Goal: Task Accomplishment & Management: Use online tool/utility

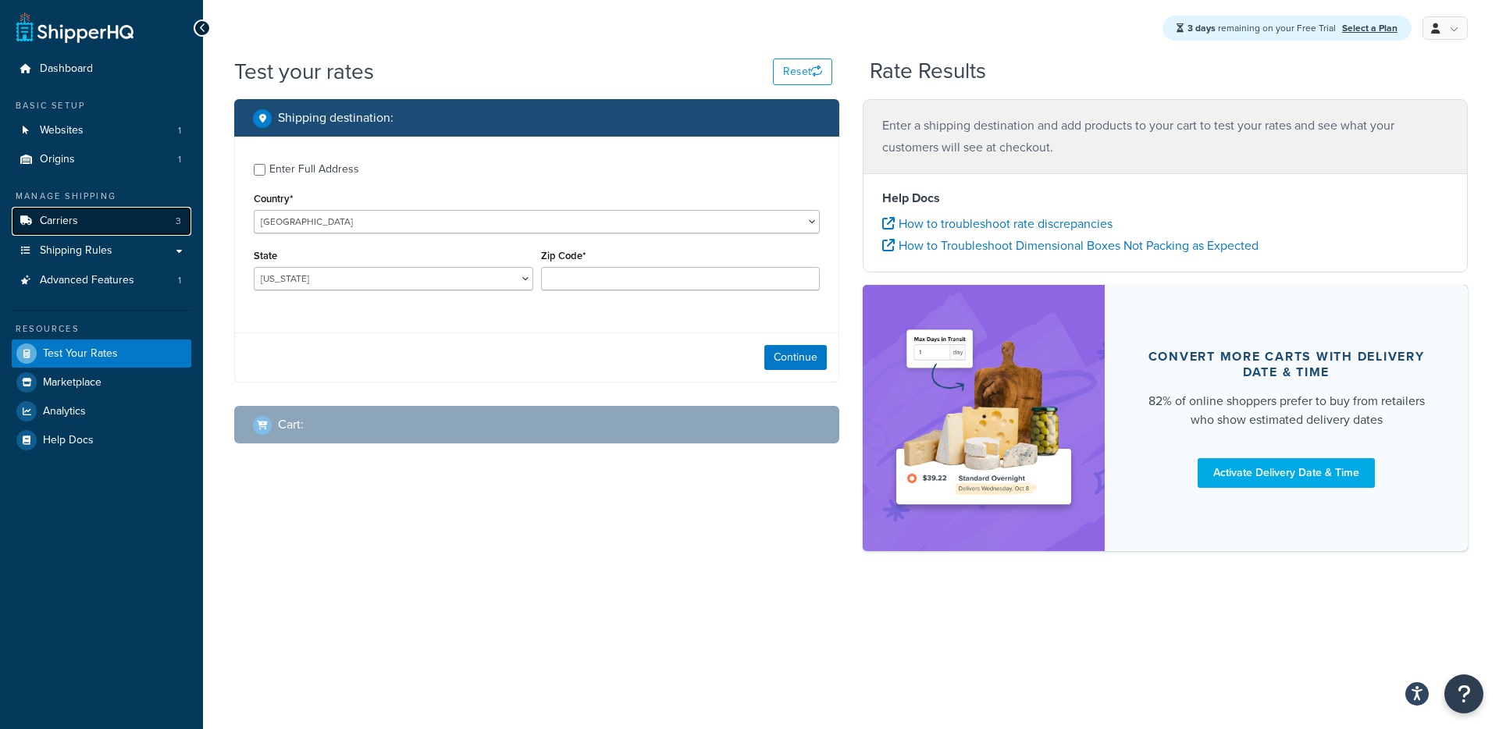
click at [62, 223] on span "Carriers" at bounding box center [59, 221] width 38 height 13
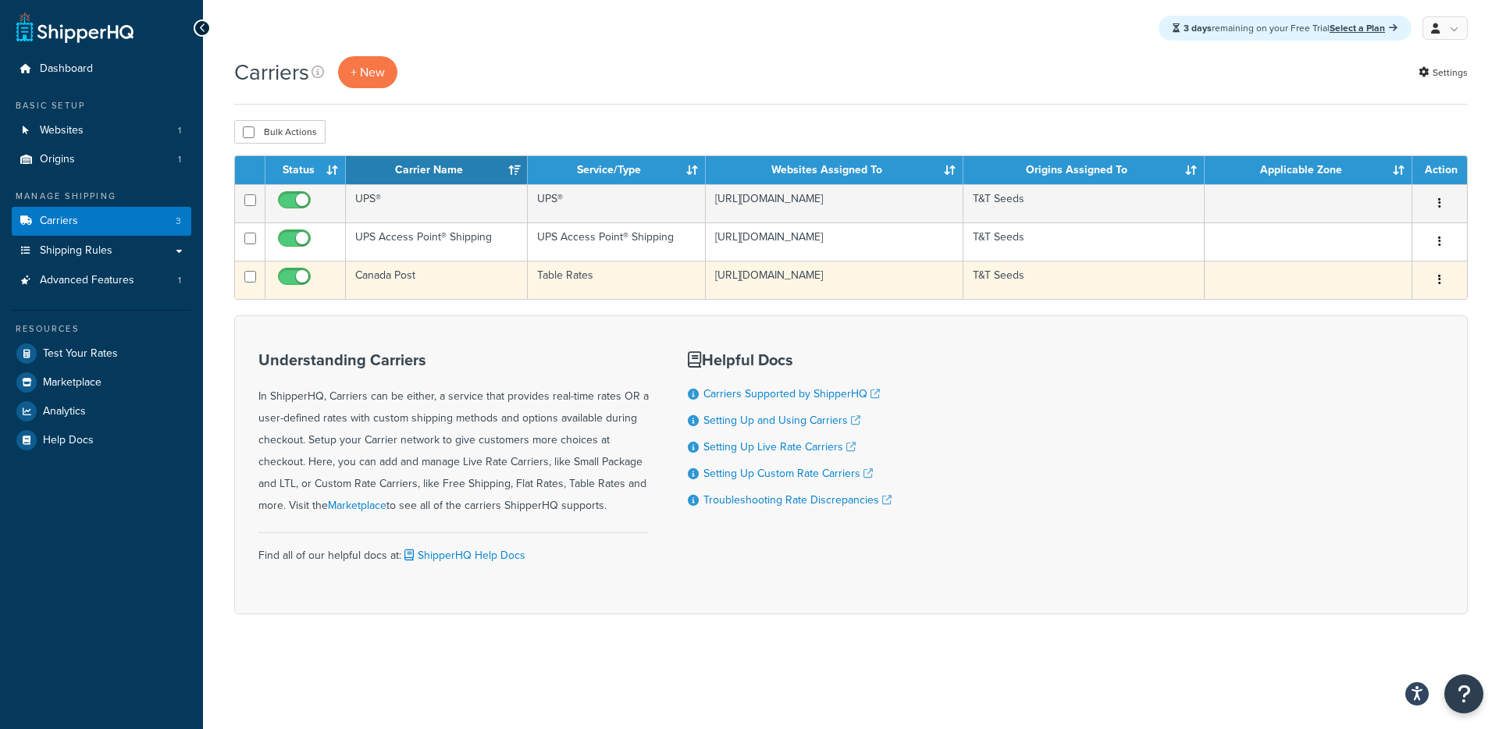
click at [450, 291] on td "Canada Post" at bounding box center [437, 280] width 182 height 38
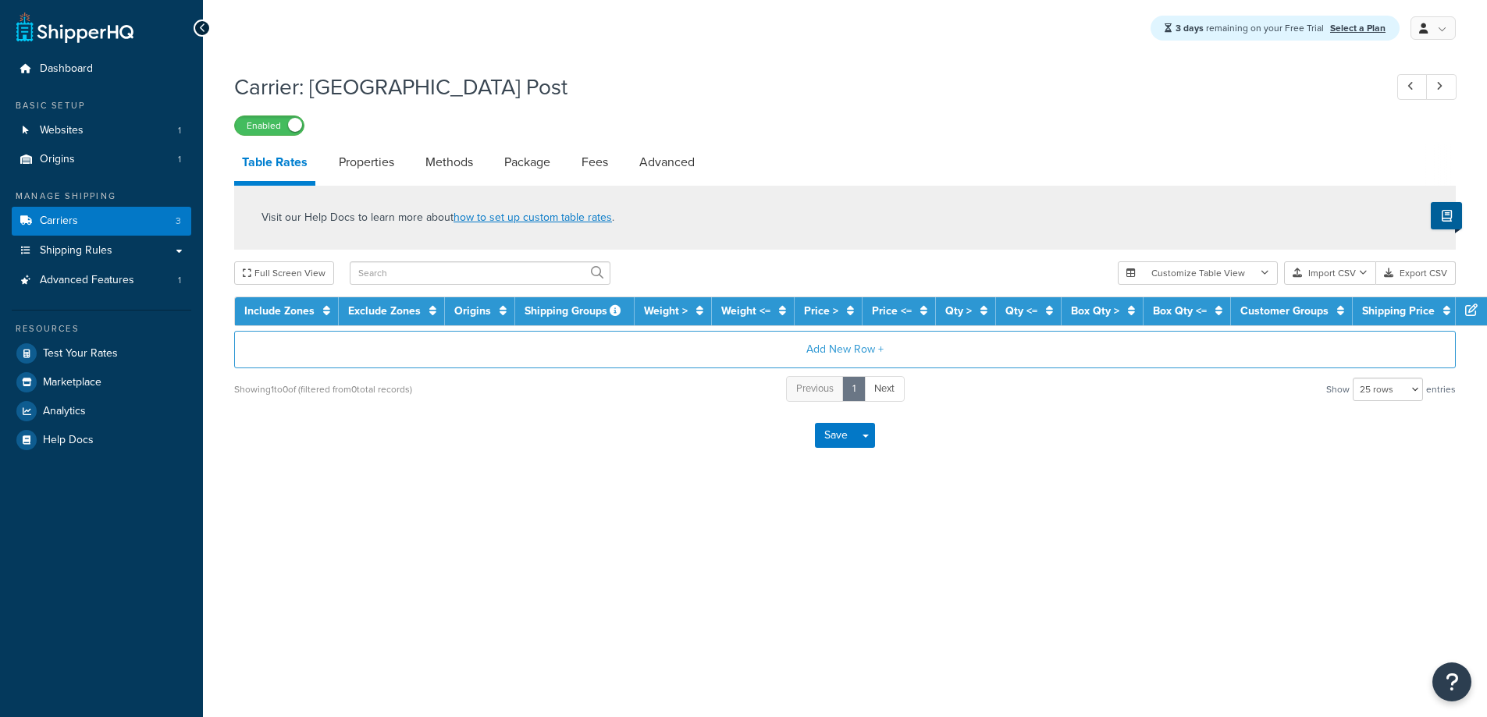
select select "25"
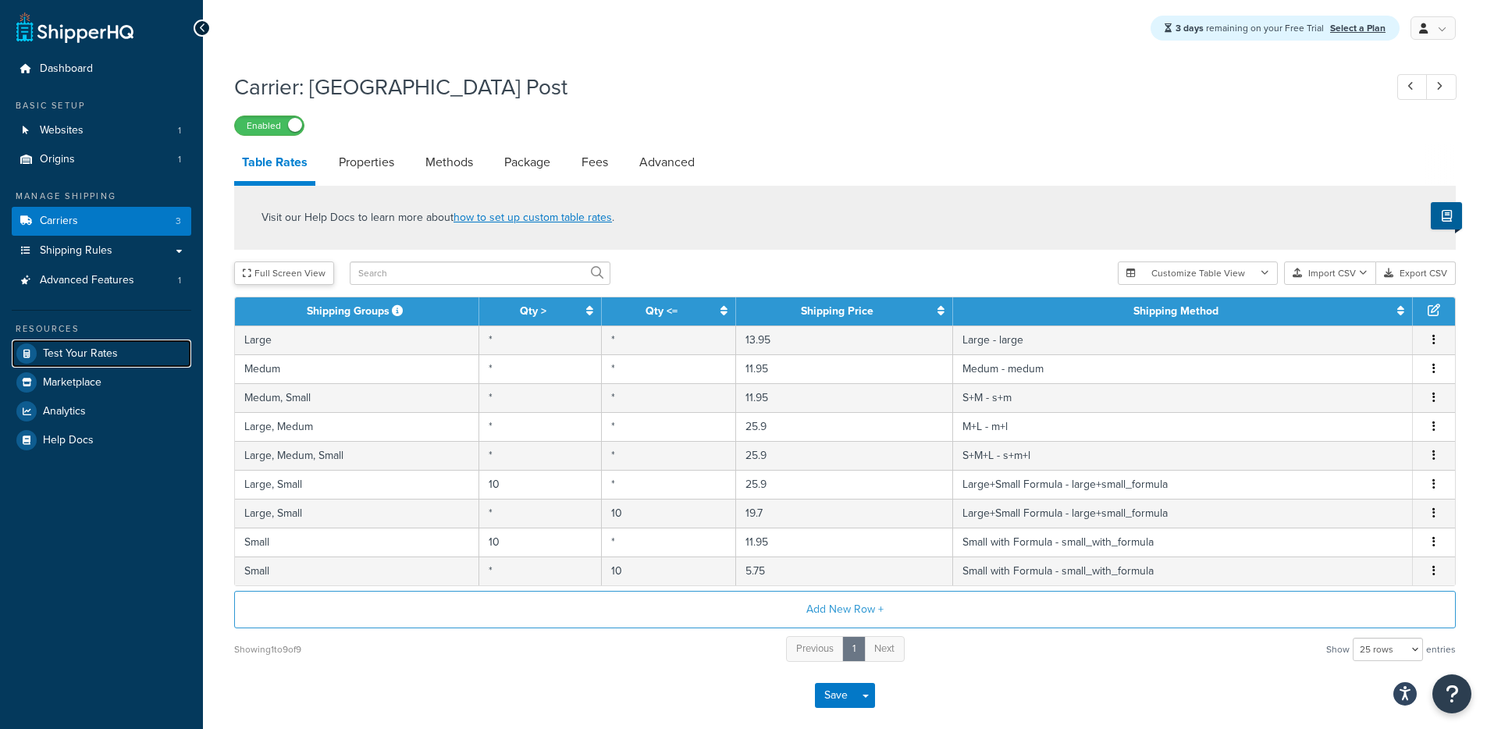
drag, startPoint x: 99, startPoint y: 348, endPoint x: 257, endPoint y: 265, distance: 178.1
click at [99, 348] on span "Test Your Rates" at bounding box center [80, 353] width 75 height 13
click at [353, 174] on link "Properties" at bounding box center [366, 162] width 71 height 37
select select "HIGHEST"
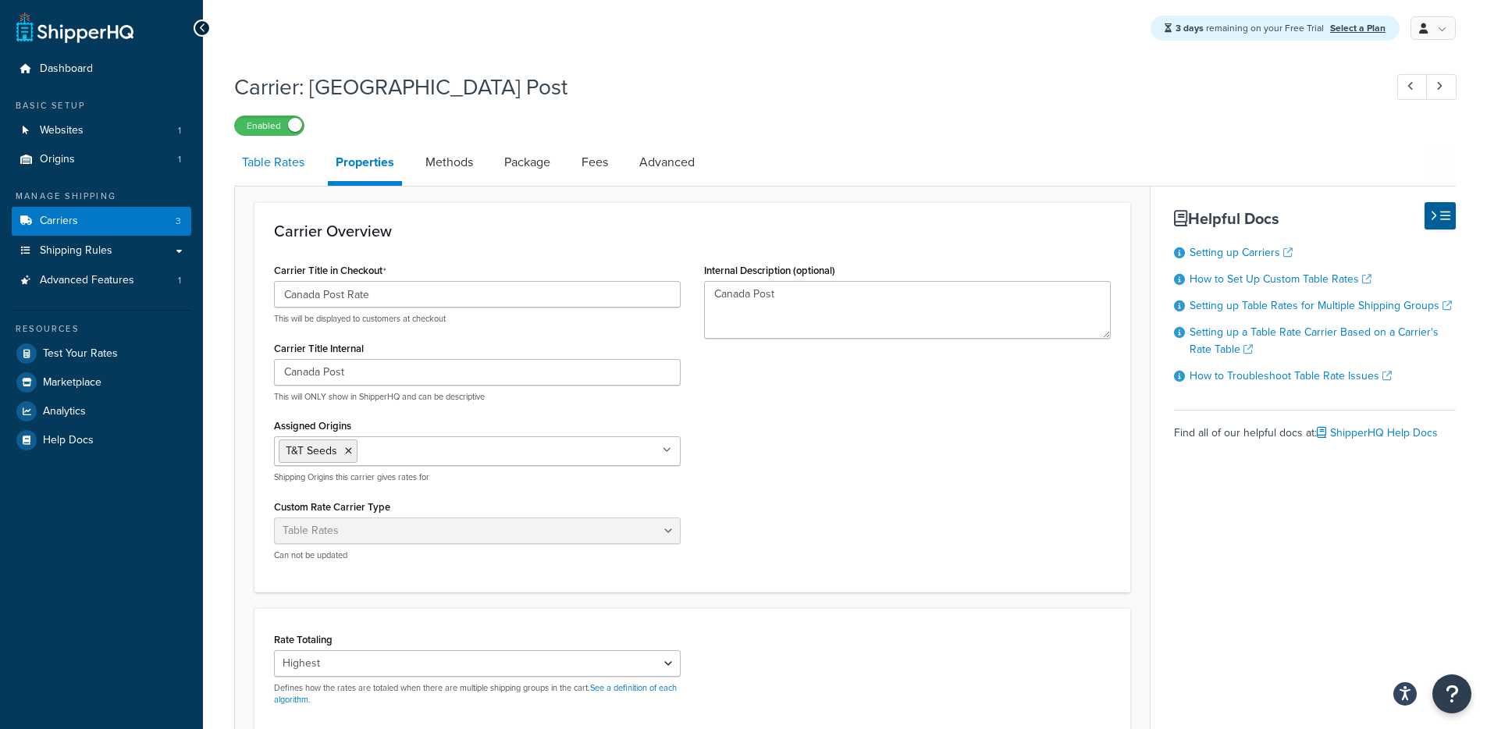
click at [310, 167] on link "Table Rates" at bounding box center [273, 162] width 78 height 37
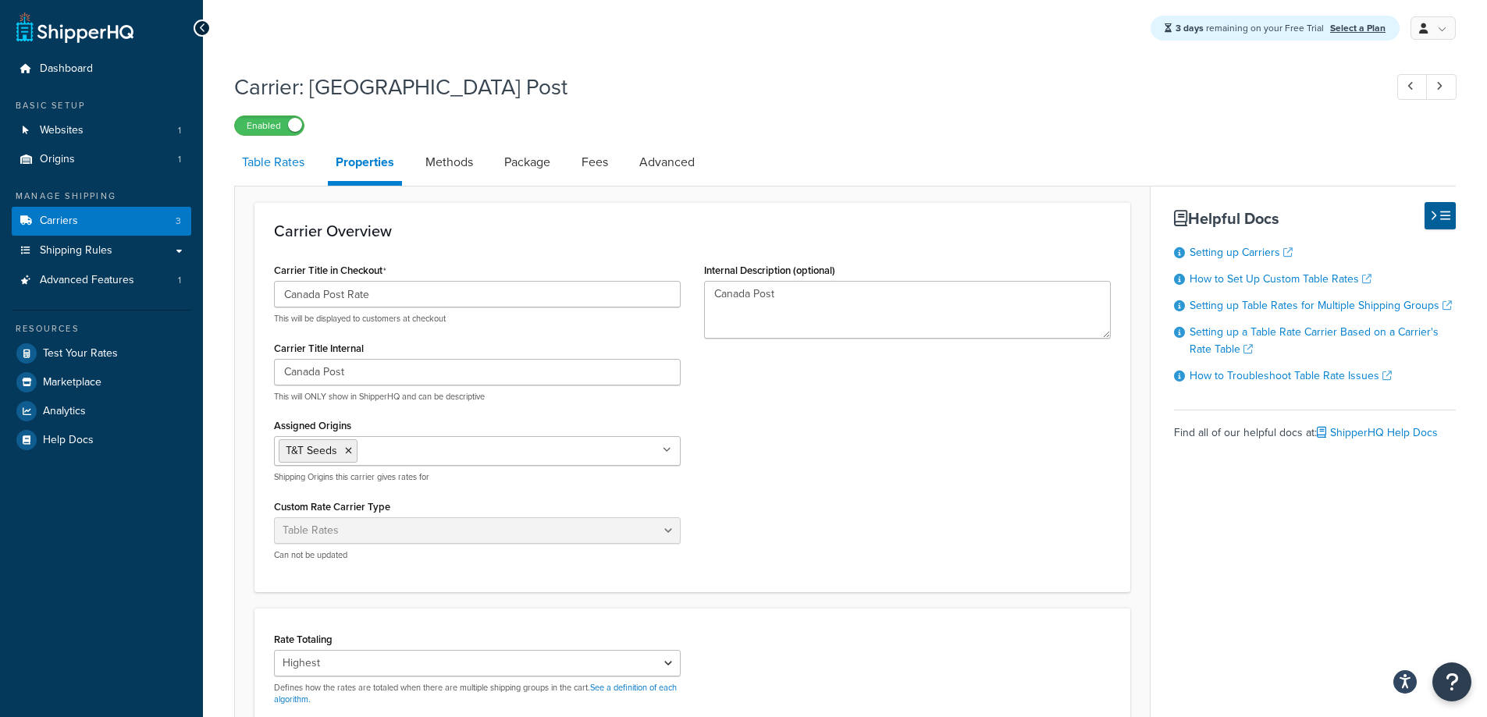
select select "25"
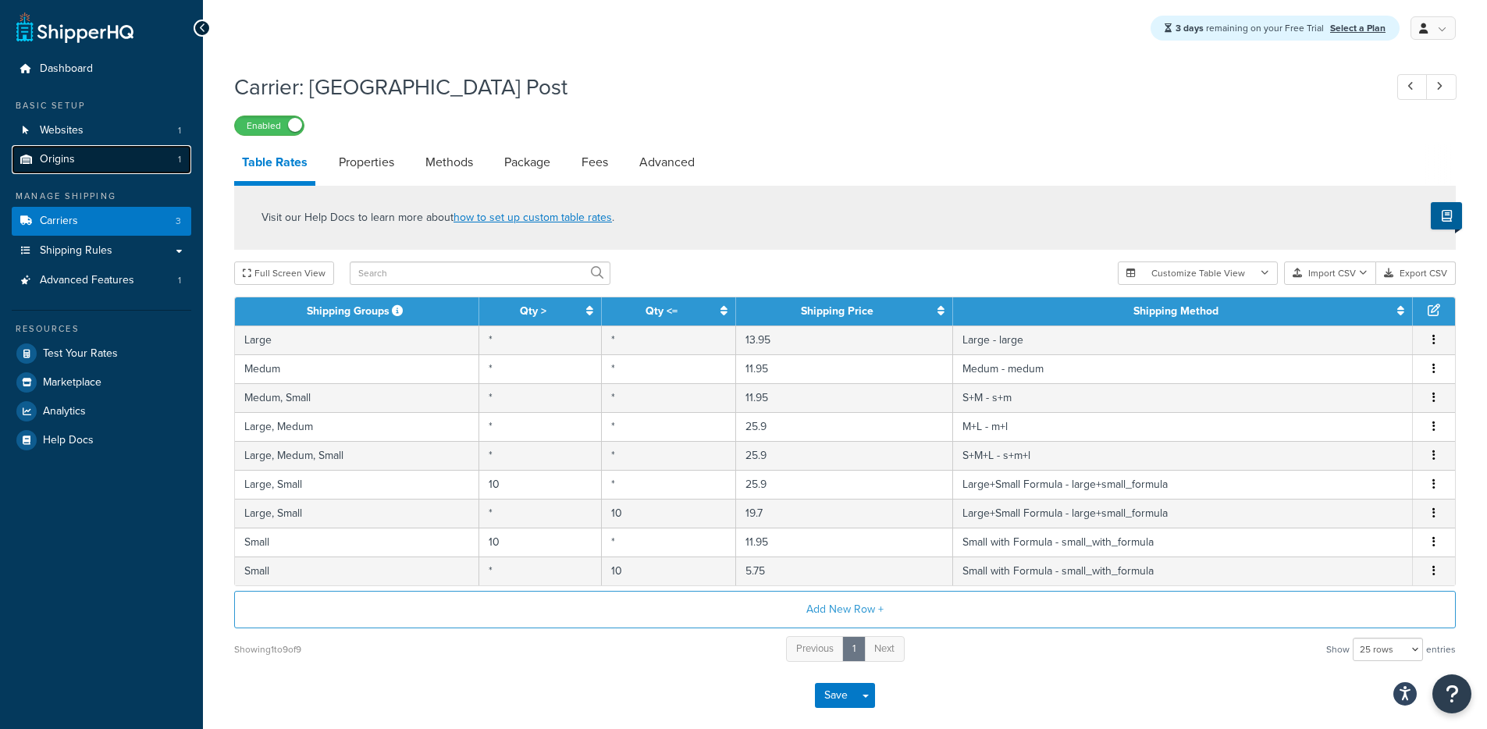
click at [114, 158] on link "Origins 1" at bounding box center [102, 159] width 180 height 29
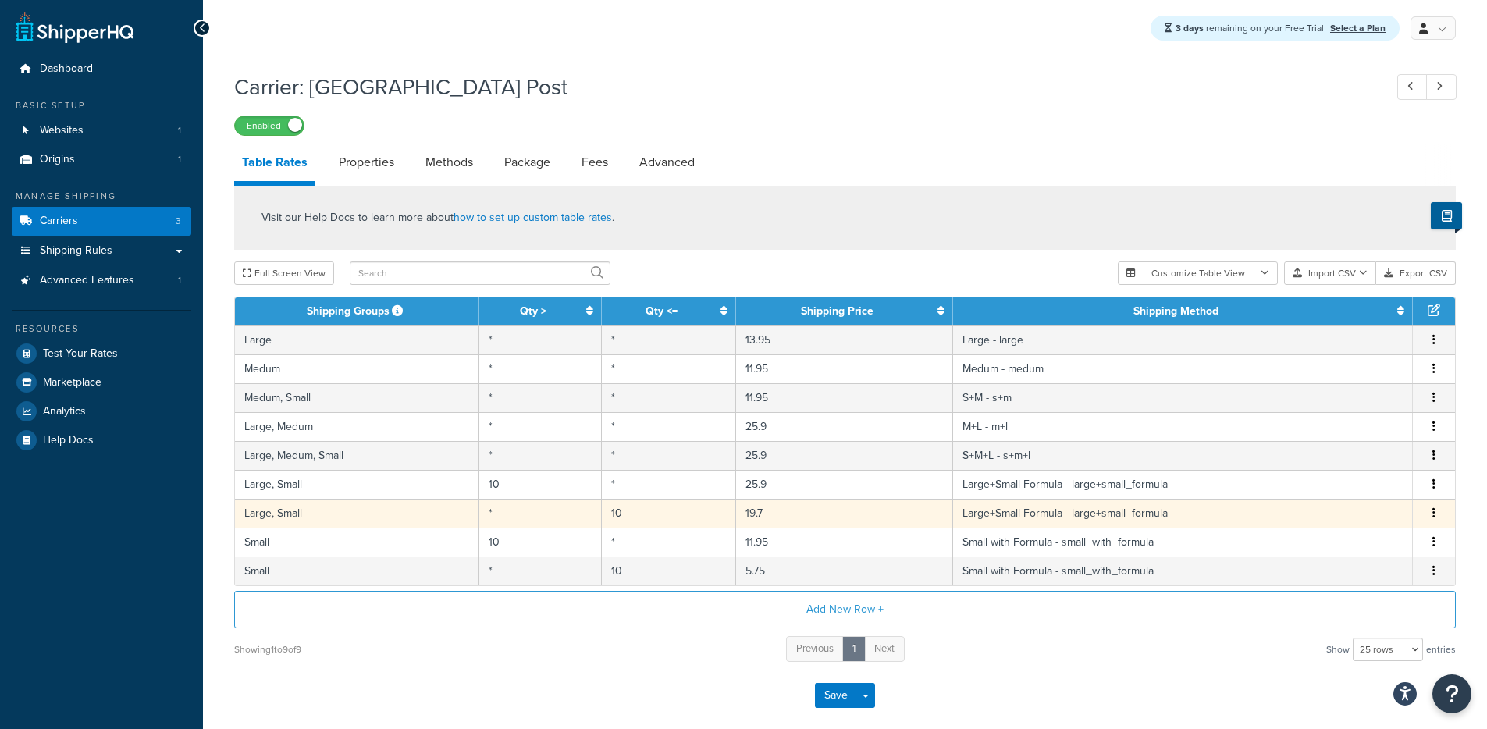
click at [518, 519] on td "*" at bounding box center [540, 513] width 123 height 29
select select "181334"
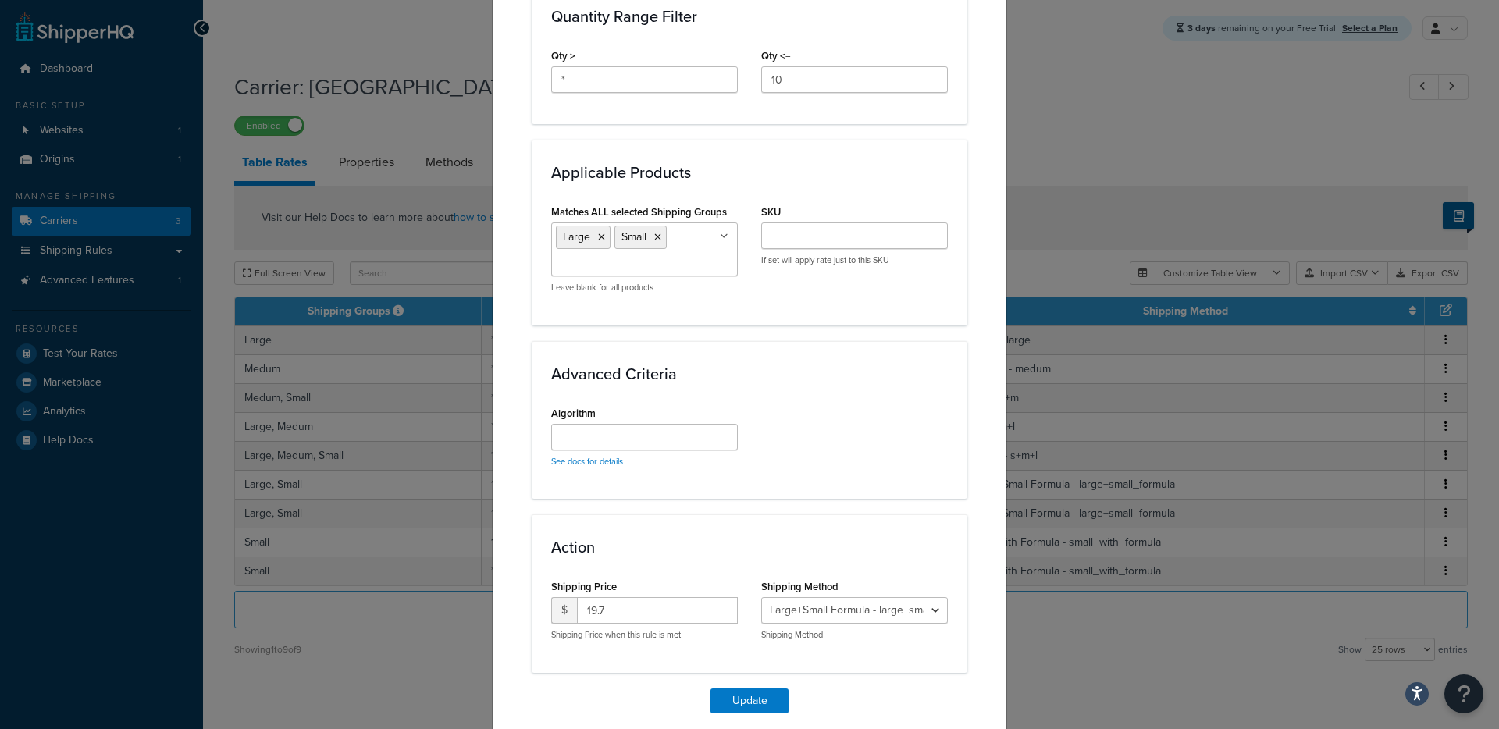
scroll to position [698, 0]
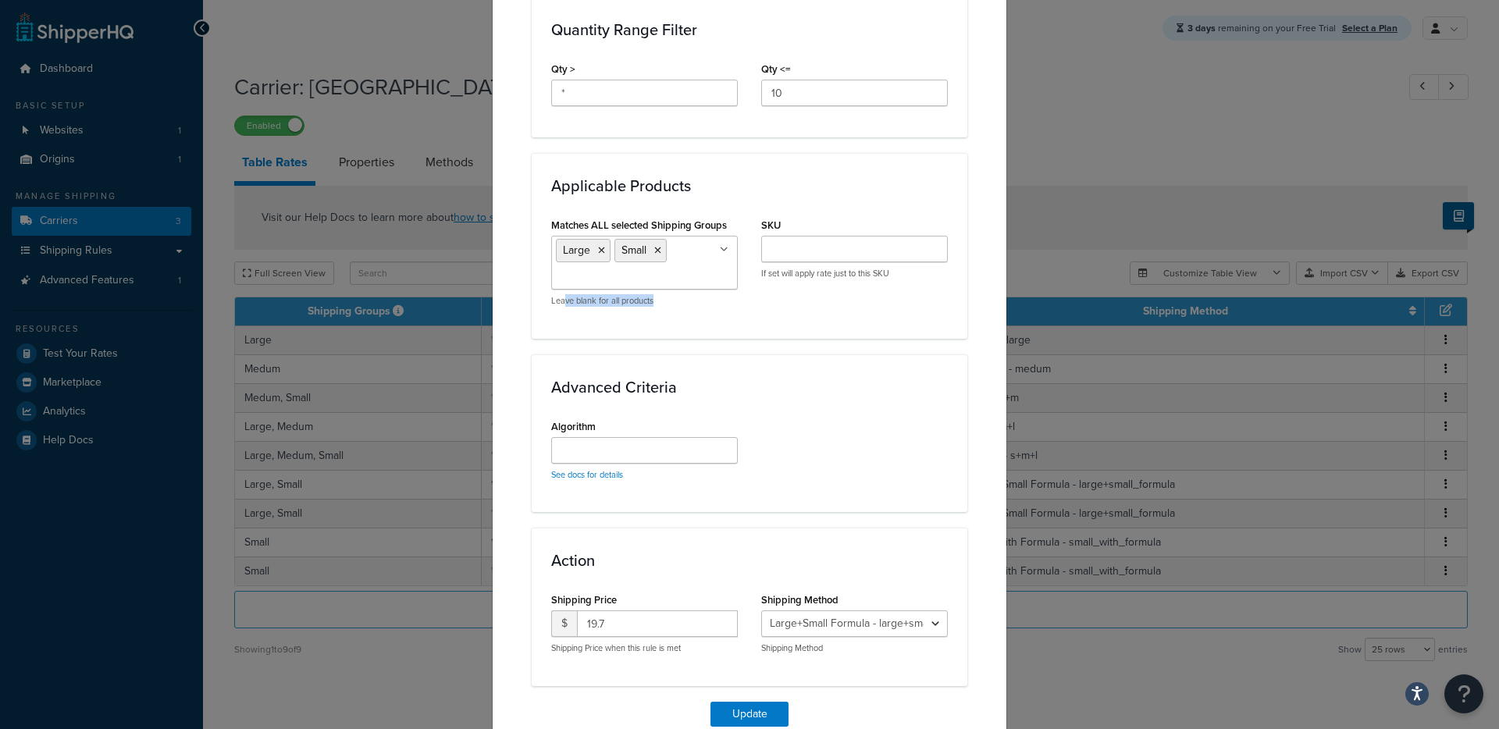
drag, startPoint x: 586, startPoint y: 302, endPoint x: 698, endPoint y: 306, distance: 111.7
click at [697, 304] on p "Leave blank for all products" at bounding box center [644, 301] width 187 height 12
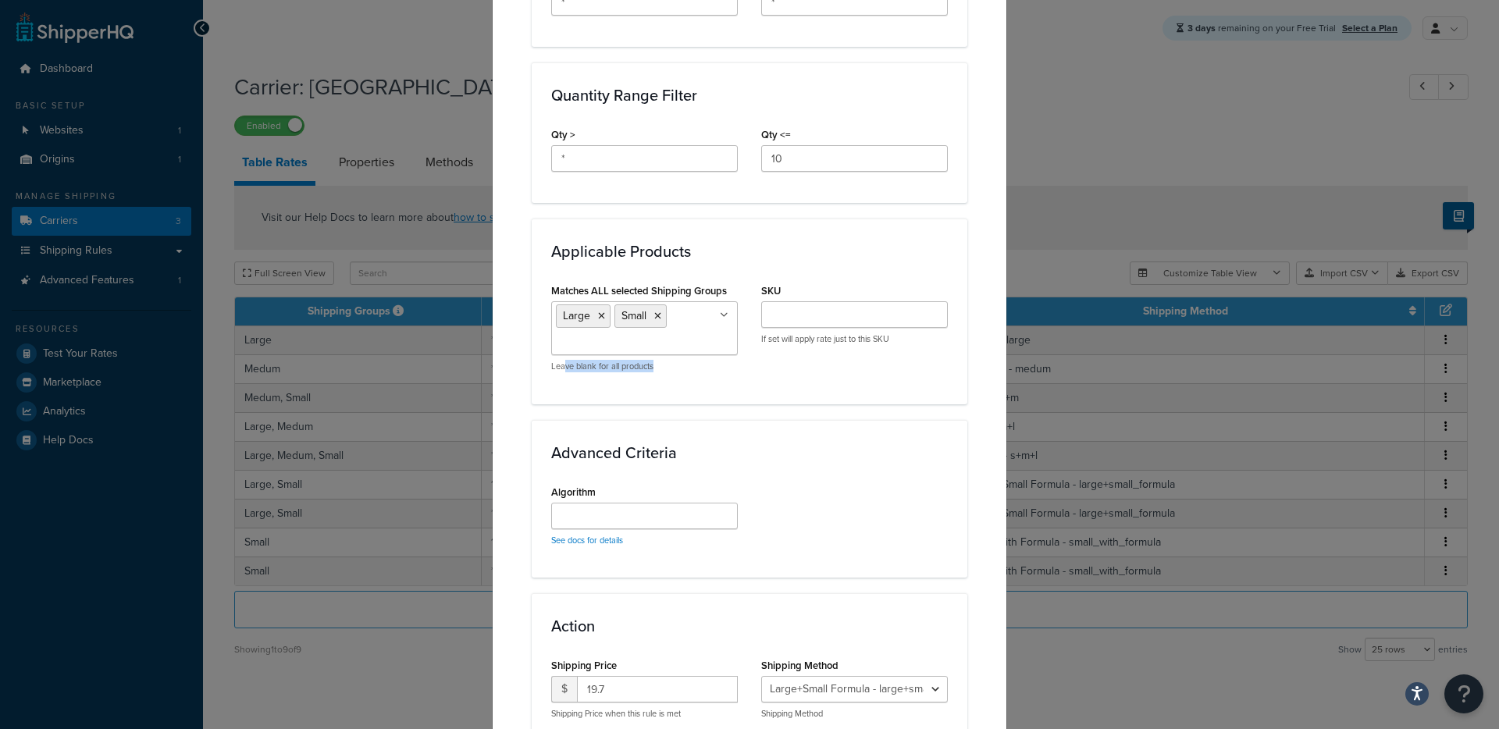
scroll to position [567, 0]
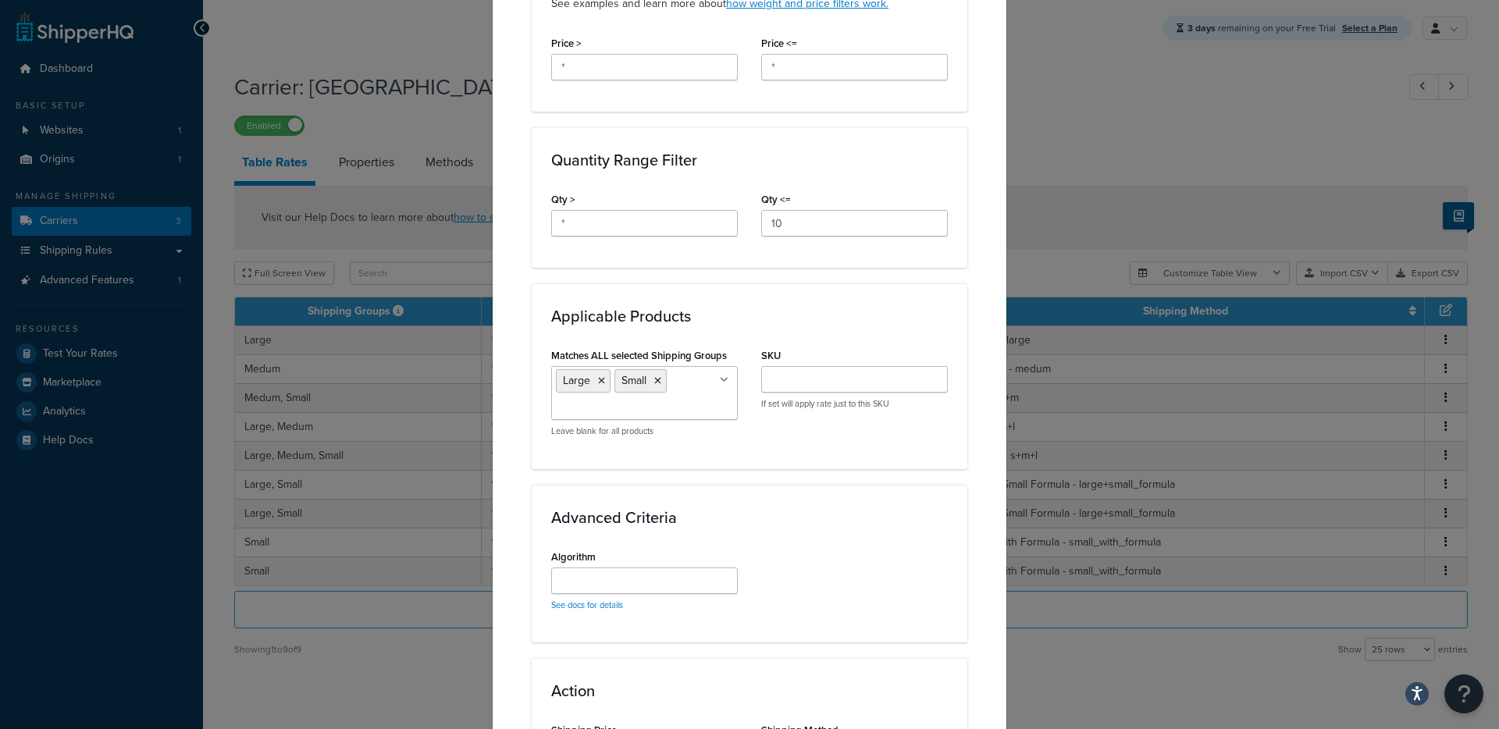
click at [781, 290] on div "Applicable Products Matches ALL selected Shipping Groups Large Small Medum Medi…" at bounding box center [750, 375] width 436 height 185
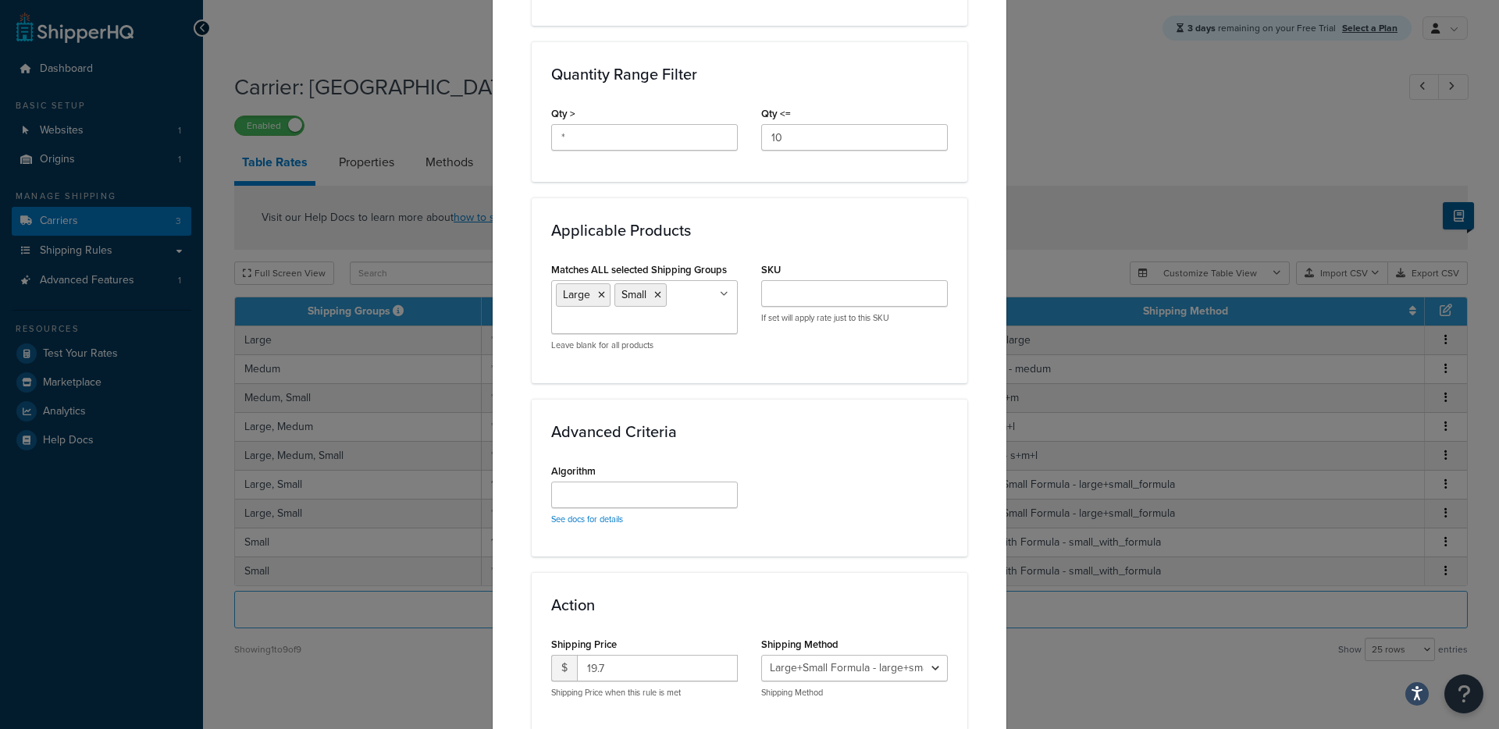
scroll to position [770, 0]
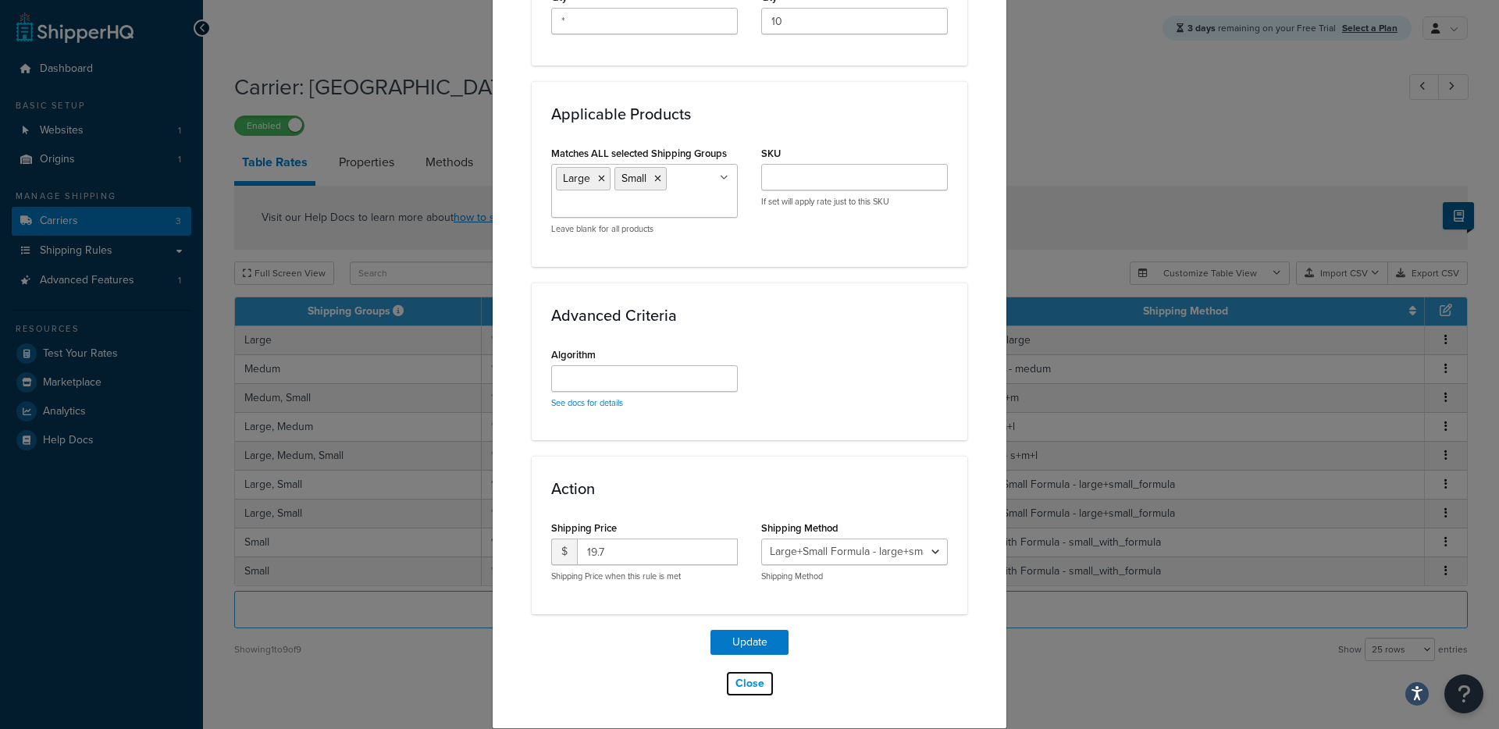
click at [738, 675] on button "Close" at bounding box center [749, 683] width 49 height 27
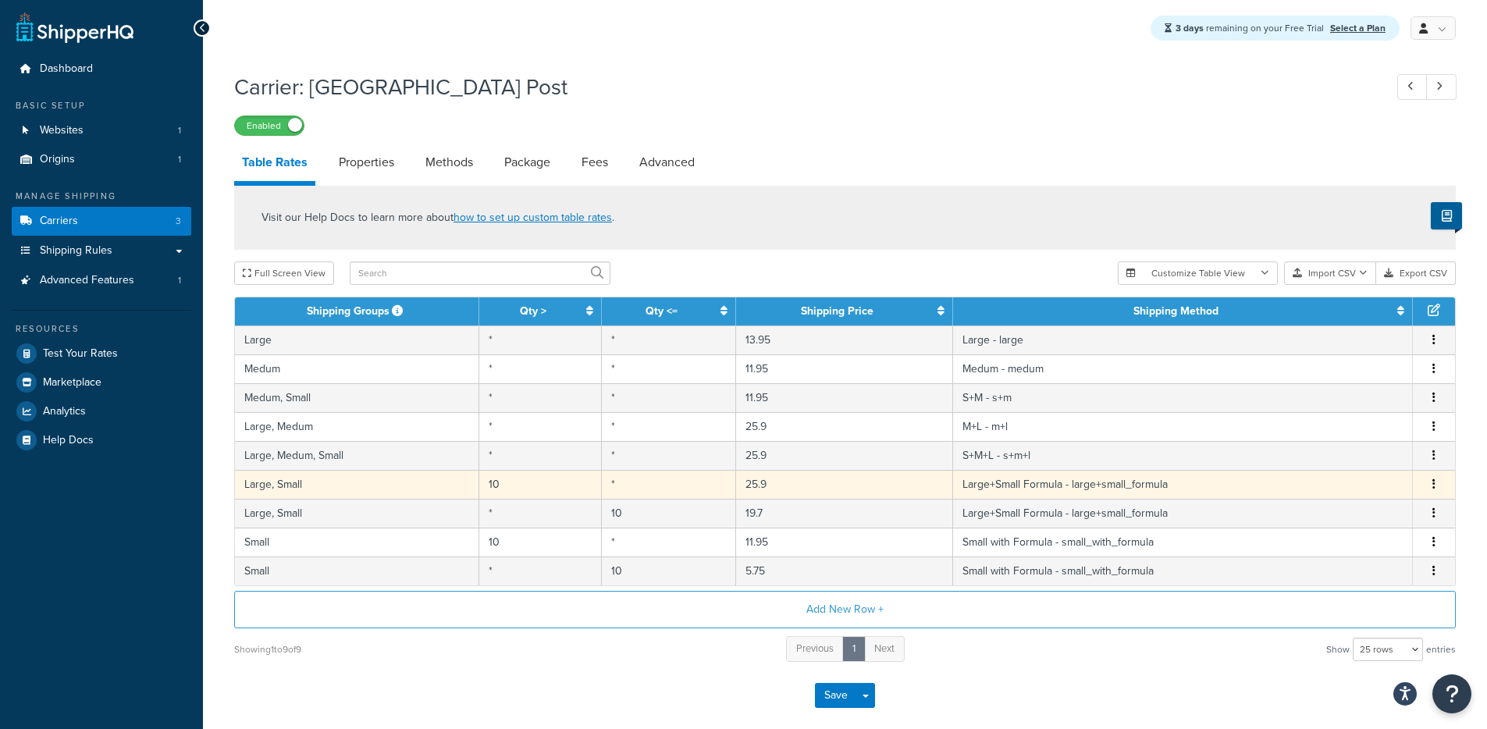
click at [338, 489] on td "Large, Small" at bounding box center [357, 484] width 244 height 29
select select "181334"
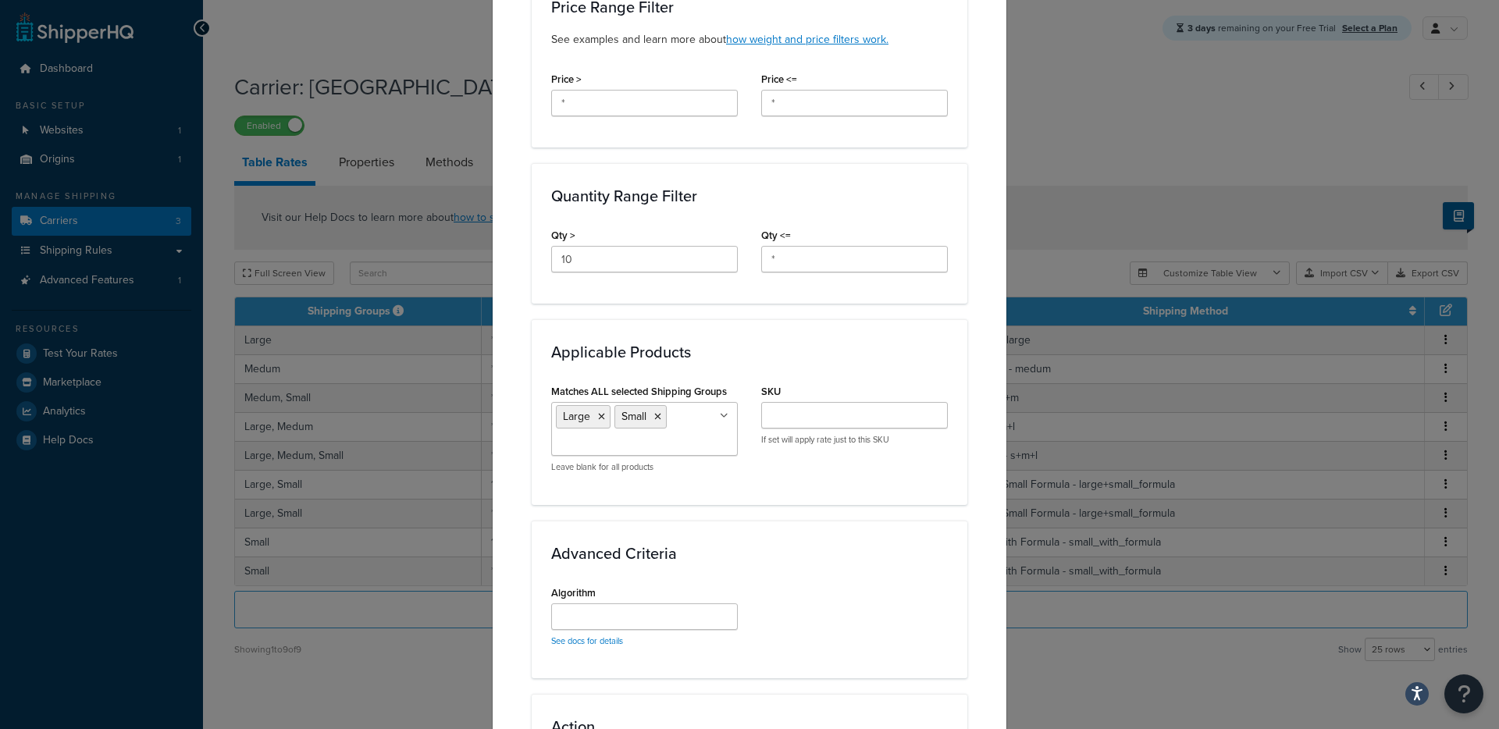
scroll to position [515, 0]
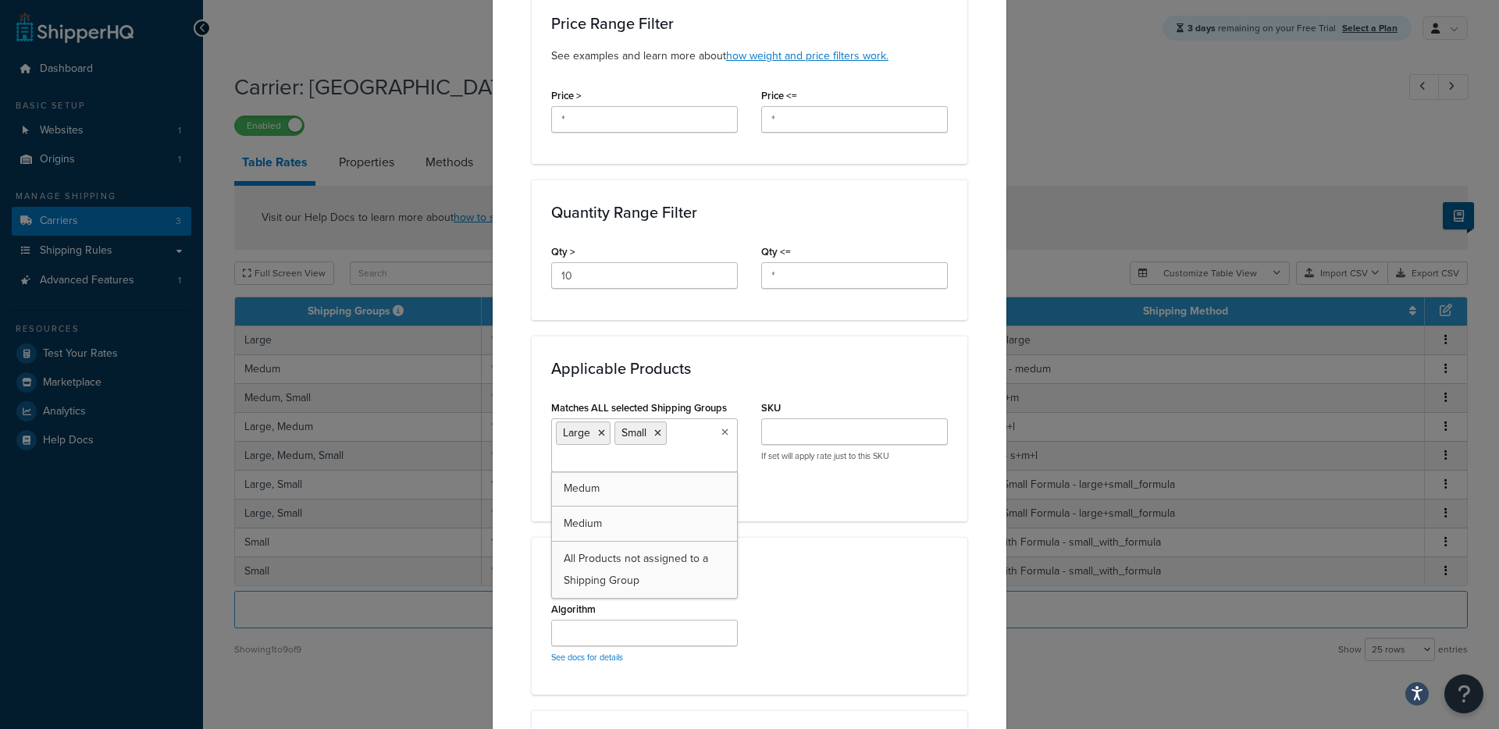
click at [709, 432] on ul "Large Small" at bounding box center [644, 445] width 187 height 54
click at [841, 521] on div "Applicable Zones See examples and learn more about how include and exclude zone…" at bounding box center [750, 232] width 436 height 1272
drag, startPoint x: 533, startPoint y: 409, endPoint x: 777, endPoint y: 527, distance: 271.3
click at [731, 414] on div "Matches ALL selected Shipping Groups Large Small Medum Medium All Products not …" at bounding box center [644, 449] width 210 height 105
click at [782, 553] on div "Advanced Criteria Algorithm See docs for details" at bounding box center [750, 616] width 436 height 158
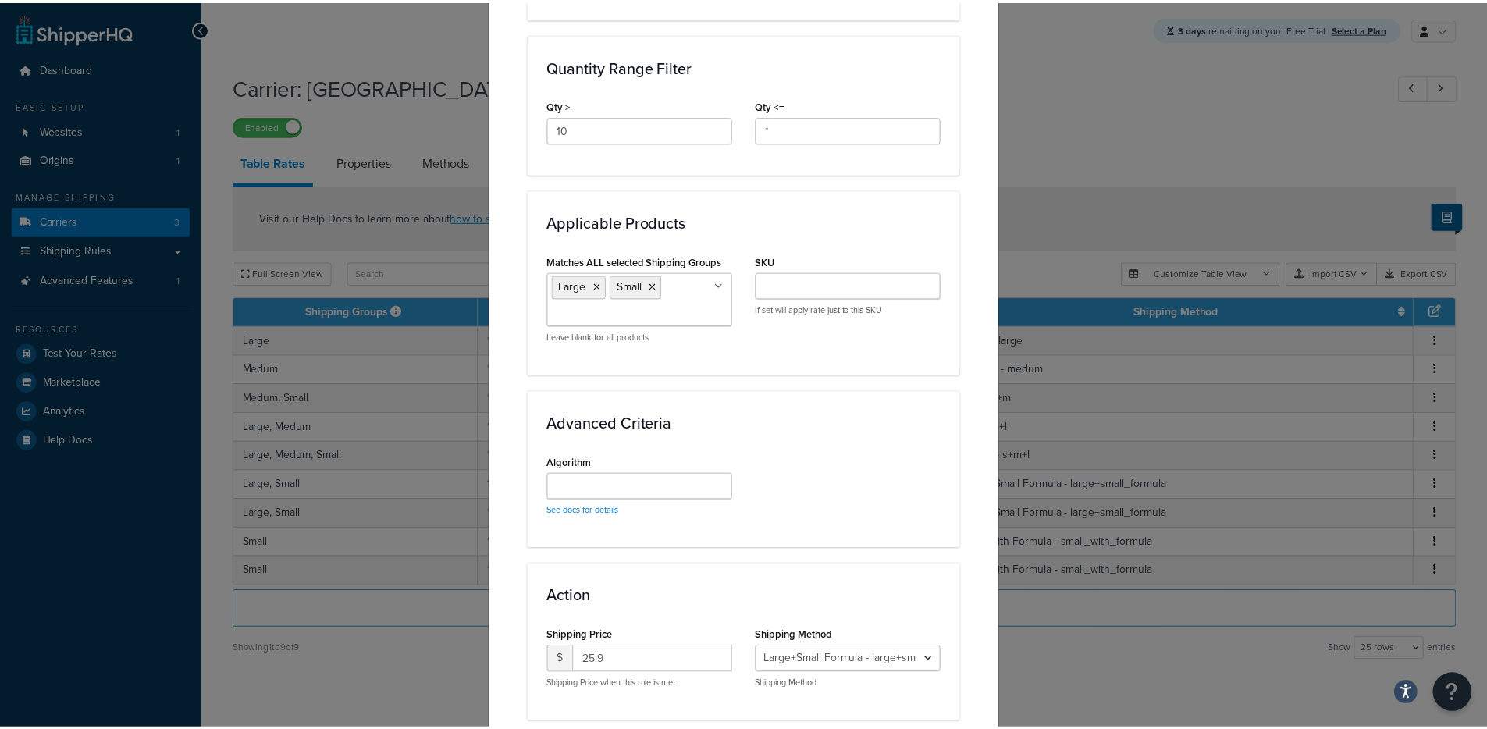
scroll to position [770, 0]
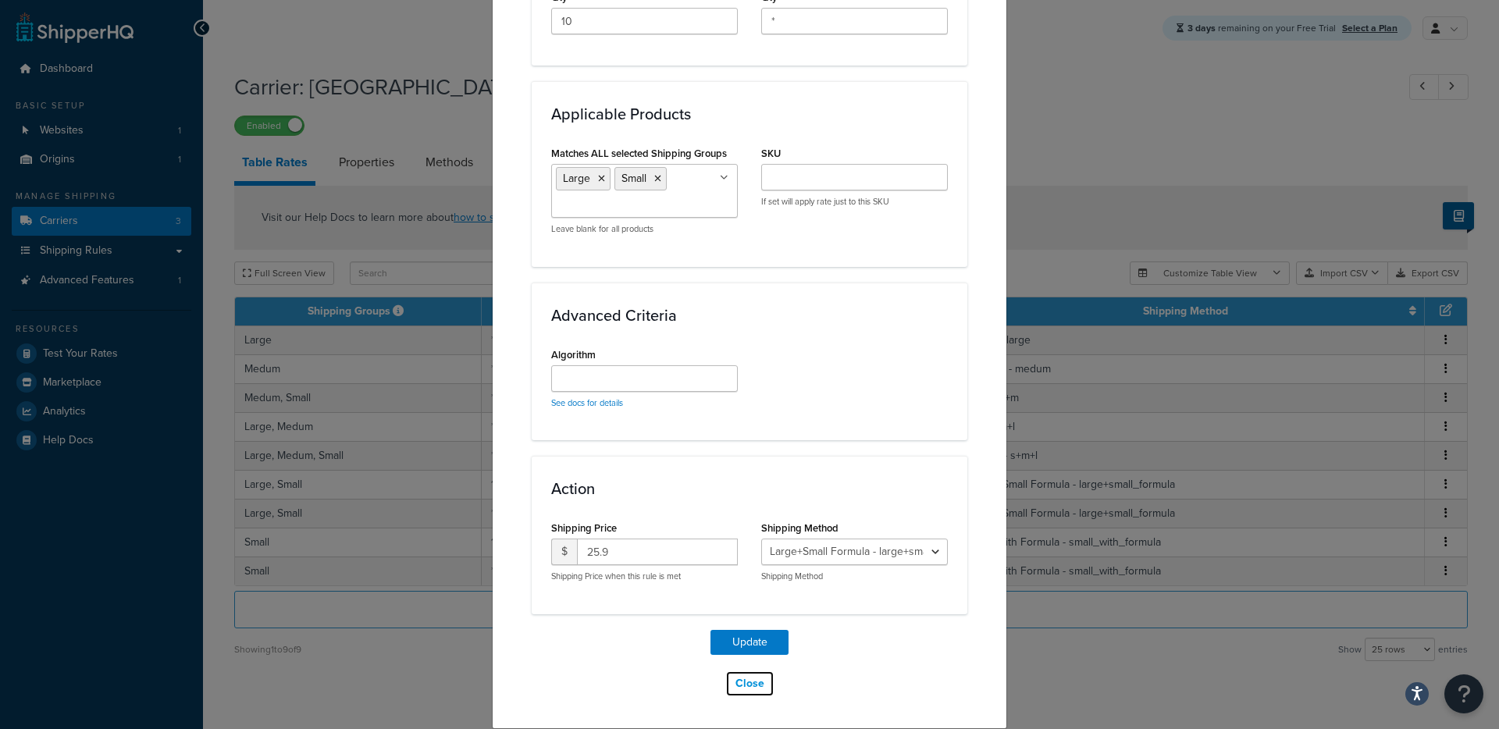
click at [737, 678] on button "Close" at bounding box center [749, 683] width 49 height 27
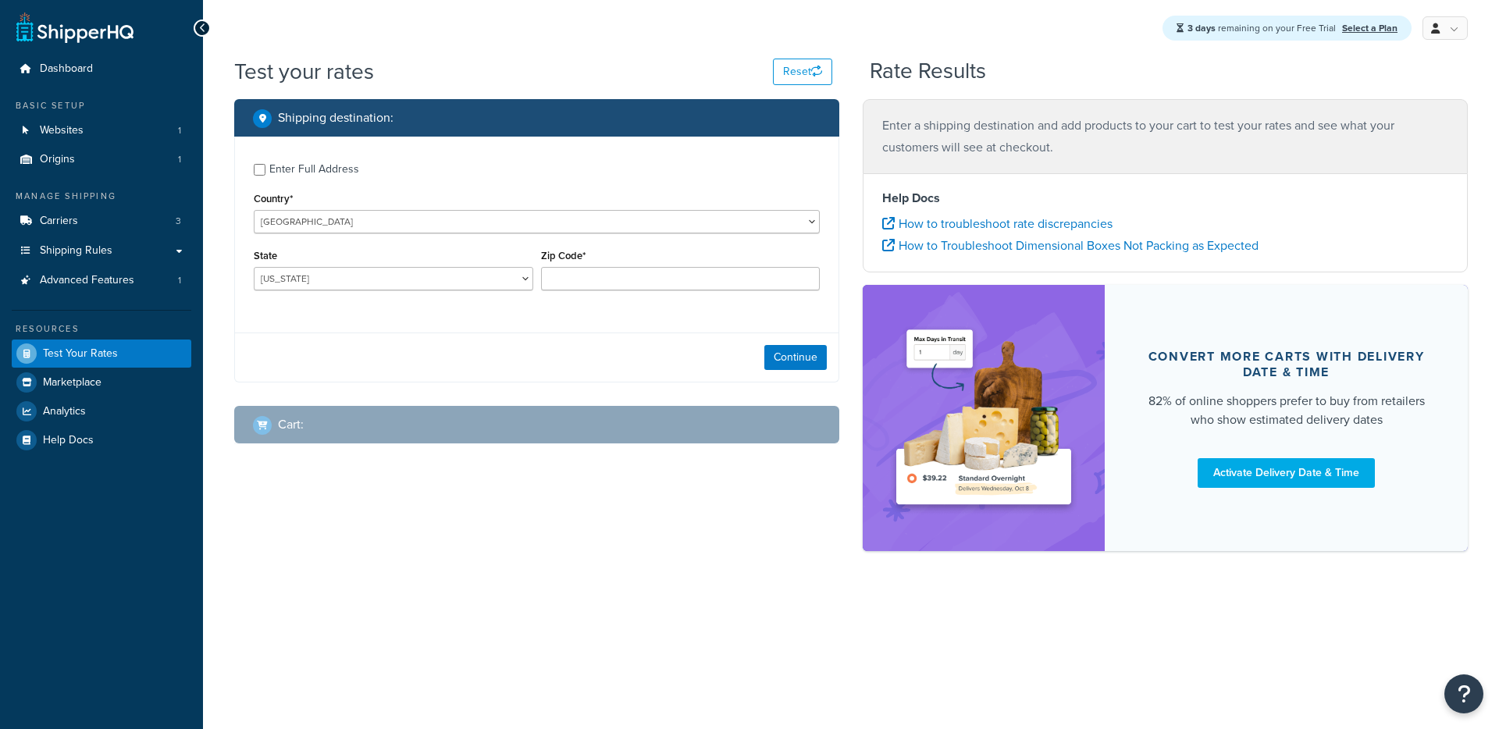
click at [407, 293] on div "State Alabama Alaska American Samoa Arizona Arkansas Armed Forces Americas Arme…" at bounding box center [393, 273] width 287 height 57
click at [348, 165] on div "Enter Full Address" at bounding box center [314, 169] width 90 height 22
click at [265, 165] on input "Enter Full Address" at bounding box center [260, 170] width 12 height 12
checkbox input "true"
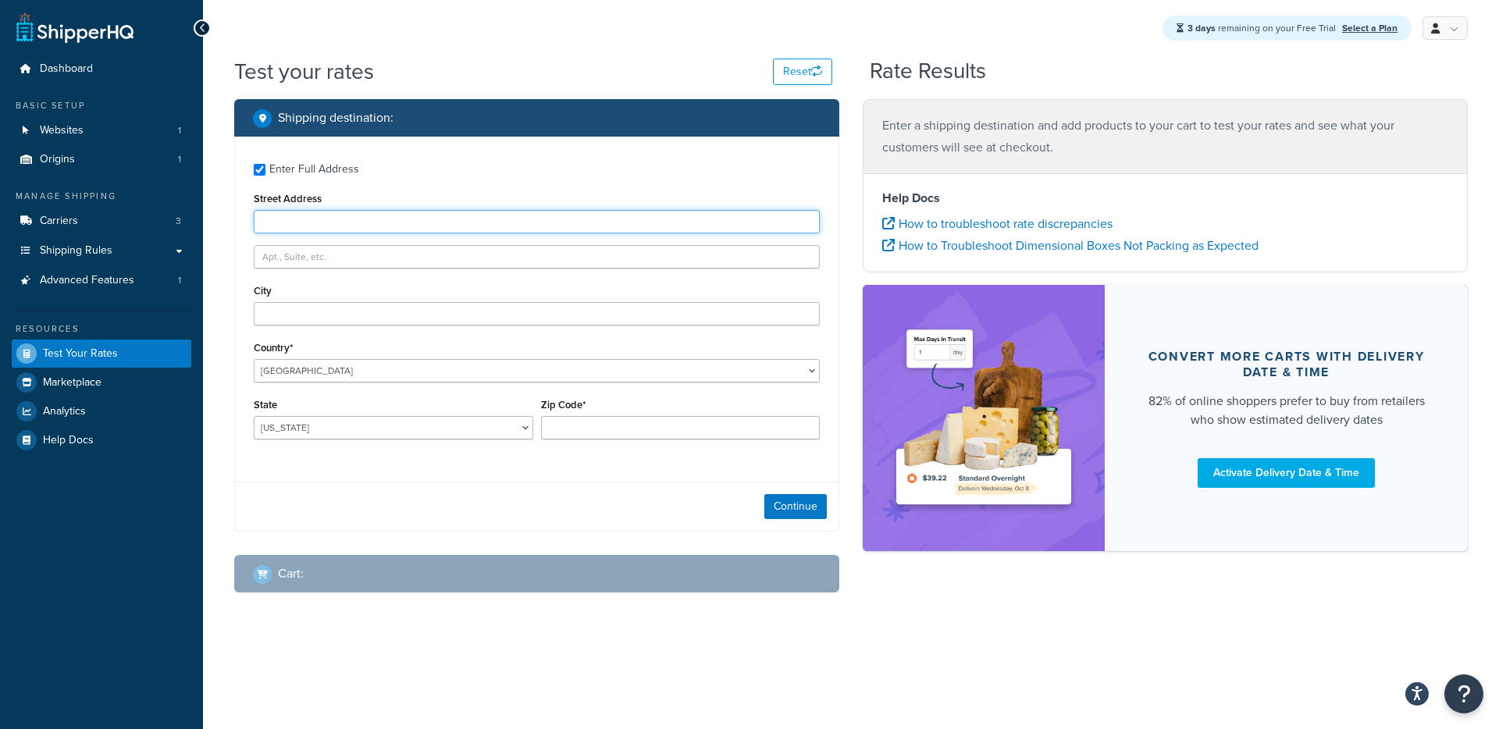
click at [358, 215] on input "Street Address" at bounding box center [537, 221] width 566 height 23
paste input "[STREET_ADDRESS]"
type input "[STREET_ADDRESS]"
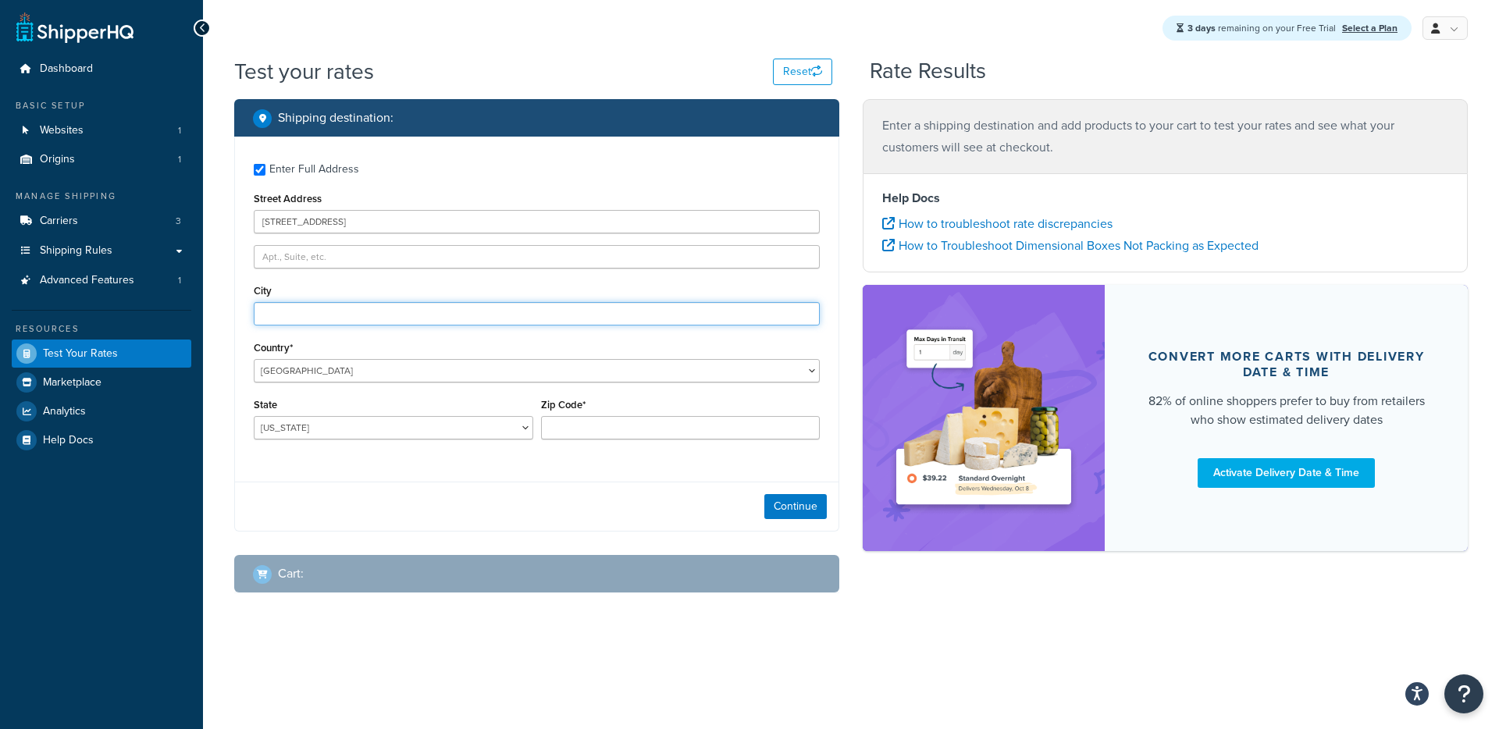
click at [336, 322] on input "City" at bounding box center [537, 313] width 566 height 23
paste input "Headingley"
type input "Headingley"
click at [602, 432] on input "Zip Code*" at bounding box center [680, 427] width 279 height 23
paste input "R4H 1B1"
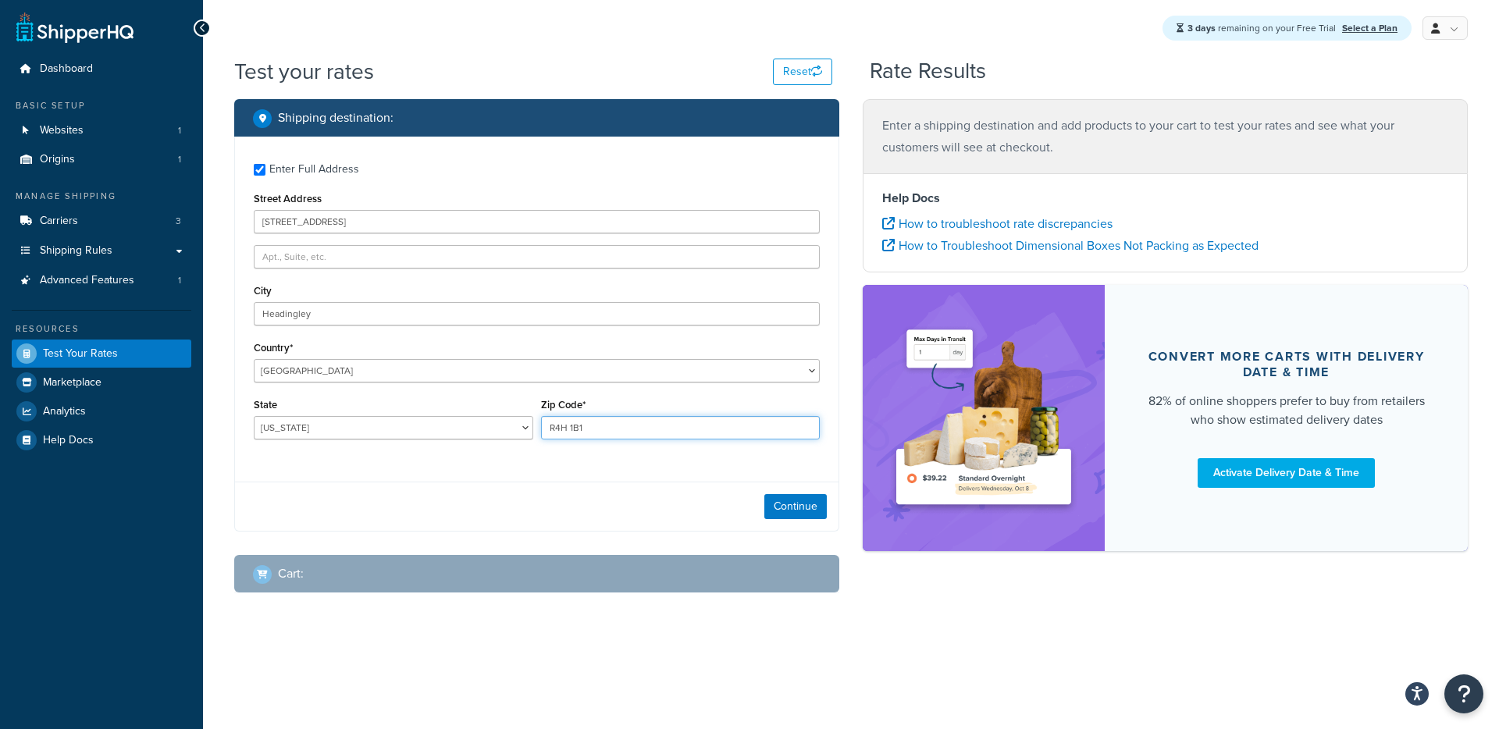
type input "R4H 1B1"
click at [368, 372] on select "United States United Kingdom Afghanistan Åland Islands Albania Algeria American…" at bounding box center [537, 370] width 566 height 23
select select "KH"
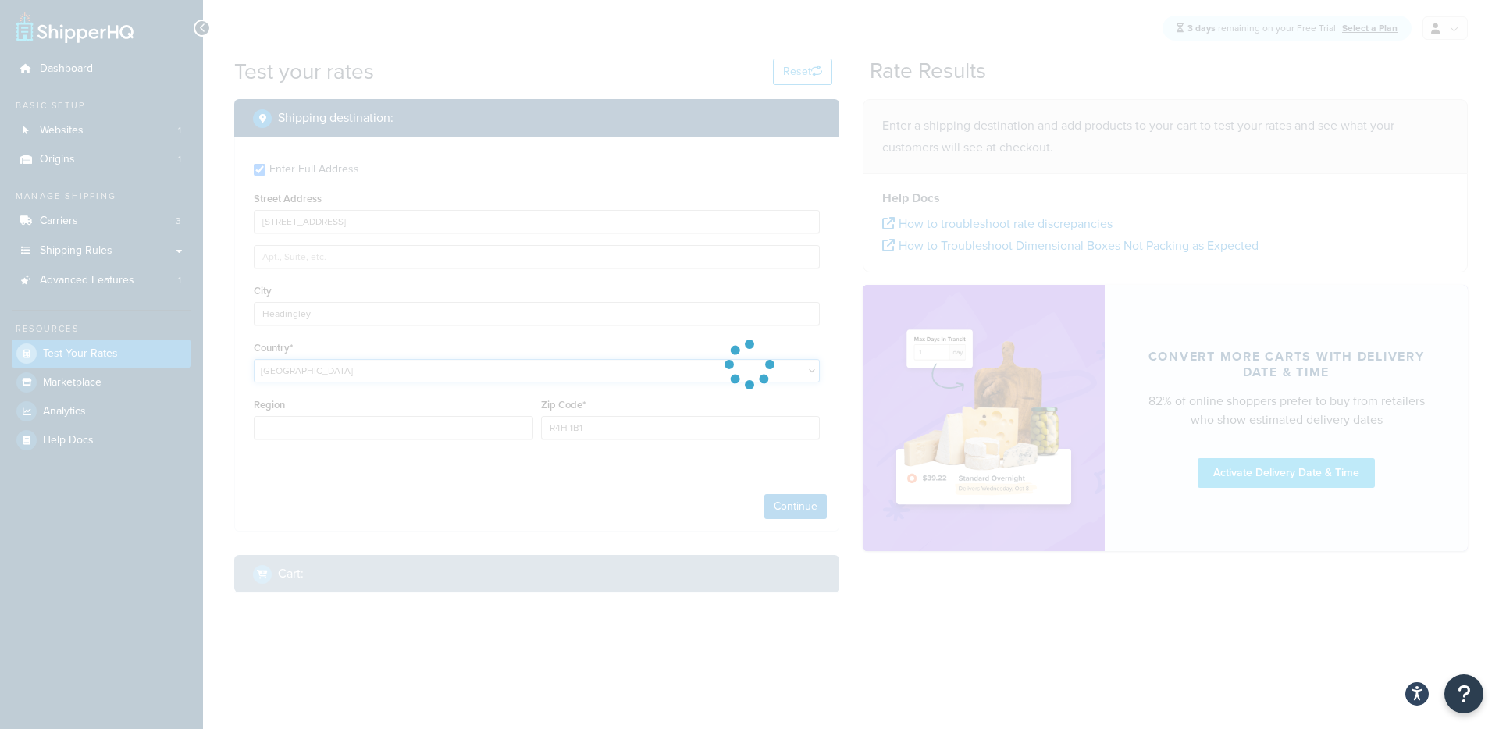
type input "AL"
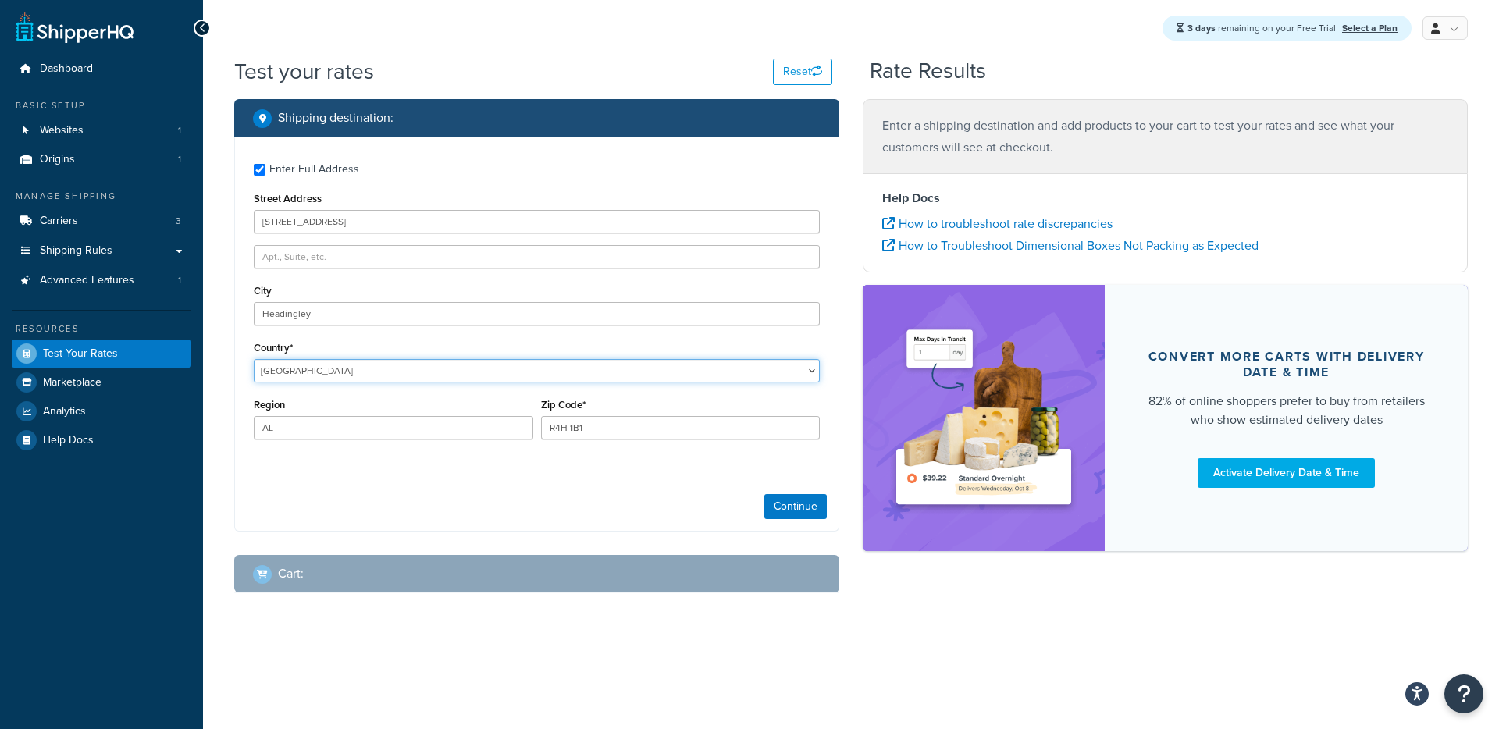
select select "CM"
select select "CA"
click at [352, 443] on div "Region Alberta British Columbia Manitoba New Brunswick Newfoundland and Labrado…" at bounding box center [393, 422] width 287 height 57
click at [371, 414] on div "Region Alberta British Columbia Manitoba New Brunswick Newfoundland and Labrado…" at bounding box center [393, 416] width 279 height 45
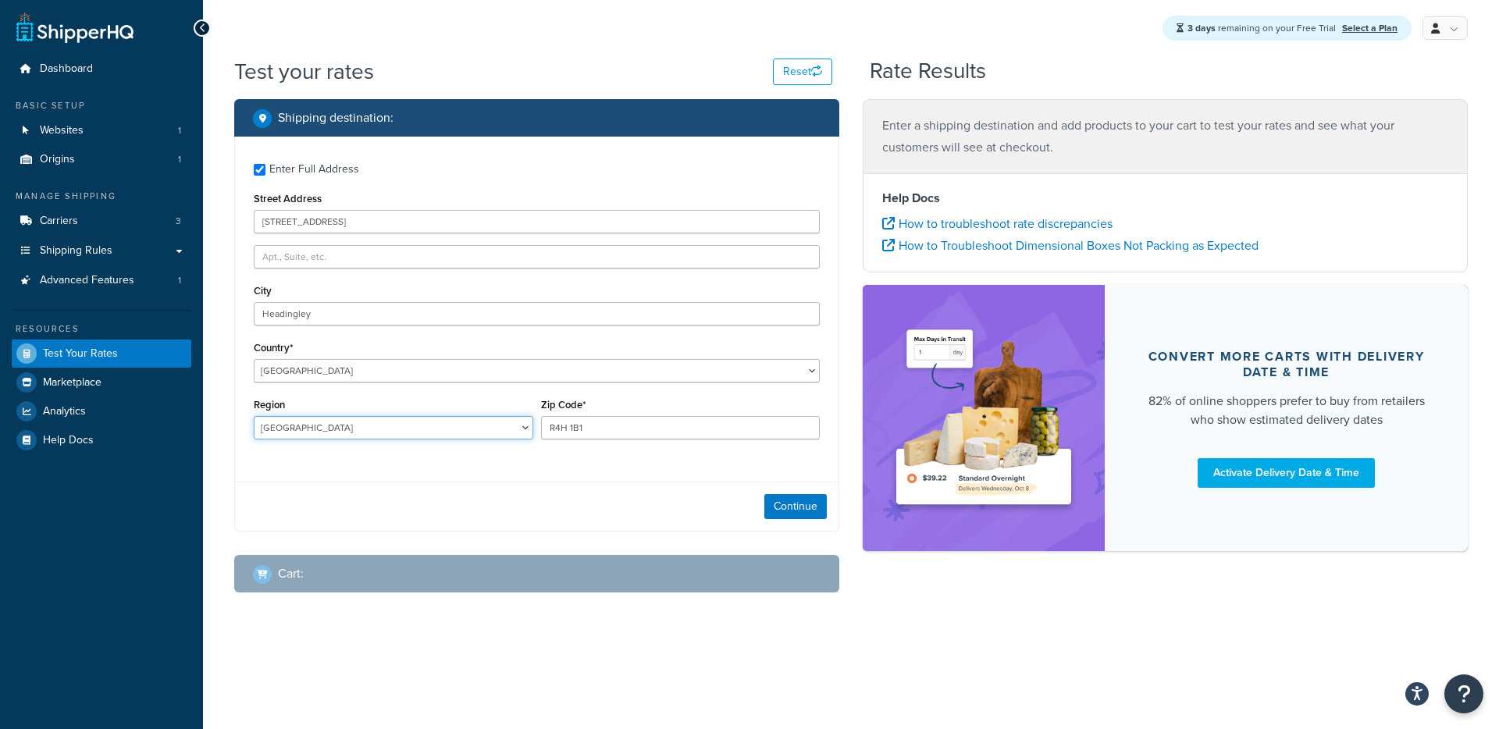
click at [362, 436] on select "Alberta British Columbia Manitoba New Brunswick Newfoundland and Labrador North…" at bounding box center [393, 427] width 279 height 23
select select "MB"
click at [802, 493] on div "Continue" at bounding box center [536, 506] width 603 height 49
click at [800, 500] on button "Continue" at bounding box center [795, 506] width 62 height 25
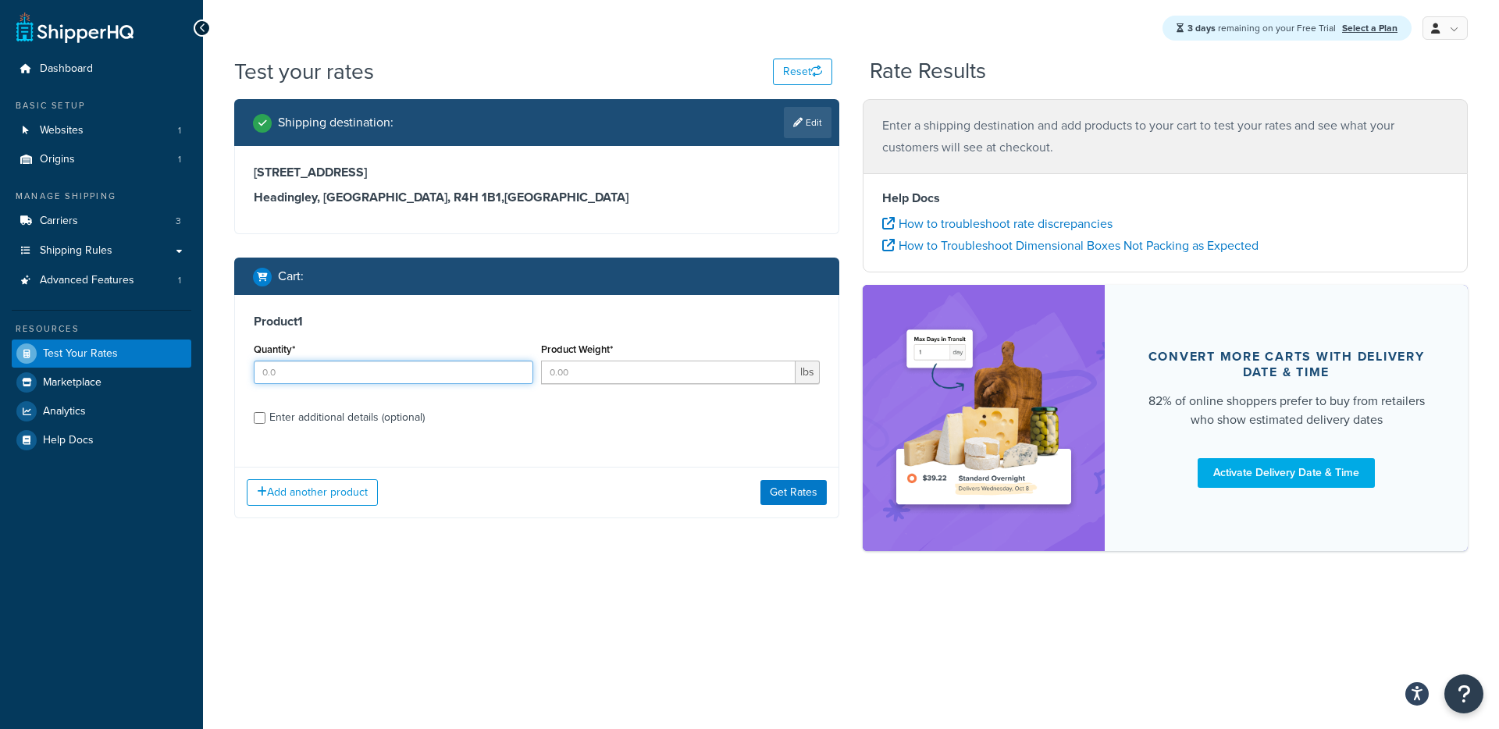
click at [458, 378] on input "Quantity*" at bounding box center [393, 372] width 279 height 23
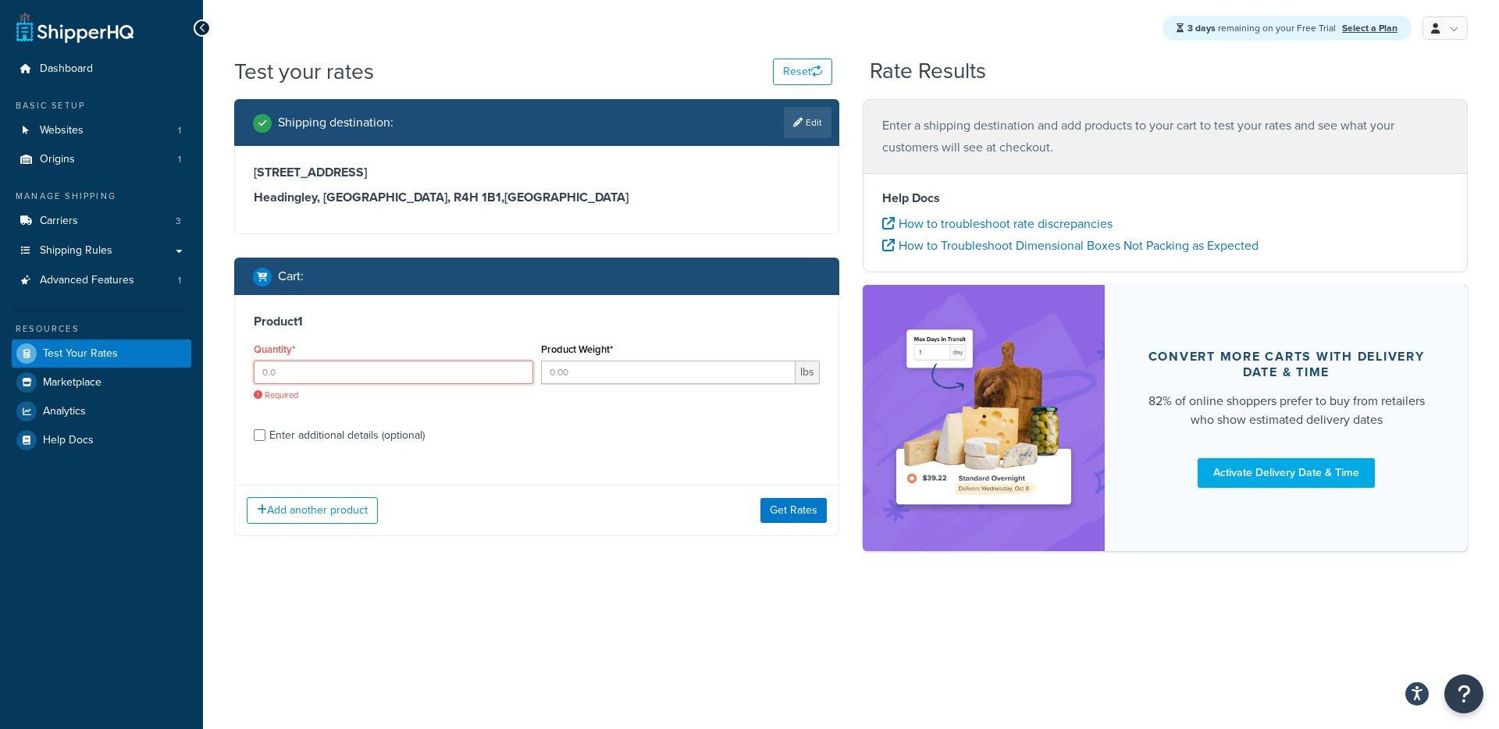
click at [382, 367] on input "Quantity*" at bounding box center [393, 372] width 279 height 23
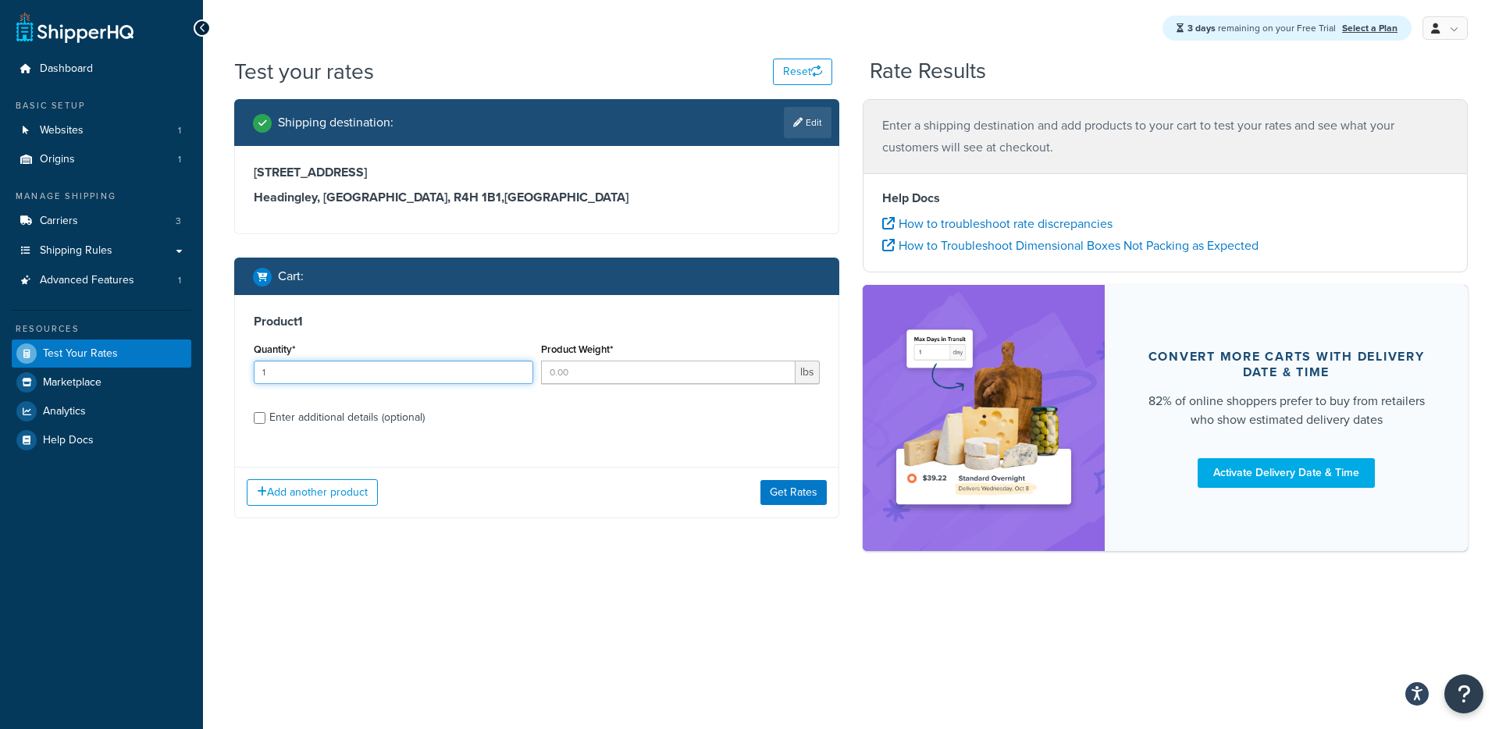
type input "1"
click at [614, 375] on input "Product Weight*" at bounding box center [668, 372] width 255 height 23
type input "1"
click at [795, 495] on button "Get Rates" at bounding box center [793, 492] width 66 height 25
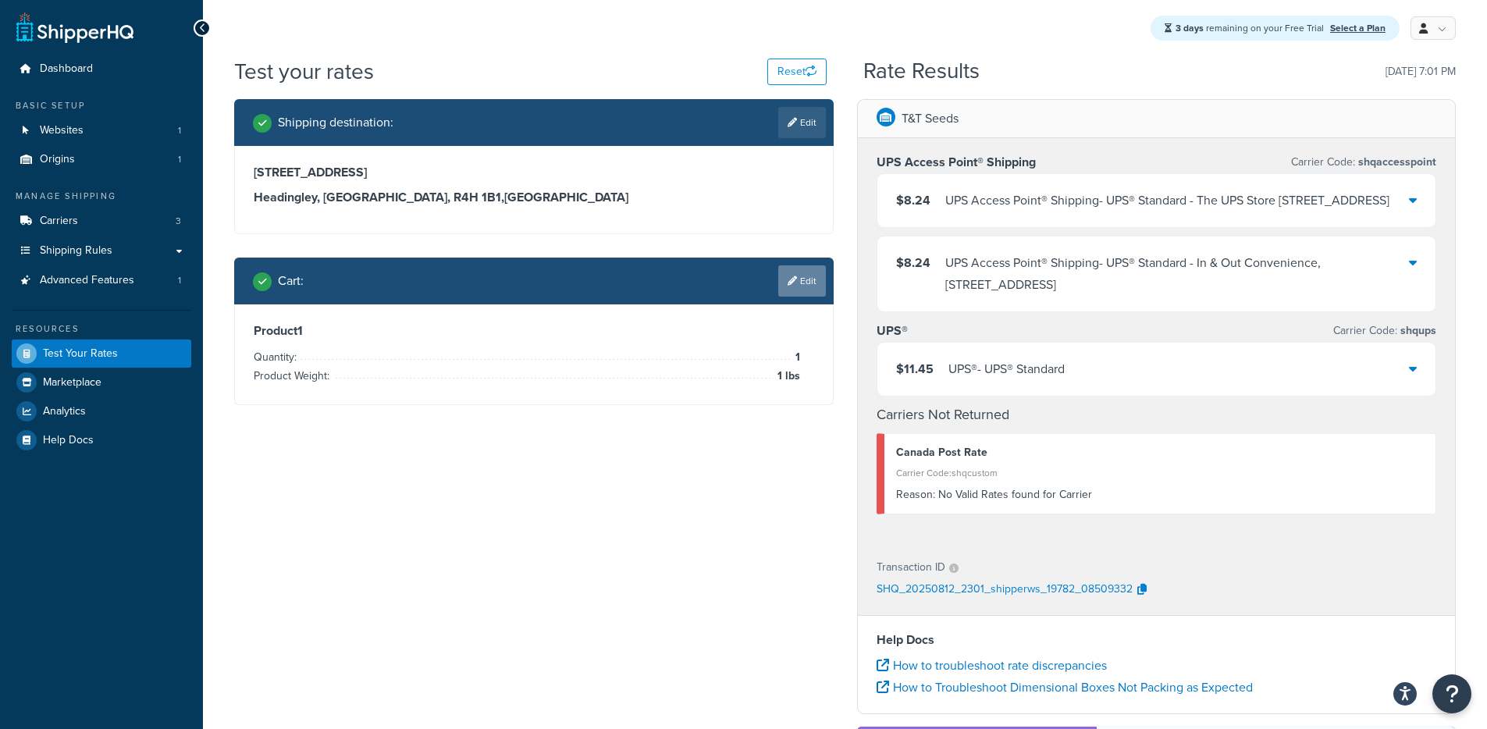
click at [778, 287] on link "Edit" at bounding box center [802, 280] width 48 height 31
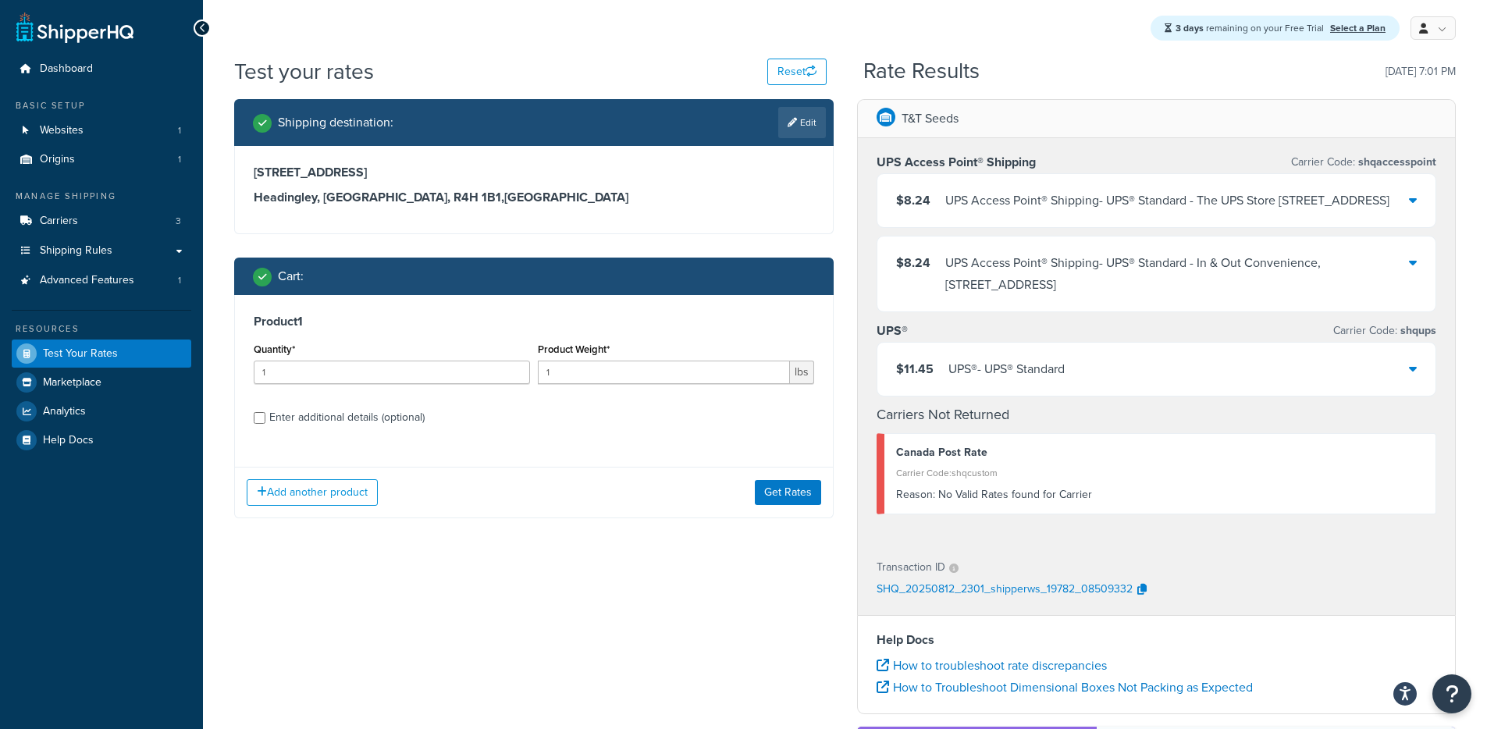
click at [353, 427] on div "Enter additional details (optional)" at bounding box center [346, 418] width 155 height 22
click at [265, 424] on input "Enter additional details (optional)" at bounding box center [260, 418] width 12 height 12
checkbox input "true"
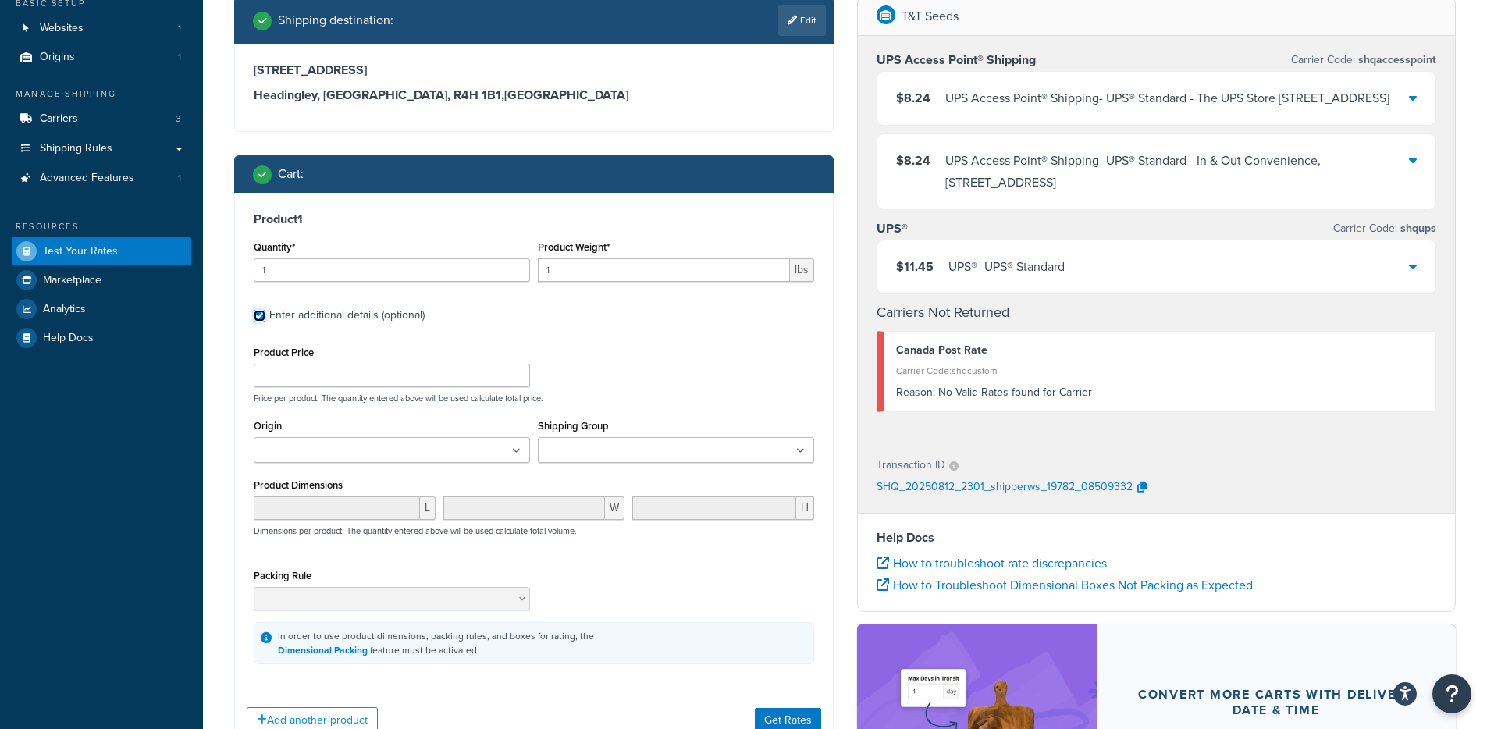
scroll to position [106, 0]
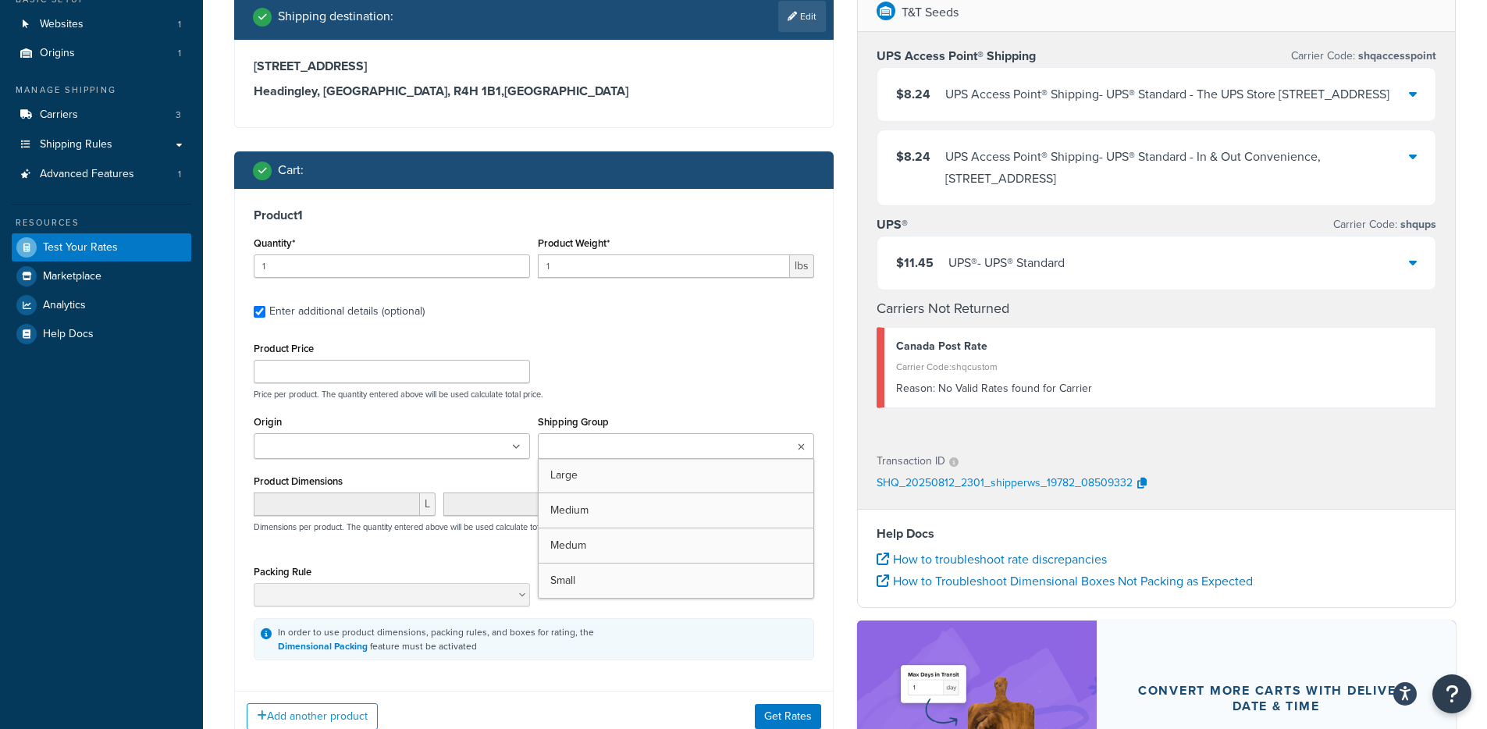
click at [606, 451] on input "Shipping Group" at bounding box center [611, 447] width 138 height 17
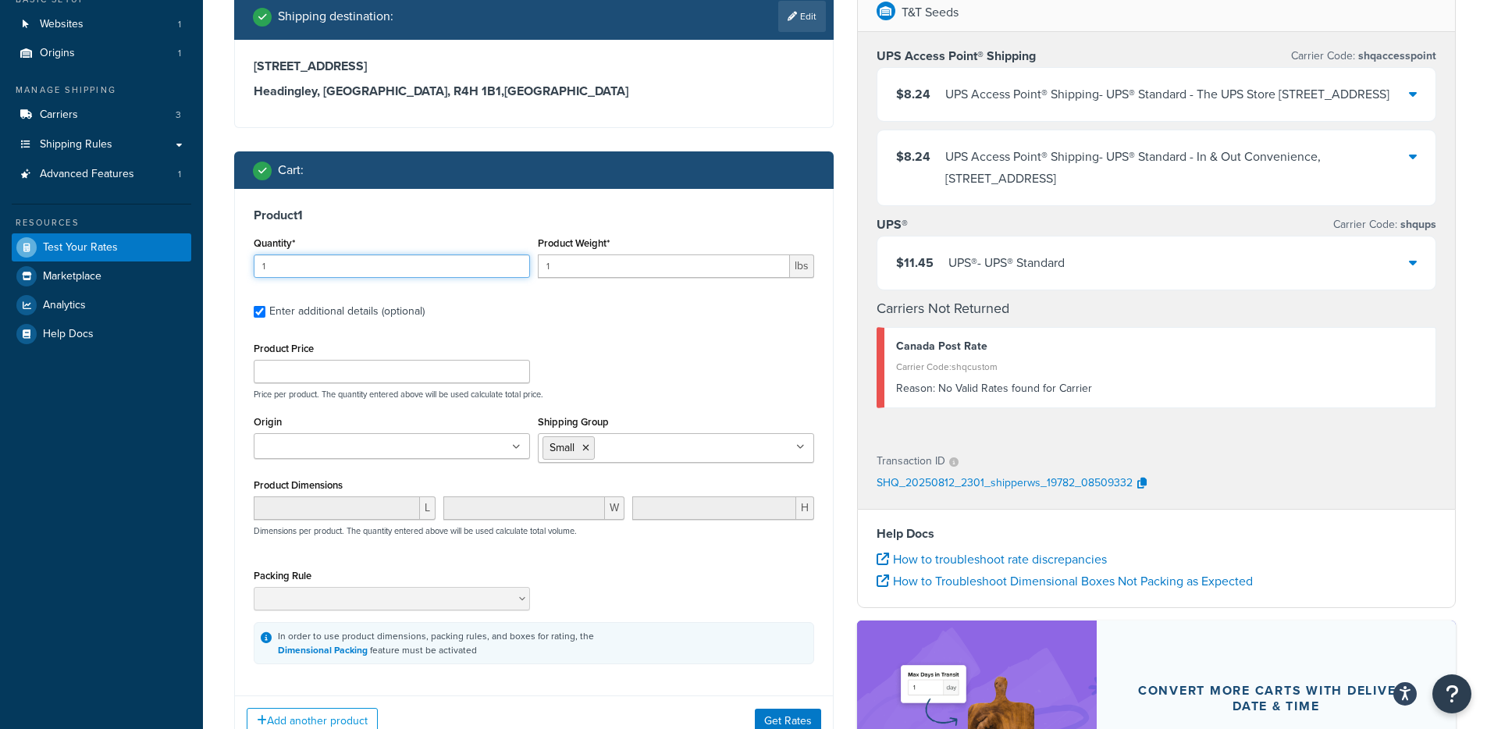
click at [366, 276] on input "1" at bounding box center [392, 265] width 276 height 23
drag, startPoint x: 361, startPoint y: 273, endPoint x: 224, endPoint y: 265, distance: 136.8
click at [224, 265] on div "Shipping destination : Edit 7724 Roblin Blvd Headingley, Manitoba, R4H 1B1 , Ca…" at bounding box center [533, 381] width 623 height 777
type input "10"
click at [767, 715] on button "Get Rates" at bounding box center [788, 720] width 66 height 25
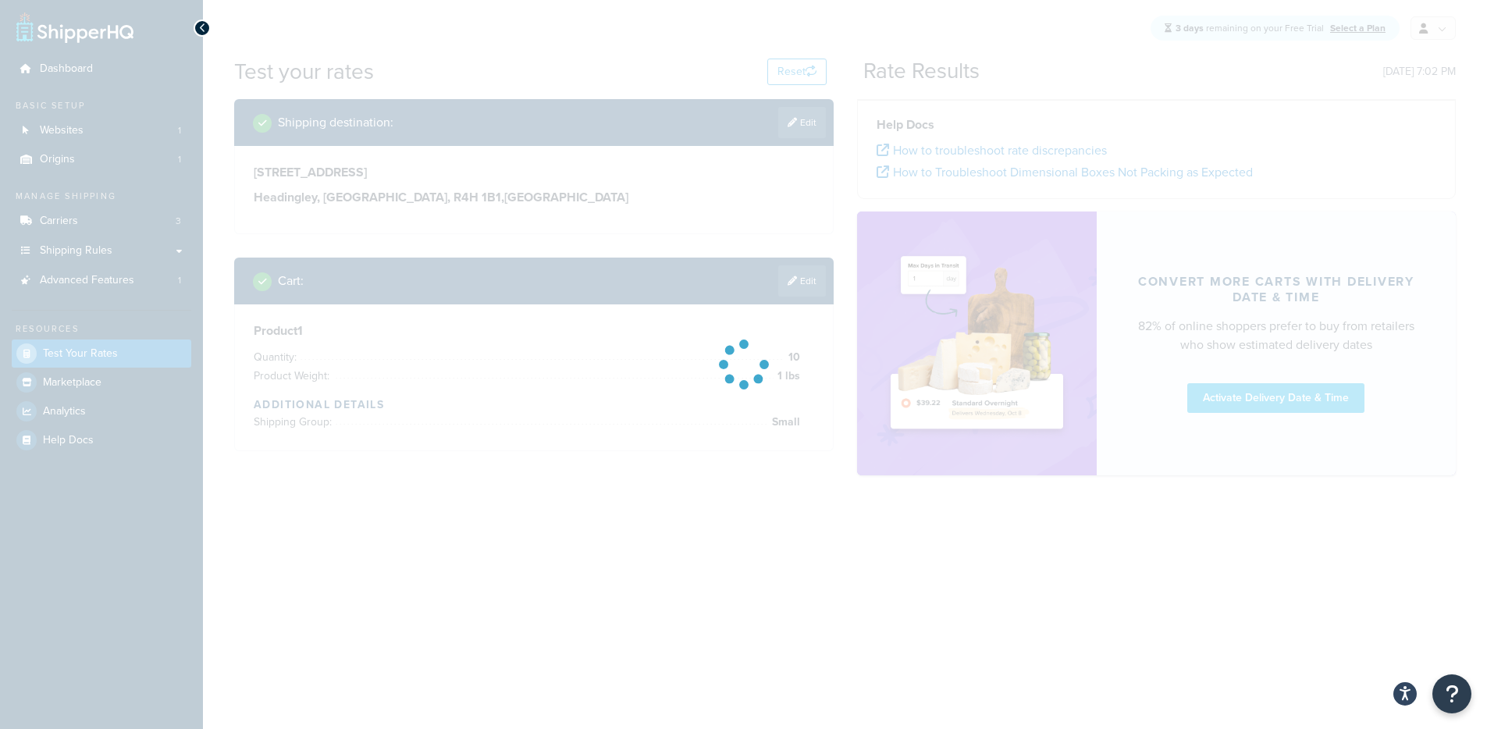
scroll to position [0, 0]
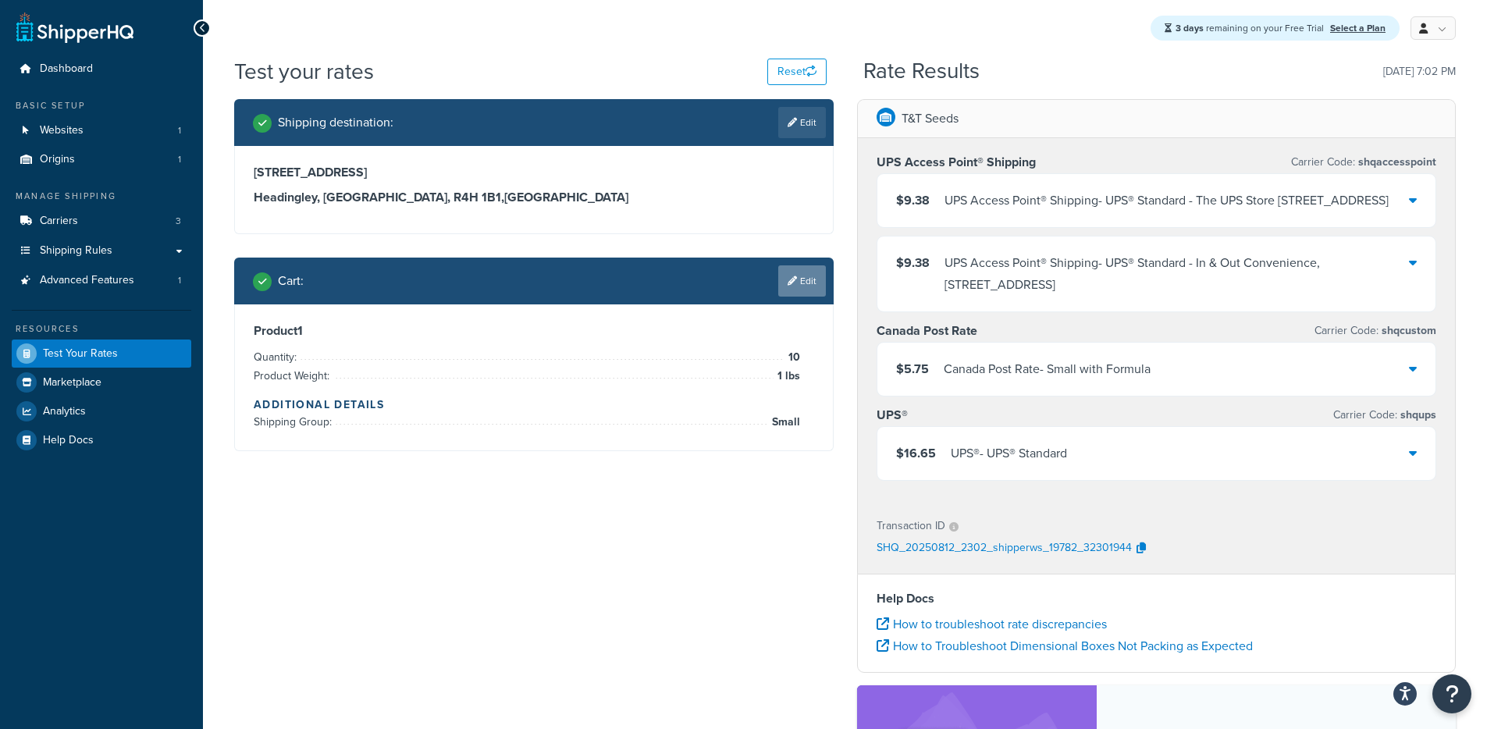
click at [799, 279] on link "Edit" at bounding box center [802, 280] width 48 height 31
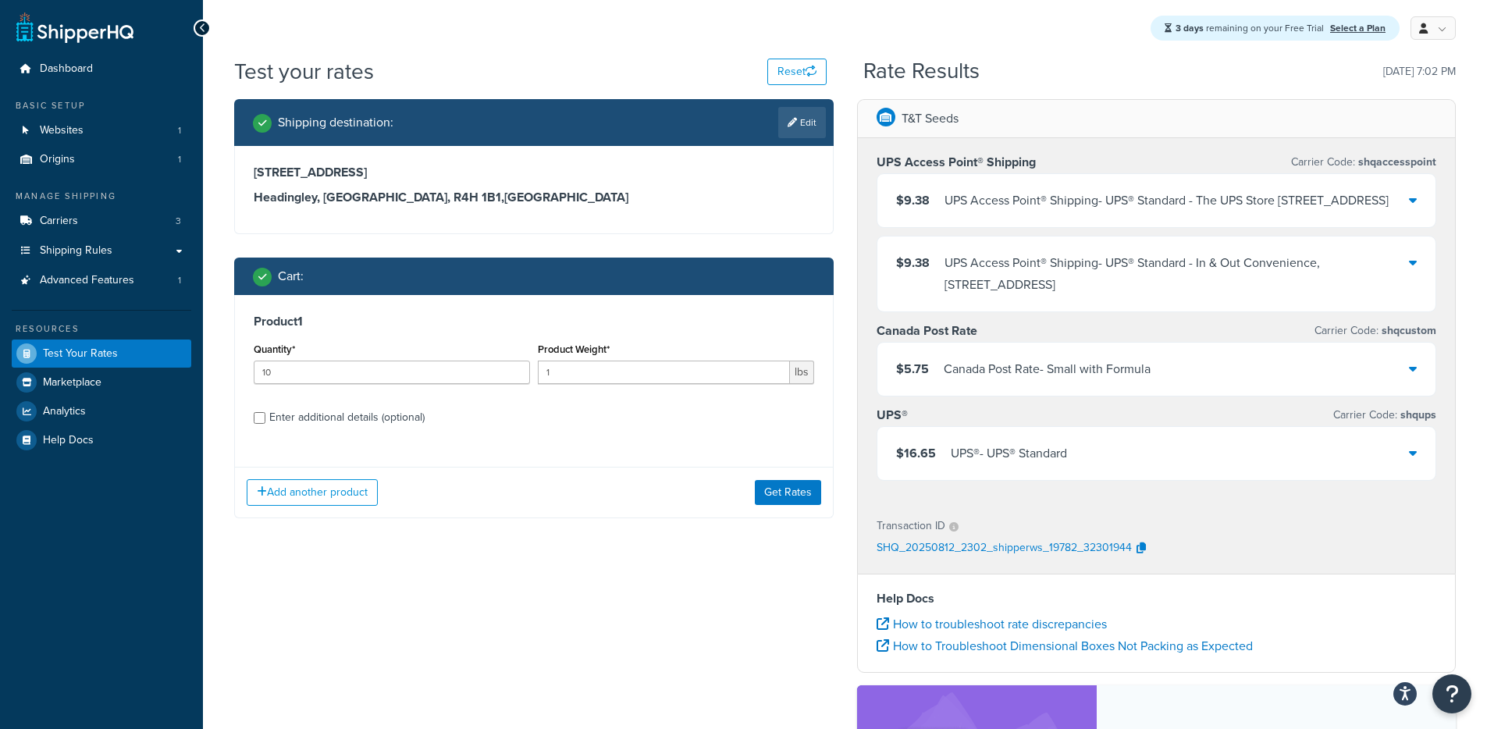
click at [333, 422] on div "Enter additional details (optional)" at bounding box center [346, 418] width 155 height 22
click at [265, 422] on input "Enter additional details (optional)" at bounding box center [260, 418] width 12 height 12
checkbox input "true"
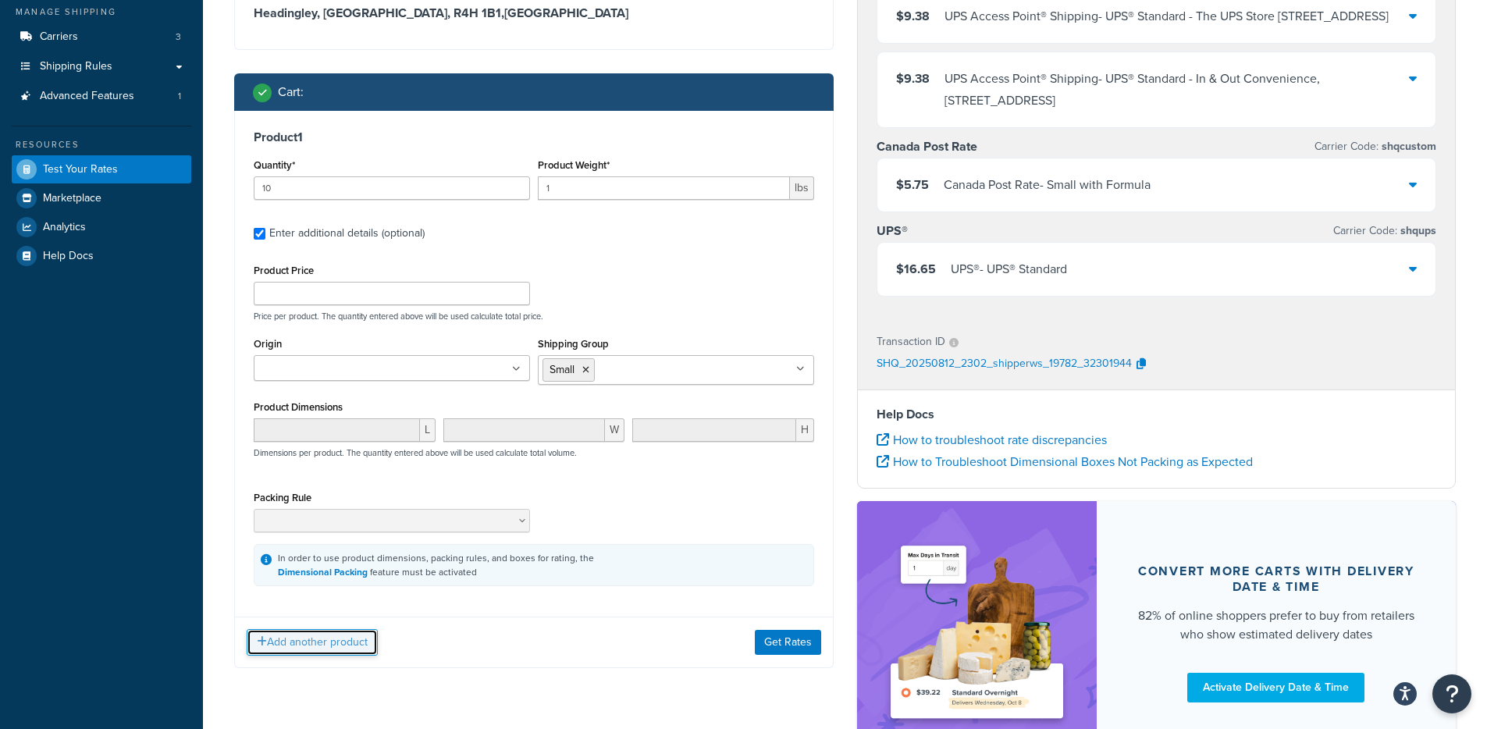
click at [336, 640] on button "Add another product" at bounding box center [312, 642] width 131 height 27
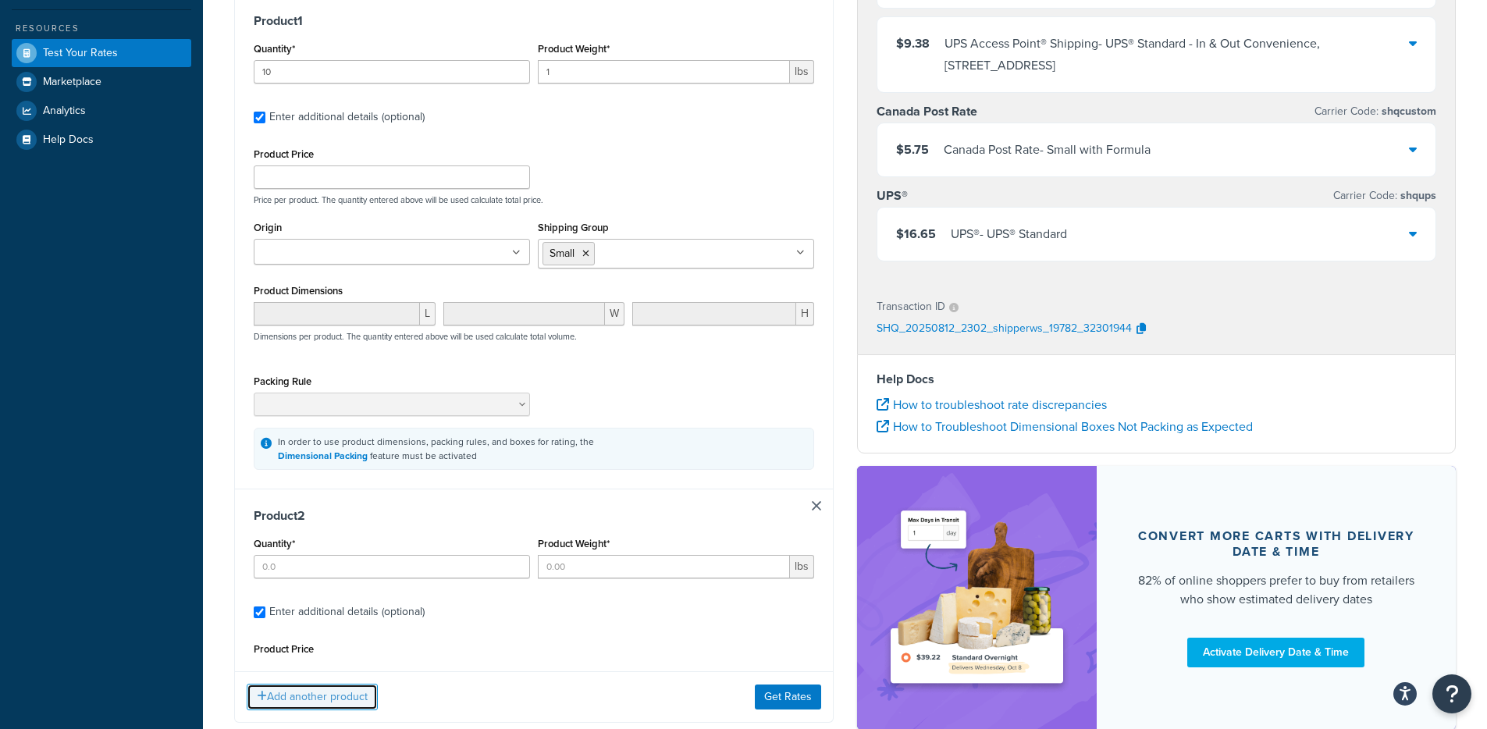
scroll to position [311, 0]
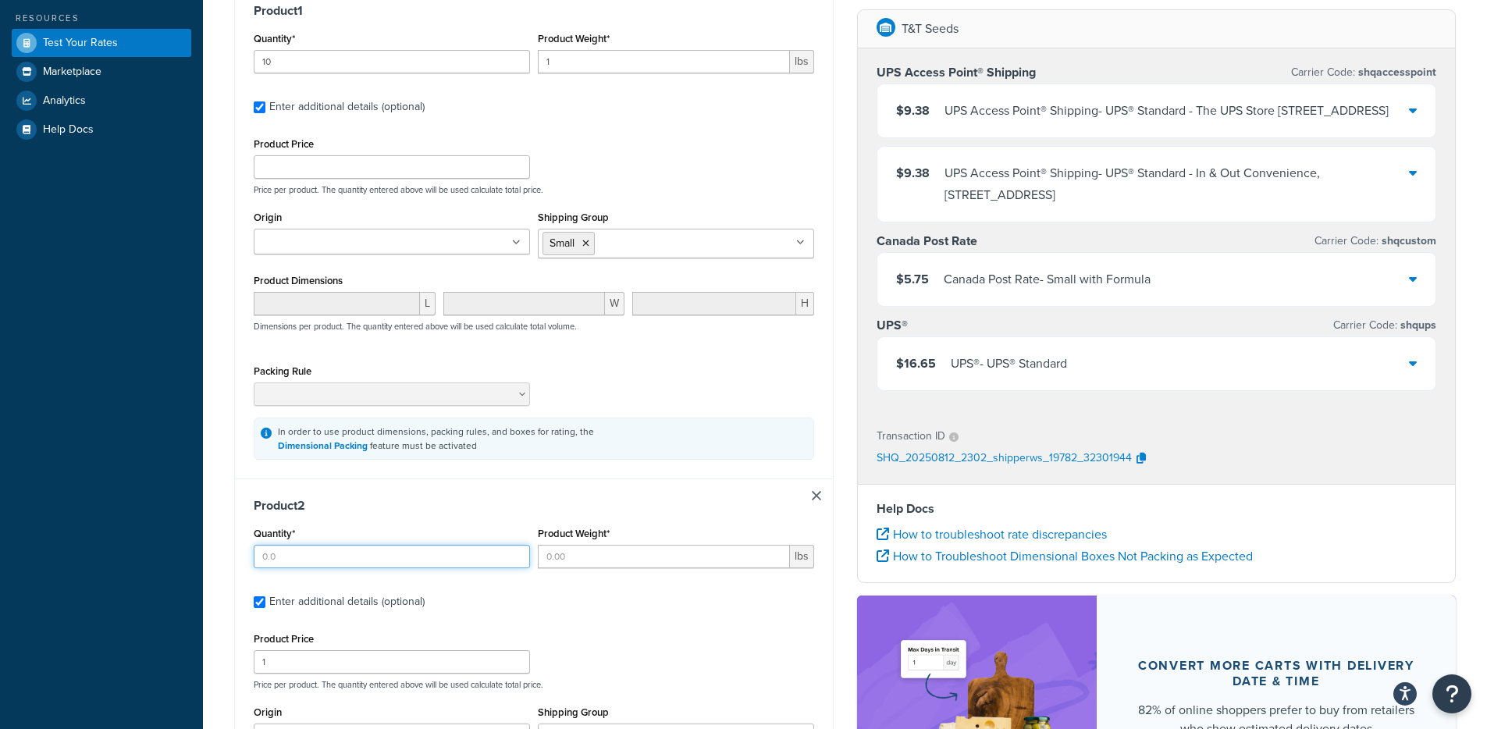
click at [318, 560] on input "Quantity*" at bounding box center [392, 556] width 276 height 23
type input "4"
click at [234, 537] on div "Product 1 Quantity* 10 Product Weight* 1 lbs Enter additional details (optional…" at bounding box center [533, 508] width 599 height 1048
click at [589, 570] on div "Product Weight* lbs" at bounding box center [676, 548] width 284 height 57
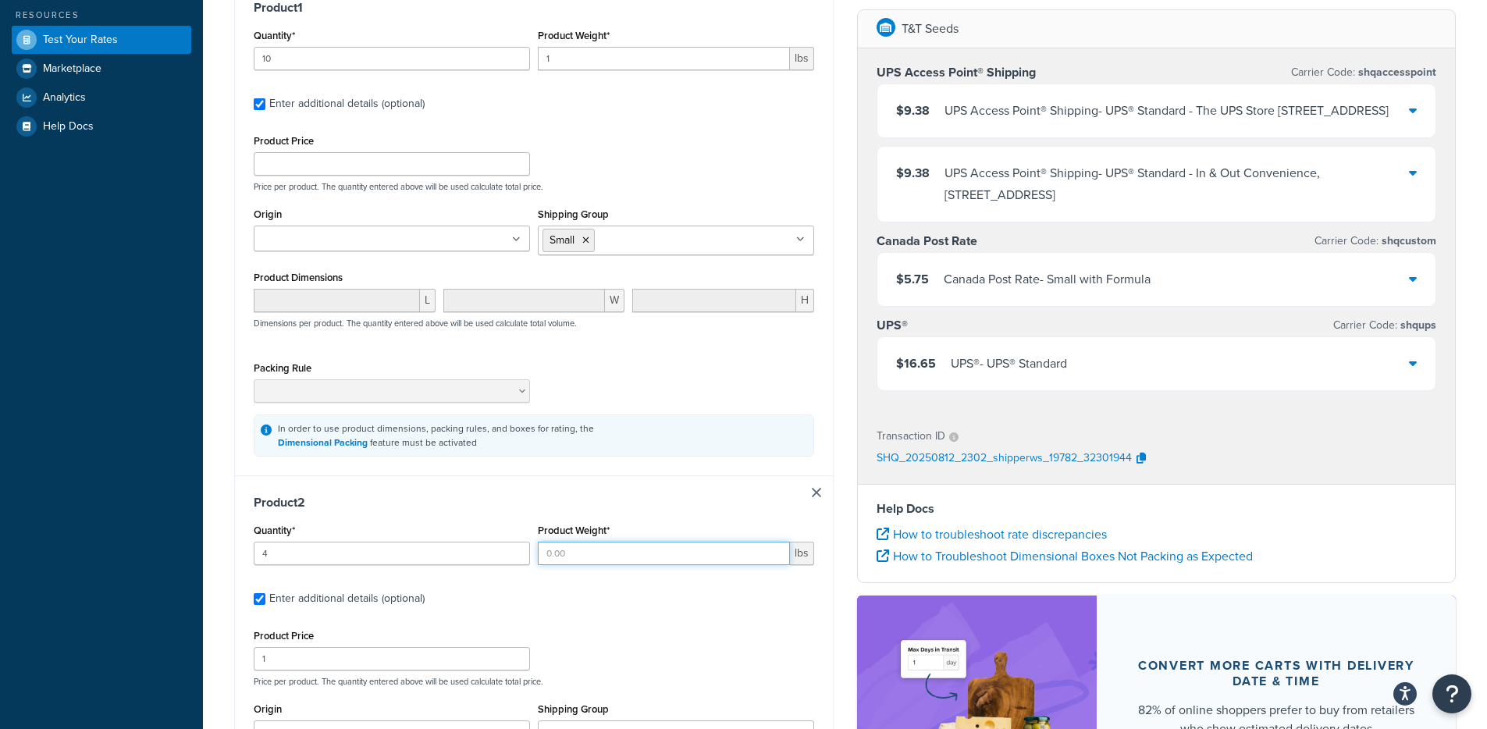
click at [593, 549] on input "Product Weight*" at bounding box center [664, 553] width 252 height 23
type input "1"
click at [789, 609] on label "Enter additional details (optional)" at bounding box center [541, 597] width 545 height 25
click at [265, 605] on input "Enter additional details (optional)" at bounding box center [260, 599] width 12 height 12
checkbox input "false"
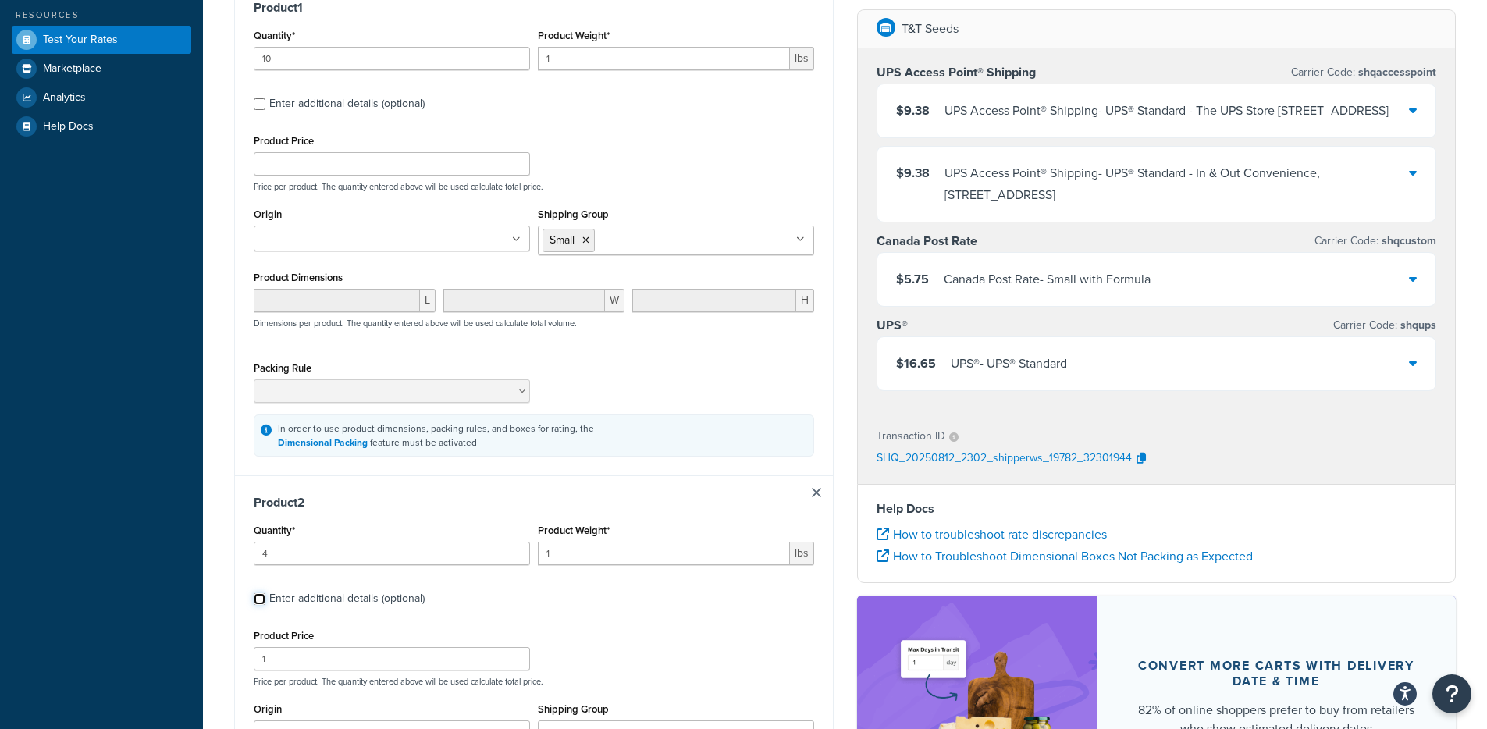
checkbox input "false"
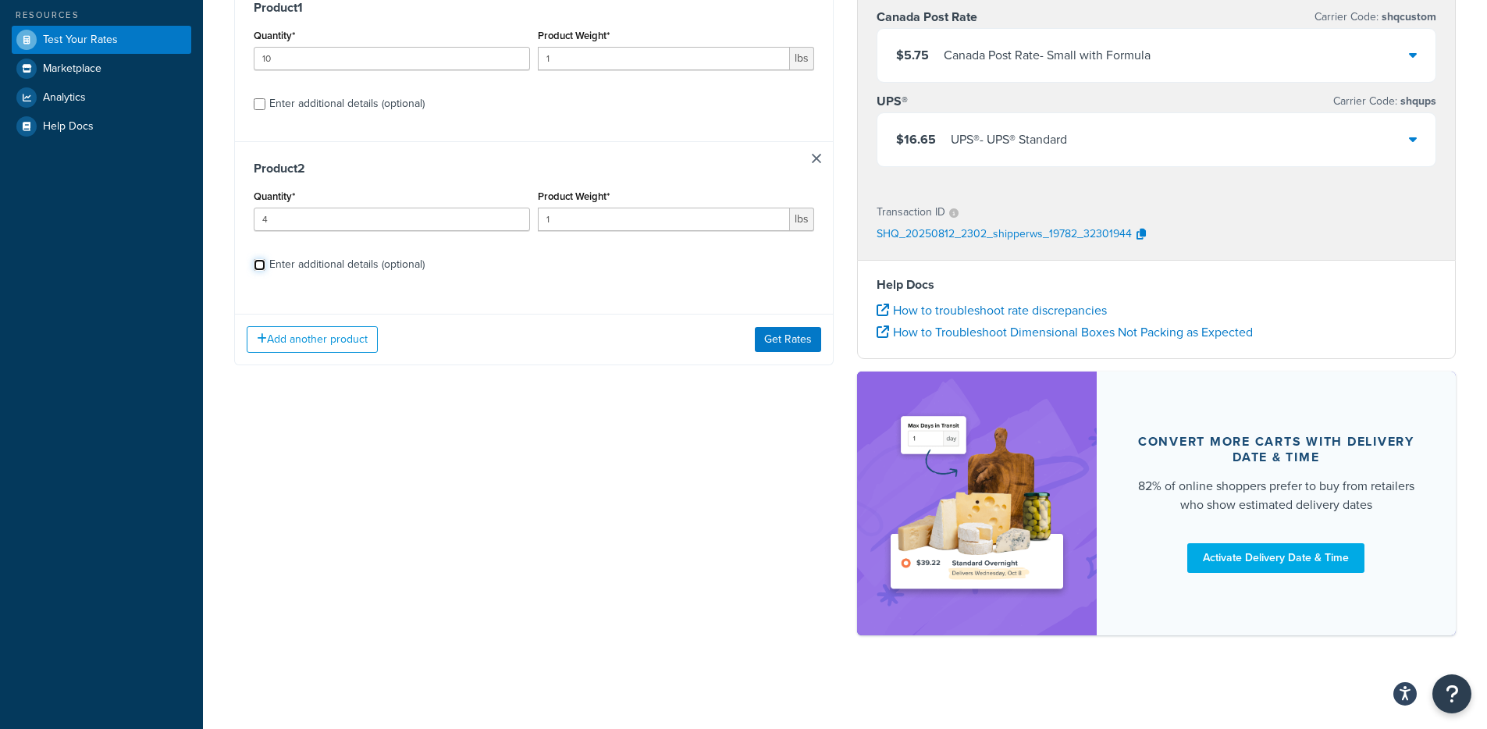
scroll to position [215, 0]
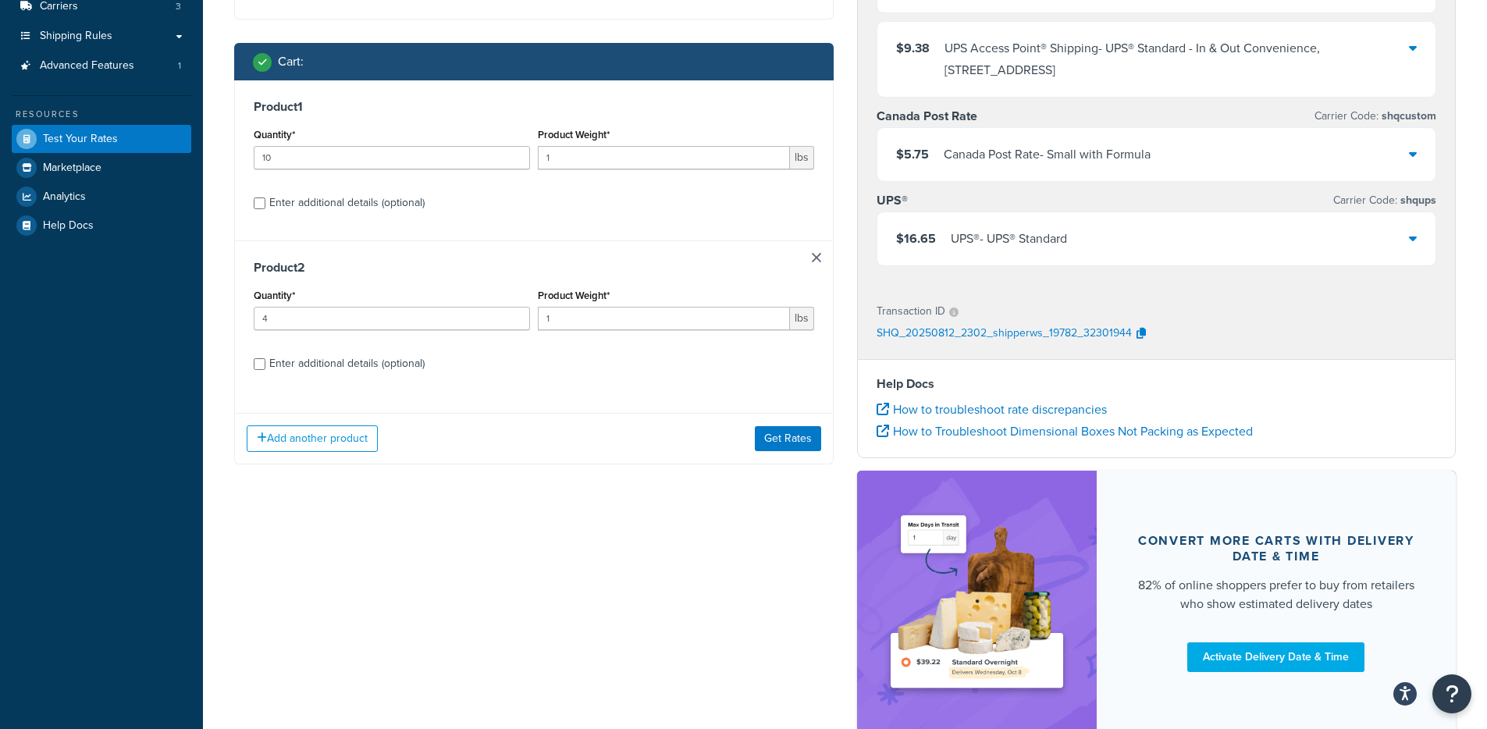
click at [368, 377] on div "Product 2 Quantity* 4 Product Weight* 1 lbs Enter additional details (optional)" at bounding box center [534, 320] width 598 height 161
click at [387, 368] on div "Enter additional details (optional)" at bounding box center [346, 364] width 155 height 22
click at [265, 368] on input "Enter additional details (optional)" at bounding box center [260, 364] width 12 height 12
checkbox input "true"
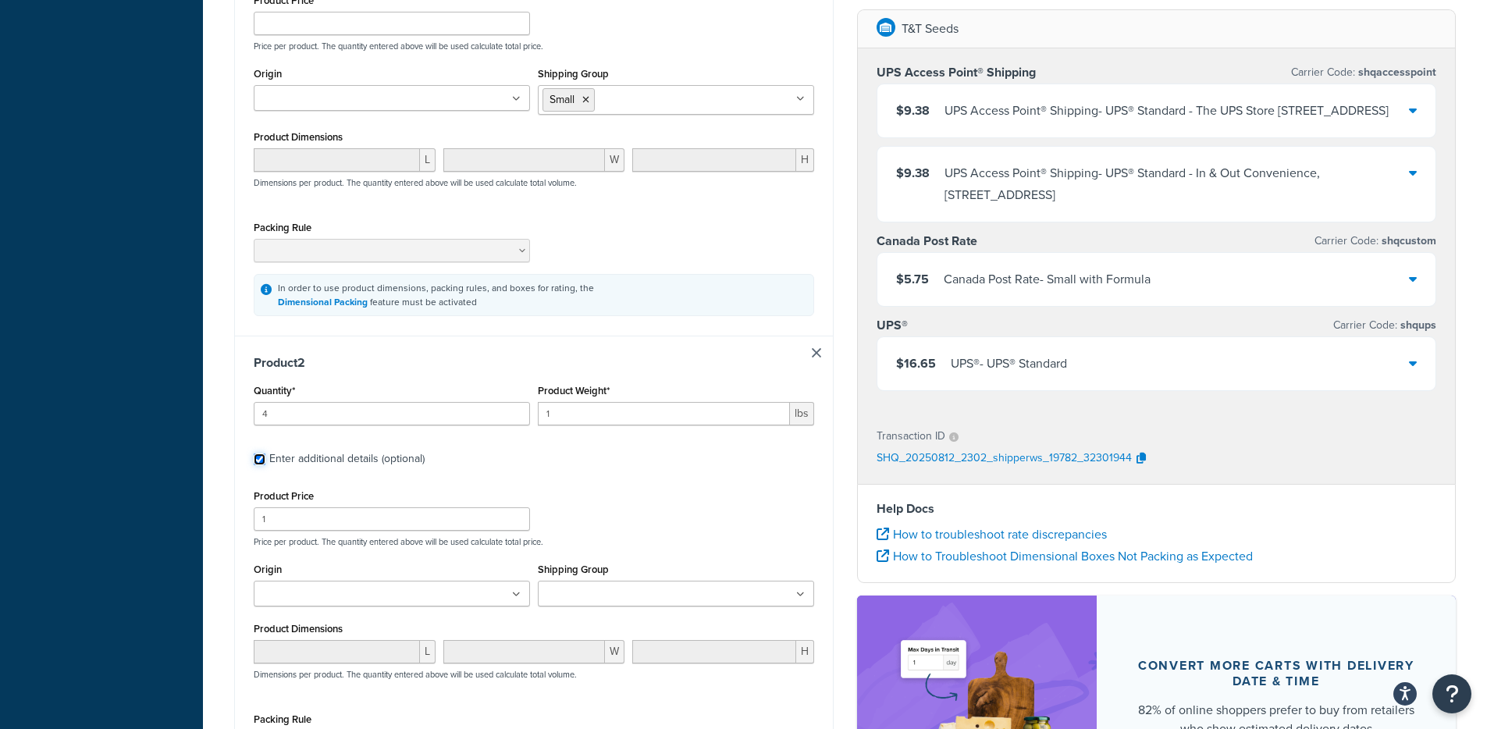
scroll to position [646, 0]
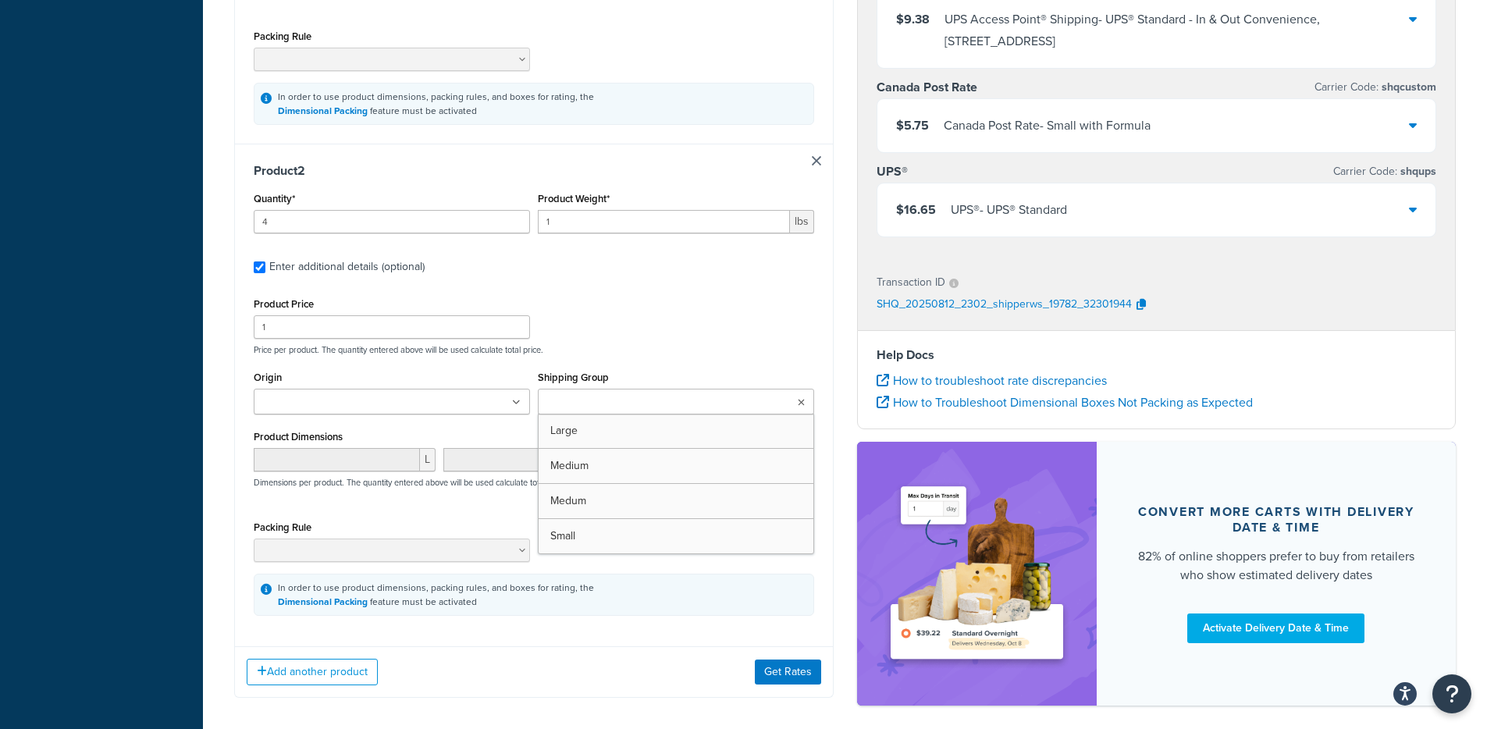
click at [619, 396] on input "Shipping Group" at bounding box center [611, 402] width 138 height 17
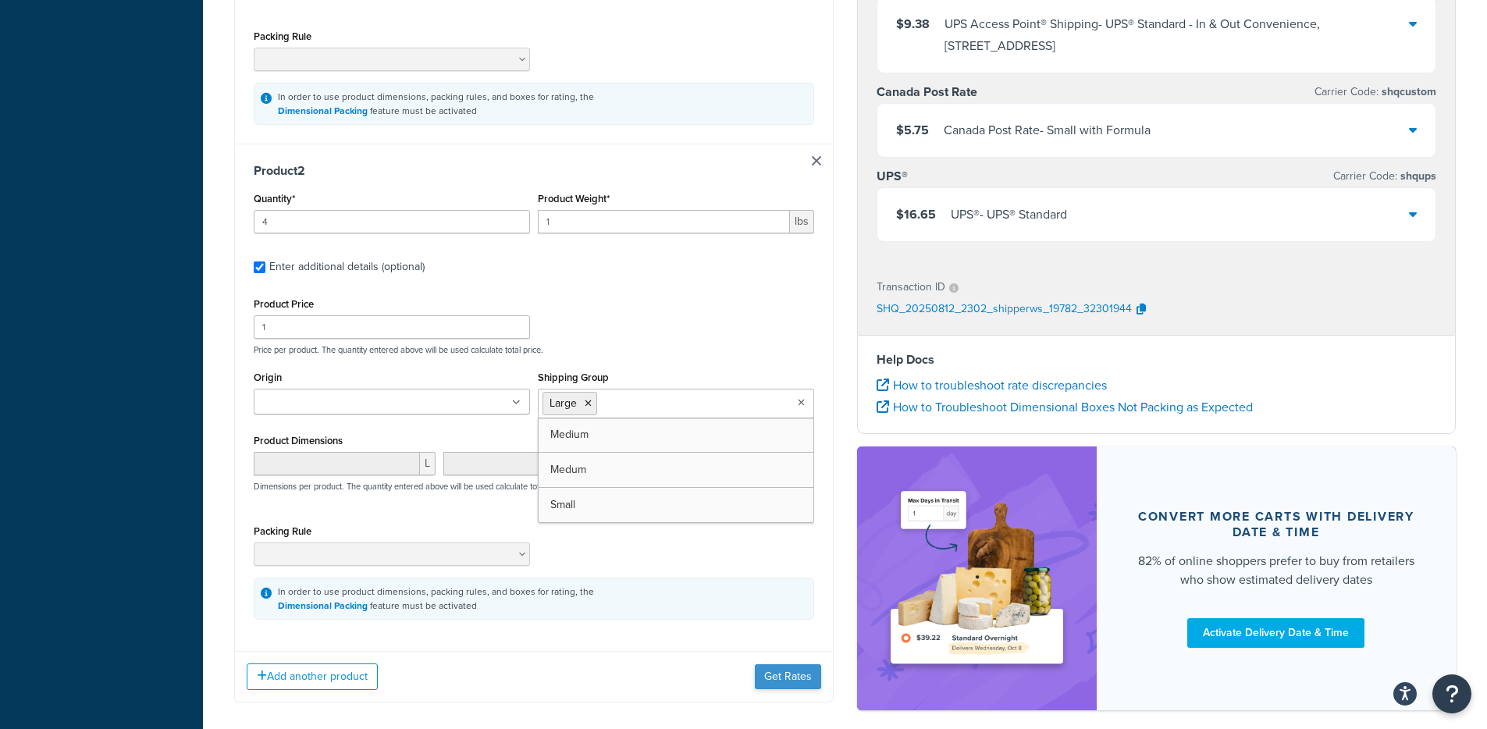
click at [777, 669] on div "Add another product Get Rates" at bounding box center [534, 676] width 598 height 51
click at [778, 671] on button "Get Rates" at bounding box center [788, 676] width 66 height 25
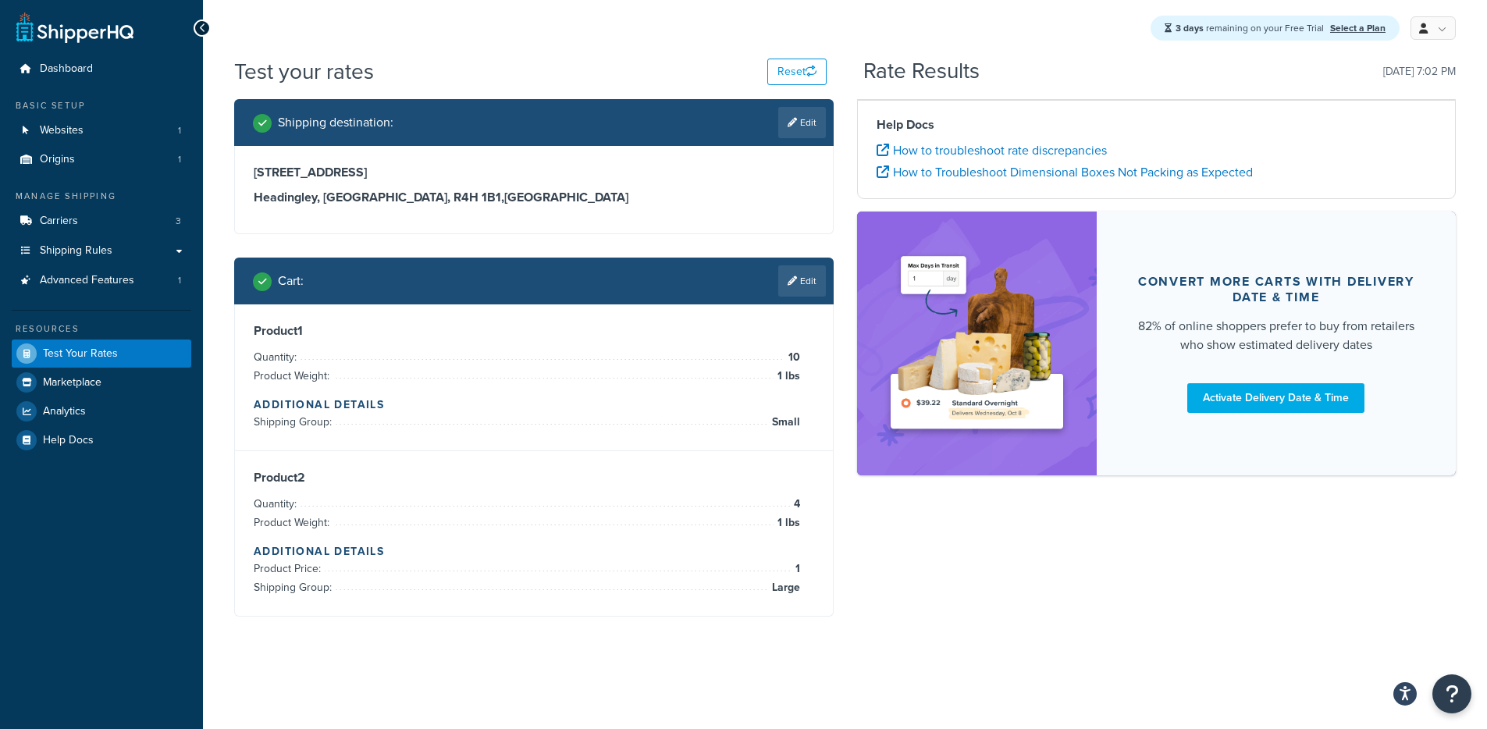
scroll to position [0, 0]
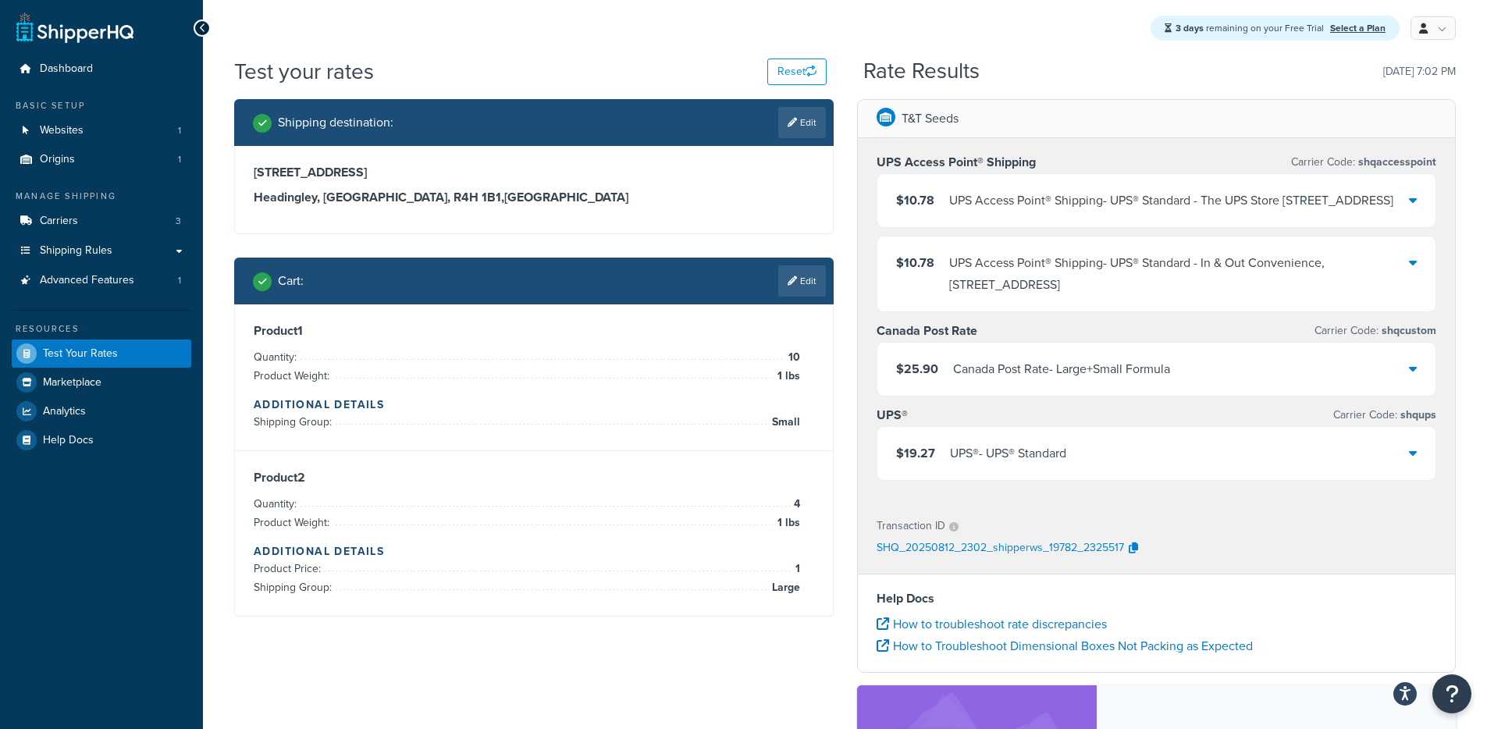
click at [980, 464] on div "UPS® - UPS® Standard" at bounding box center [1008, 454] width 116 height 22
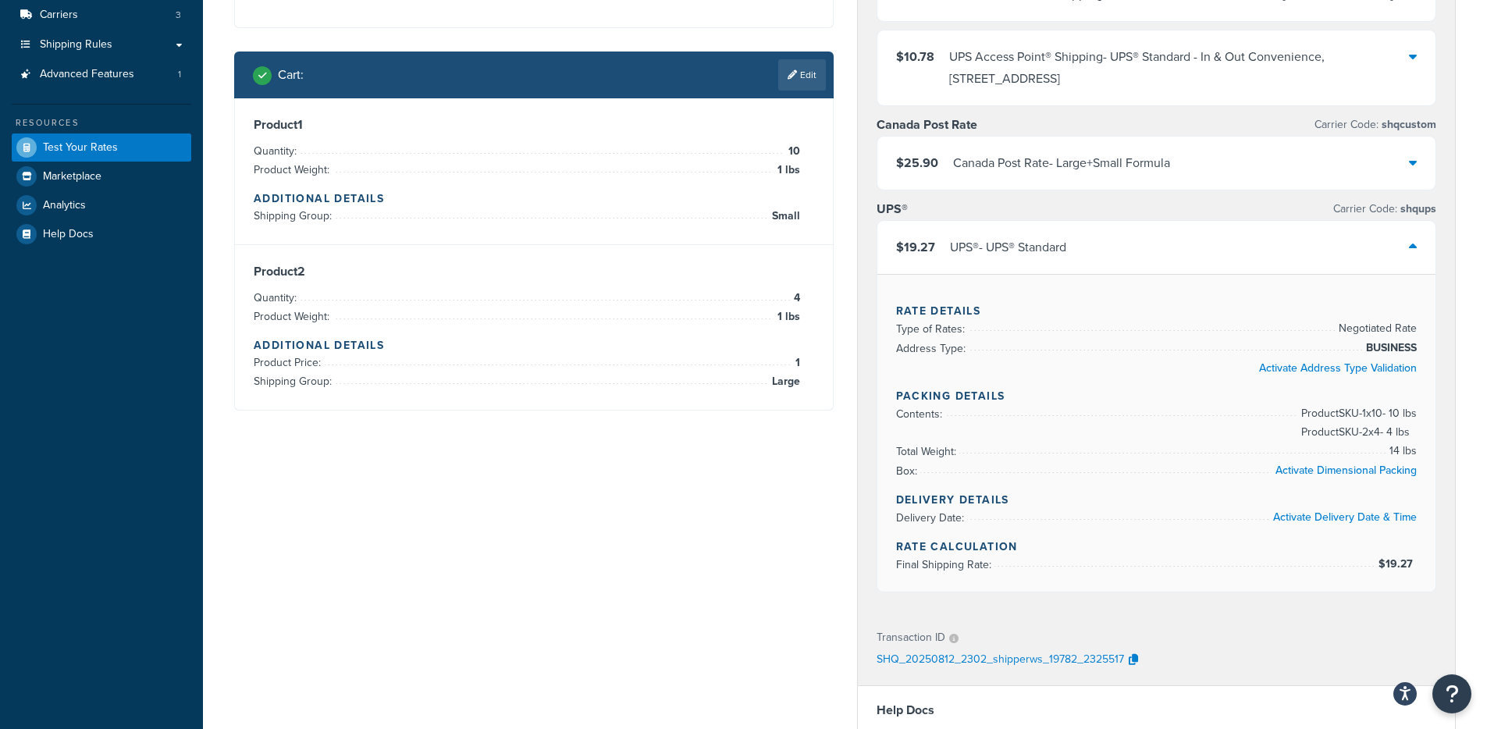
scroll to position [245, 0]
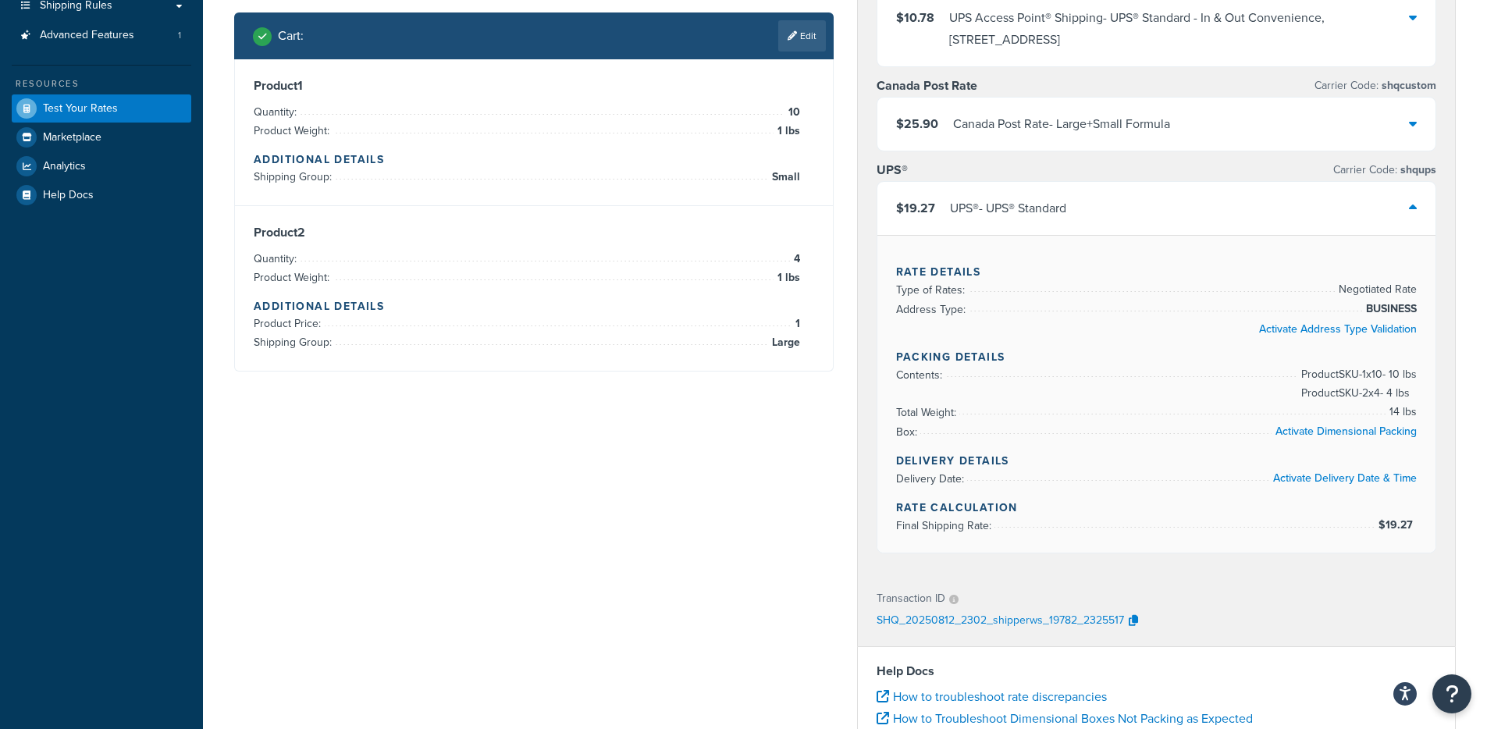
drag, startPoint x: 1220, startPoint y: 388, endPoint x: 1428, endPoint y: 391, distance: 208.4
click at [1428, 391] on div "Rate Details Type of Rates: Negotiated Rate Address Type: BUSINESS Activate Add…" at bounding box center [1156, 394] width 559 height 318
drag, startPoint x: 1419, startPoint y: 406, endPoint x: 1327, endPoint y: 415, distance: 92.6
click at [1324, 414] on div "Rate Details Type of Rates: Negotiated Rate Address Type: BUSINESS Activate Add…" at bounding box center [1156, 394] width 559 height 318
click at [1329, 403] on span "Product SKU-1 x 10 - 10 lbs Product SKU-2 x 4 - 4 lbs" at bounding box center [1356, 383] width 119 height 37
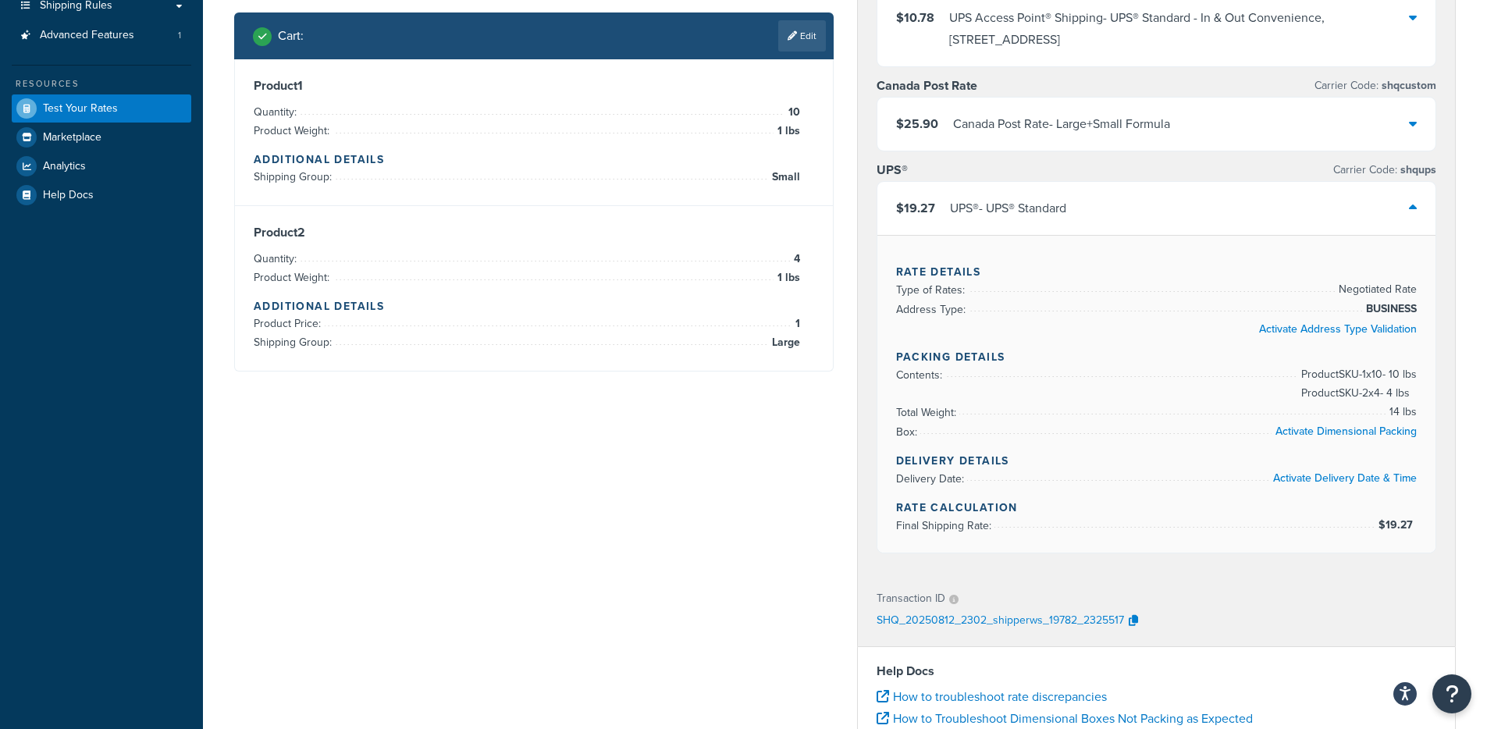
click at [806, 41] on link "Edit" at bounding box center [802, 35] width 48 height 31
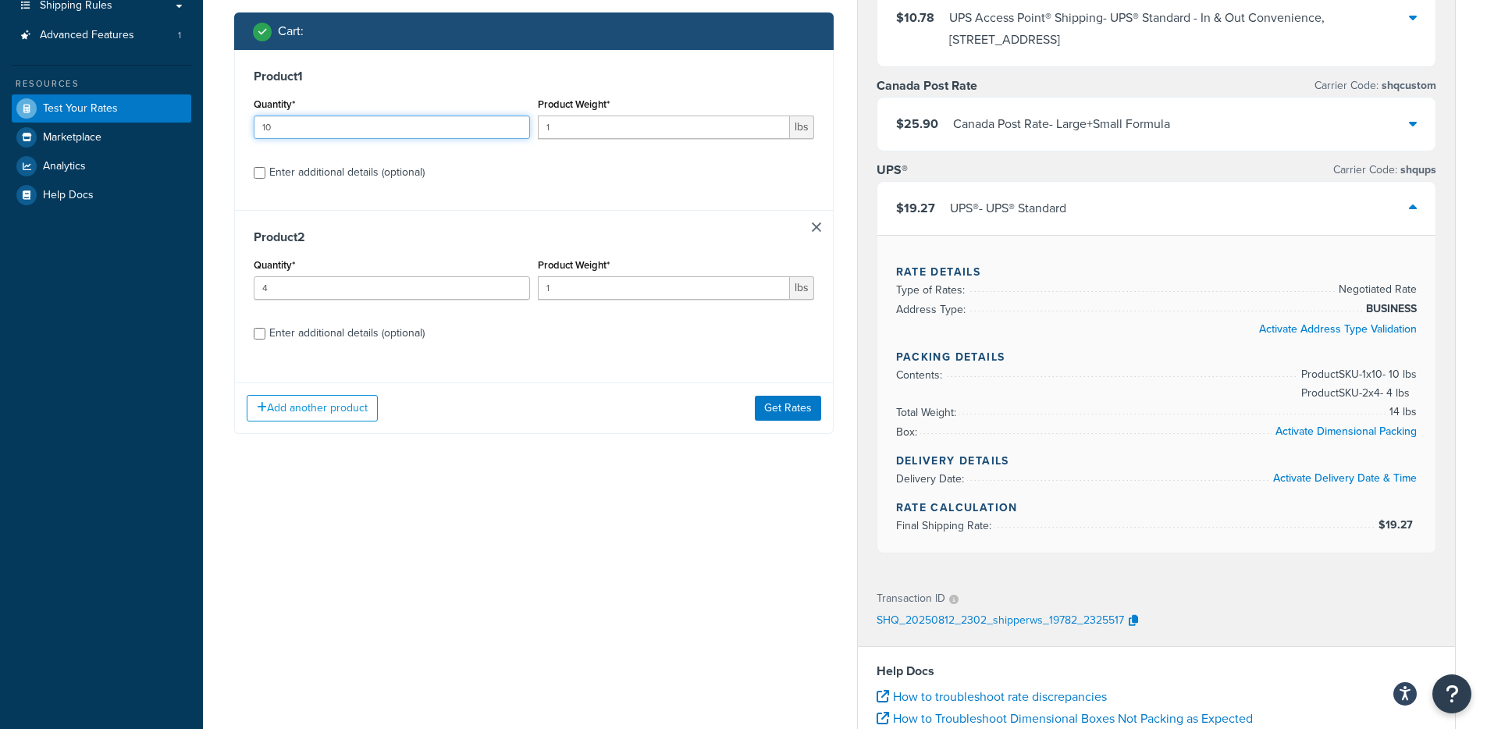
drag, startPoint x: 361, startPoint y: 128, endPoint x: 229, endPoint y: 121, distance: 132.1
click at [229, 121] on div "Shipping destination : Edit 7724 Roblin Blvd Headingley, Manitoba, R4H 1B1 , Ca…" at bounding box center [533, 155] width 623 height 603
type input "11"
click at [782, 404] on button "Get Rates" at bounding box center [788, 408] width 66 height 25
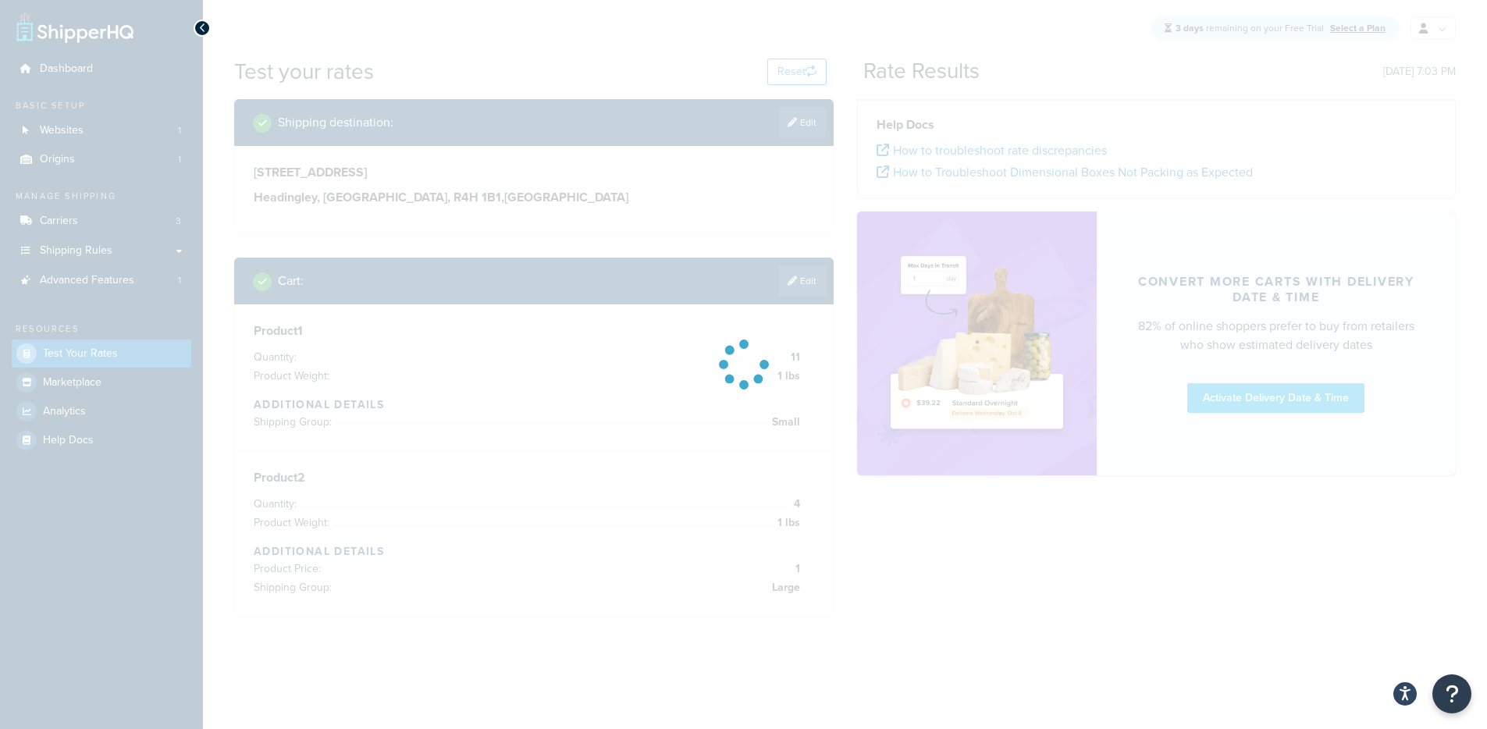
scroll to position [0, 0]
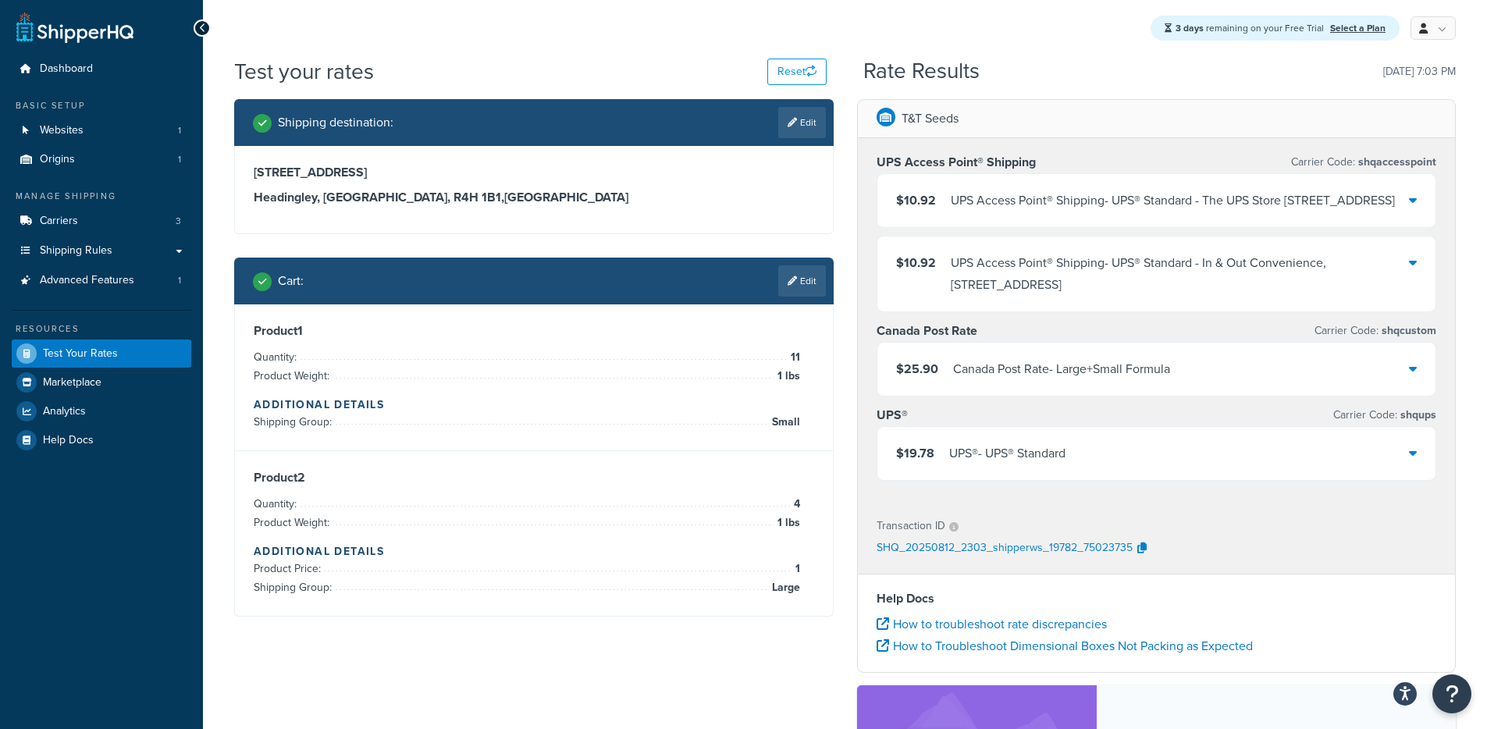
click at [967, 396] on div "$25.90 Canada Post Rate - Large+Small Formula" at bounding box center [1156, 369] width 559 height 53
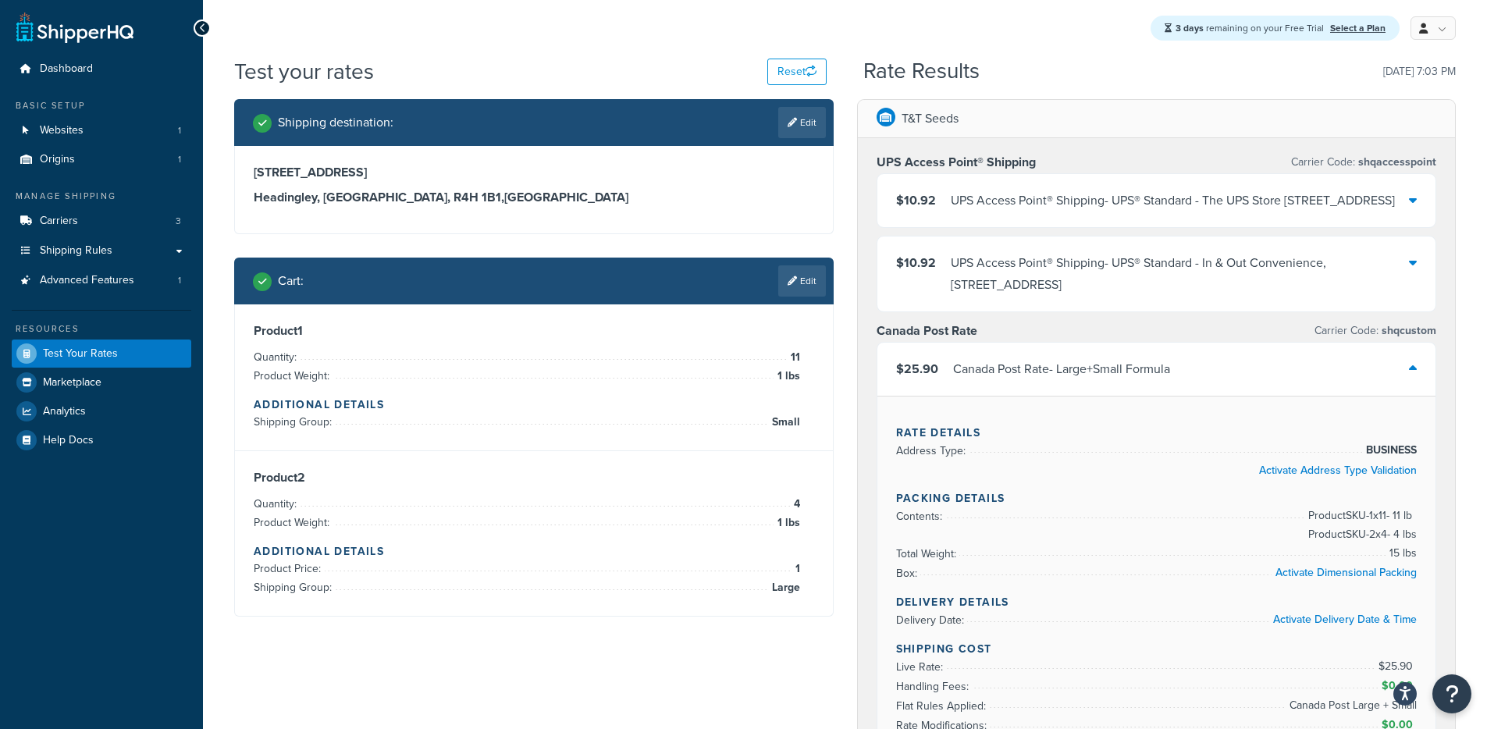
click at [1095, 396] on div "$25.90 Canada Post Rate - Large+Small Formula" at bounding box center [1156, 369] width 559 height 53
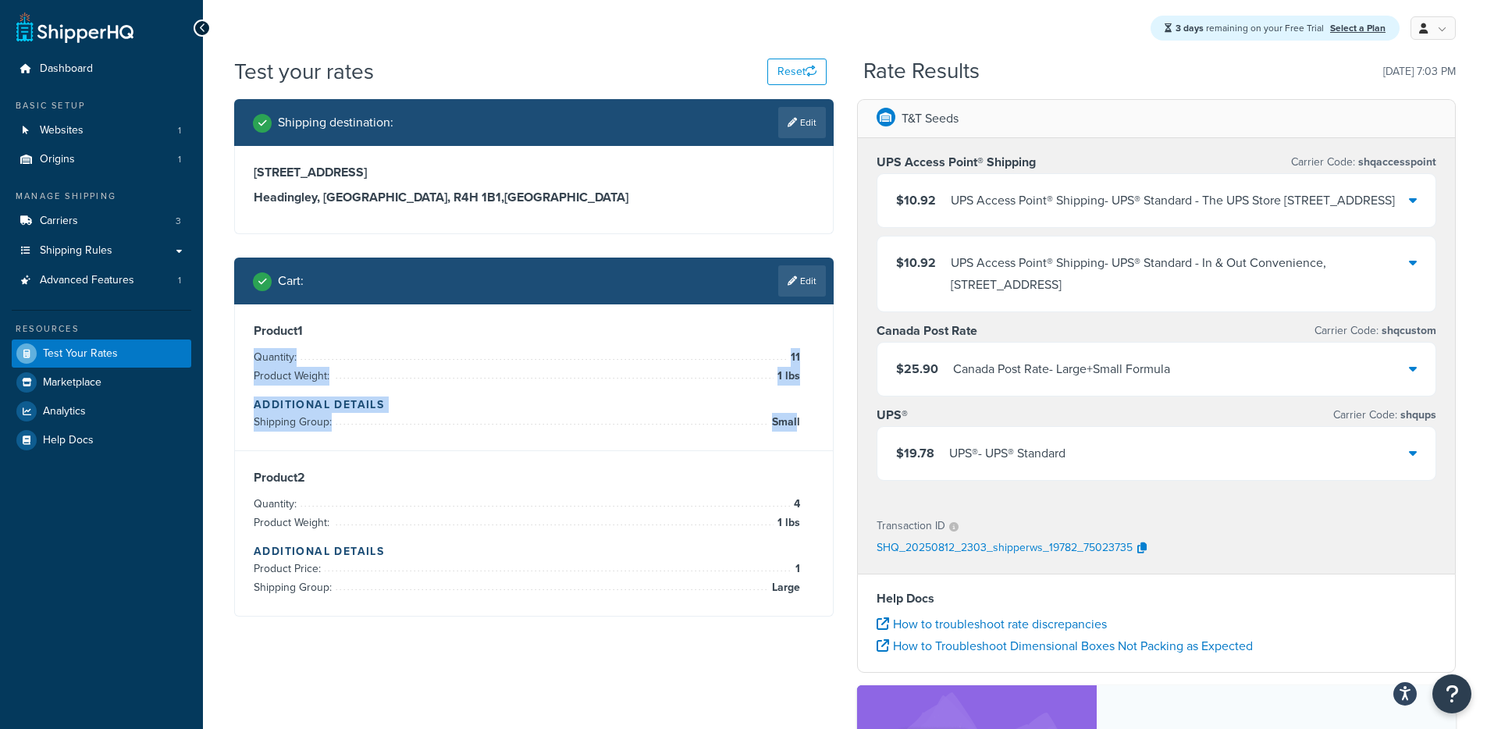
drag, startPoint x: 781, startPoint y: 357, endPoint x: 798, endPoint y: 428, distance: 72.3
click at [798, 428] on div "Product 1 Quantity: 11 Product Weight: 1 lbs Additional Details Shipping Group:…" at bounding box center [534, 377] width 560 height 108
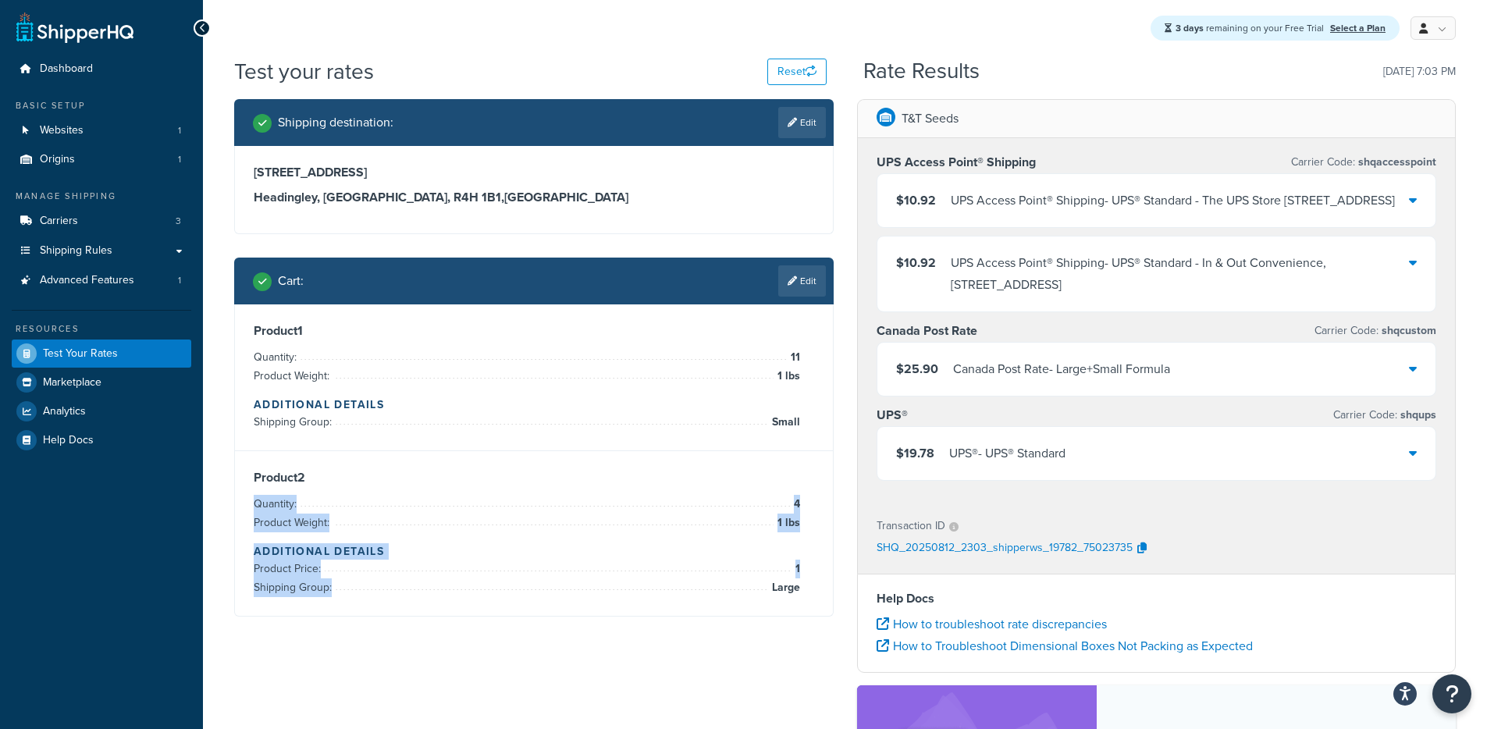
drag, startPoint x: 783, startPoint y: 507, endPoint x: 815, endPoint y: 600, distance: 98.2
click at [815, 600] on div "Product 2 Quantity: 4 Product Weight: 1 lbs Additional Details Product Price: 1…" at bounding box center [534, 533] width 598 height 165
click at [815, 599] on div "Product 2 Quantity: 4 Product Weight: 1 lbs Additional Details Product Price: 1…" at bounding box center [534, 533] width 598 height 165
drag, startPoint x: 811, startPoint y: 594, endPoint x: 796, endPoint y: 503, distance: 91.8
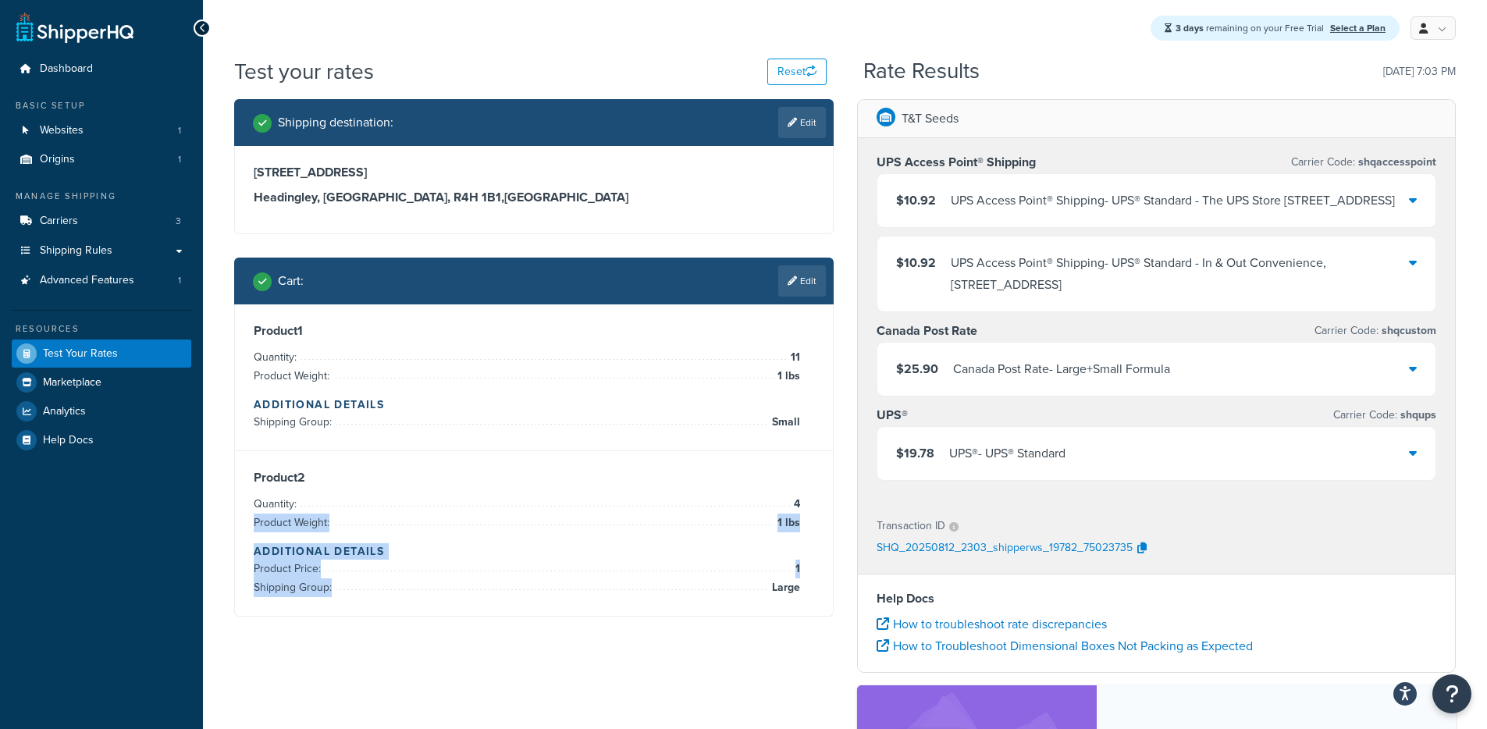
click at [797, 503] on div "Product 2 Quantity: 4 Product Weight: 1 lbs Additional Details Product Price: 1…" at bounding box center [534, 533] width 560 height 127
click at [796, 504] on span "4" at bounding box center [795, 504] width 10 height 19
drag, startPoint x: 788, startPoint y: 503, endPoint x: 795, endPoint y: 595, distance: 92.4
click at [795, 595] on div "Product 2 Quantity: 4 Product Weight: 1 lbs Additional Details Product Price: 1…" at bounding box center [534, 533] width 560 height 127
click at [795, 278] on link "Edit" at bounding box center [802, 280] width 48 height 31
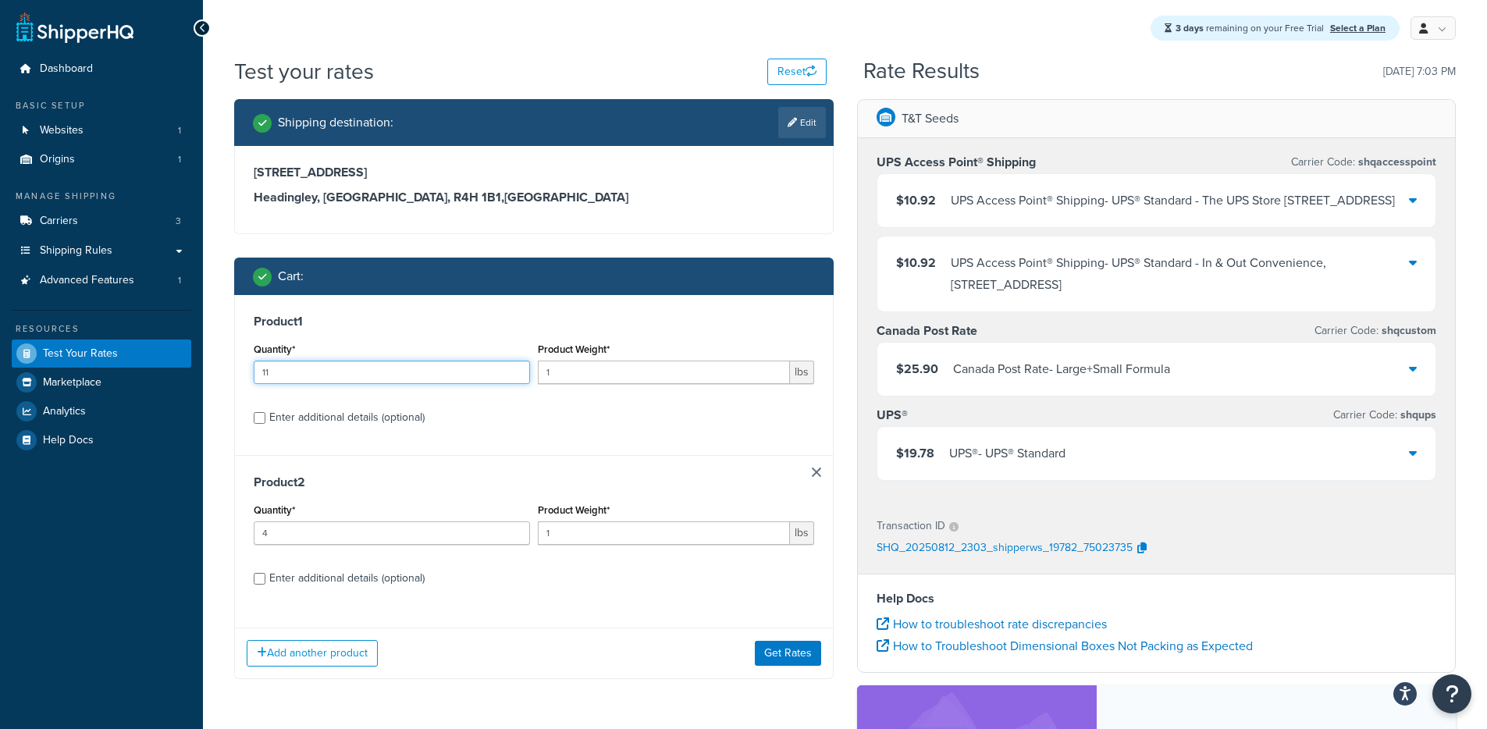
click at [301, 362] on input "11" at bounding box center [392, 372] width 276 height 23
drag, startPoint x: 299, startPoint y: 375, endPoint x: 191, endPoint y: 372, distance: 107.8
click at [191, 371] on div "Dashboard Basic Setup Websites 1 Origins 1 Manage Shipping Carriers 3 Shipping …" at bounding box center [743, 521] width 1487 height 1043
type input "10"
click at [803, 644] on button "Get Rates" at bounding box center [788, 653] width 66 height 25
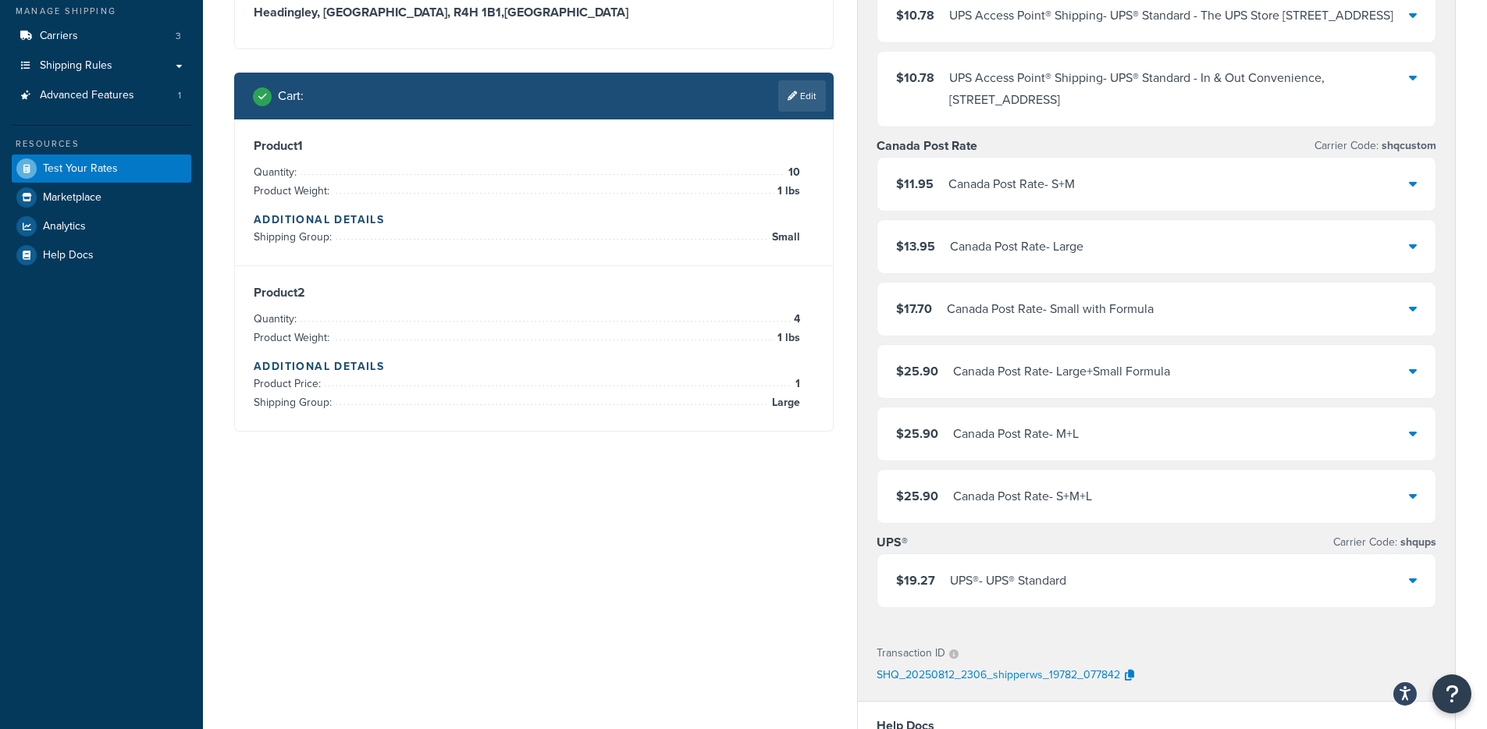
scroll to position [184, 0]
click at [1005, 383] on div "Canada Post Rate - Large+Small Formula" at bounding box center [1061, 372] width 217 height 22
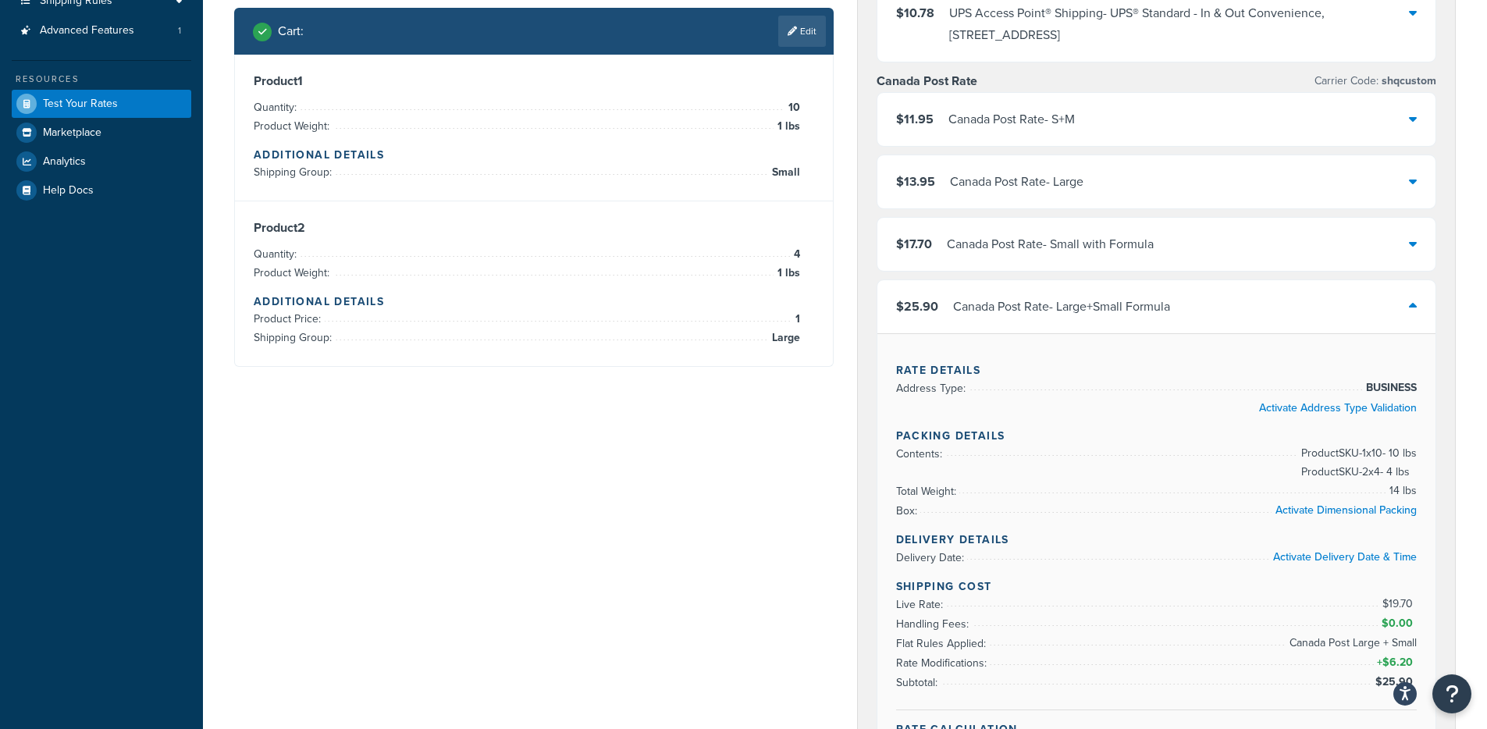
scroll to position [257, 0]
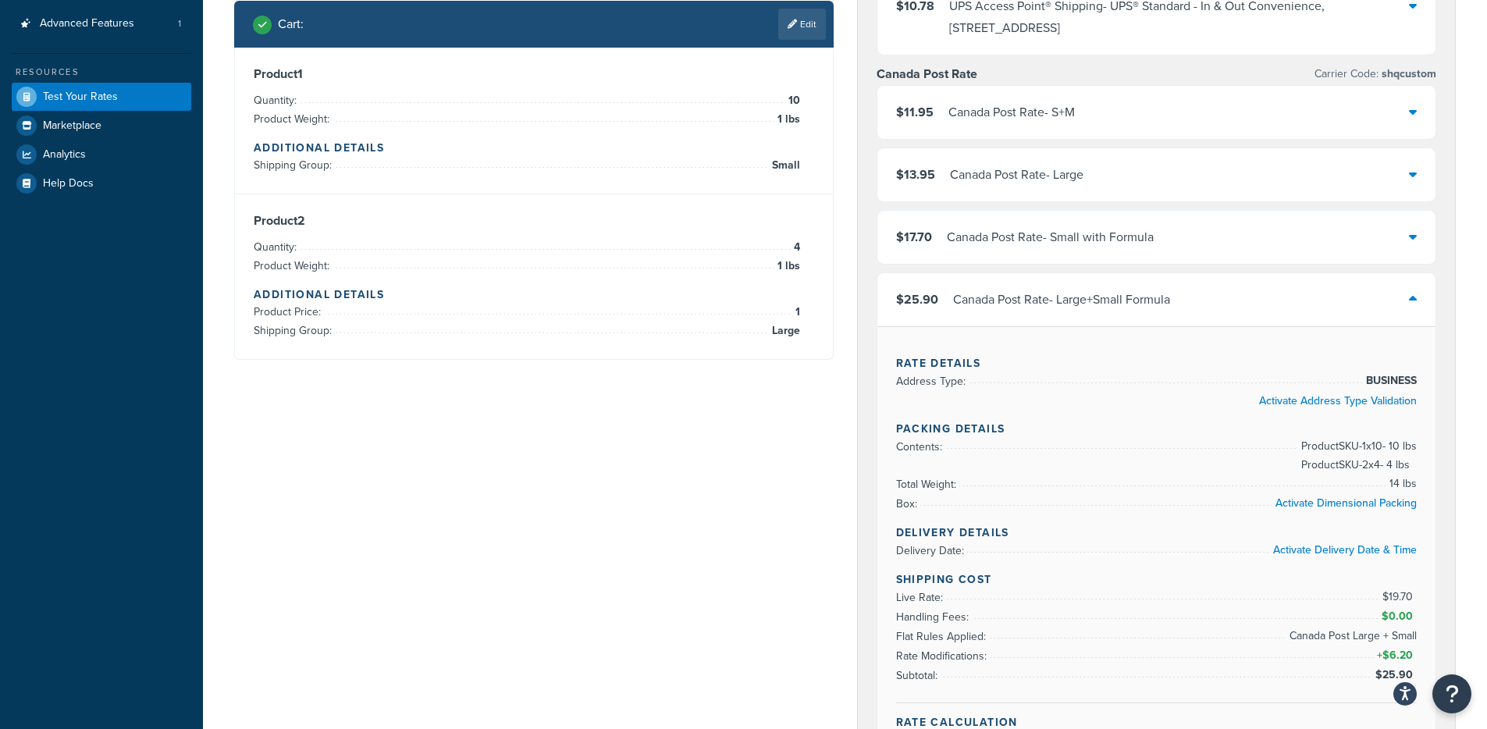
click at [1021, 311] on div "Canada Post Rate - Large+Small Formula" at bounding box center [1061, 300] width 217 height 22
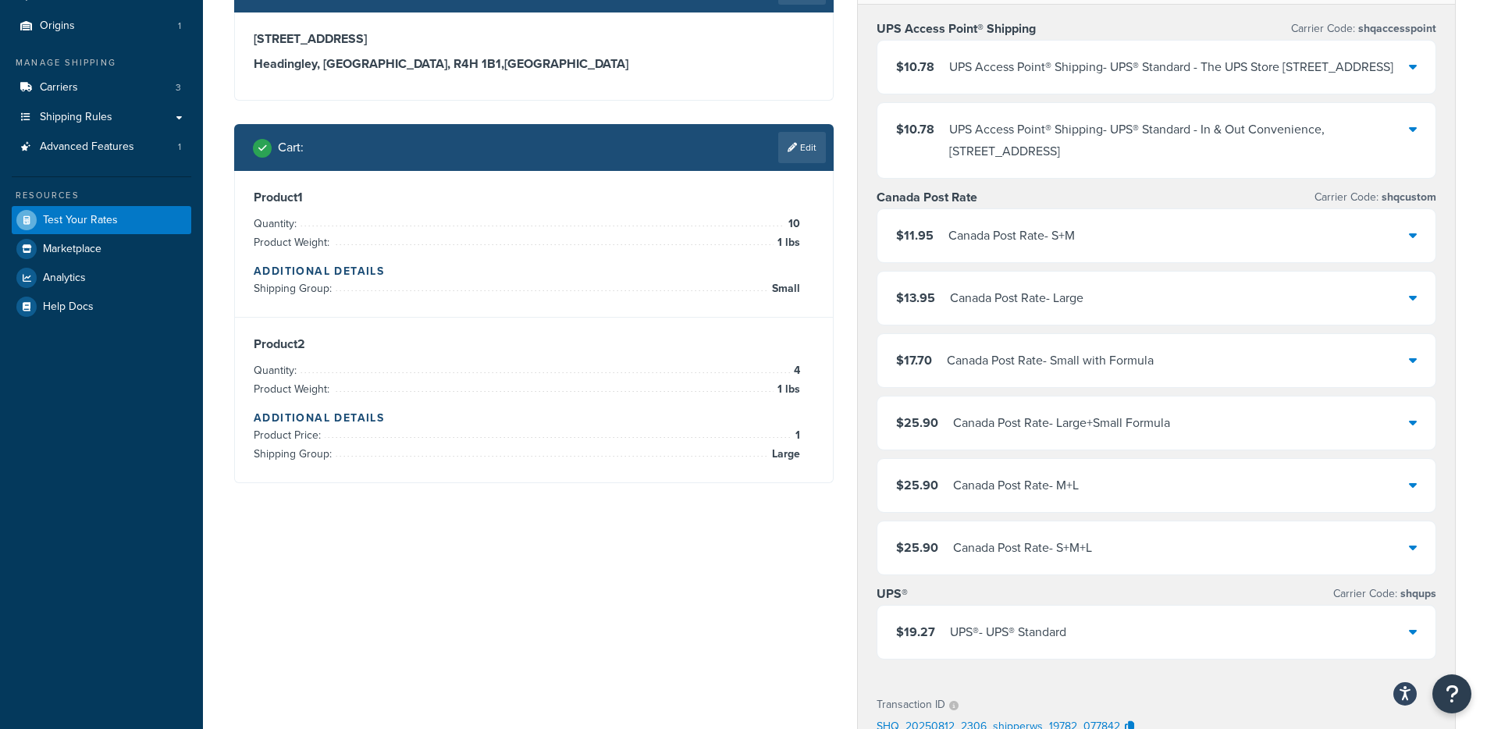
scroll to position [137, 0]
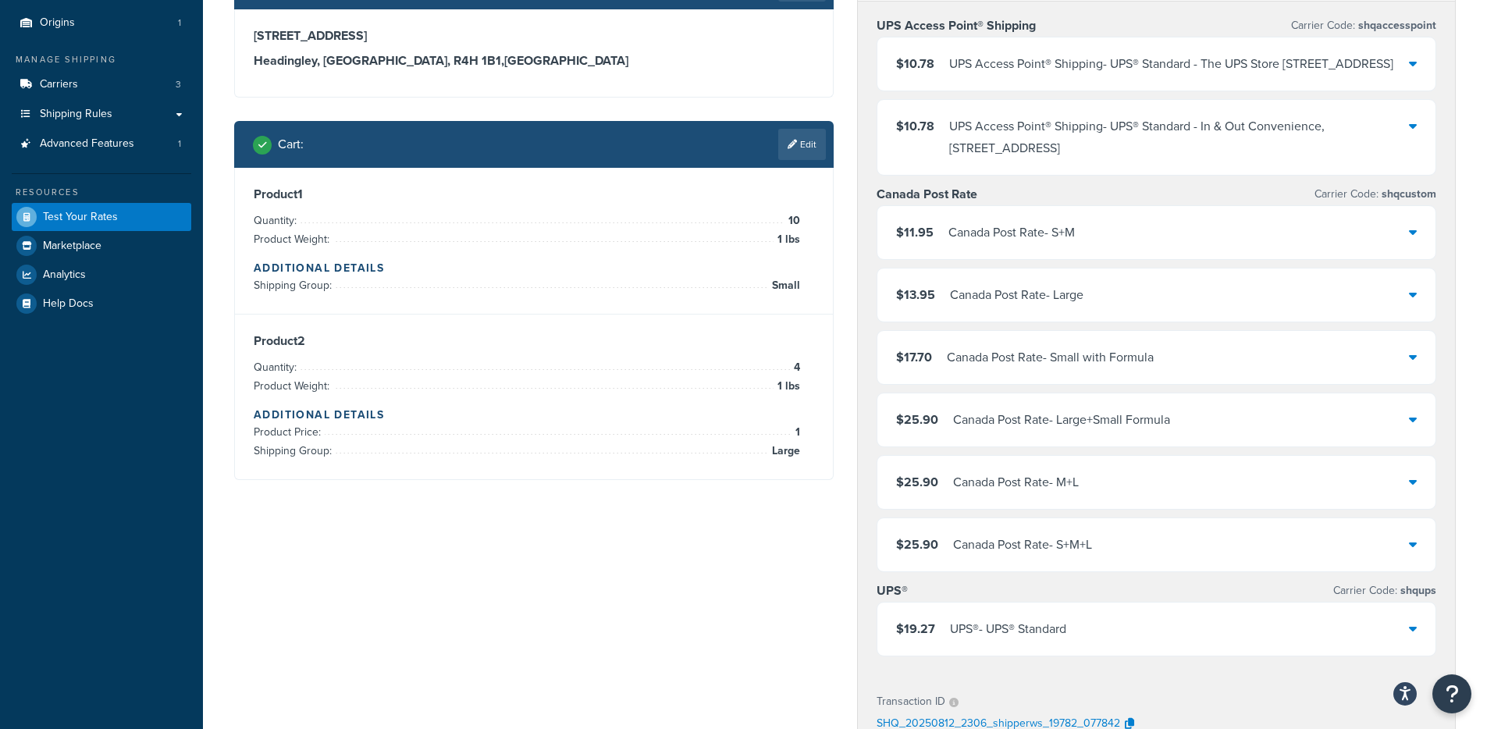
click at [607, 209] on div "Product 1 Quantity: 10 Product Weight: 1 lbs Additional Details Shipping Group:…" at bounding box center [534, 241] width 560 height 108
drag, startPoint x: 383, startPoint y: 213, endPoint x: 686, endPoint y: 306, distance: 316.8
click at [666, 277] on div "Product 1 Quantity: 10 Product Weight: 1 lbs Additional Details Shipping Group:…" at bounding box center [534, 241] width 560 height 108
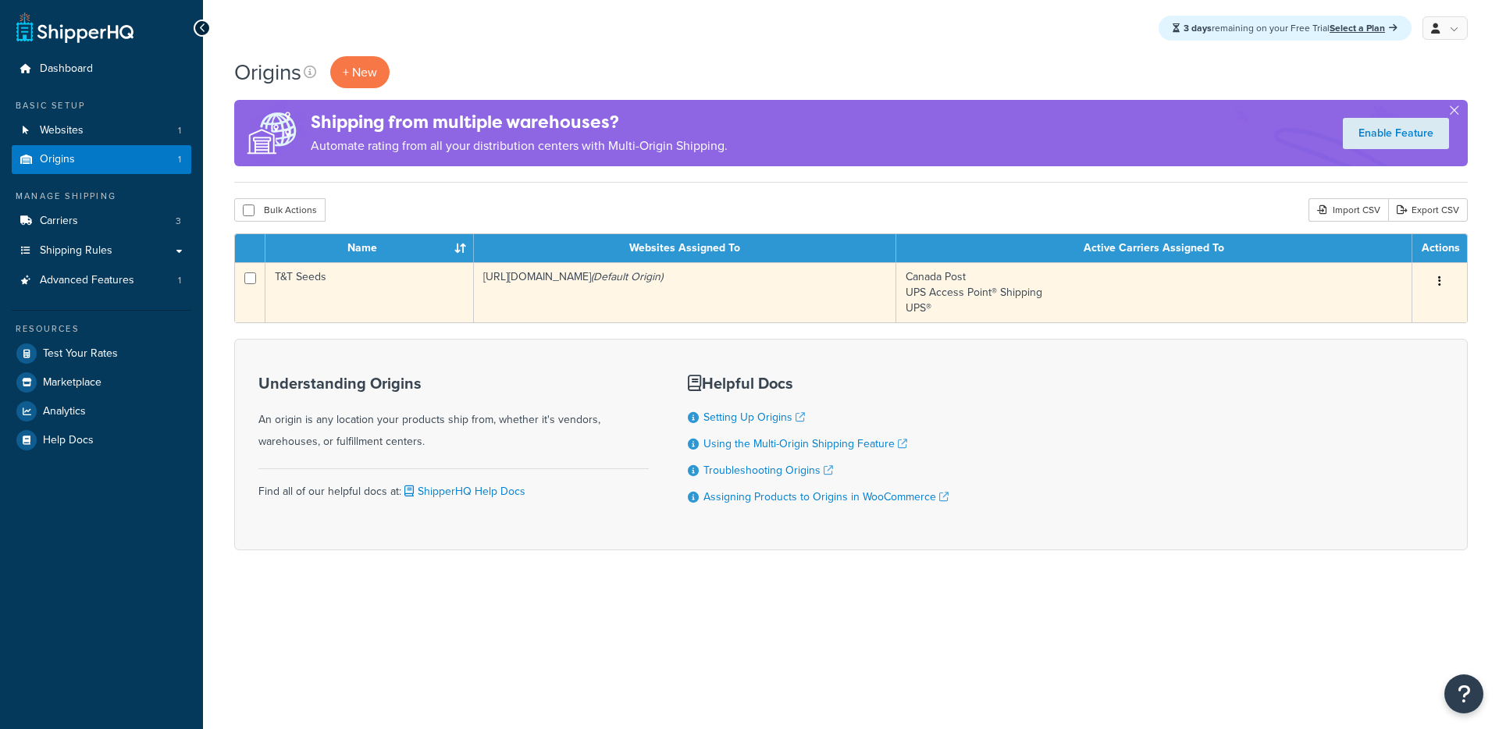
click at [549, 282] on td "https://ttseeds.dev01.myzone.tech/ (Default Origin)" at bounding box center [685, 292] width 422 height 60
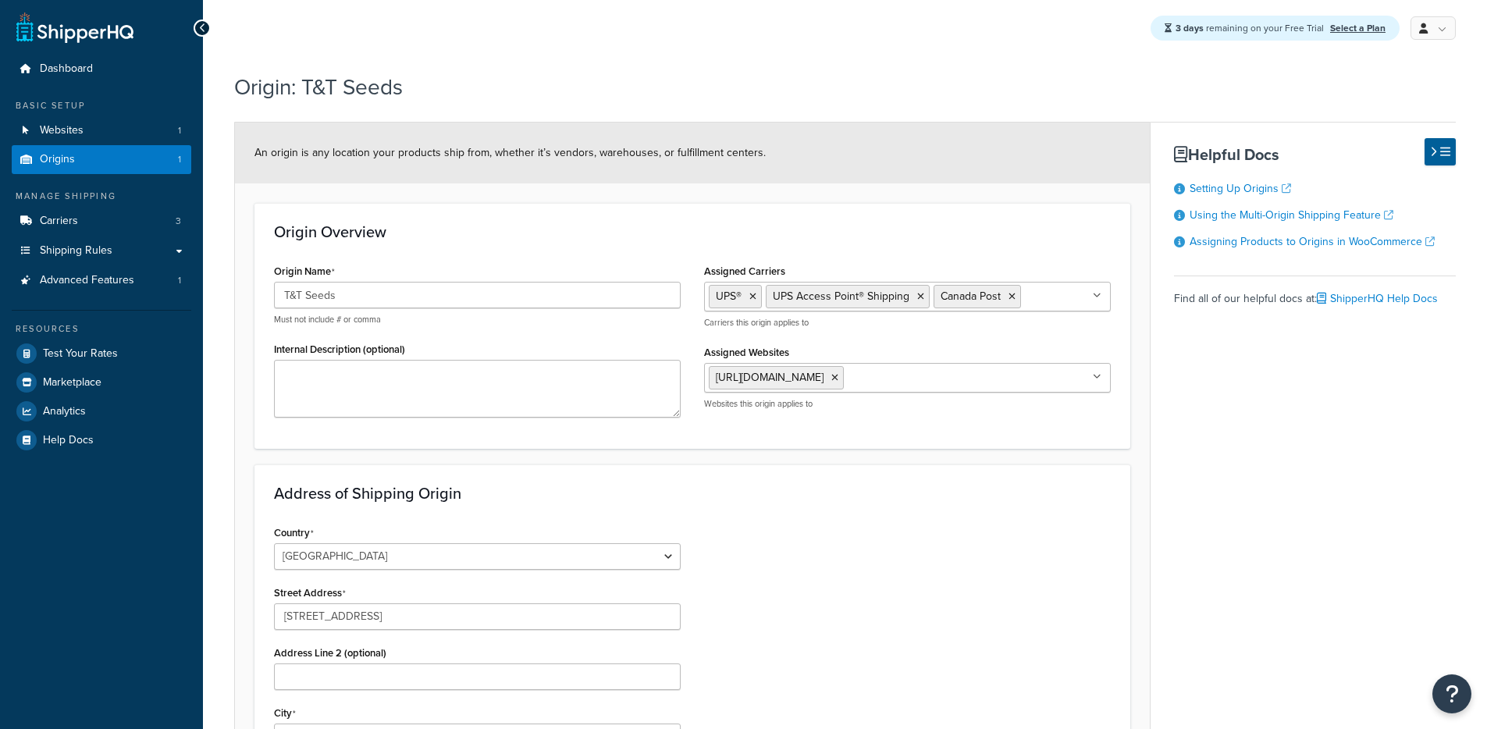
select select "1039"
select select "63"
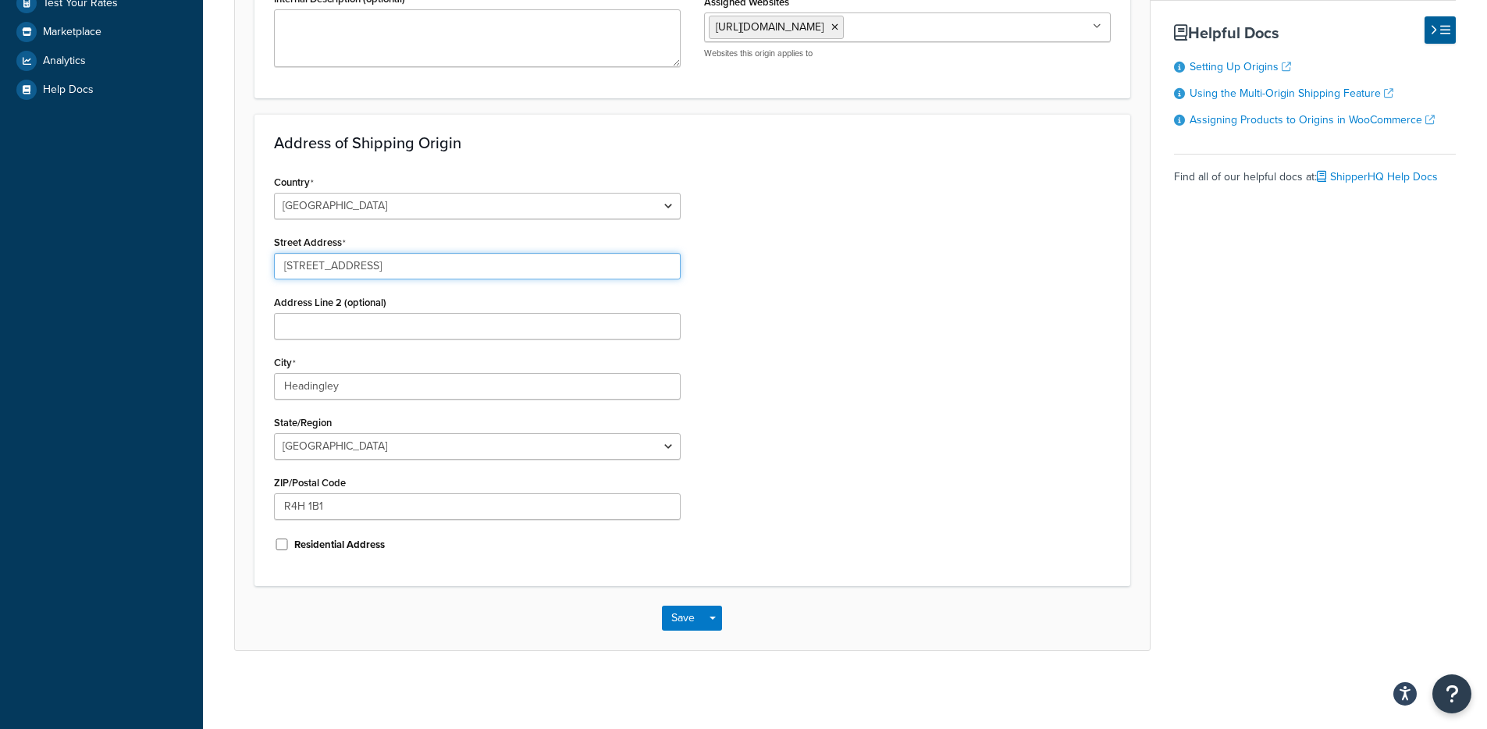
drag, startPoint x: 392, startPoint y: 269, endPoint x: 254, endPoint y: 279, distance: 138.5
click at [247, 266] on form "An origin is any location your products ship from, whether it’s vendors, wareho…" at bounding box center [692, 210] width 915 height 877
click at [364, 387] on input "Headingley" at bounding box center [477, 386] width 407 height 27
drag, startPoint x: 364, startPoint y: 387, endPoint x: 378, endPoint y: 365, distance: 26.0
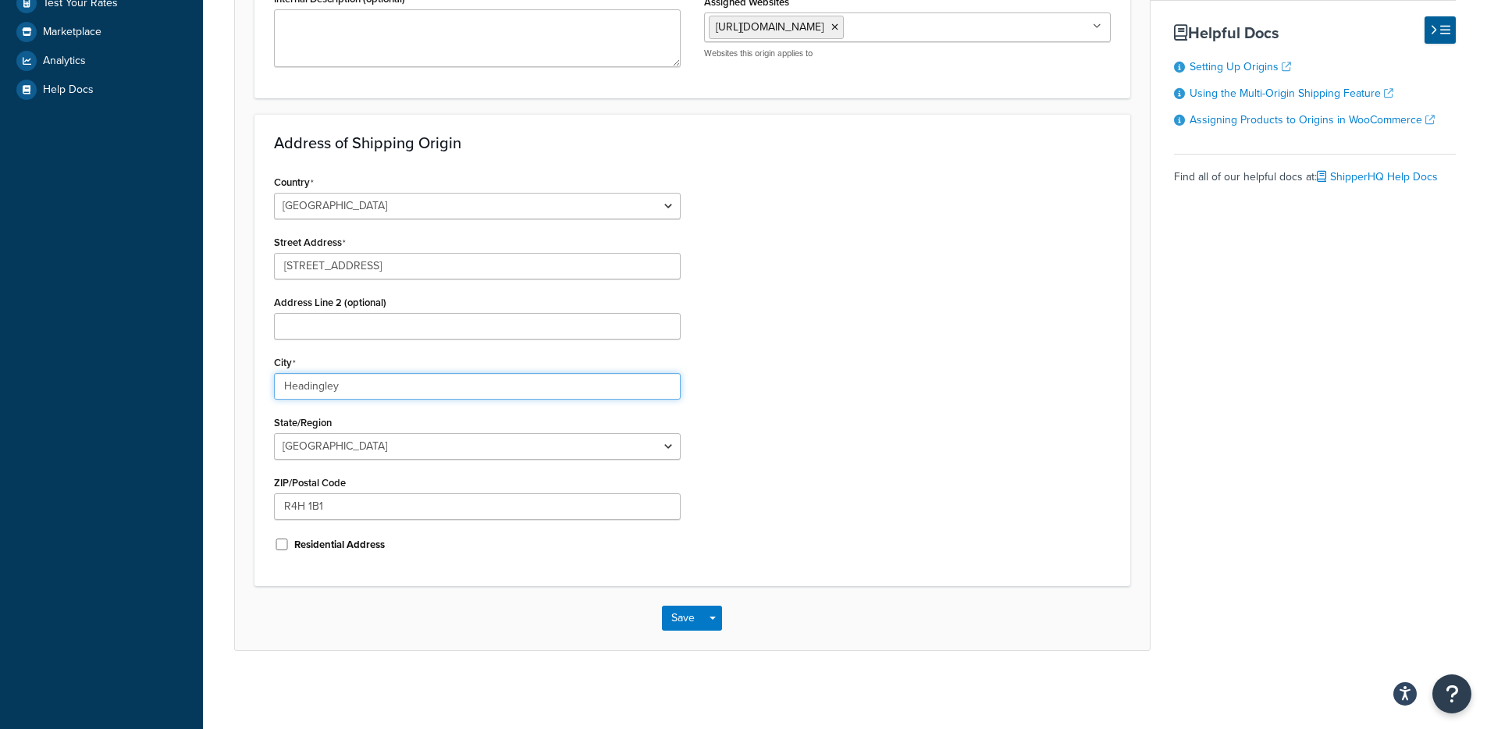
click at [364, 388] on input "Headingley" at bounding box center [477, 386] width 407 height 27
click at [382, 501] on input "R4H 1B1" at bounding box center [477, 506] width 407 height 27
click at [382, 502] on input "R4H 1B1" at bounding box center [477, 506] width 407 height 27
click at [382, 504] on input "R4H 1B1" at bounding box center [477, 506] width 407 height 27
drag, startPoint x: 341, startPoint y: 511, endPoint x: 229, endPoint y: 507, distance: 111.7
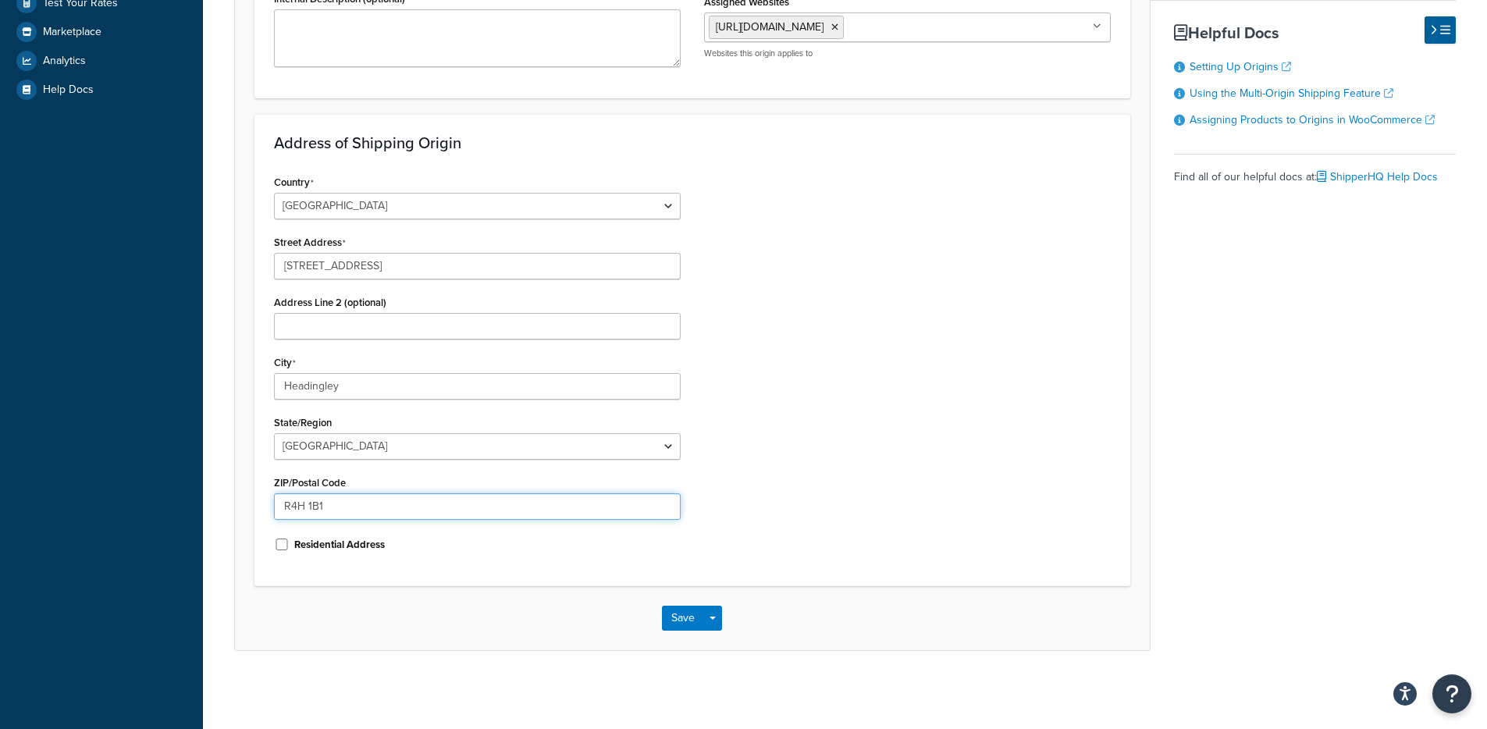
click at [229, 507] on div "Origin: T&T Seeds An origin is any location your products ship from, whether it…" at bounding box center [845, 202] width 1284 height 976
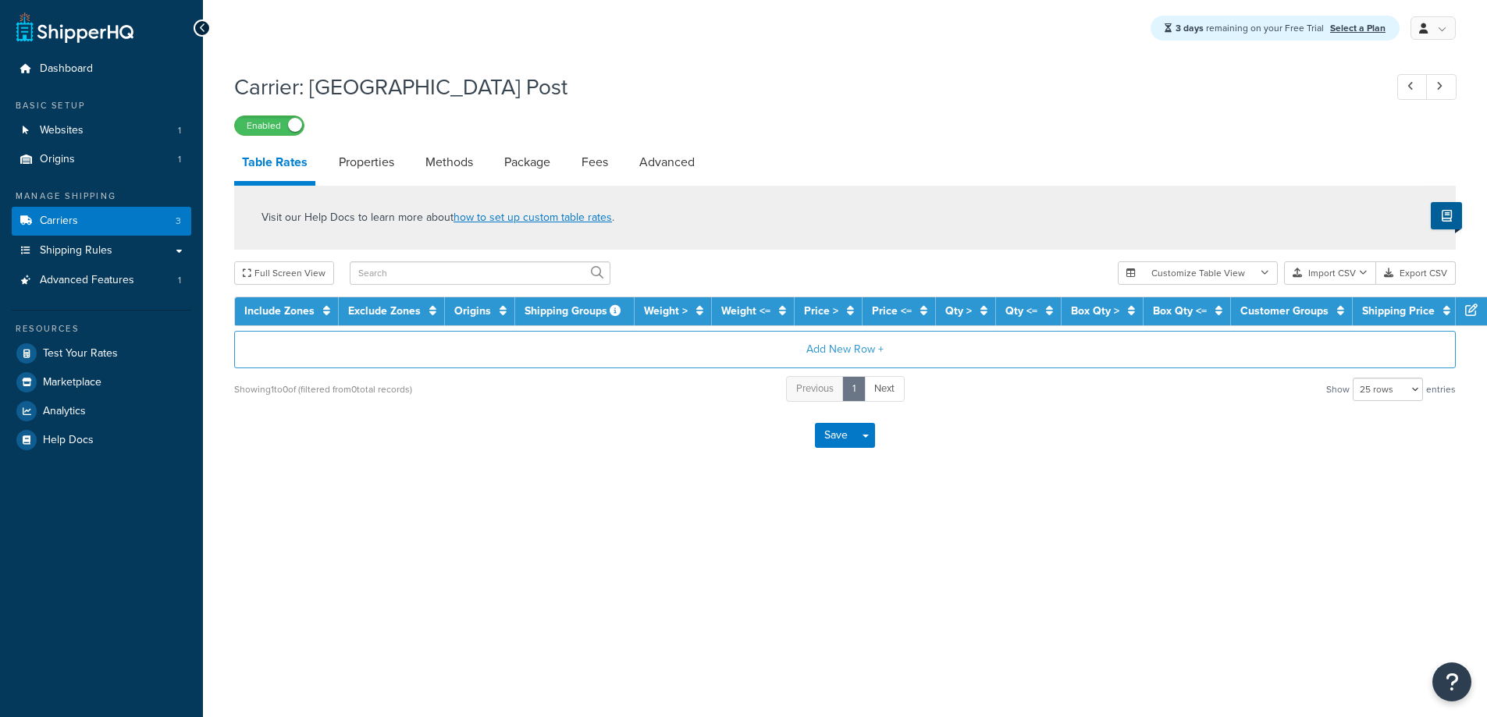
select select "25"
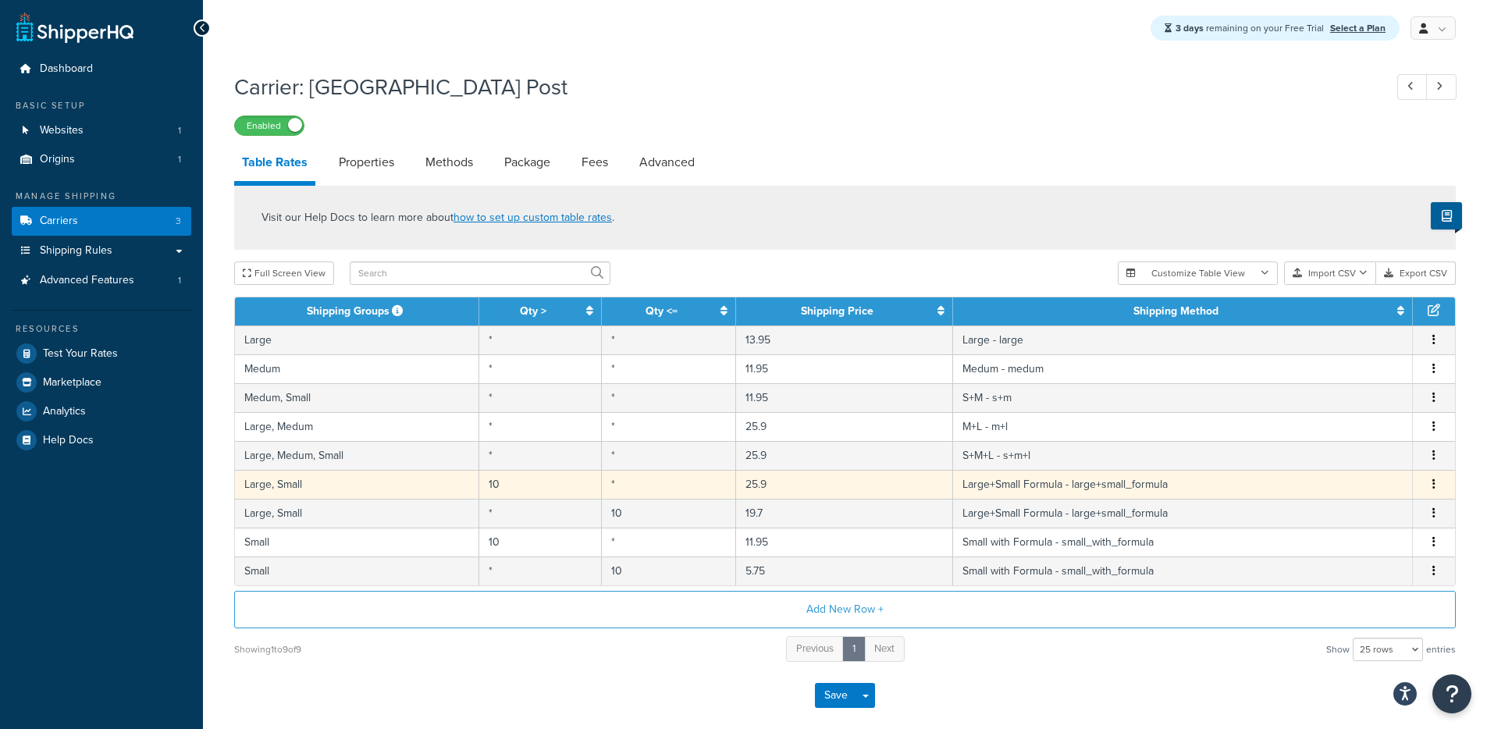
click at [588, 489] on td "10" at bounding box center [540, 484] width 123 height 29
select select "181334"
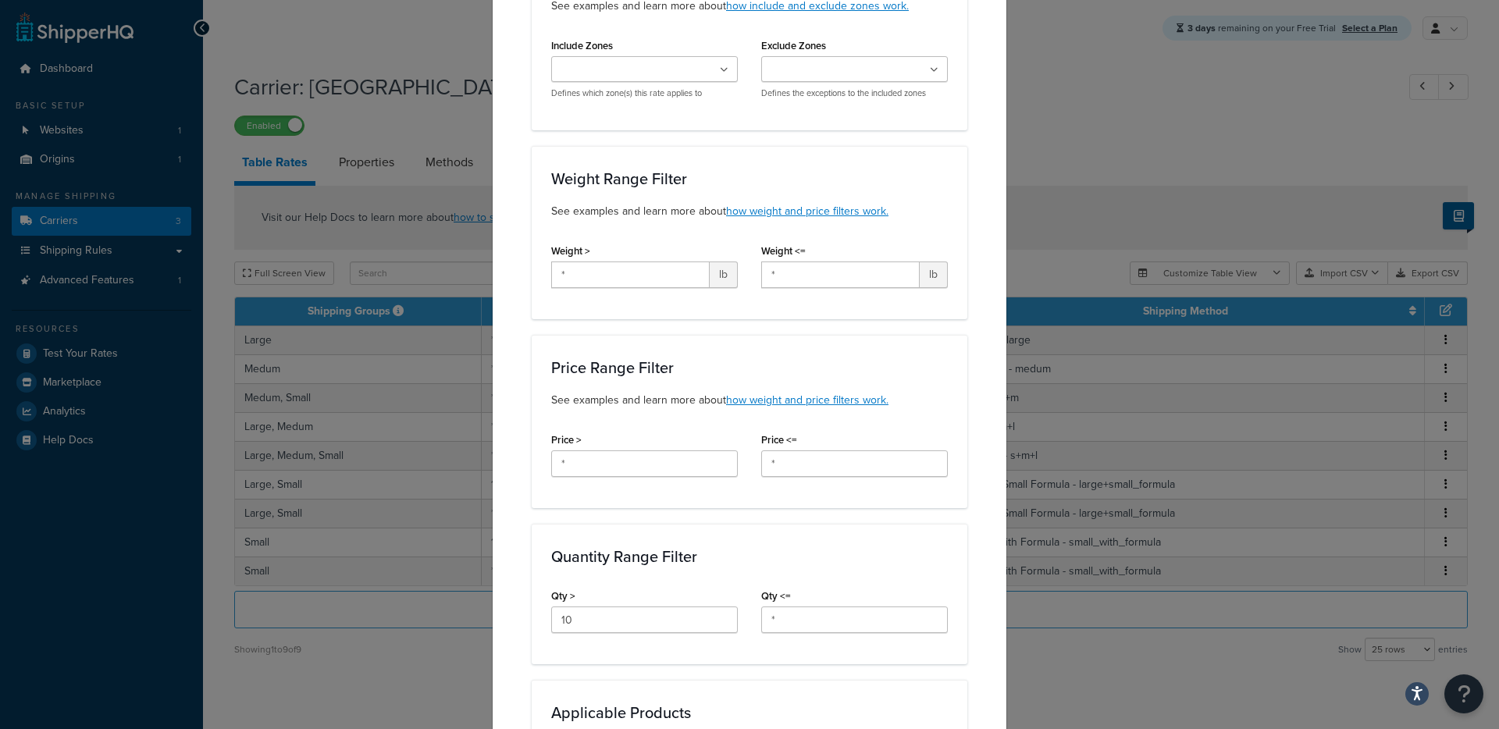
scroll to position [742, 0]
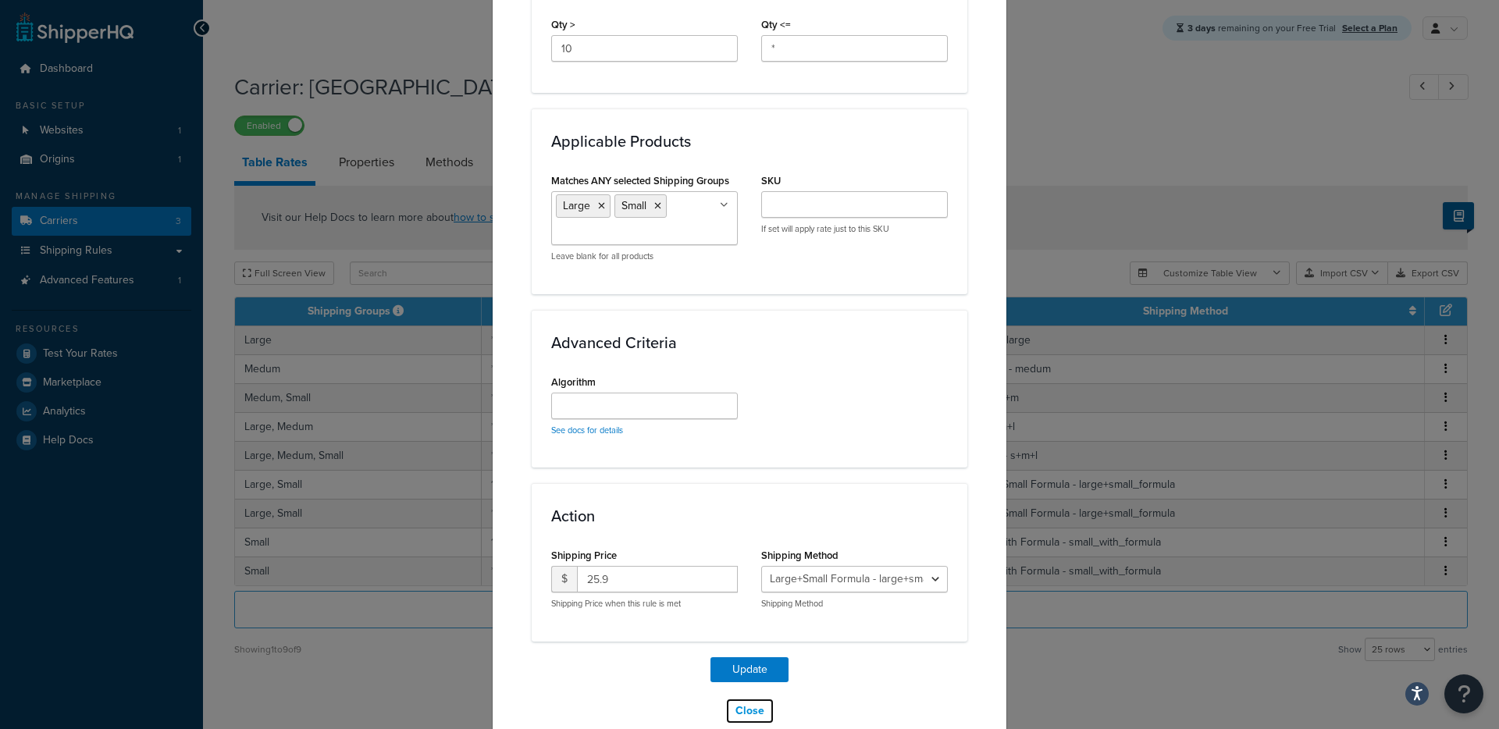
click at [762, 711] on button "Close" at bounding box center [749, 711] width 49 height 27
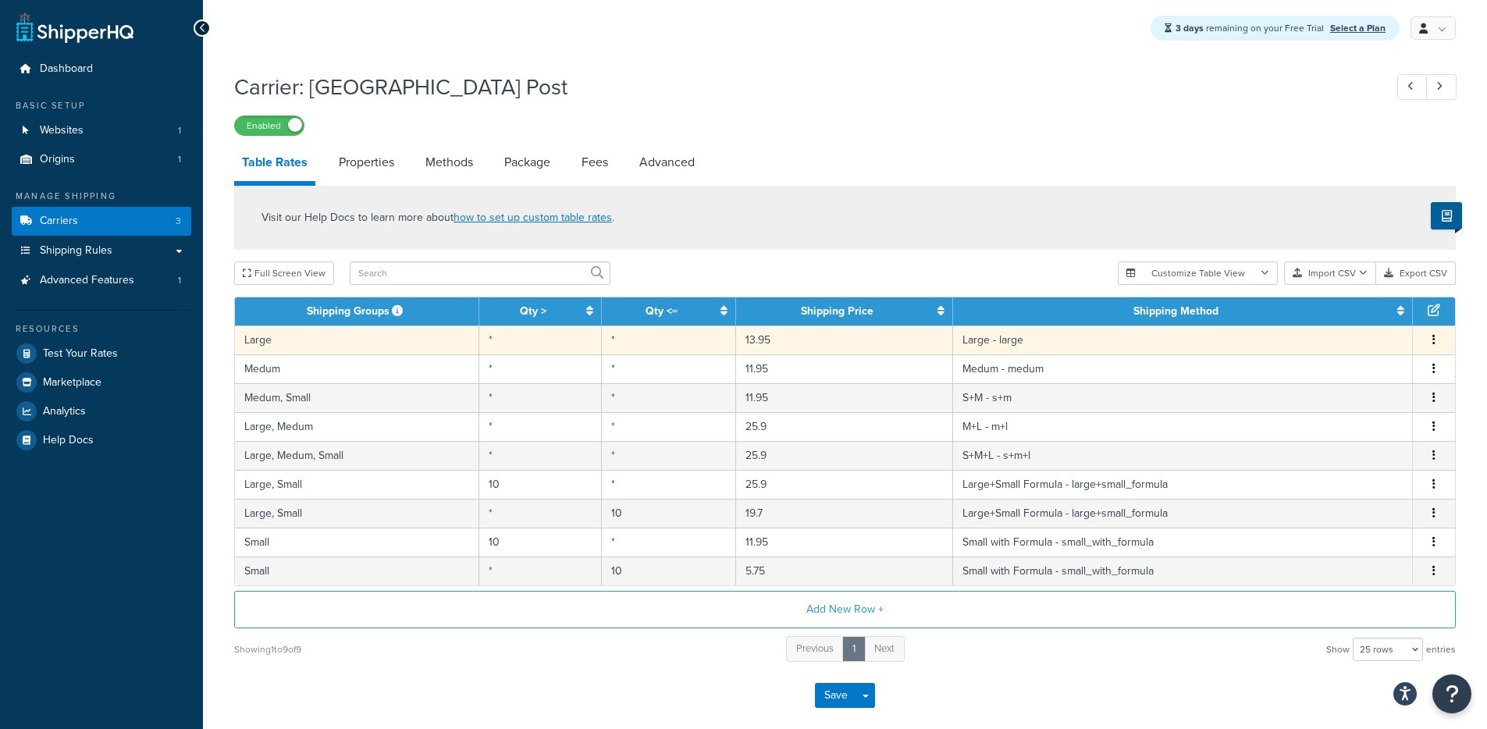
click at [395, 342] on td "Large" at bounding box center [357, 339] width 244 height 29
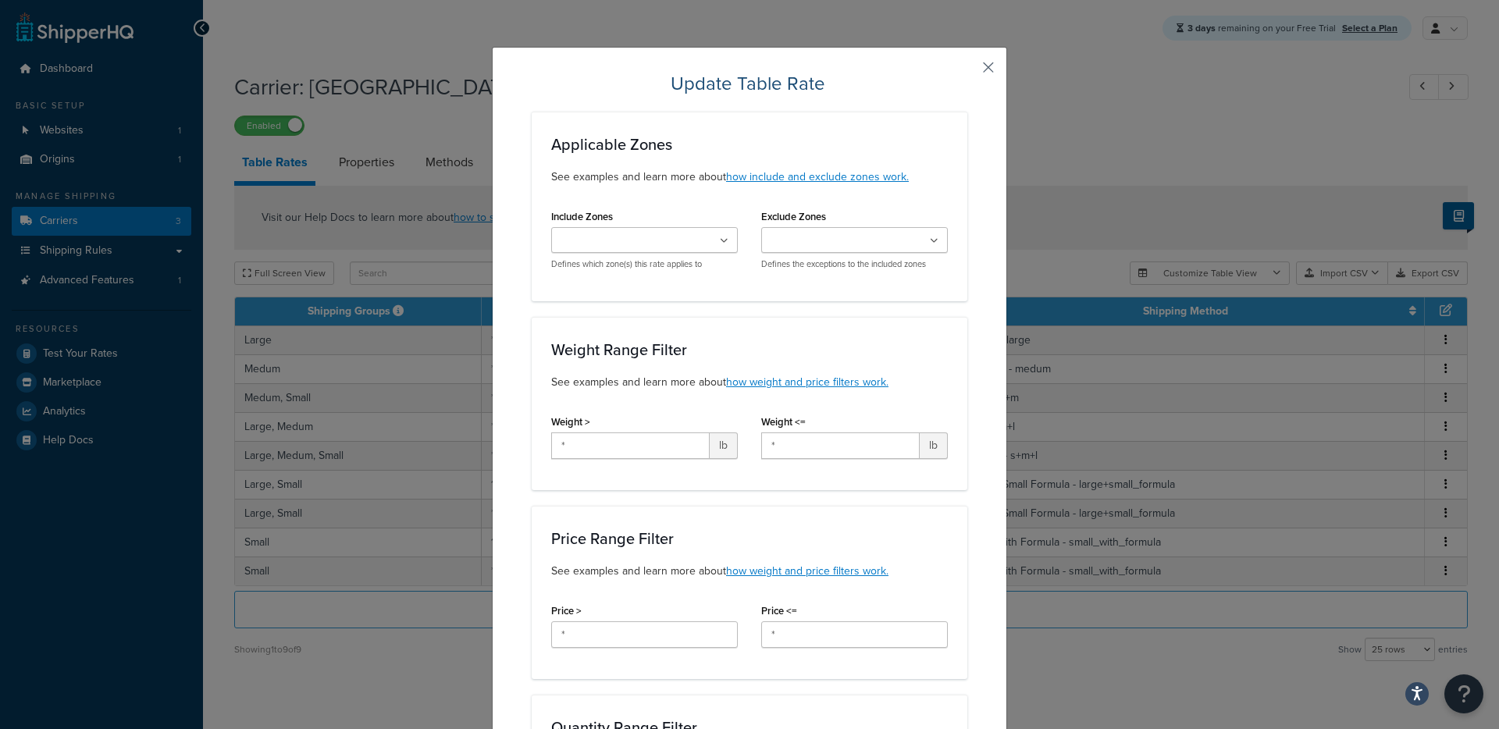
click at [967, 71] on button "button" at bounding box center [965, 73] width 4 height 4
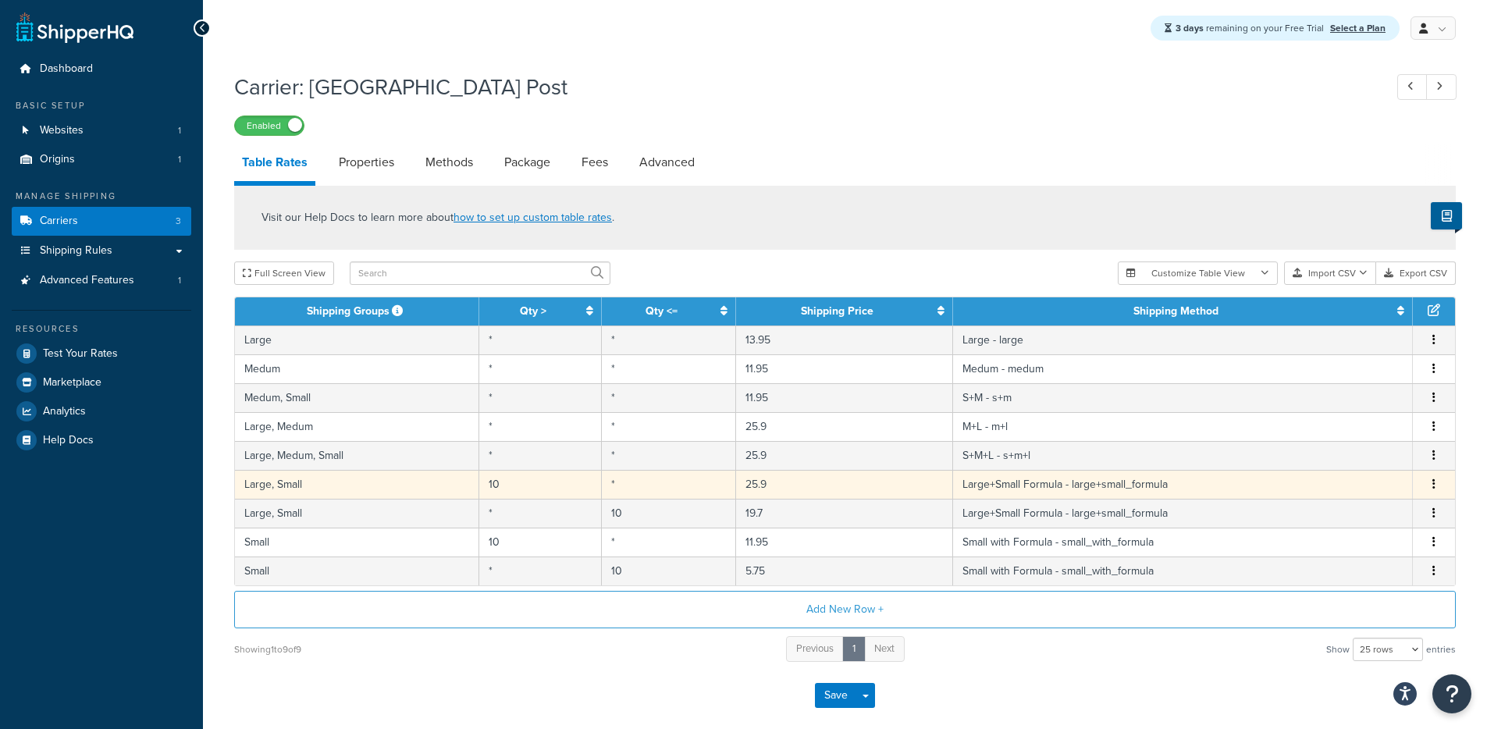
click at [532, 485] on td "10" at bounding box center [540, 484] width 123 height 29
select select "181334"
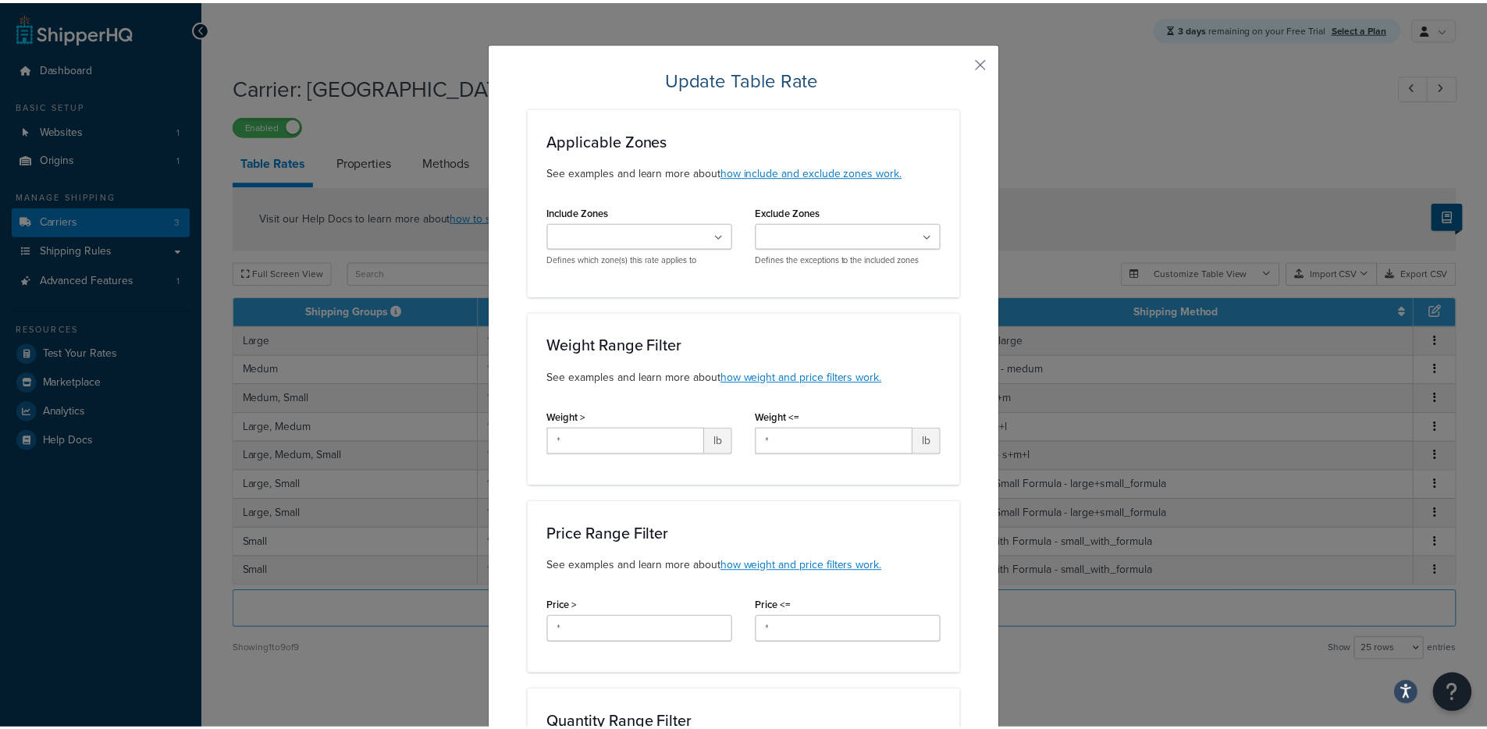
scroll to position [0, 0]
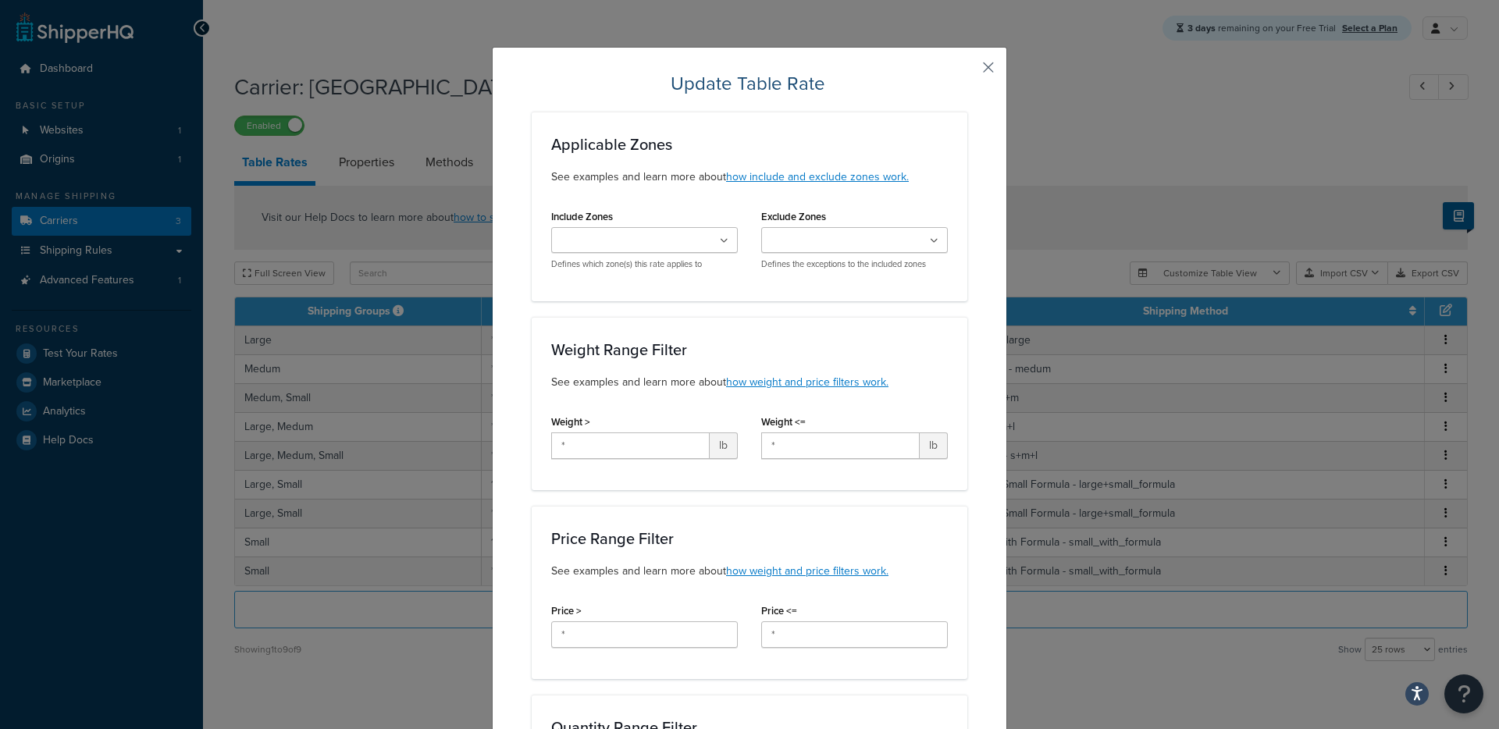
click at [967, 71] on button "button" at bounding box center [965, 73] width 4 height 4
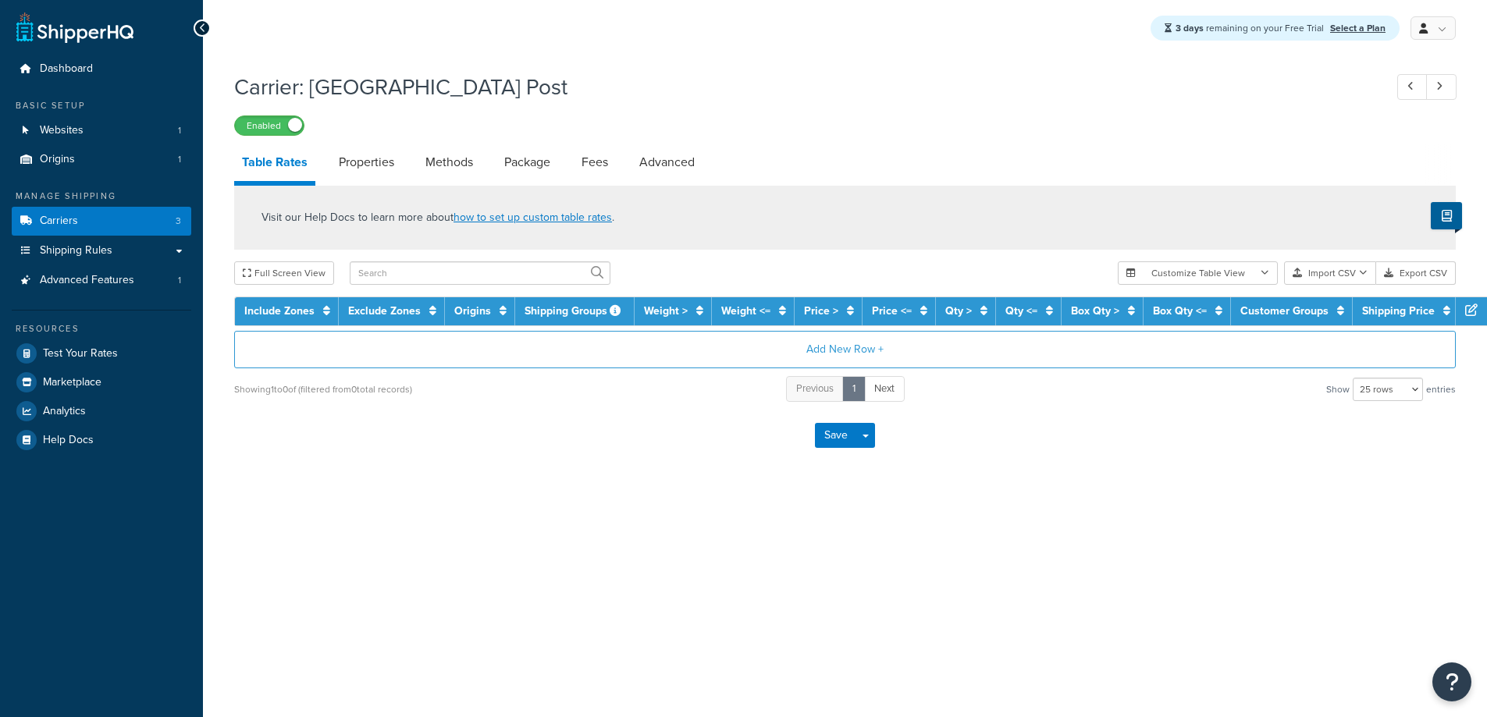
select select "25"
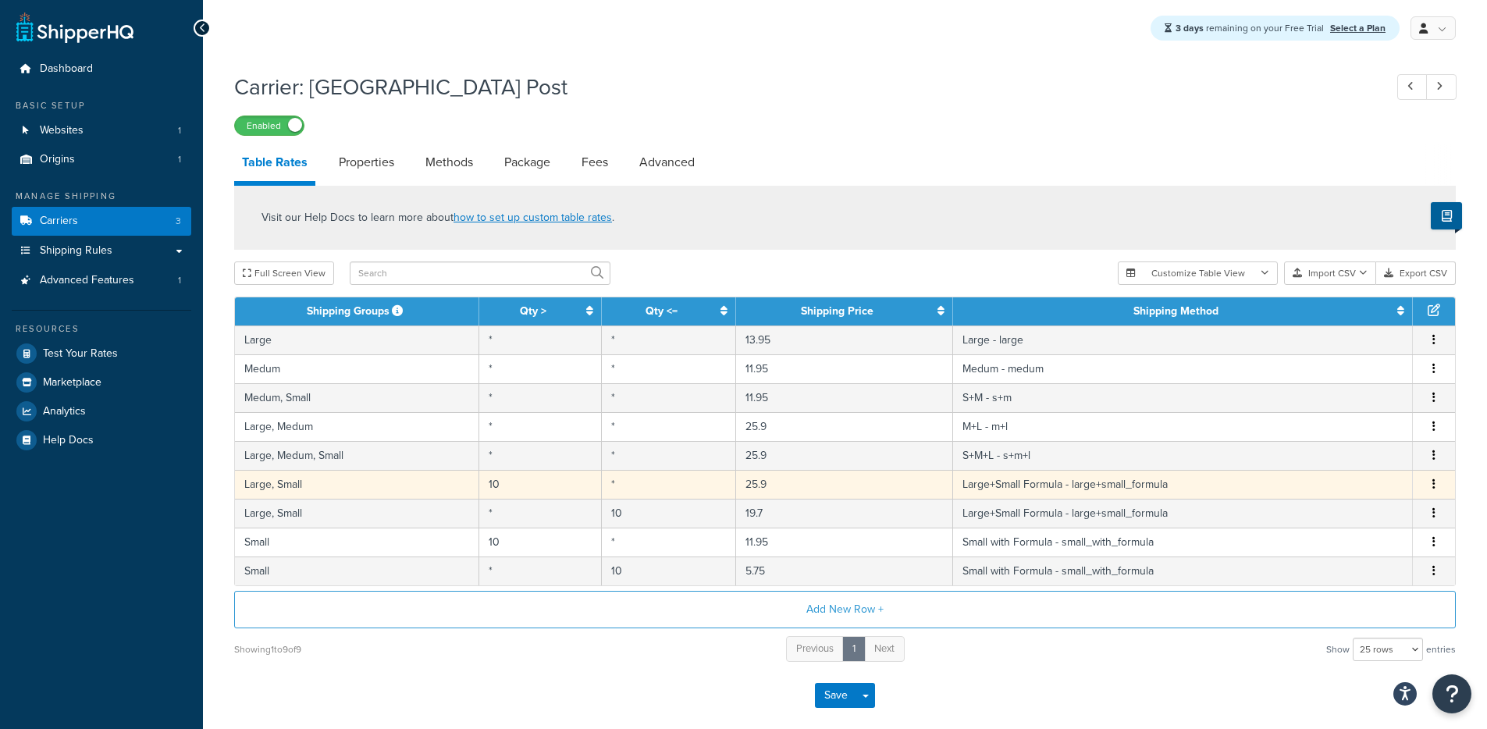
click at [535, 493] on td "10" at bounding box center [540, 484] width 123 height 29
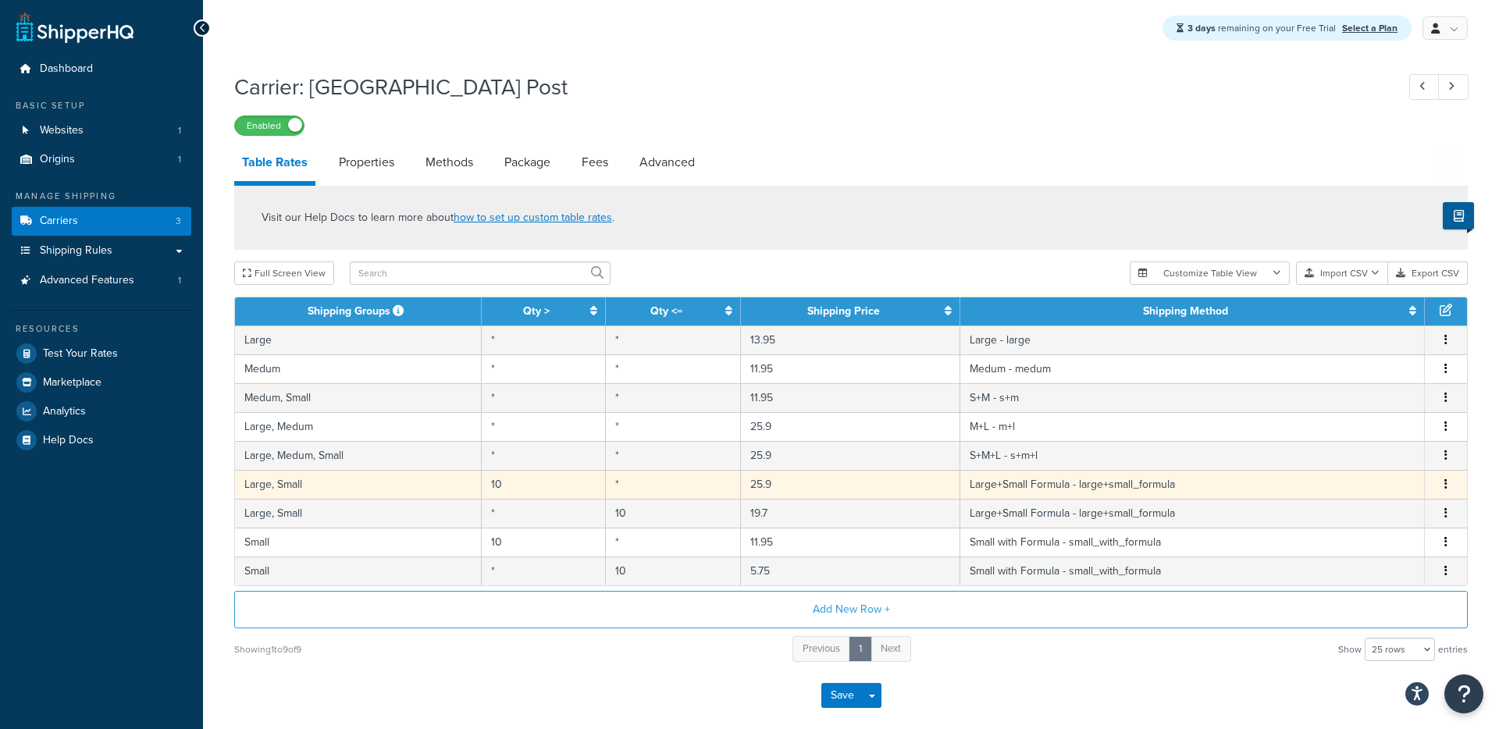
select select "181334"
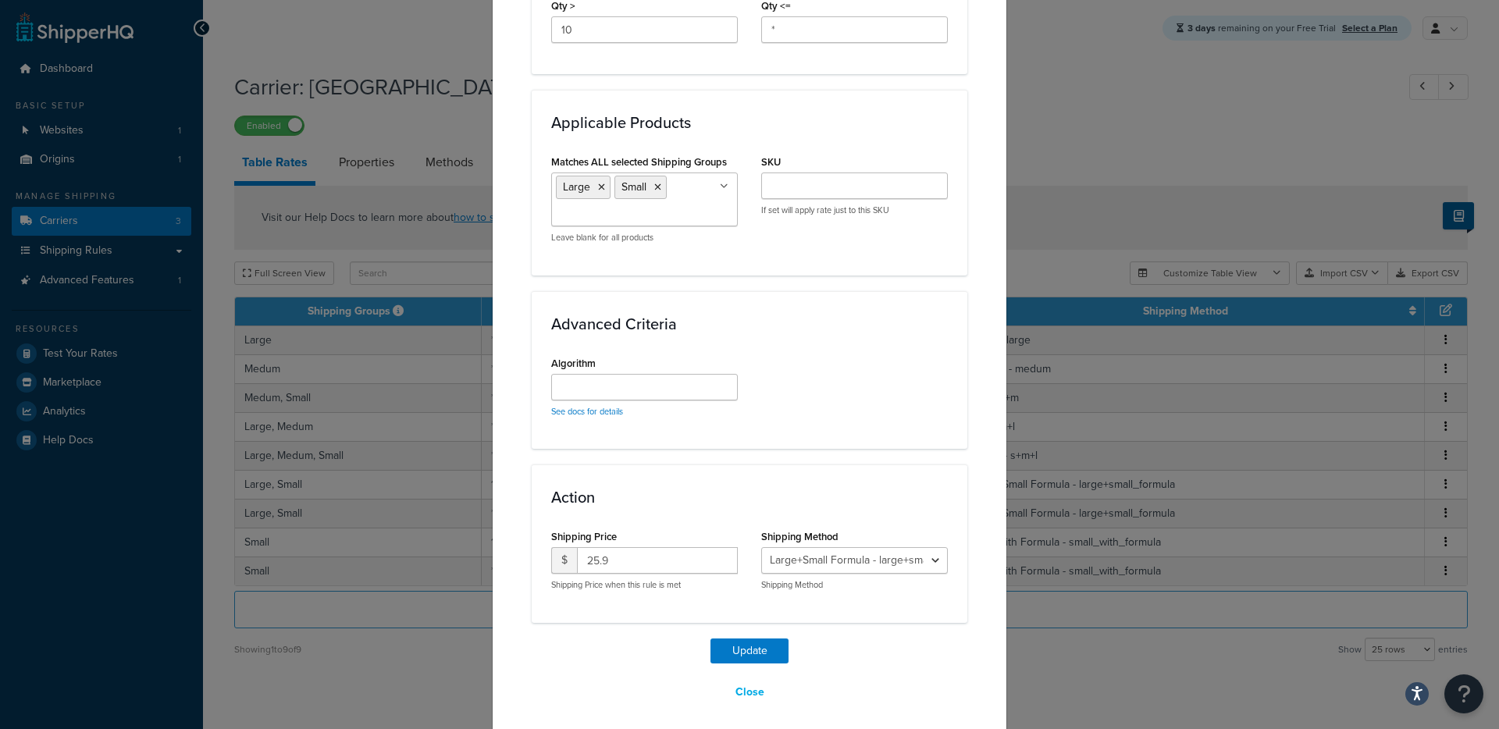
scroll to position [750, 0]
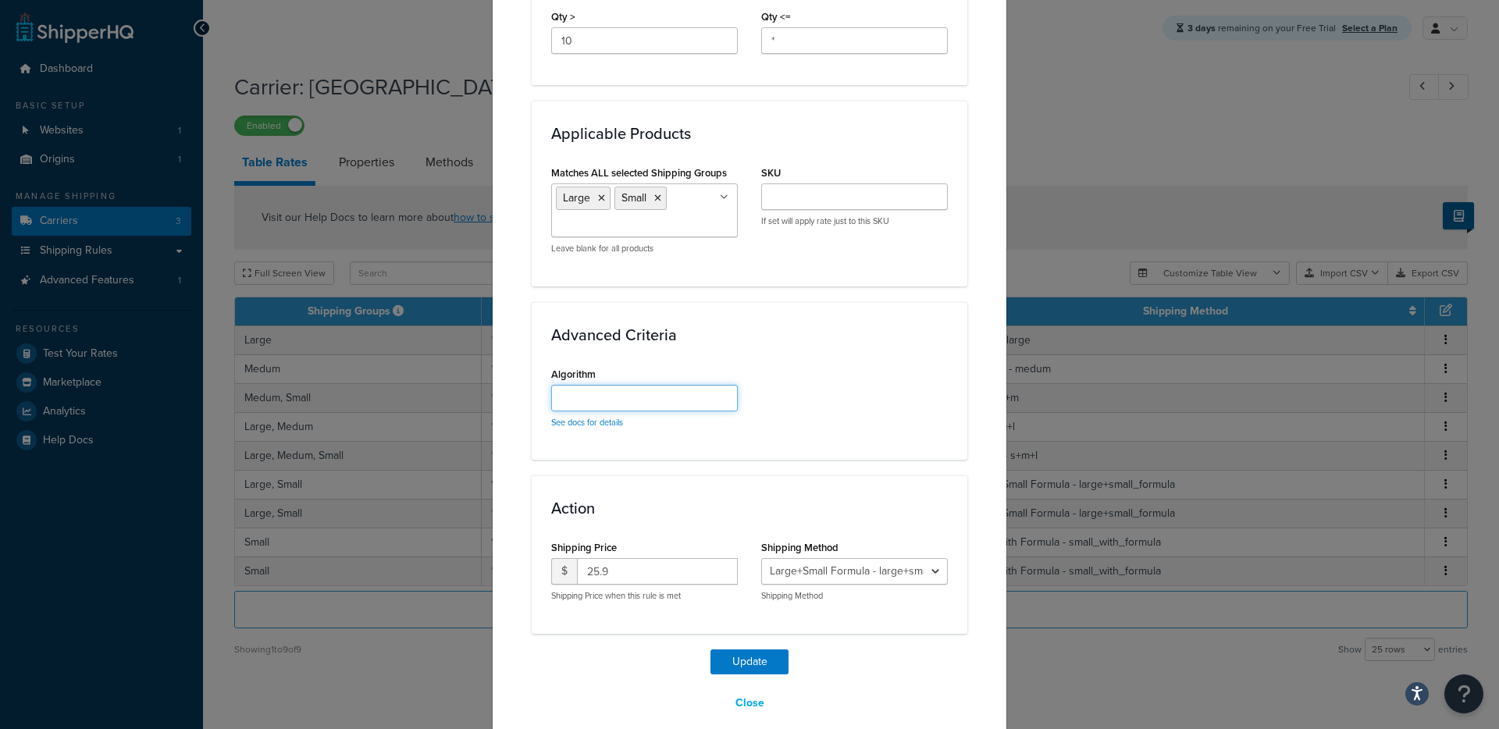
click at [635, 395] on input "Algorithm" at bounding box center [644, 398] width 187 height 27
click at [811, 365] on div "Algorithm See docs for details" at bounding box center [749, 401] width 420 height 77
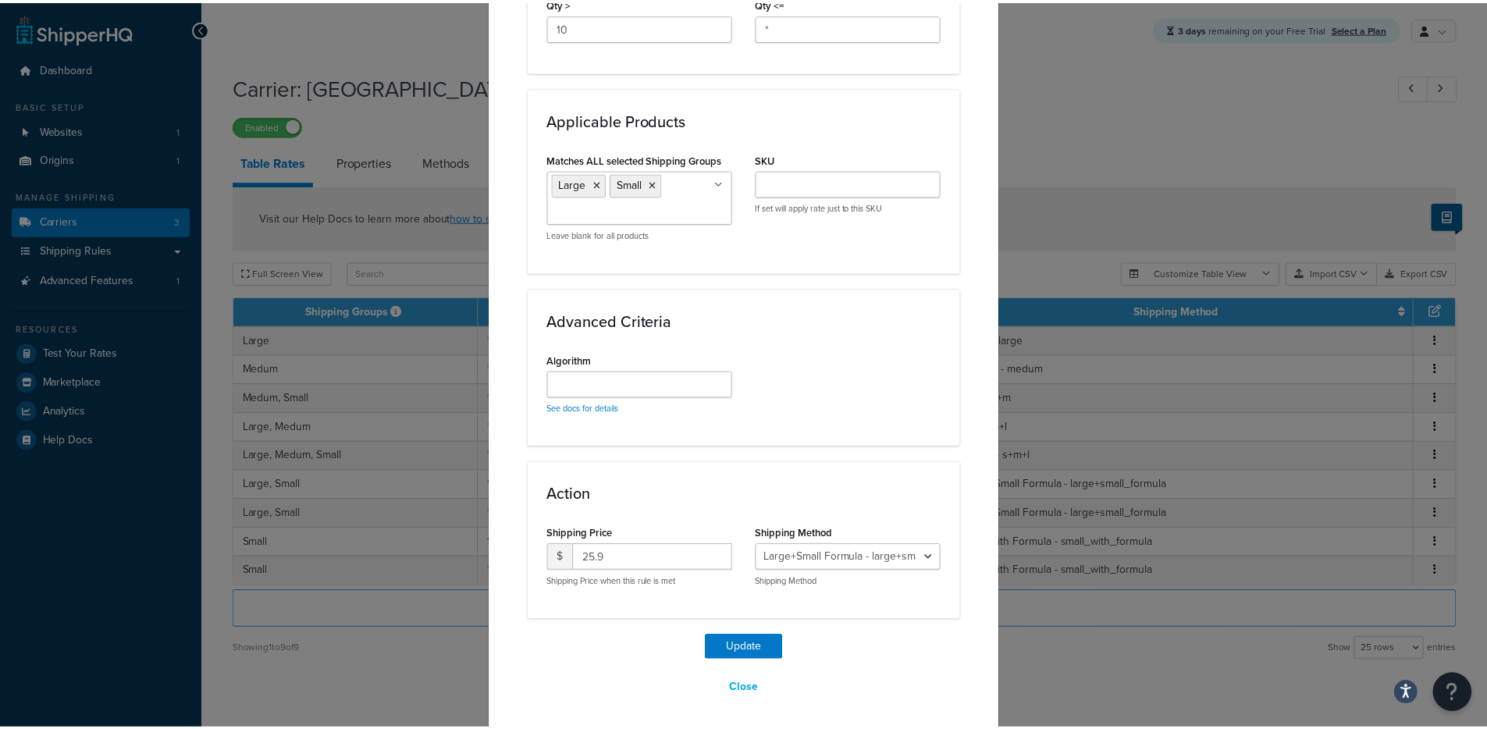
scroll to position [770, 0]
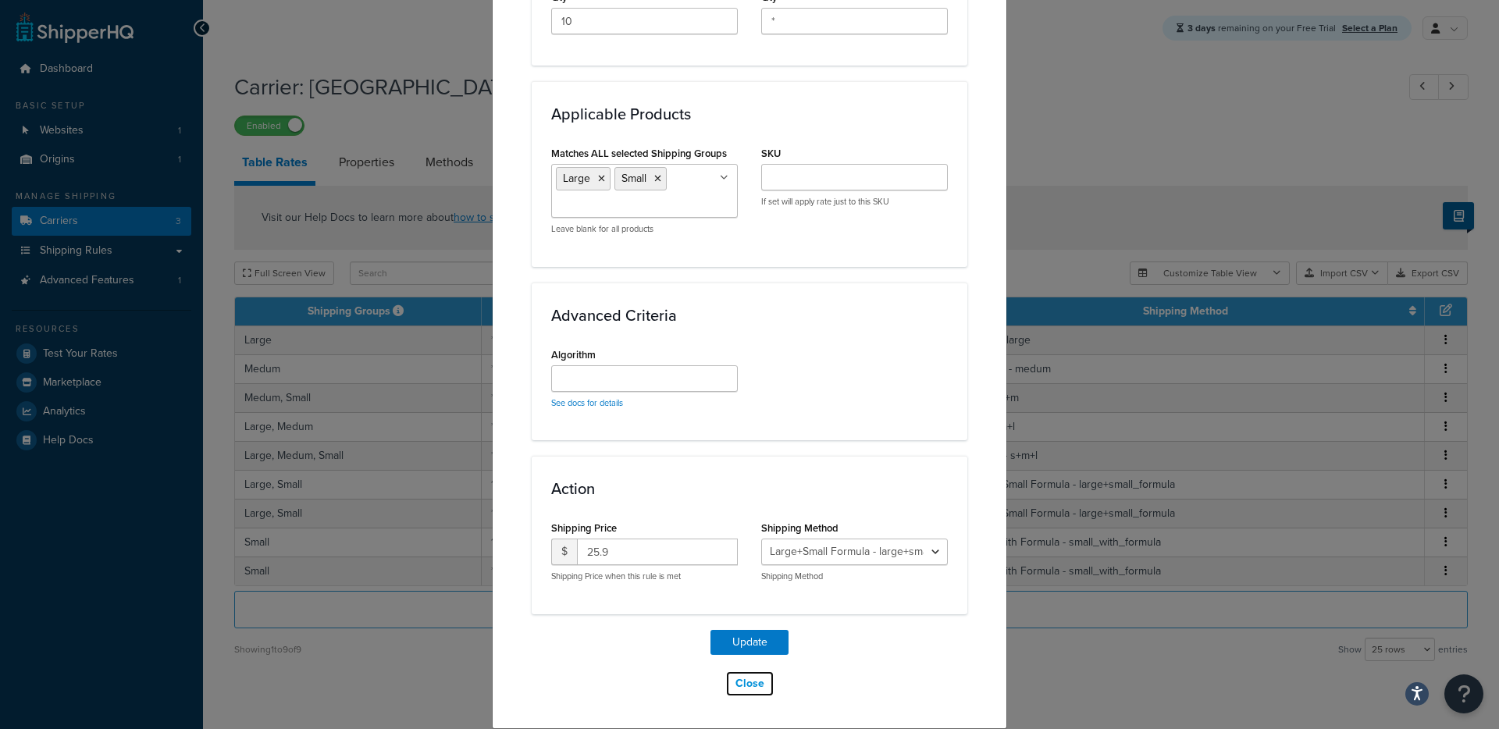
click at [748, 691] on button "Close" at bounding box center [749, 683] width 49 height 27
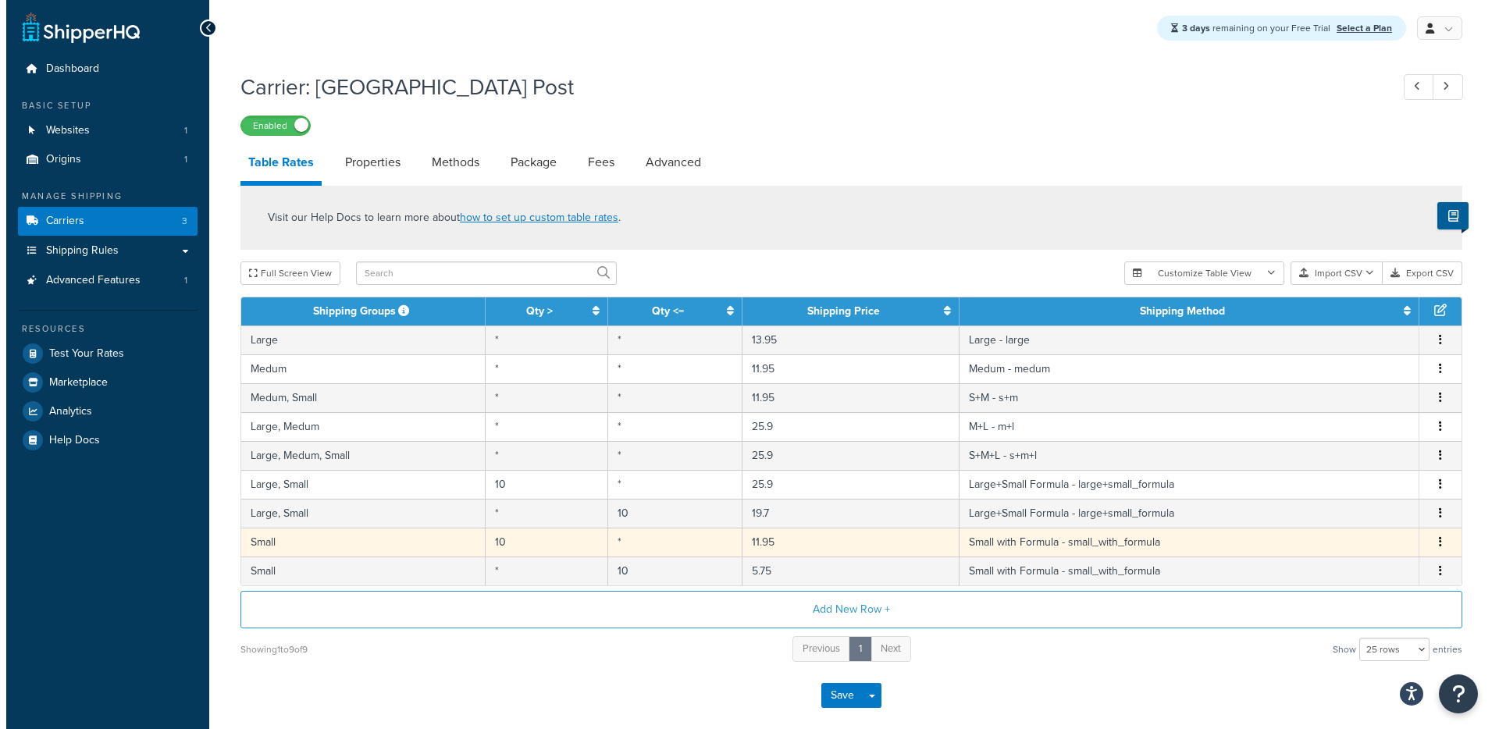
scroll to position [79, 0]
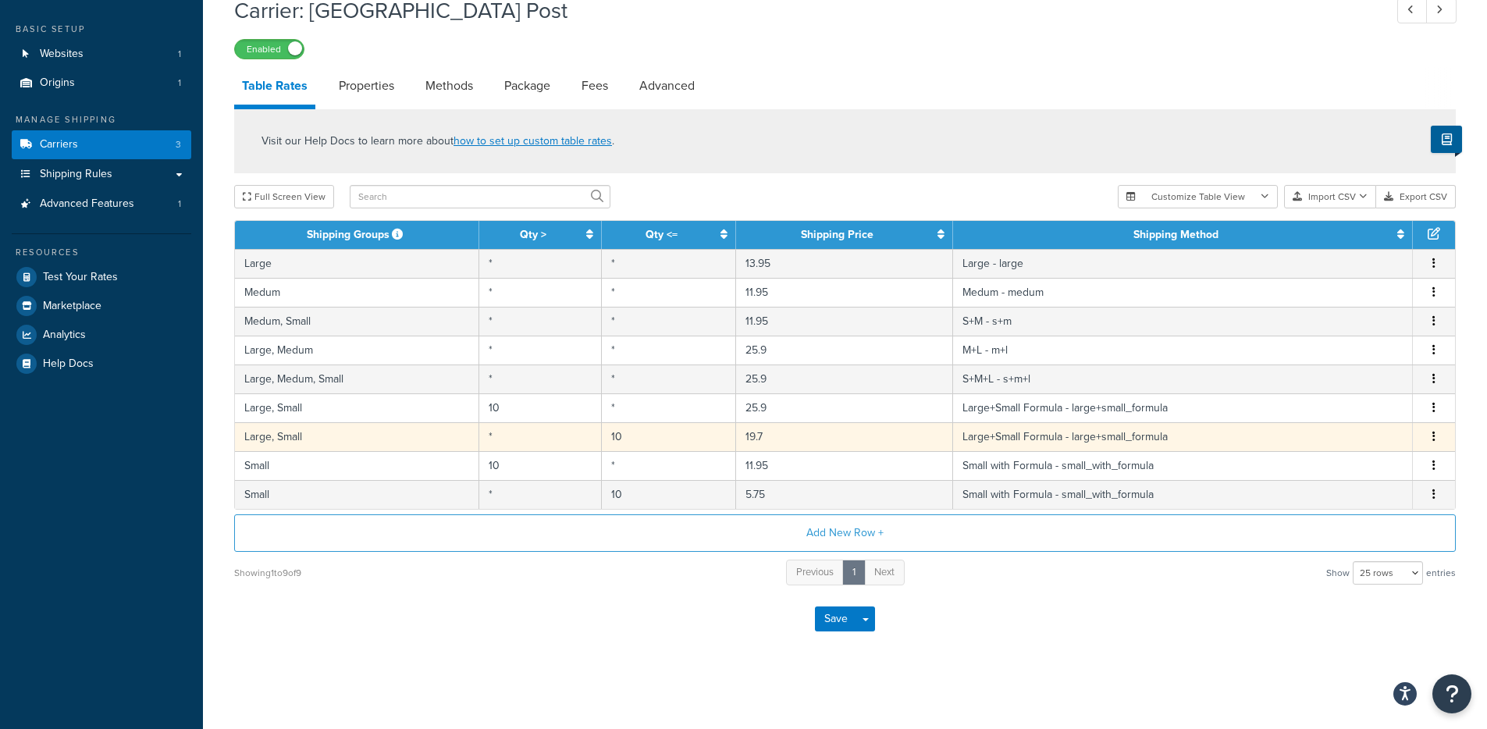
click at [482, 436] on td "*" at bounding box center [540, 436] width 123 height 29
select select "181334"
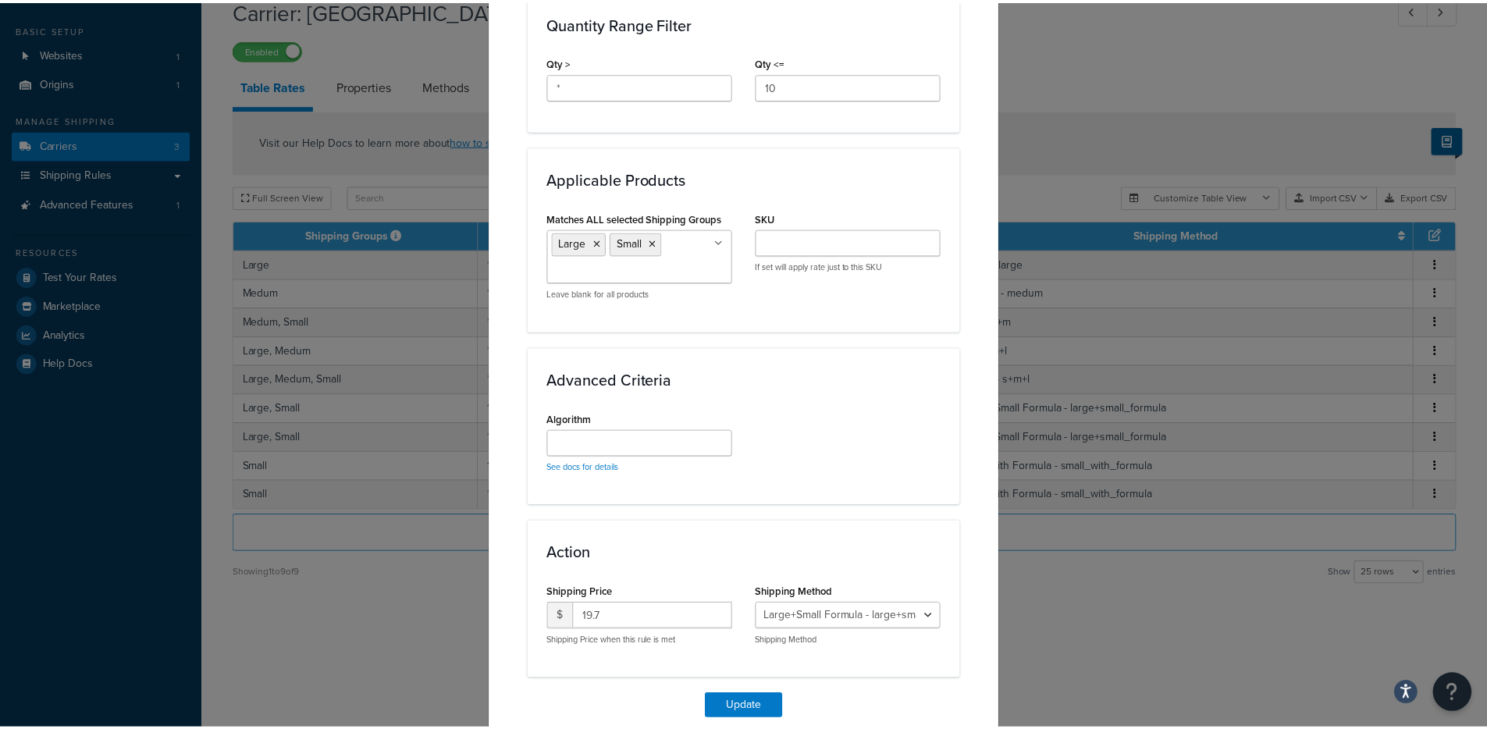
scroll to position [770, 0]
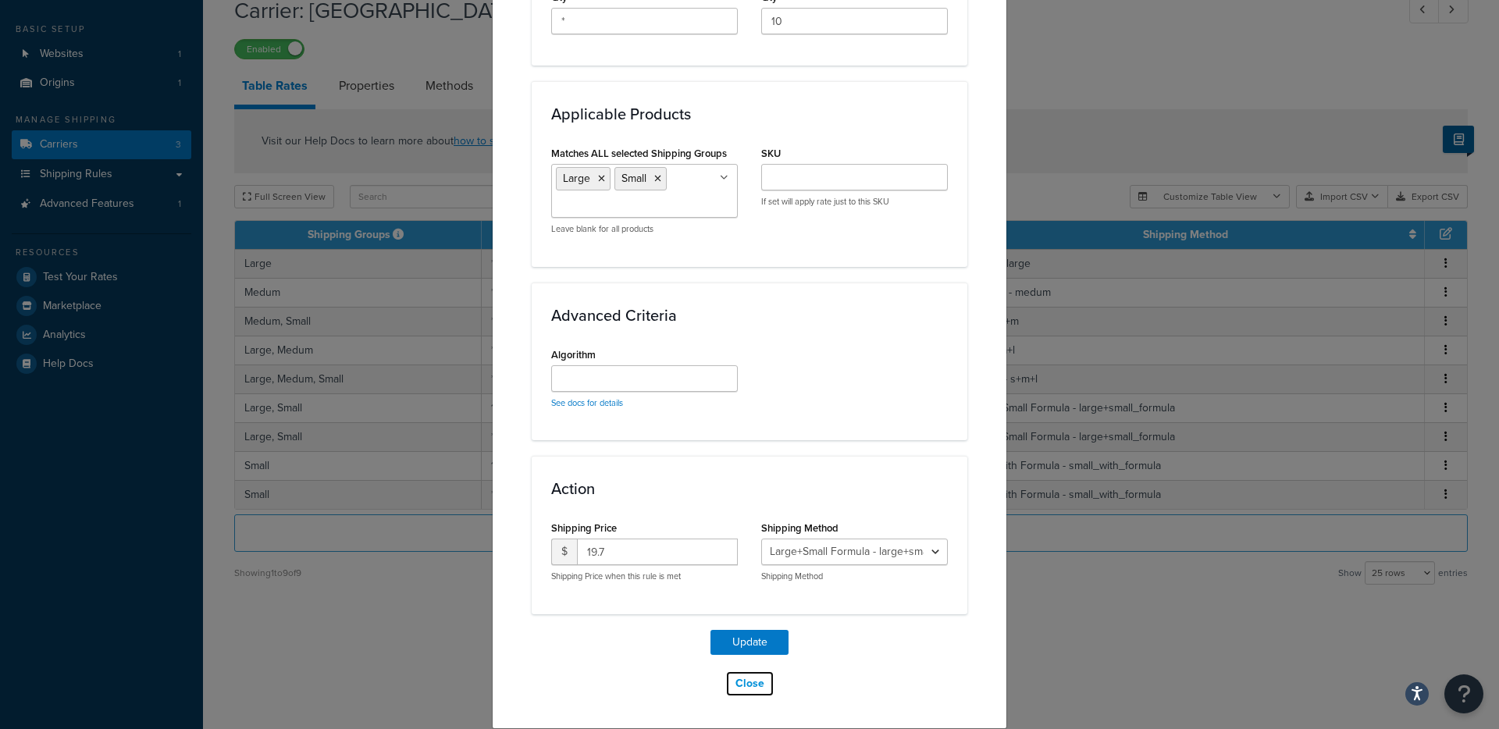
click at [731, 693] on button "Close" at bounding box center [749, 683] width 49 height 27
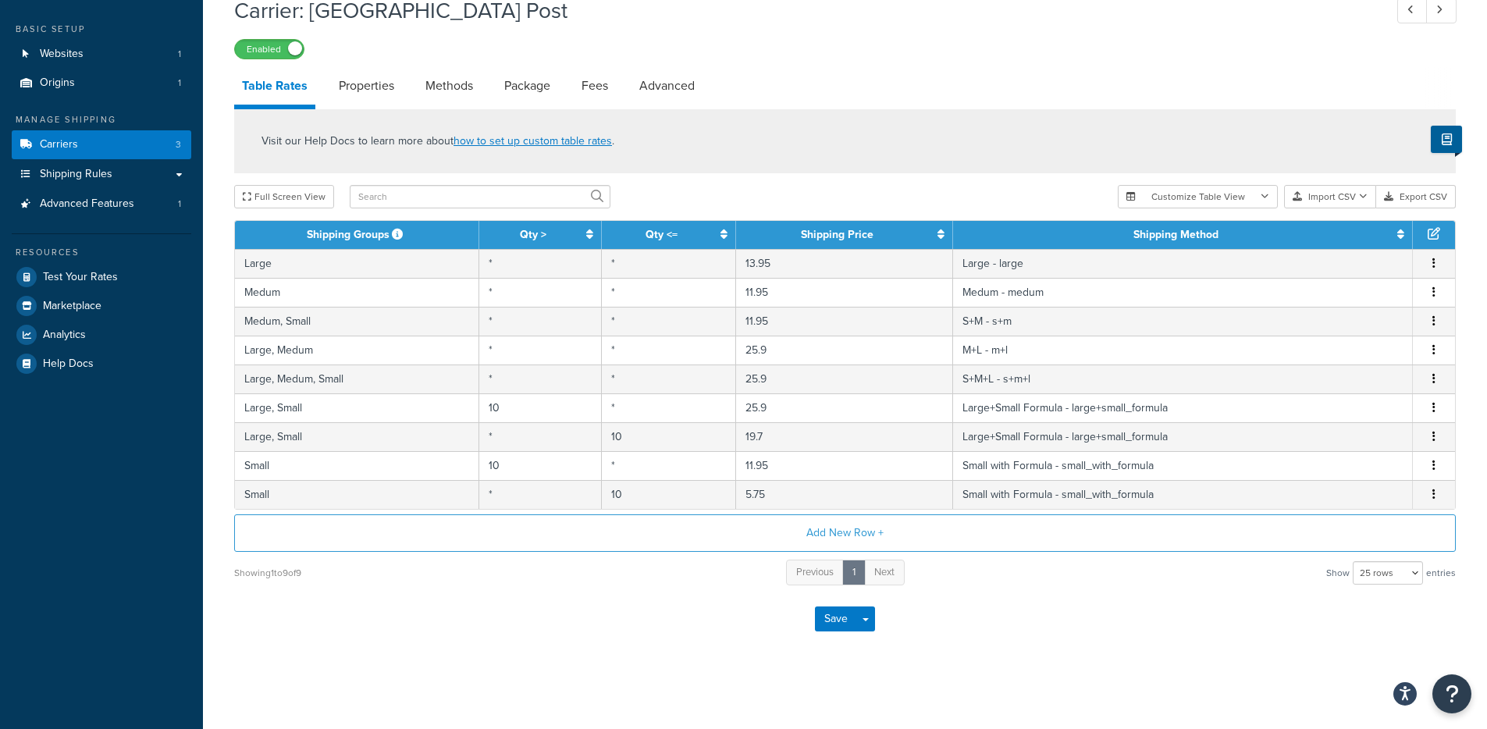
click at [850, 148] on div "Visit our Help Docs to learn more about how to set up custom table rates ." at bounding box center [845, 141] width 1222 height 64
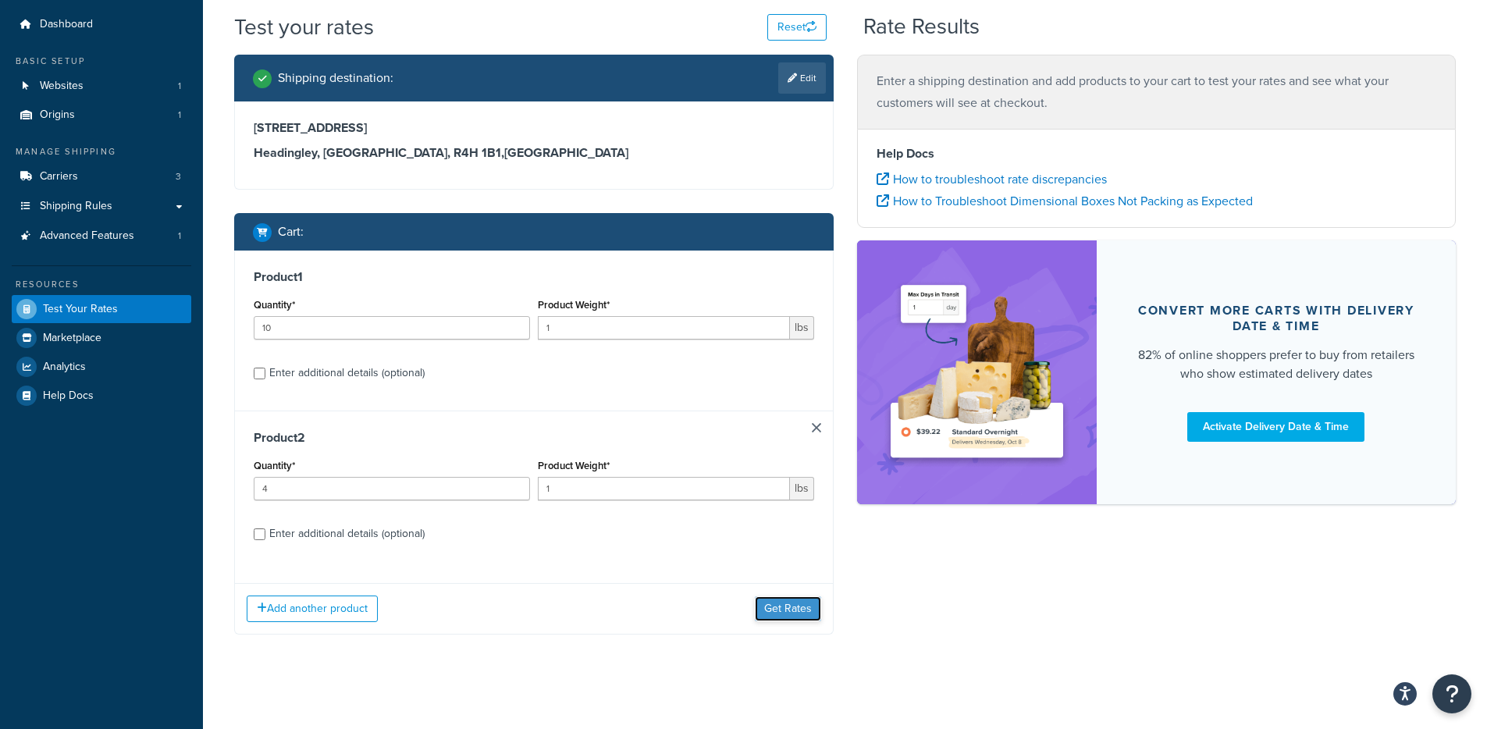
click at [802, 603] on button "Get Rates" at bounding box center [788, 608] width 66 height 25
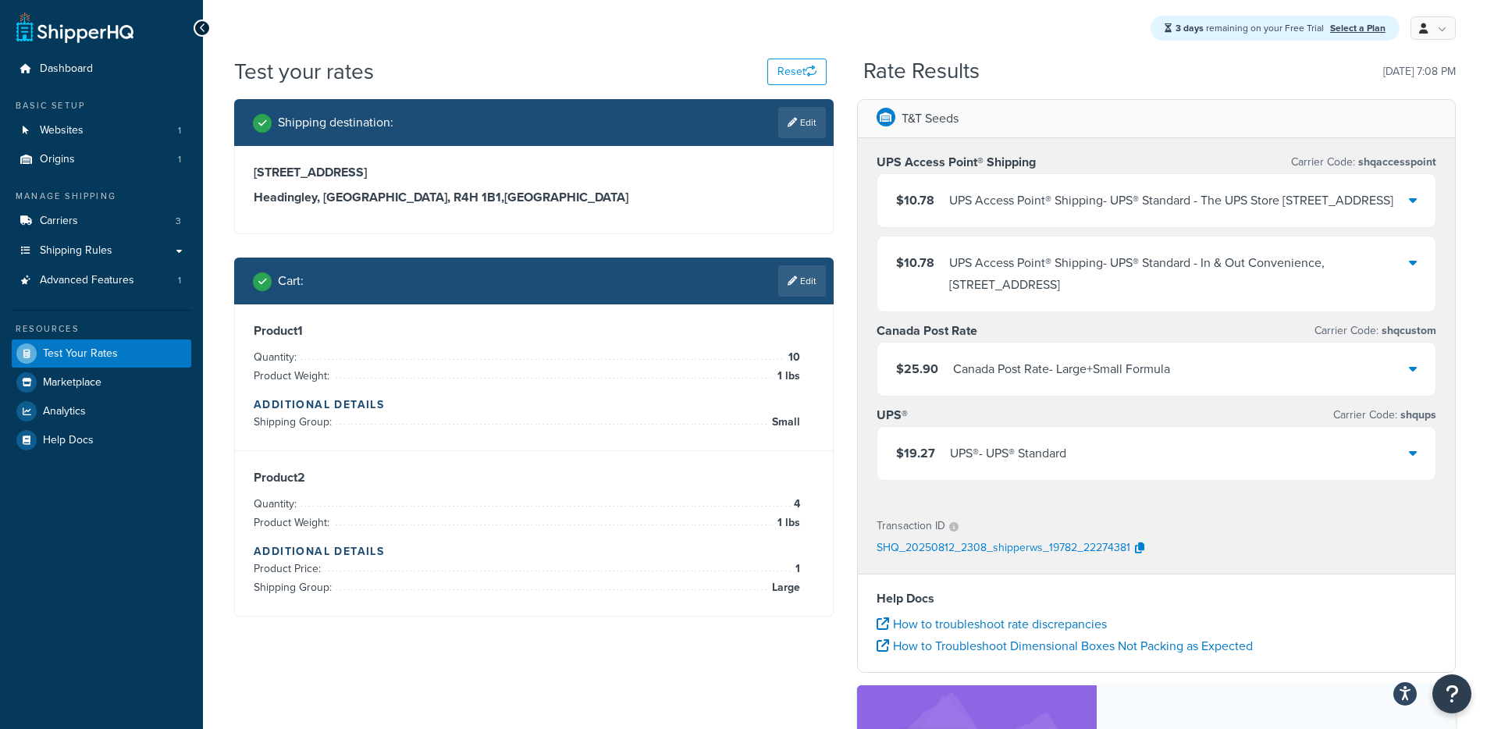
click at [1184, 389] on div "$25.90 [GEOGRAPHIC_DATA] Post Rate - Large+Small Formula" at bounding box center [1156, 369] width 559 height 53
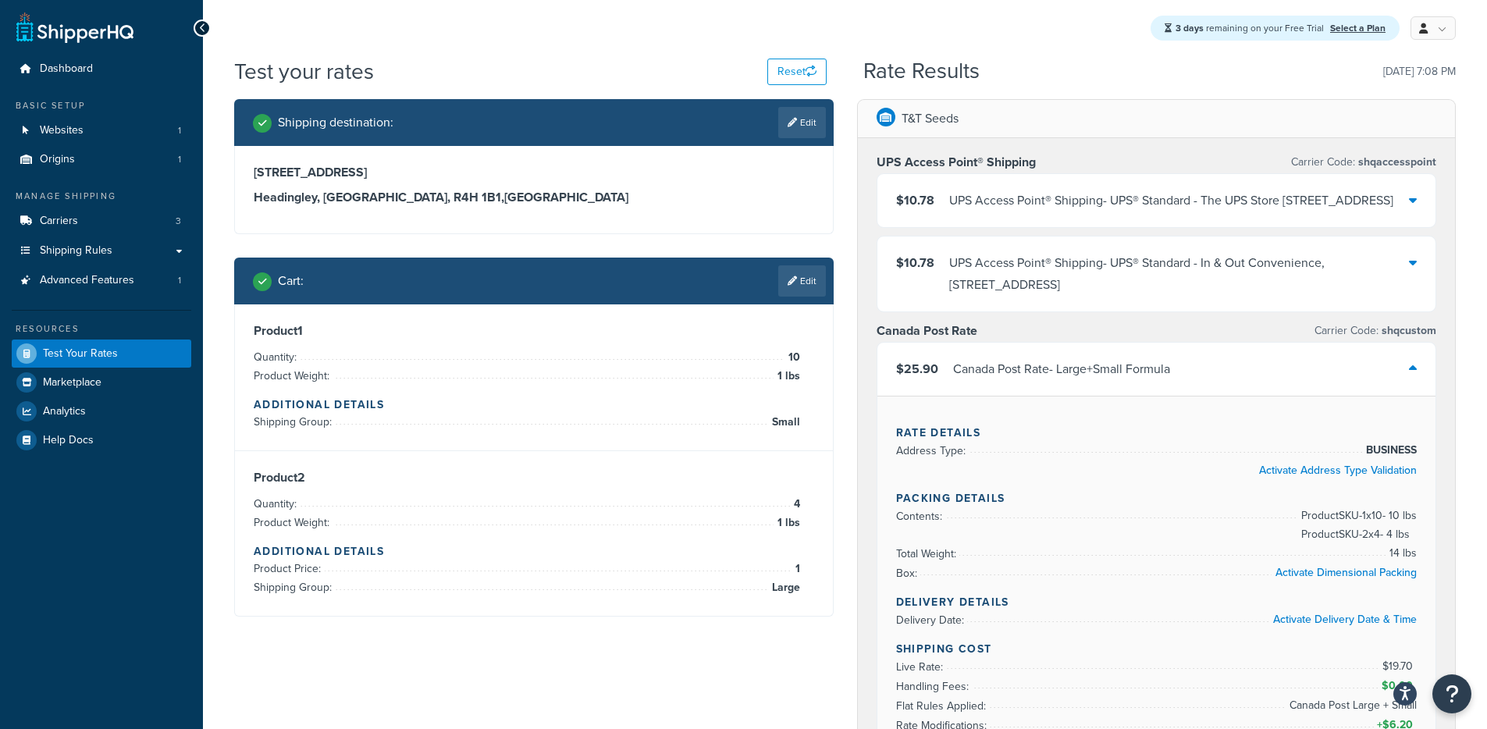
click at [1202, 386] on div "$25.90 [GEOGRAPHIC_DATA] Post Rate - Large+Small Formula" at bounding box center [1156, 369] width 559 height 53
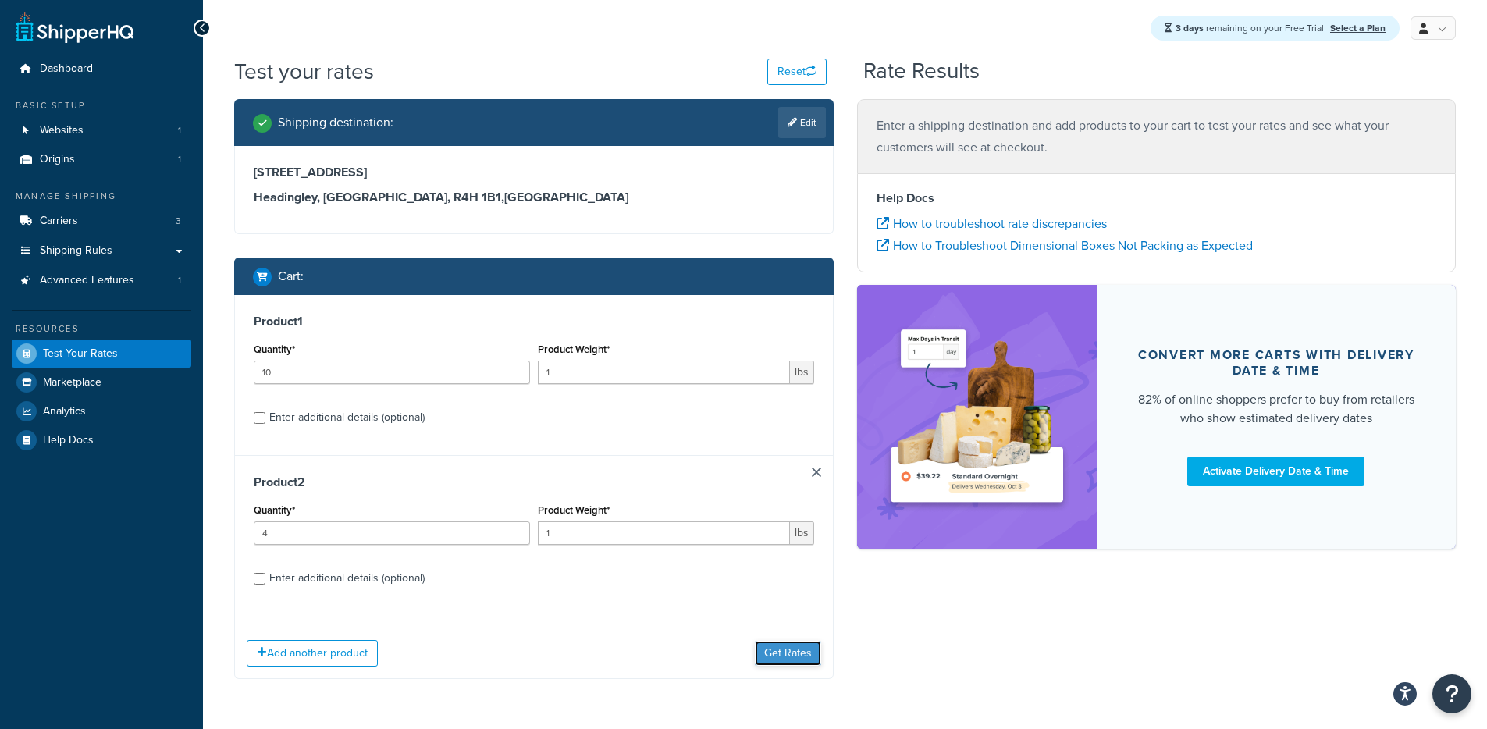
click at [790, 647] on button "Get Rates" at bounding box center [788, 653] width 66 height 25
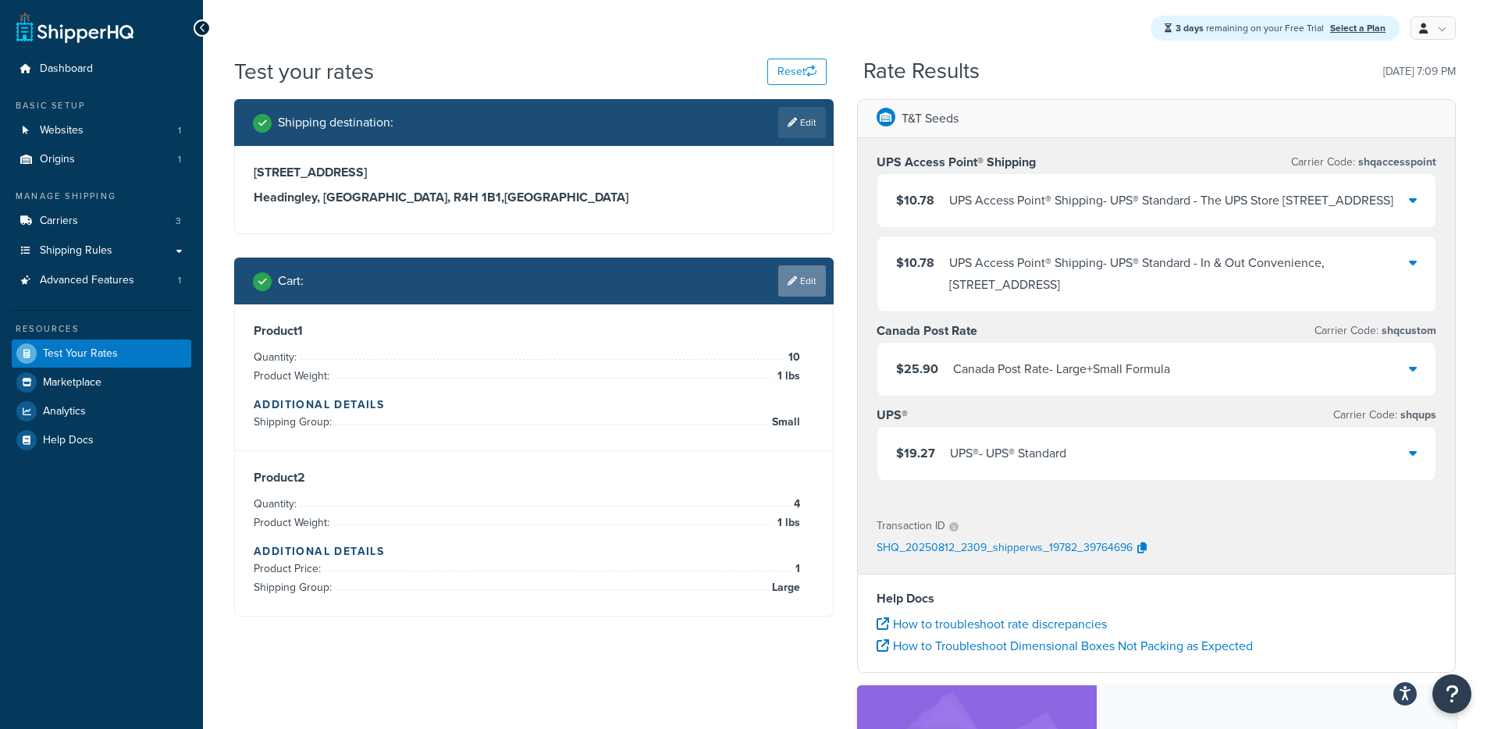
click at [785, 287] on link "Edit" at bounding box center [802, 280] width 48 height 31
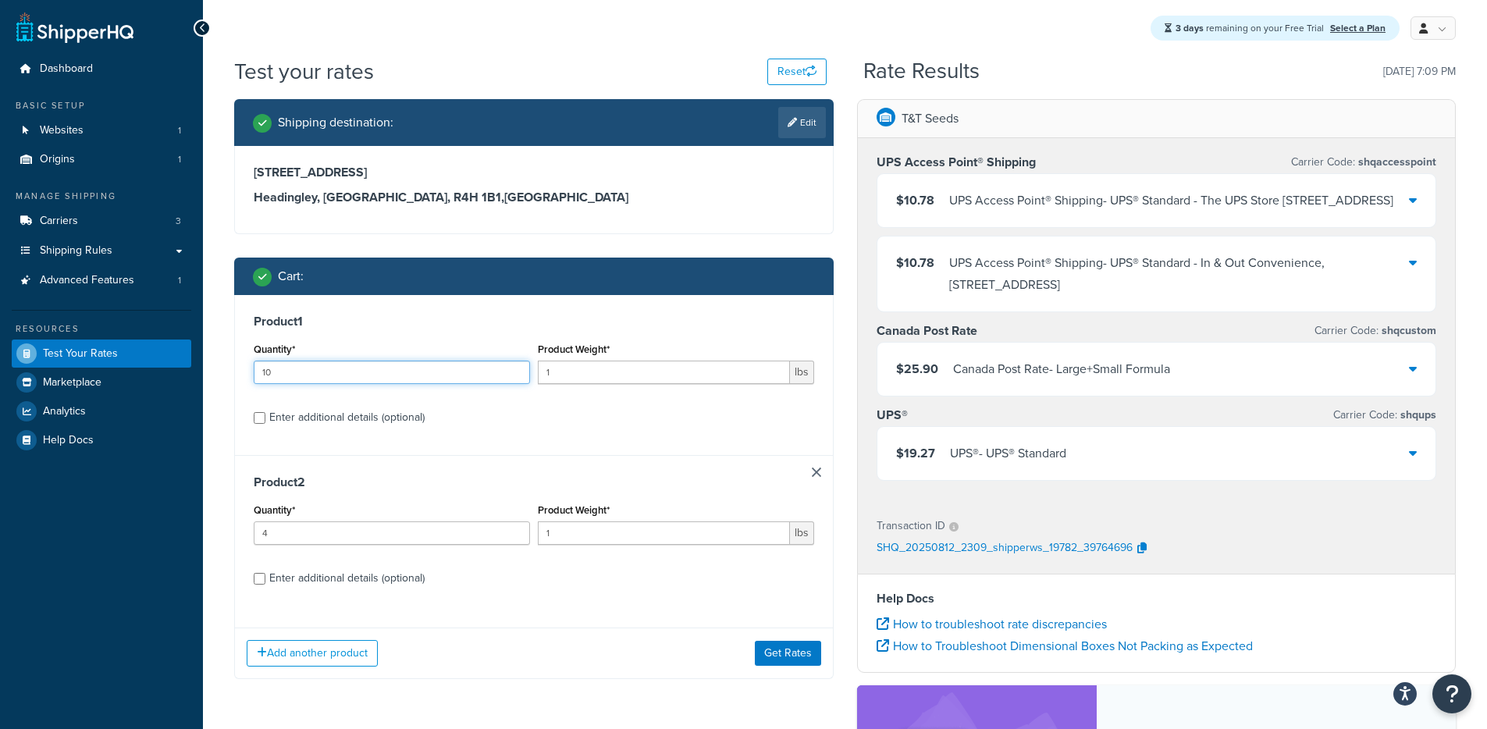
drag, startPoint x: 431, startPoint y: 367, endPoint x: 244, endPoint y: 368, distance: 187.3
click at [244, 368] on div "Product 1 Quantity* 10 Product Weight* 1 lbs Enter additional details (optional)" at bounding box center [534, 375] width 598 height 160
type input "6"
click at [814, 660] on button "Get Rates" at bounding box center [788, 653] width 66 height 25
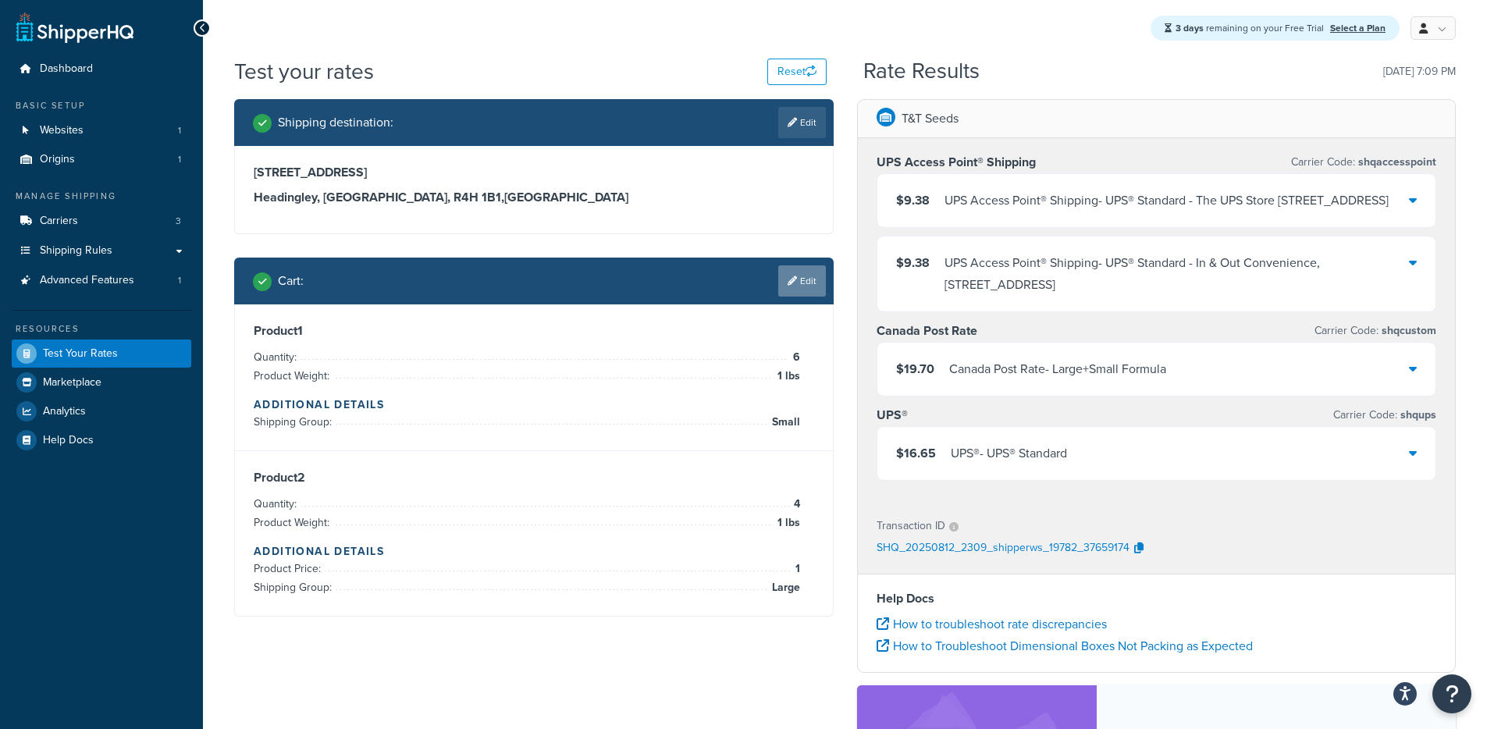
click at [809, 281] on link "Edit" at bounding box center [802, 280] width 48 height 31
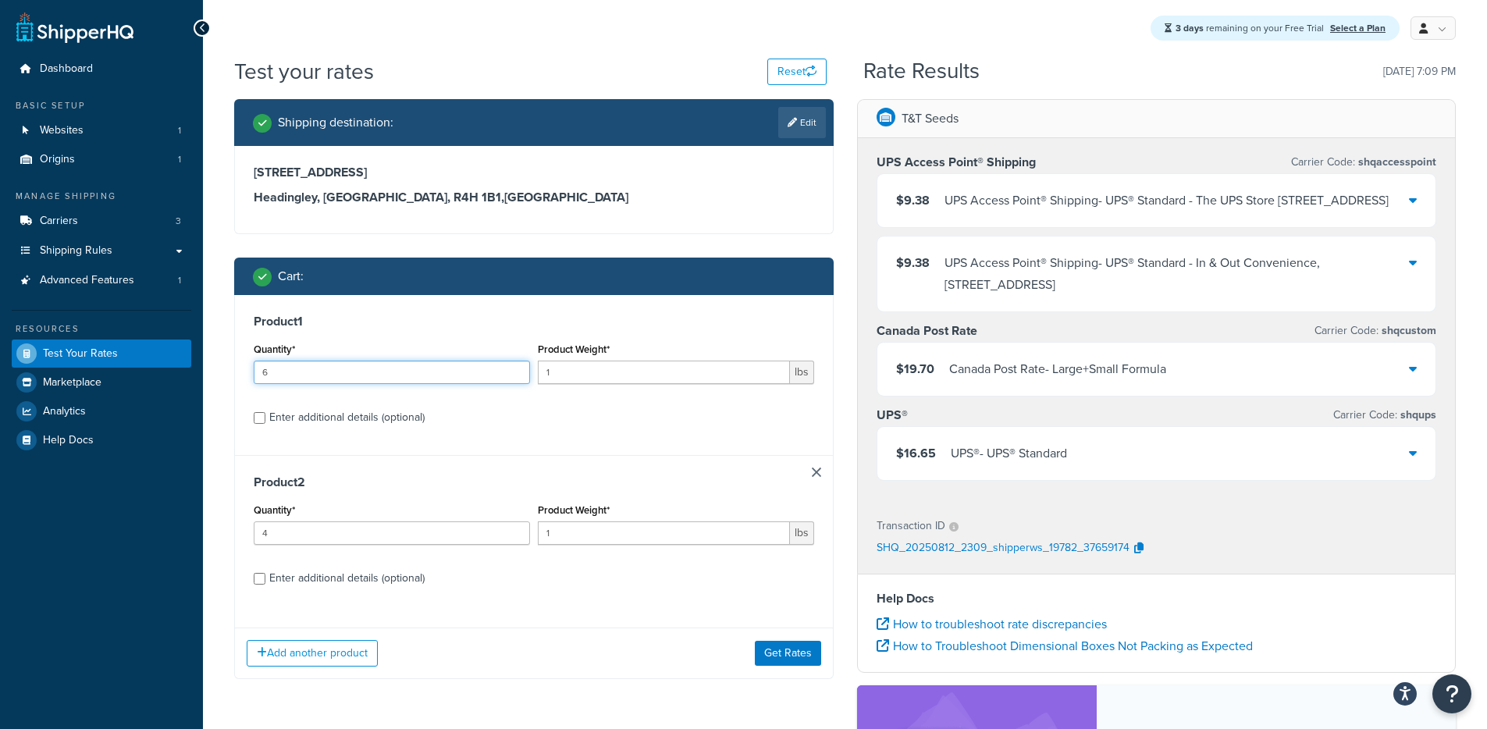
drag, startPoint x: 371, startPoint y: 378, endPoint x: 217, endPoint y: 372, distance: 153.9
click at [217, 372] on div "Test your rates Reset Rate Results [DATE] 7:09 PM Shipping destination : Edit […" at bounding box center [845, 530] width 1284 height 948
type input "7"
click at [809, 646] on button "Get Rates" at bounding box center [788, 653] width 66 height 25
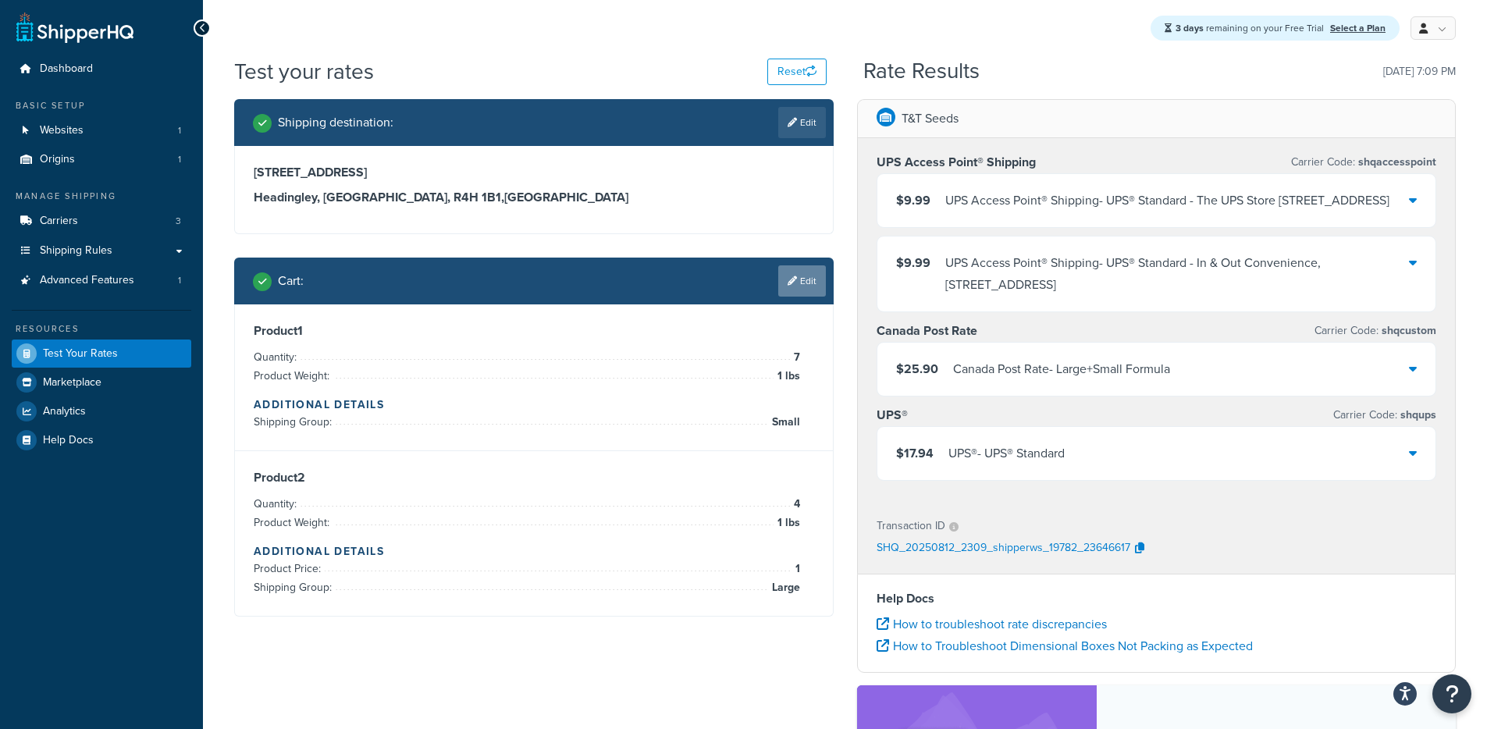
click at [782, 279] on link "Edit" at bounding box center [802, 280] width 48 height 31
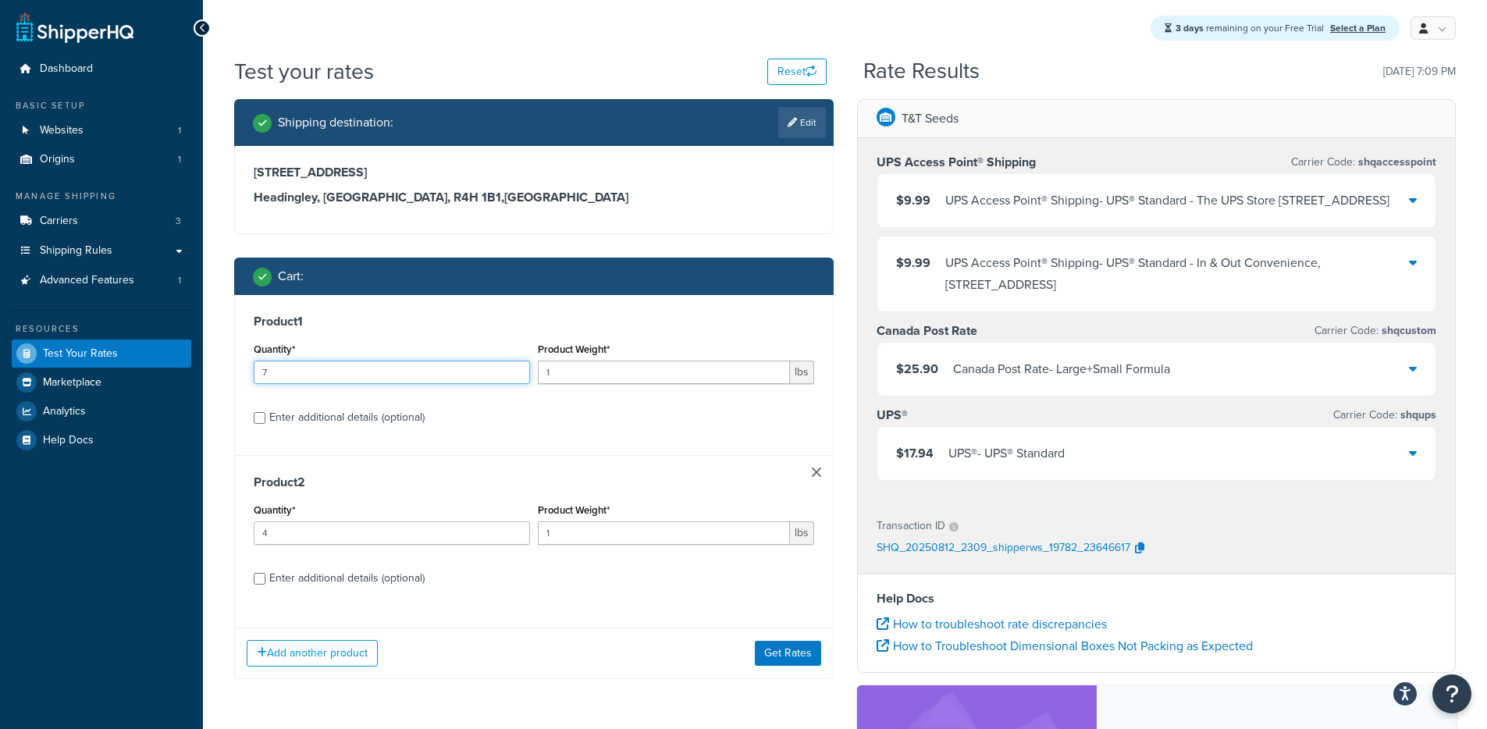
drag, startPoint x: 392, startPoint y: 378, endPoint x: 191, endPoint y: 378, distance: 200.6
click at [192, 377] on div "Dashboard Basic Setup Websites 1 Origins 1 Manage Shipping Carriers 3 Shipping …" at bounding box center [743, 521] width 1487 height 1043
type input "10"
click at [767, 665] on button "Get Rates" at bounding box center [788, 653] width 66 height 25
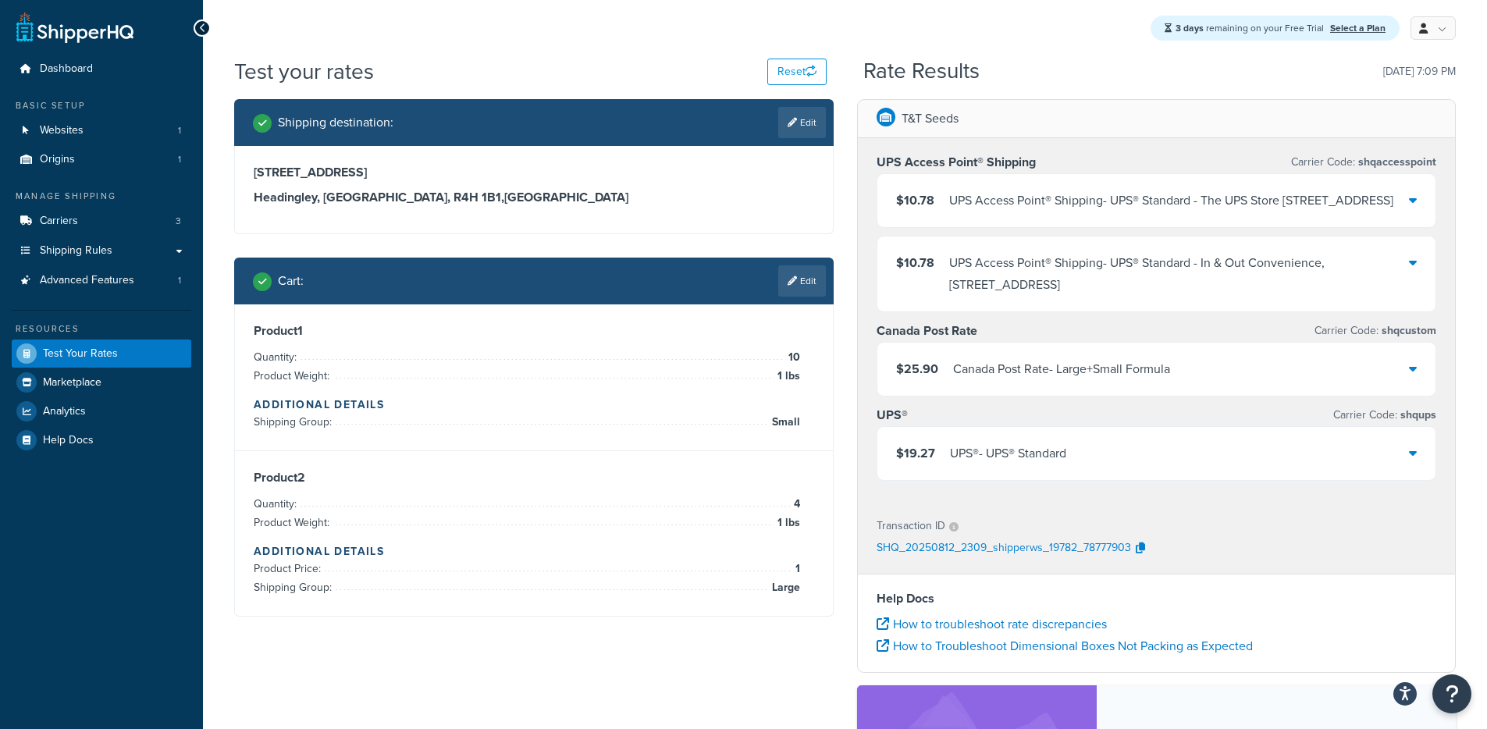
click at [991, 380] on div "Canada Post Rate - Large+Small Formula" at bounding box center [1061, 369] width 217 height 22
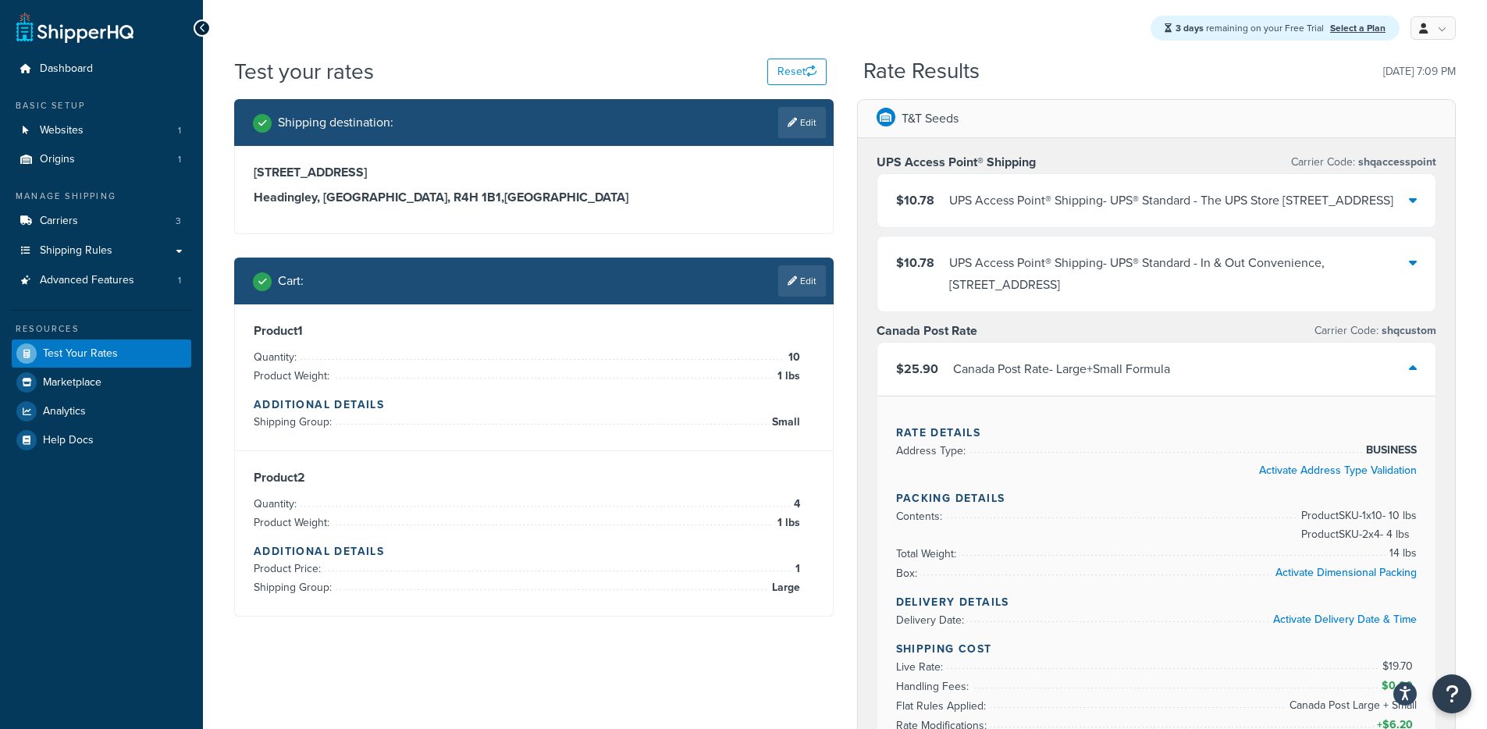
click at [962, 380] on div "Canada Post Rate - Large+Small Formula" at bounding box center [1061, 369] width 217 height 22
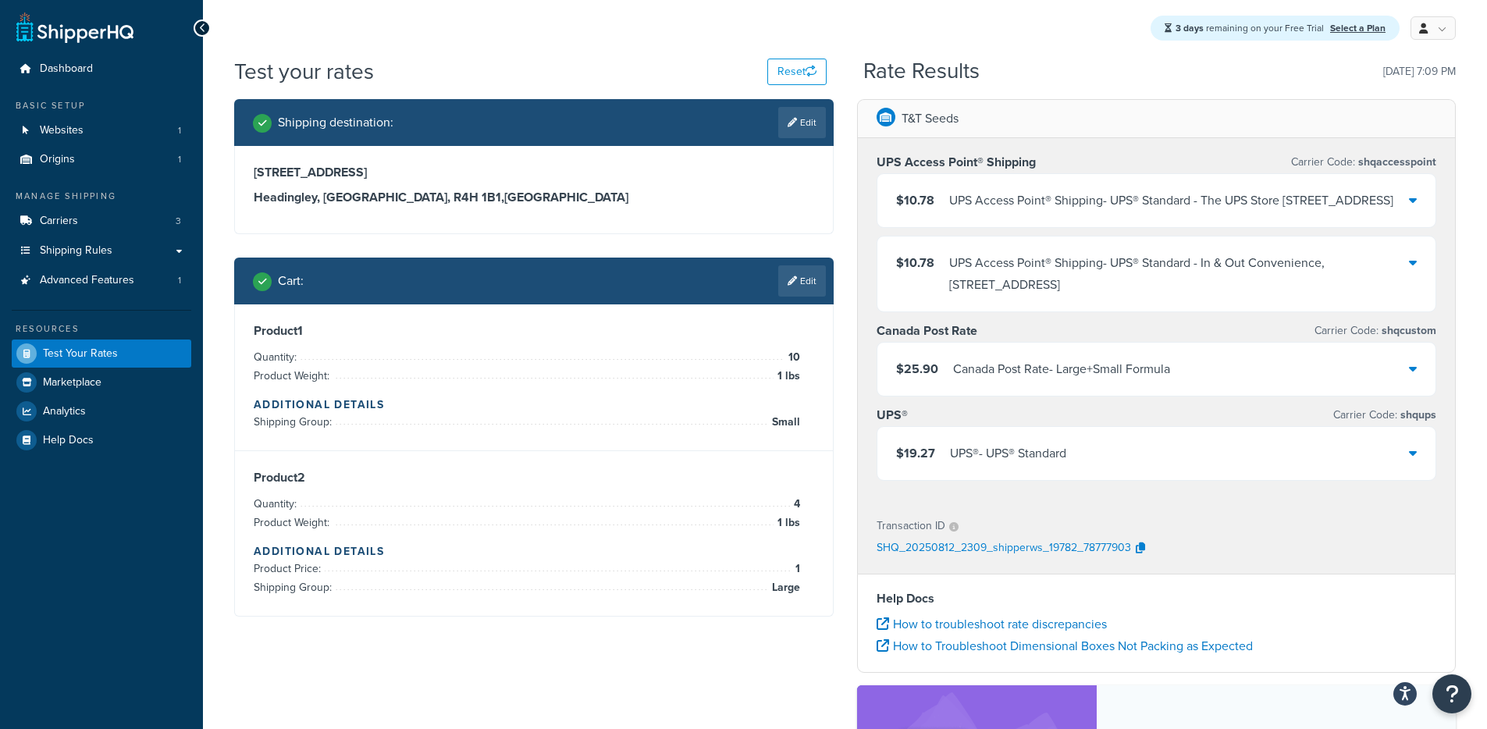
click at [959, 380] on div "Canada Post Rate - Large+Small Formula" at bounding box center [1061, 369] width 217 height 22
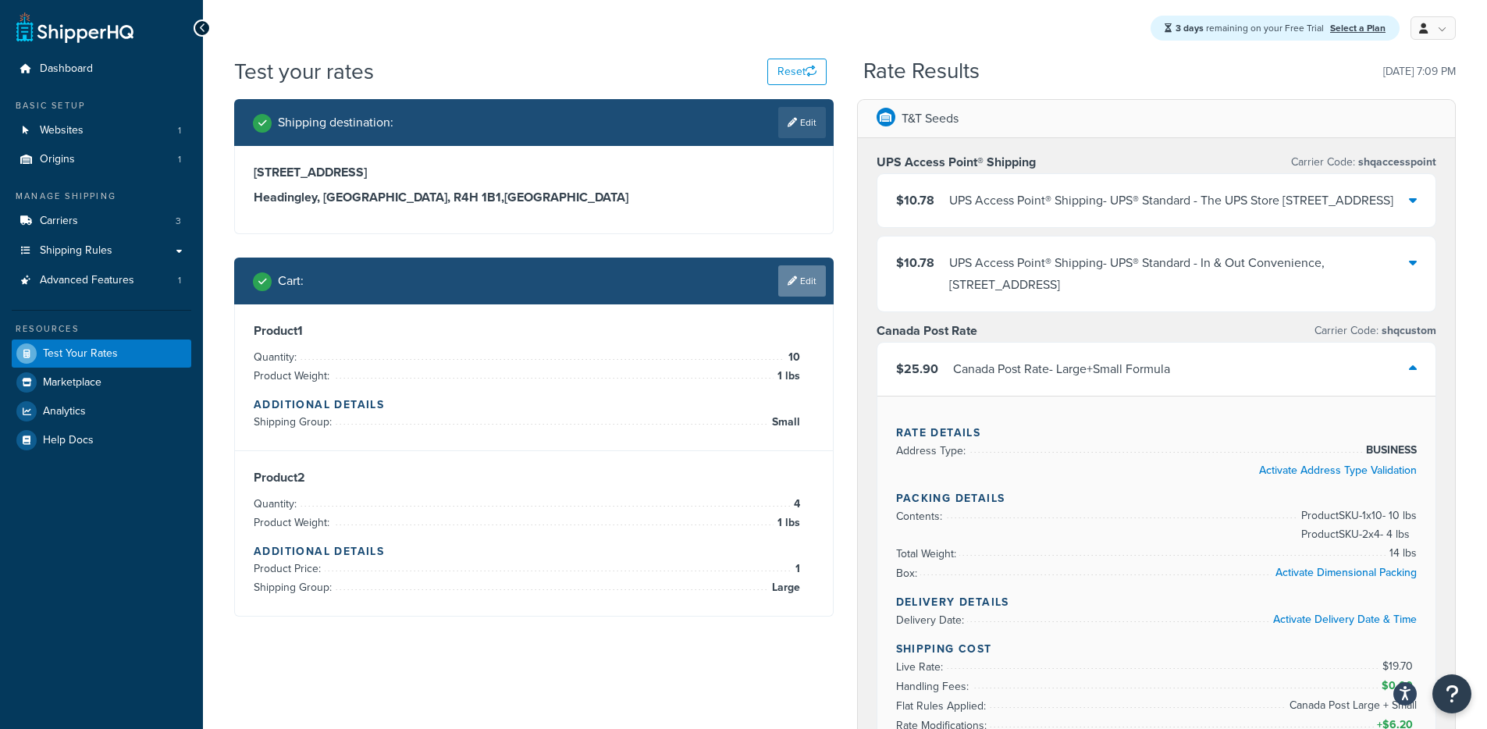
click at [816, 296] on div "Cart : Edit" at bounding box center [533, 281] width 599 height 47
click at [816, 283] on link "Edit" at bounding box center [802, 280] width 48 height 31
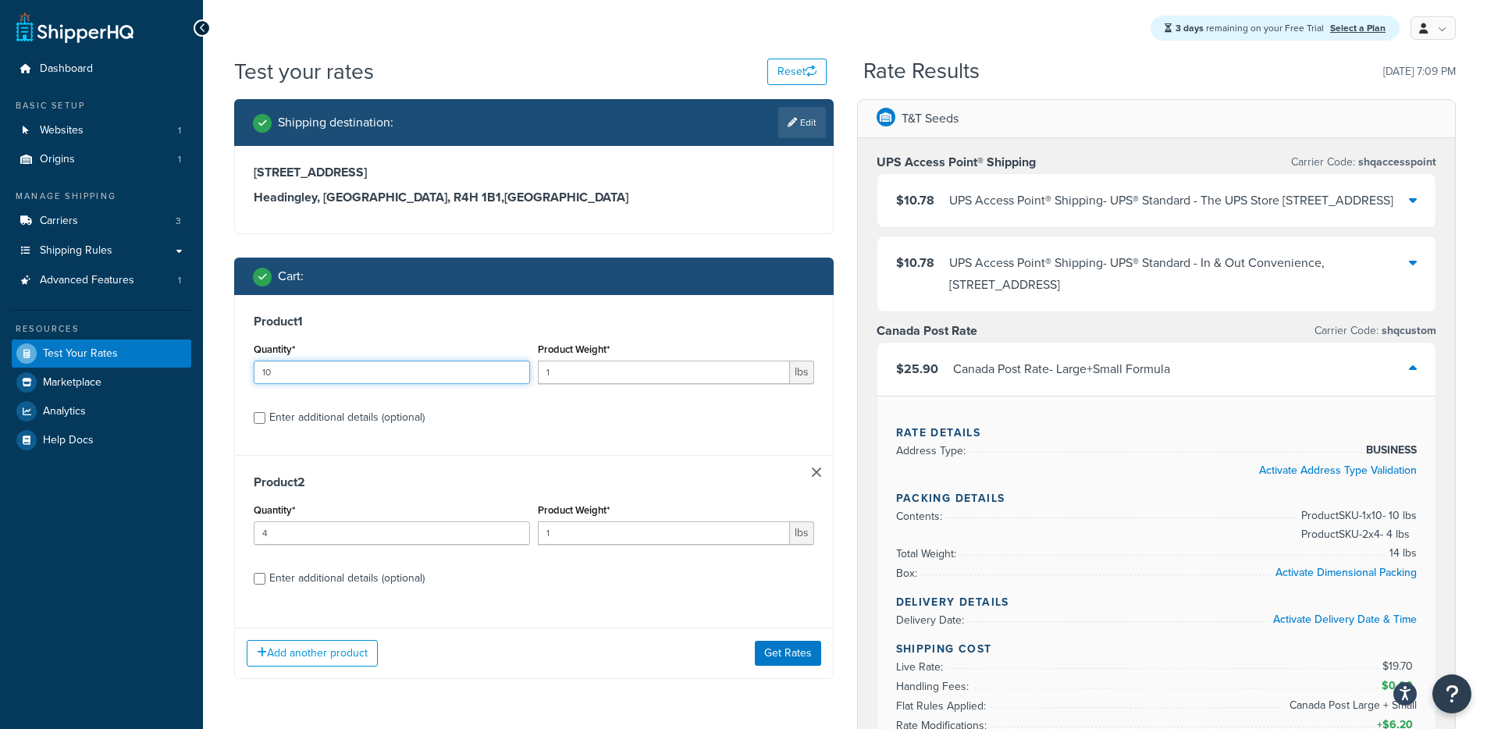
drag, startPoint x: 312, startPoint y: 382, endPoint x: 229, endPoint y: 375, distance: 83.0
click at [229, 375] on div "Shipping destination : Edit 7724 Roblin Blvd Headingley, Manitoba, R4H 1B1 , Ca…" at bounding box center [533, 400] width 623 height 603
type input "7"
click at [773, 646] on button "Get Rates" at bounding box center [788, 653] width 66 height 25
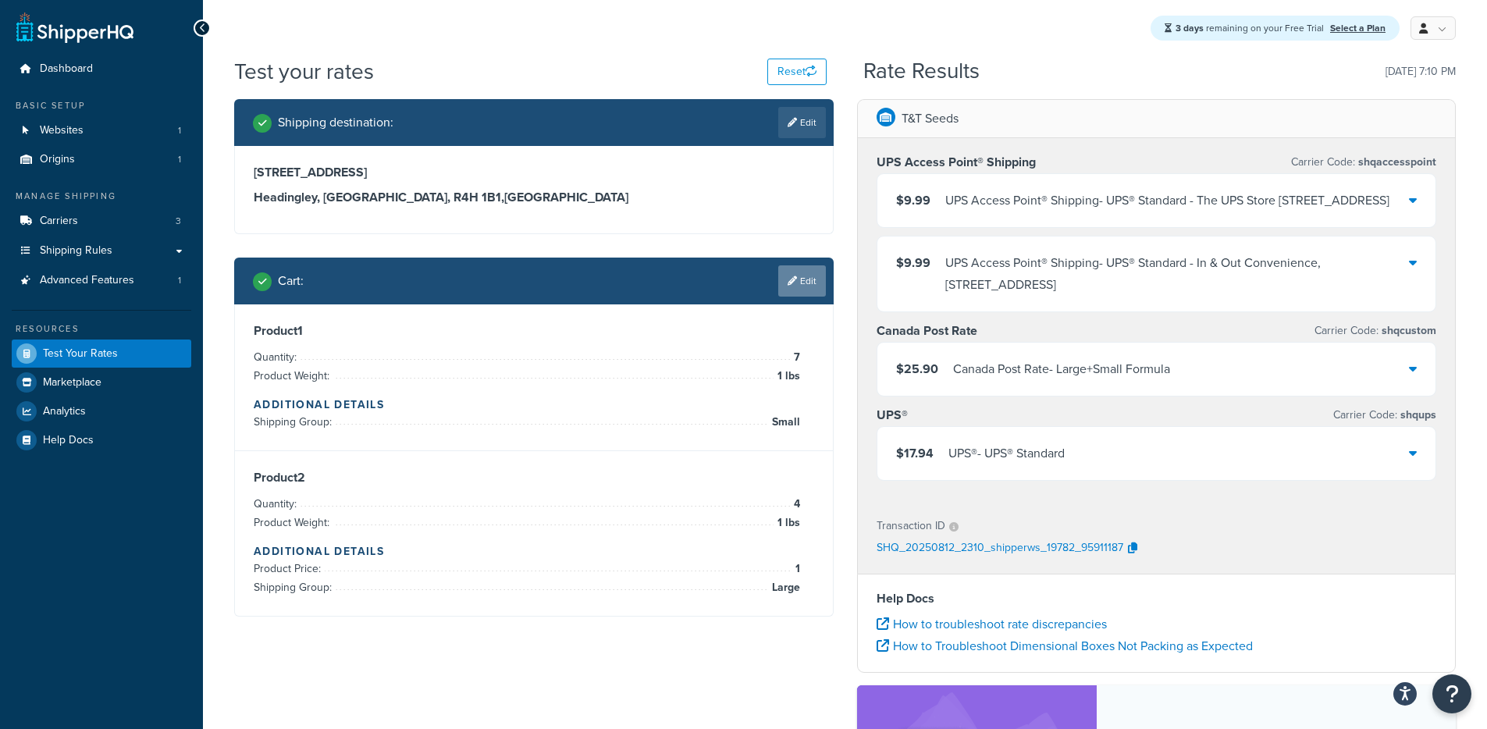
click at [808, 293] on link "Edit" at bounding box center [802, 280] width 48 height 31
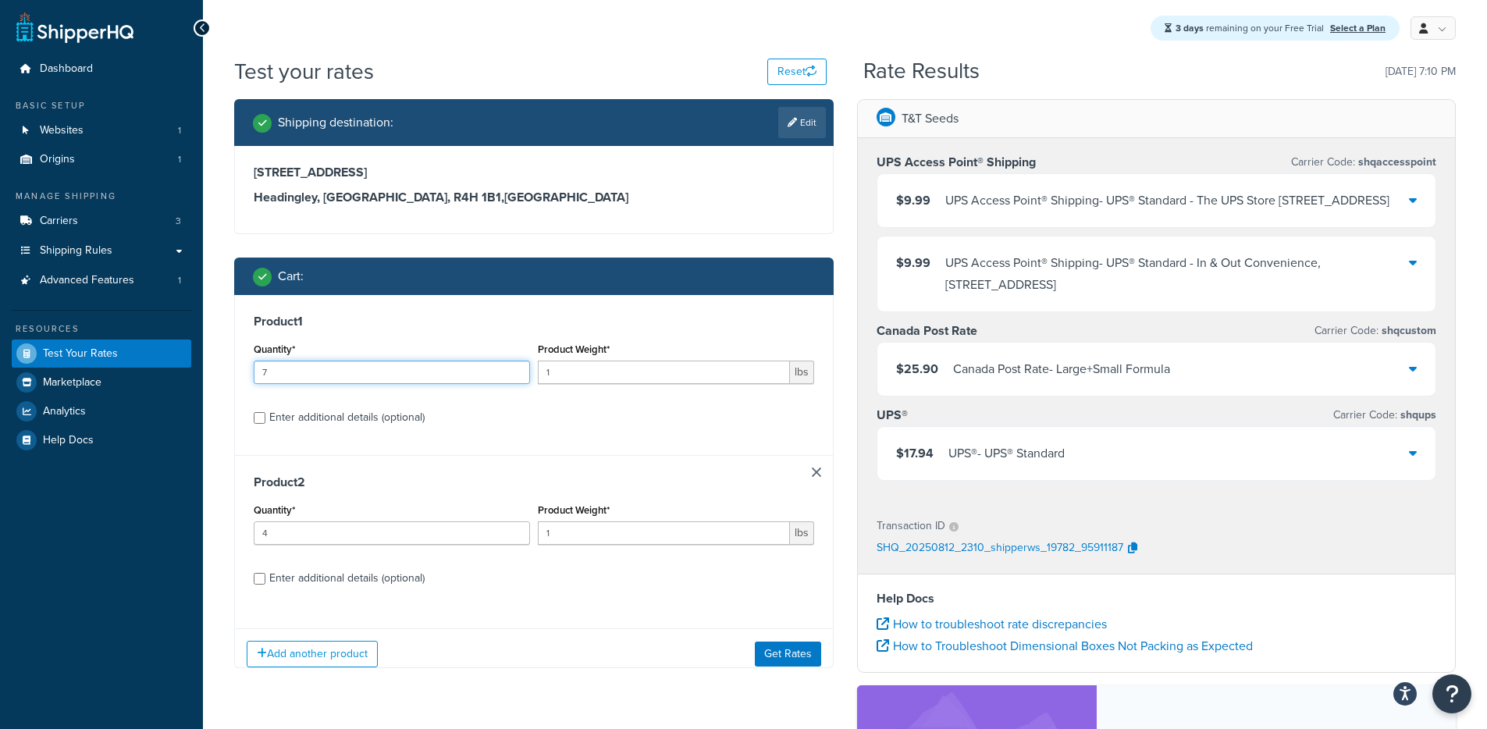
drag, startPoint x: 335, startPoint y: 377, endPoint x: 219, endPoint y: 383, distance: 115.7
click at [219, 383] on div "Test your rates Reset Rate Results 08/12/2025, 7:10 PM Shipping destination : E…" at bounding box center [845, 530] width 1284 height 948
click at [242, 375] on div "Product 1 Quantity* 7 Product Weight* 1 lbs Enter additional details (optional)" at bounding box center [534, 375] width 598 height 160
type input "6"
click at [794, 643] on button "Get Rates" at bounding box center [788, 653] width 66 height 25
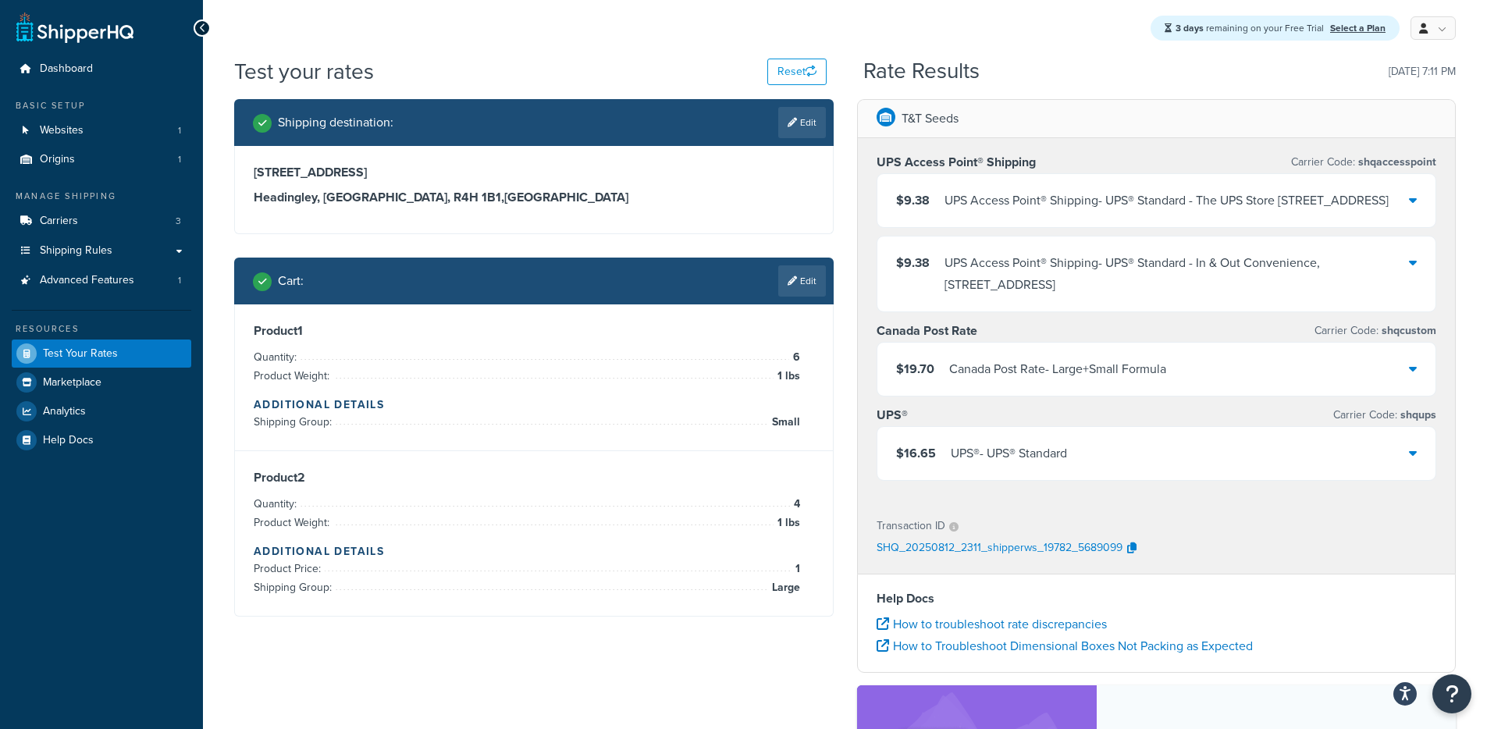
drag, startPoint x: 799, startPoint y: 279, endPoint x: 786, endPoint y: 284, distance: 14.1
click at [799, 279] on link "Edit" at bounding box center [802, 280] width 48 height 31
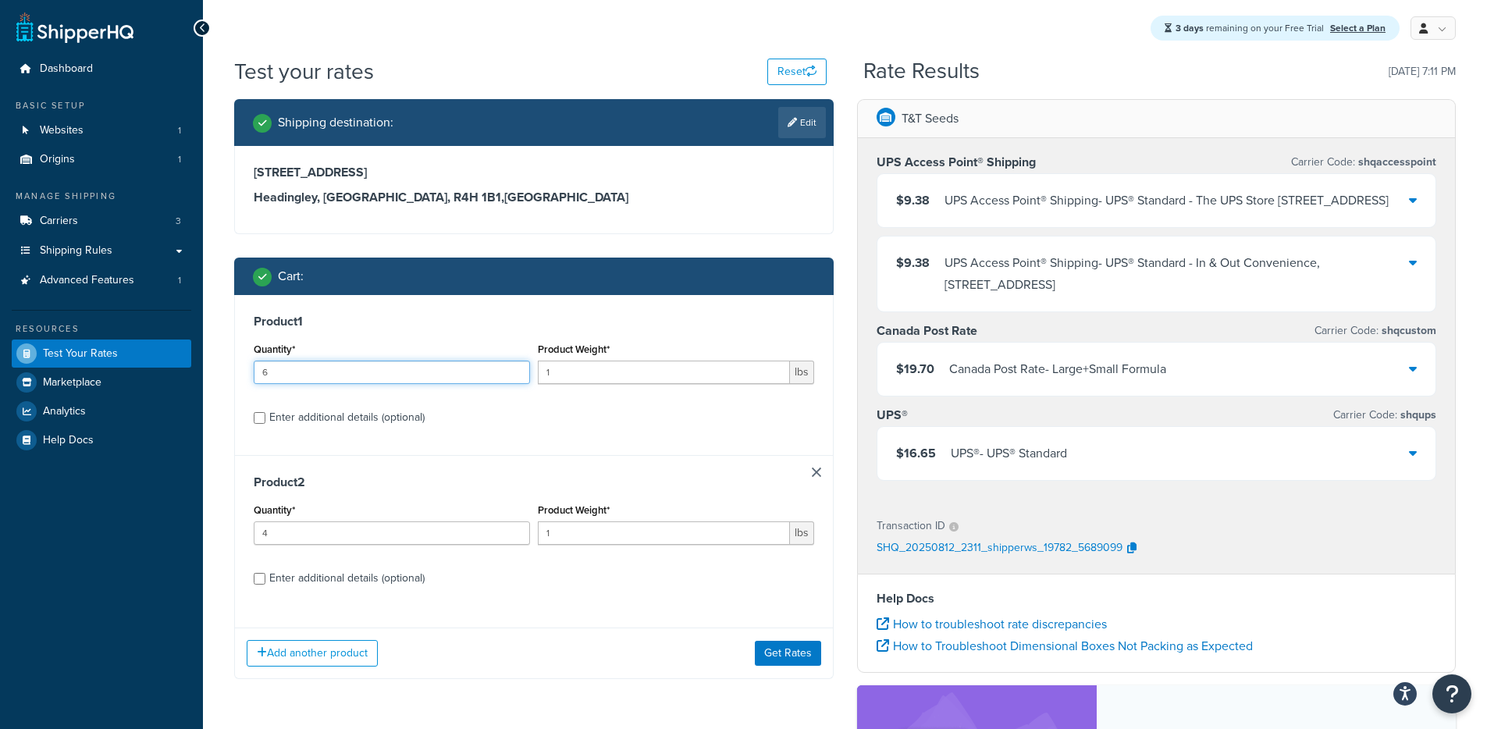
drag, startPoint x: 308, startPoint y: 368, endPoint x: 175, endPoint y: 365, distance: 132.7
click at [175, 365] on div "Dashboard Basic Setup Websites 1 Origins 1 Manage Shipping Carriers 3 Shipping …" at bounding box center [743, 521] width 1487 height 1043
type input "7"
click at [798, 656] on button "Get Rates" at bounding box center [788, 653] width 66 height 25
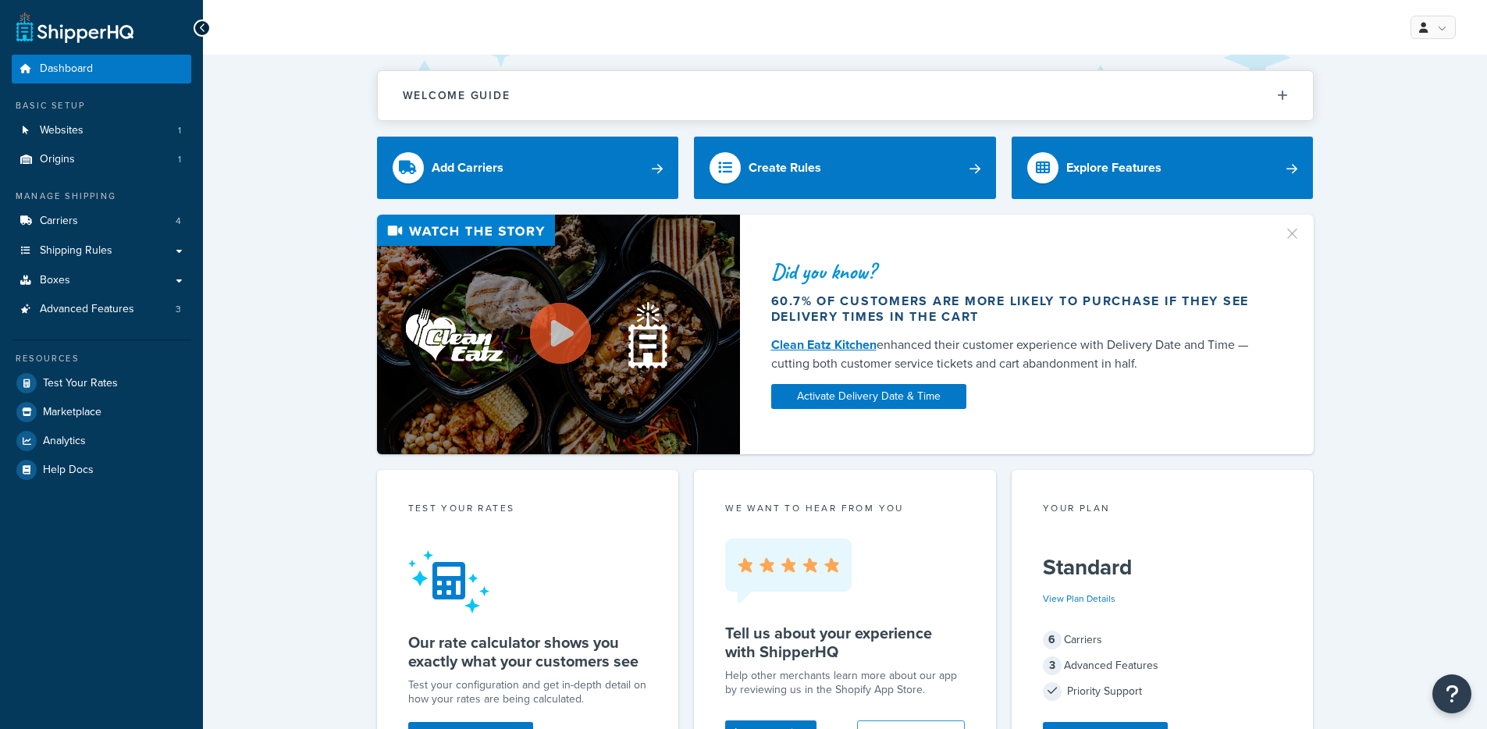
click at [82, 205] on div "Manage Shipping Carriers 4 Shipping Rules Shipping Rules All Shipping Rules 12 …" at bounding box center [102, 257] width 180 height 134
click at [82, 210] on link "Carriers 4" at bounding box center [102, 221] width 180 height 29
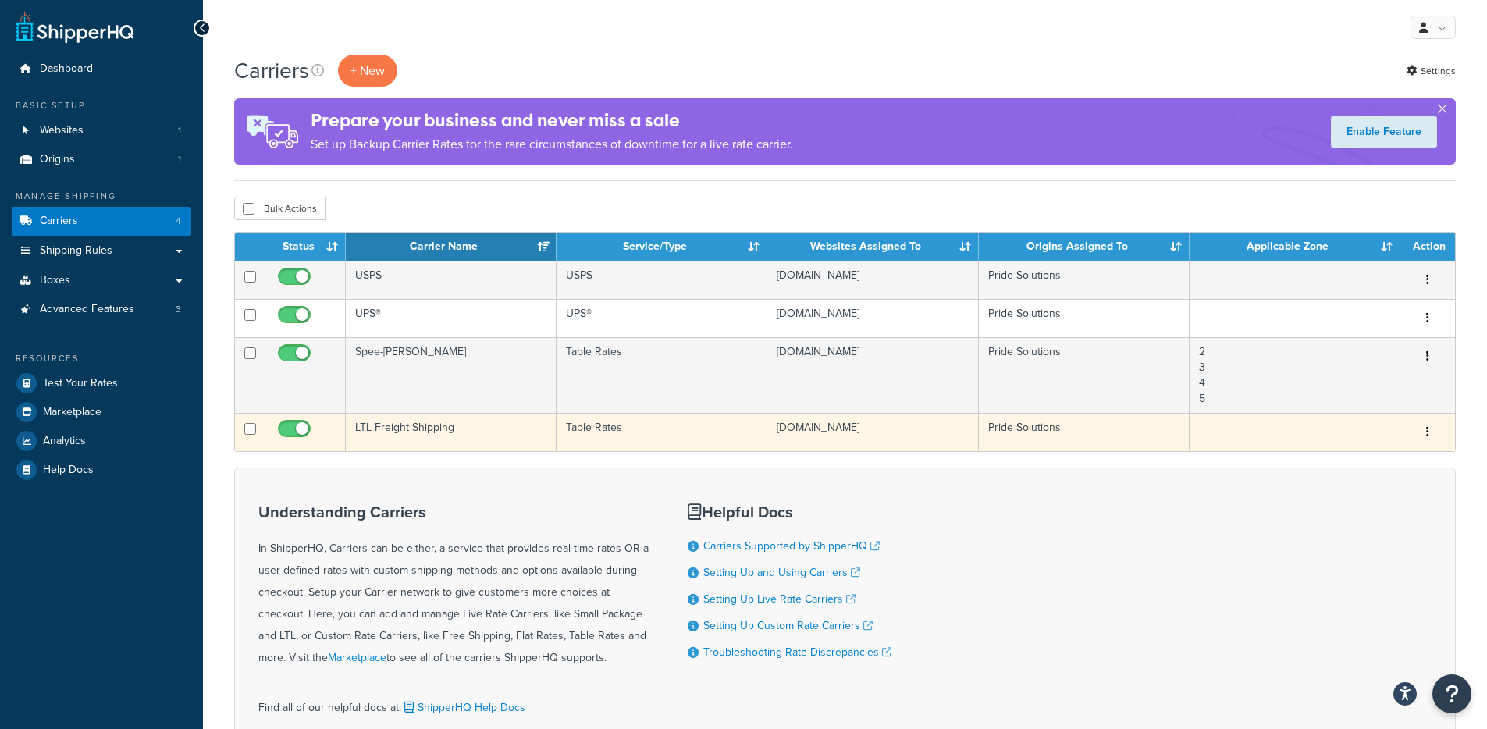
click at [483, 425] on td "LTL Freight Shipping" at bounding box center [451, 432] width 211 height 38
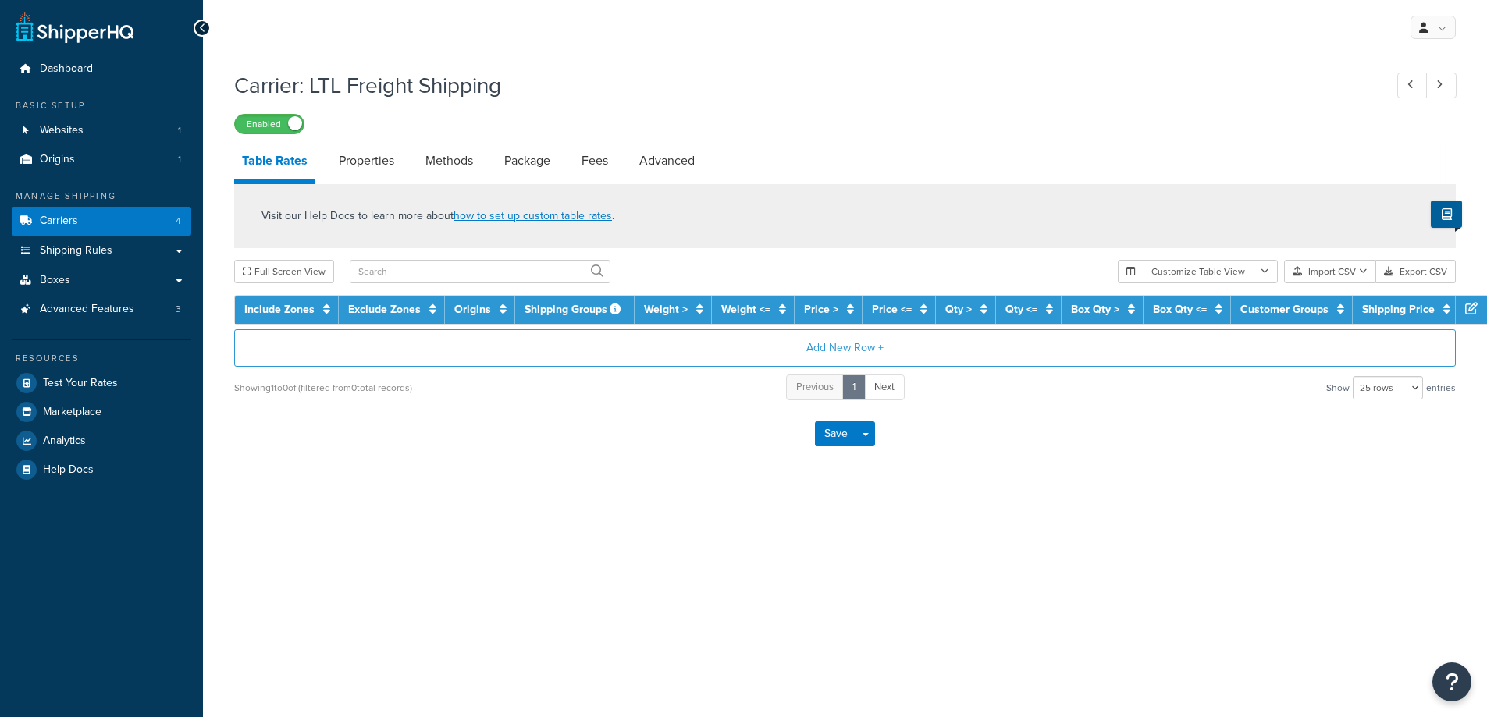
select select "25"
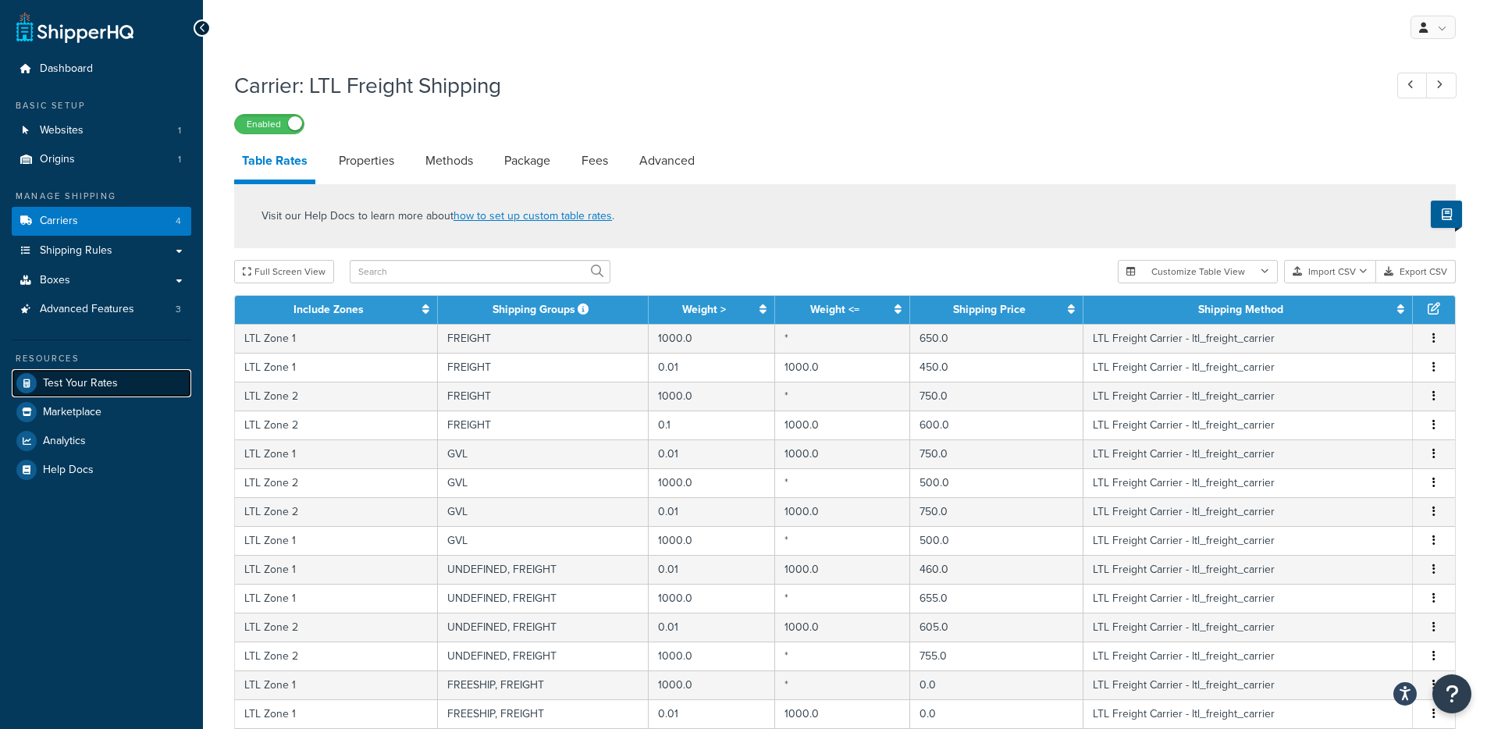
click at [43, 383] on span "Test Your Rates" at bounding box center [80, 383] width 75 height 13
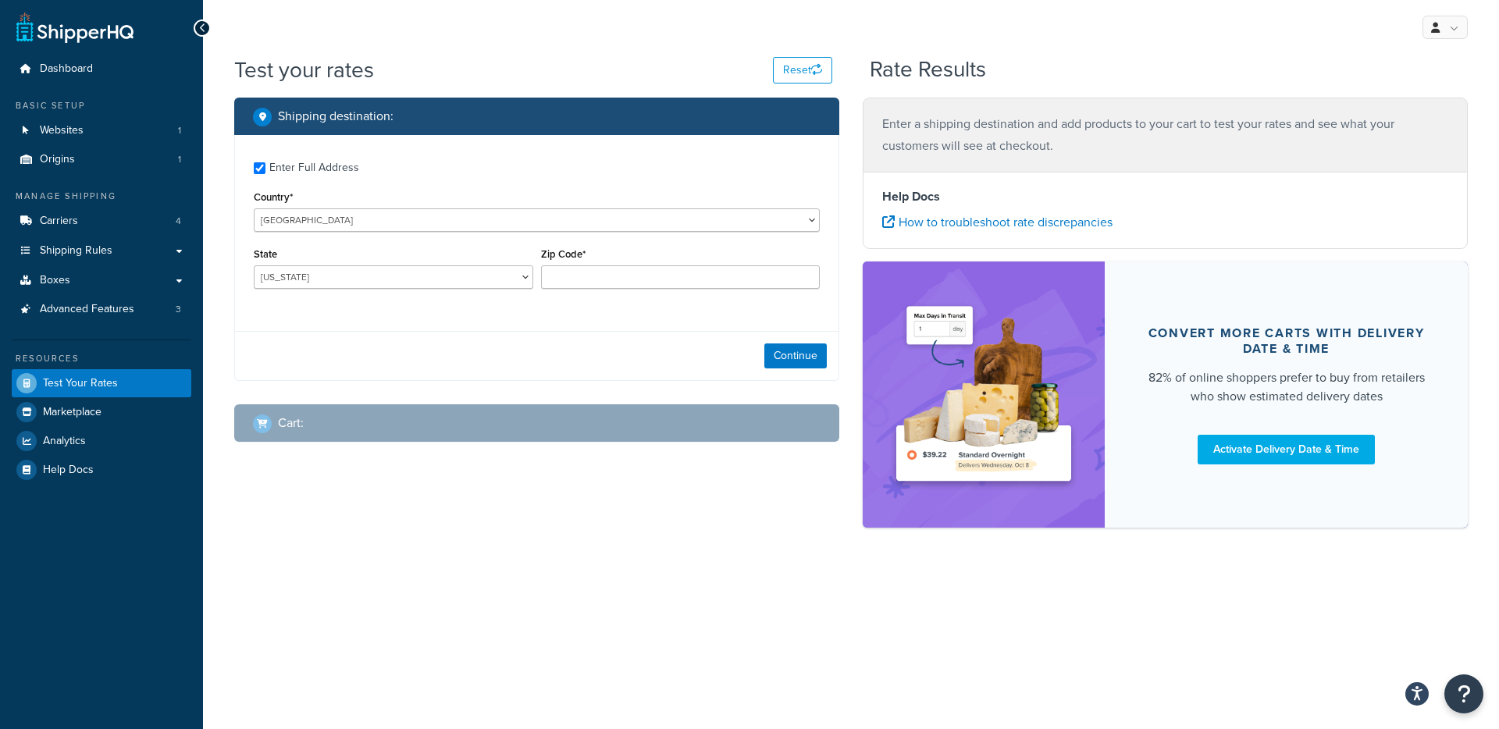
checkbox input "true"
type input "35611"
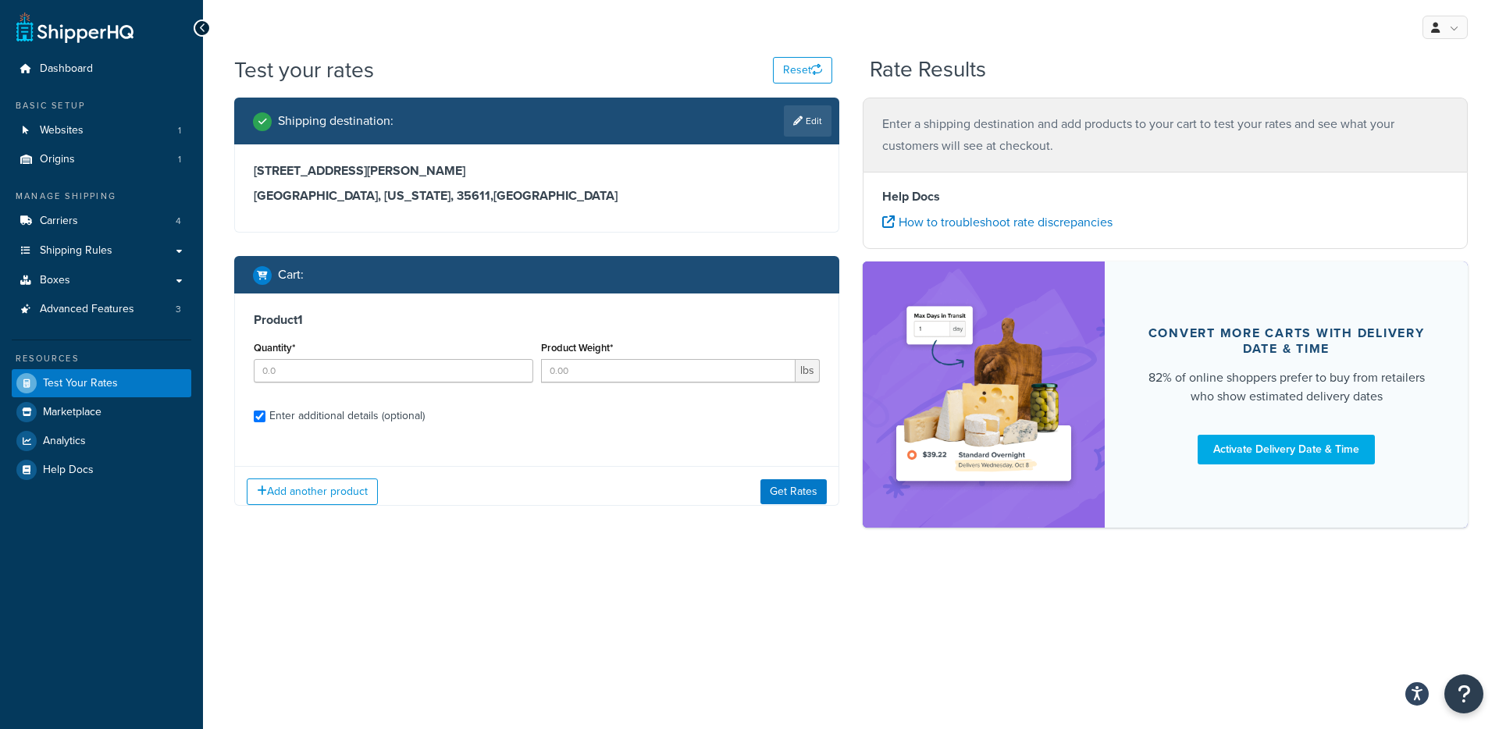
checkbox input "true"
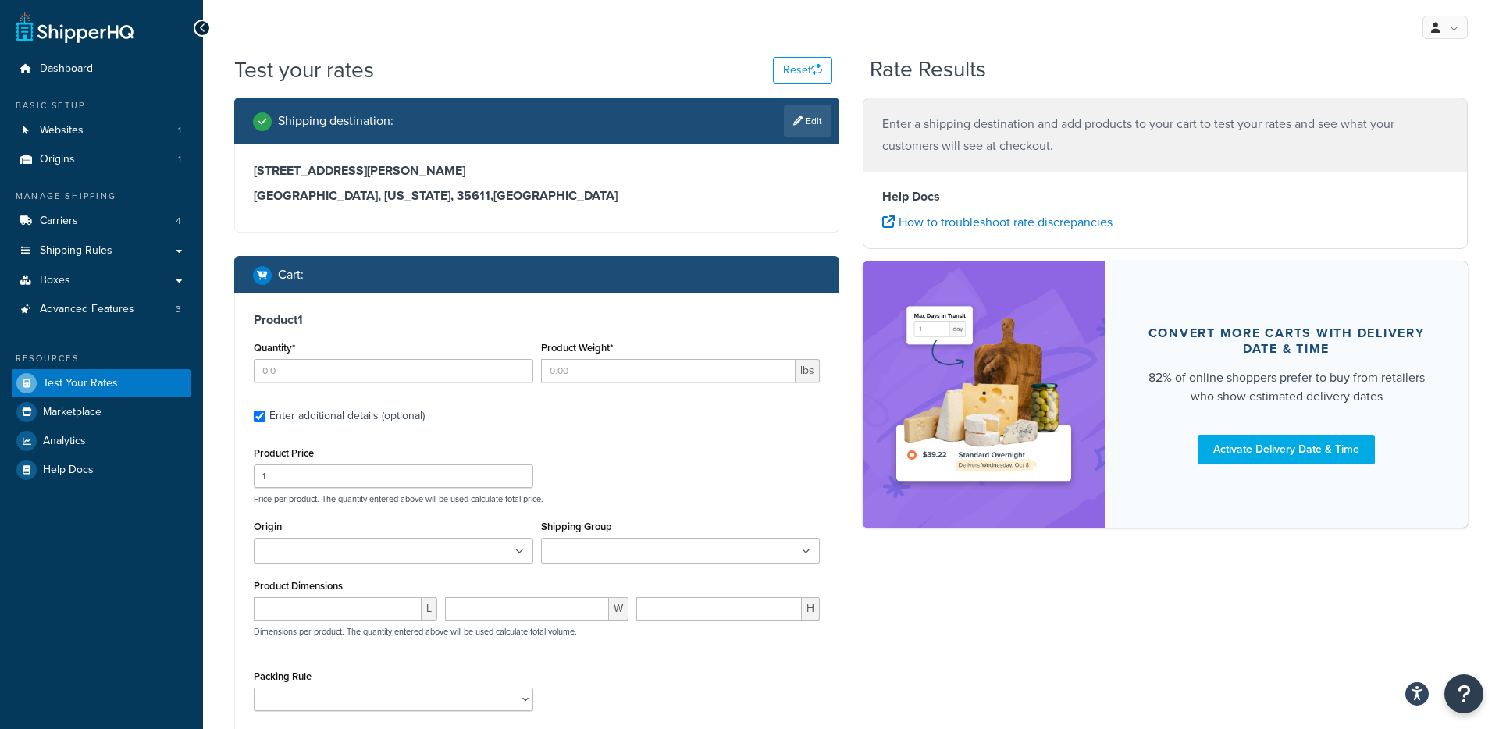
type input "1"
type input "3.9992"
type input "49.5"
type input "18"
type input "12"
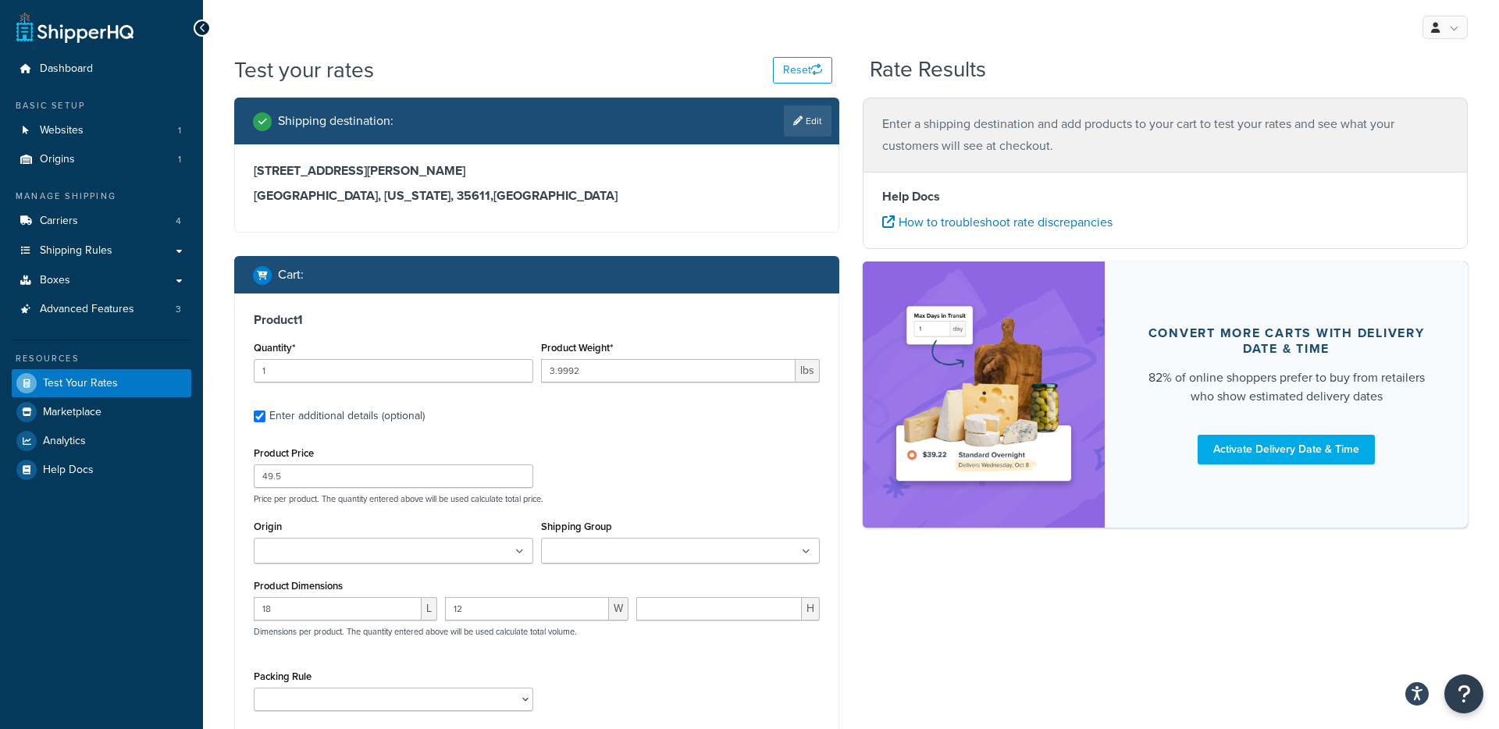
type input "0.375"
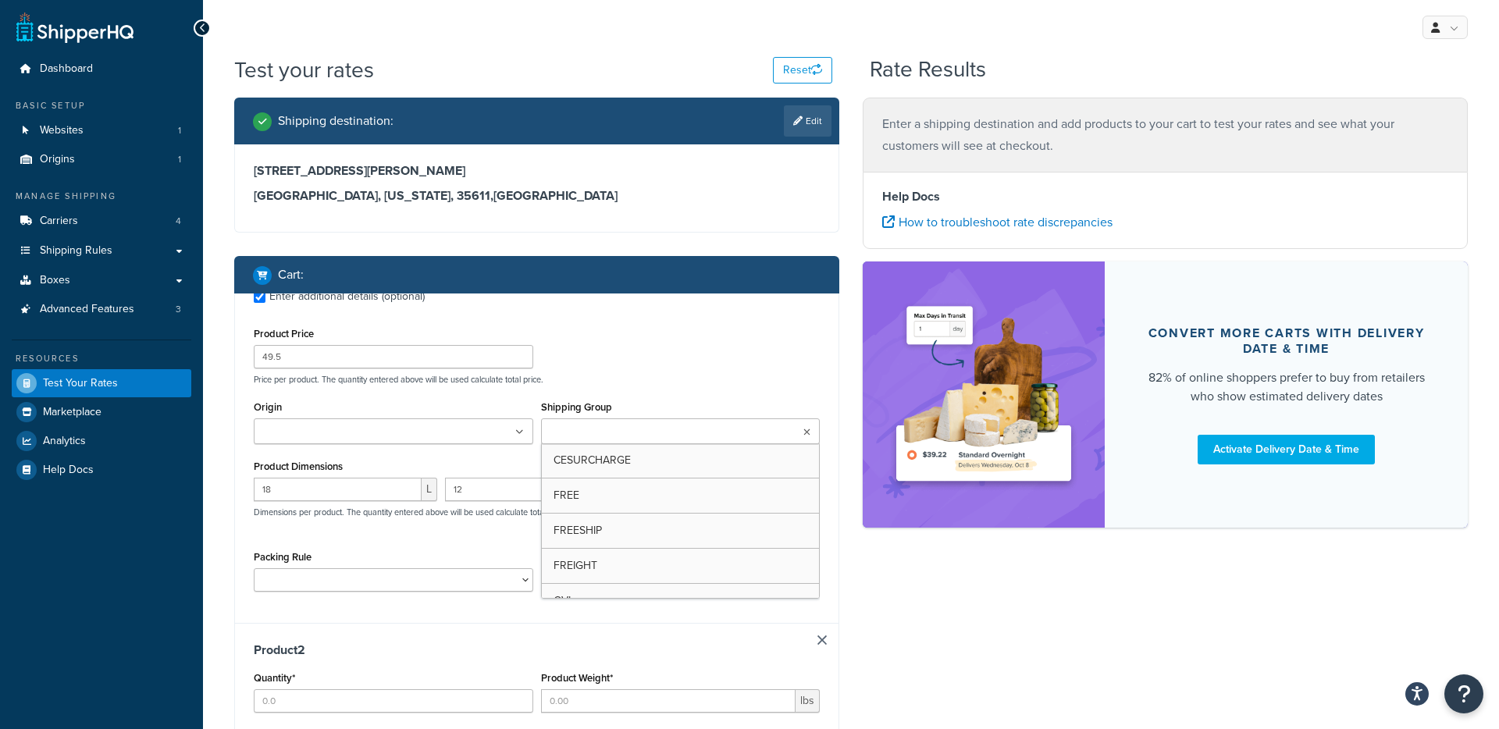
type input "1"
type input "3.9992"
type input "49.5"
type input "19"
type input "15"
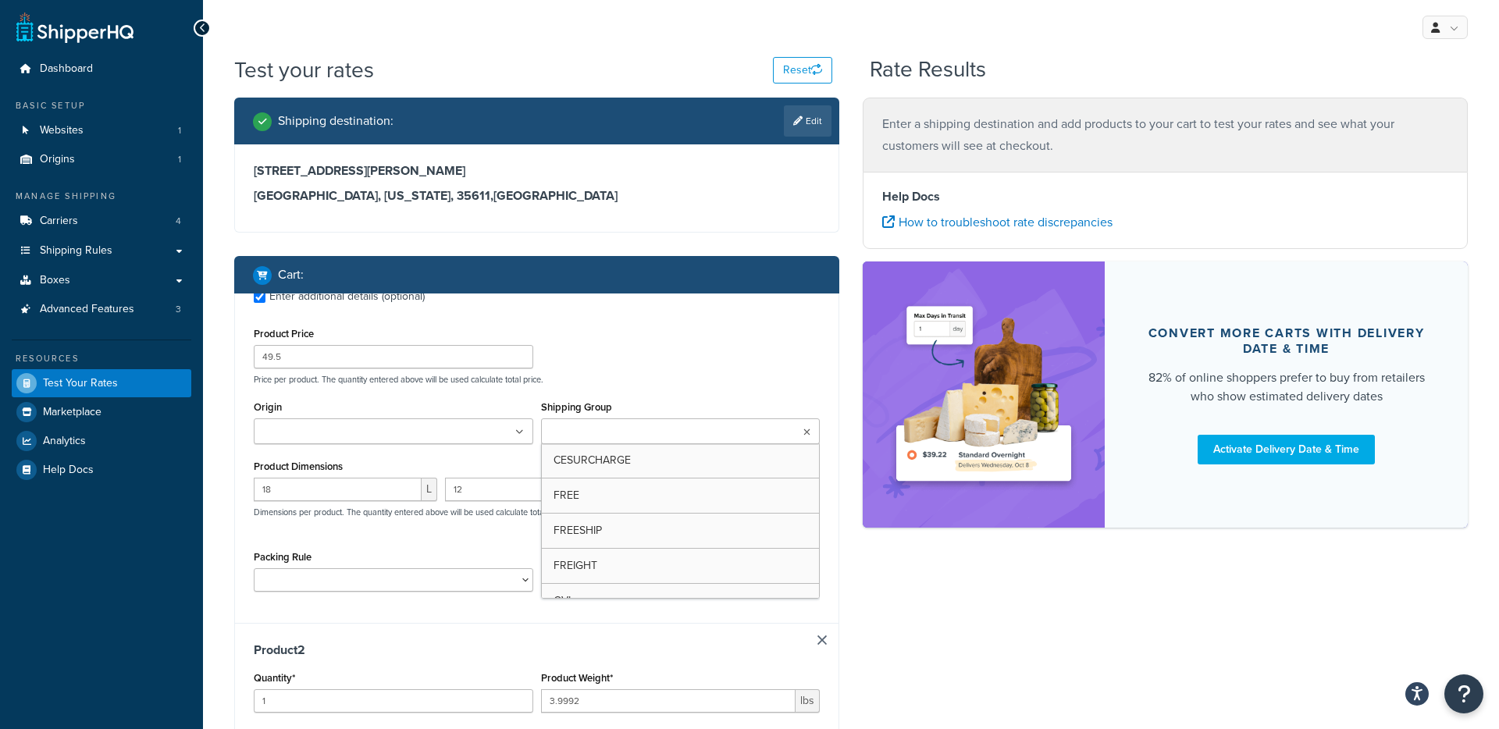
type input "0.5"
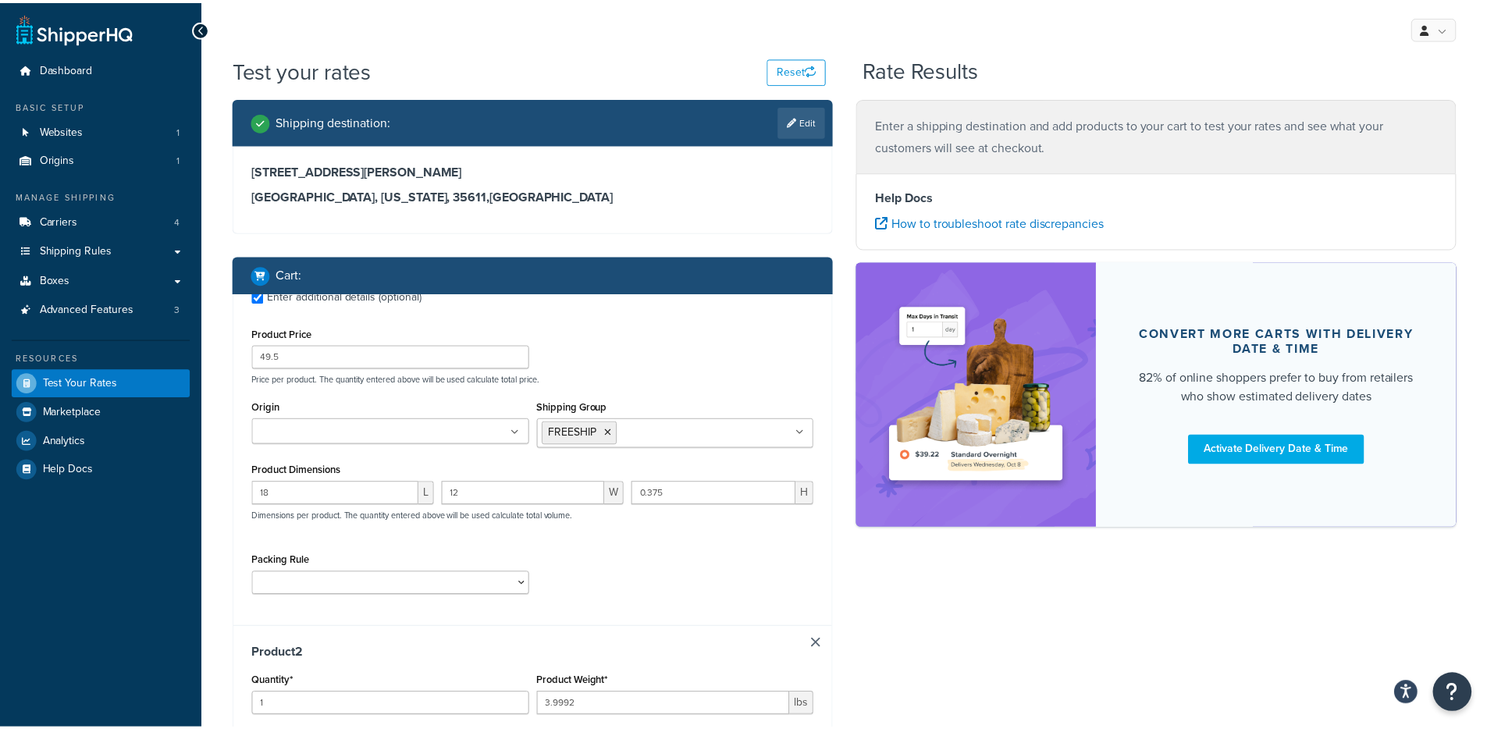
scroll to position [284, 0]
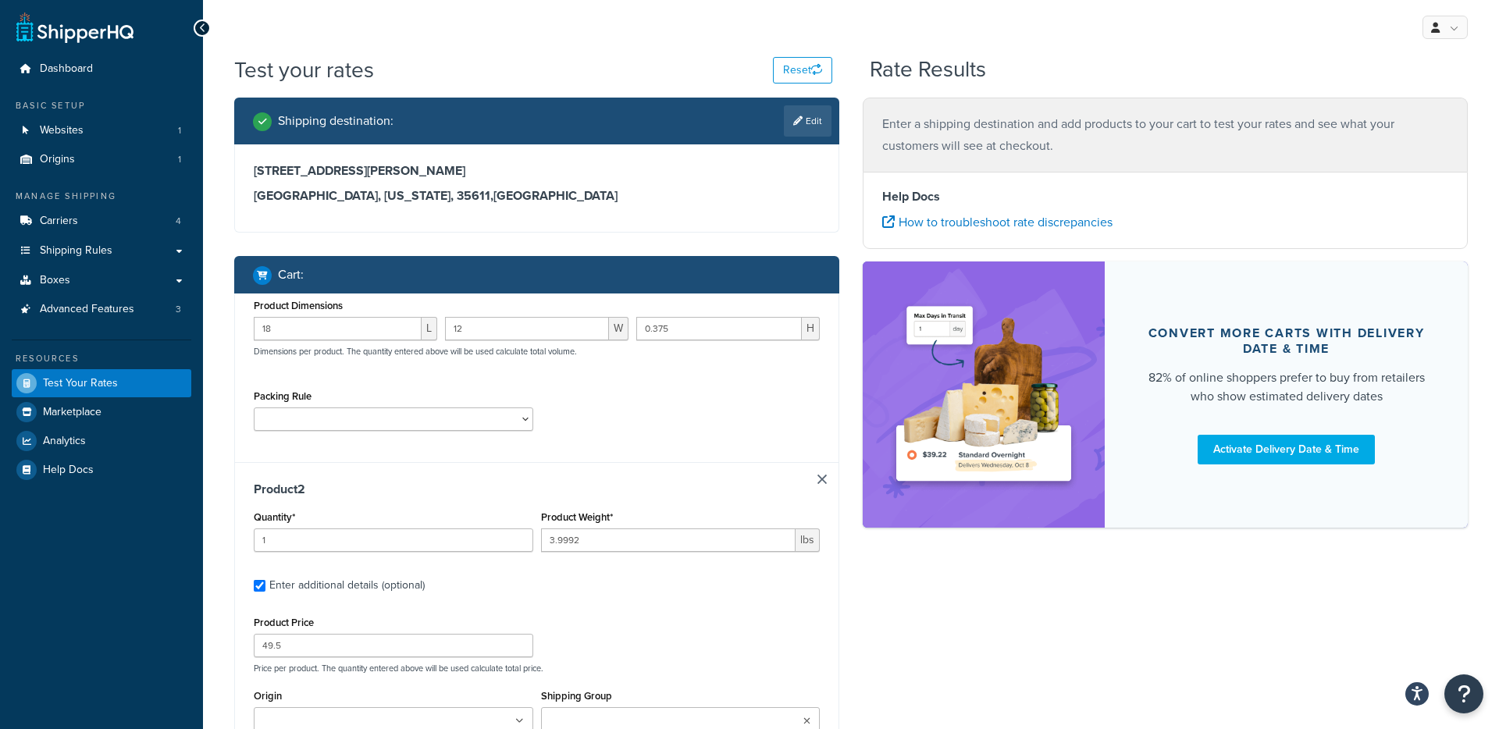
type input "1"
type input "3.9992"
type input "36.45"
type input "24"
type input "8"
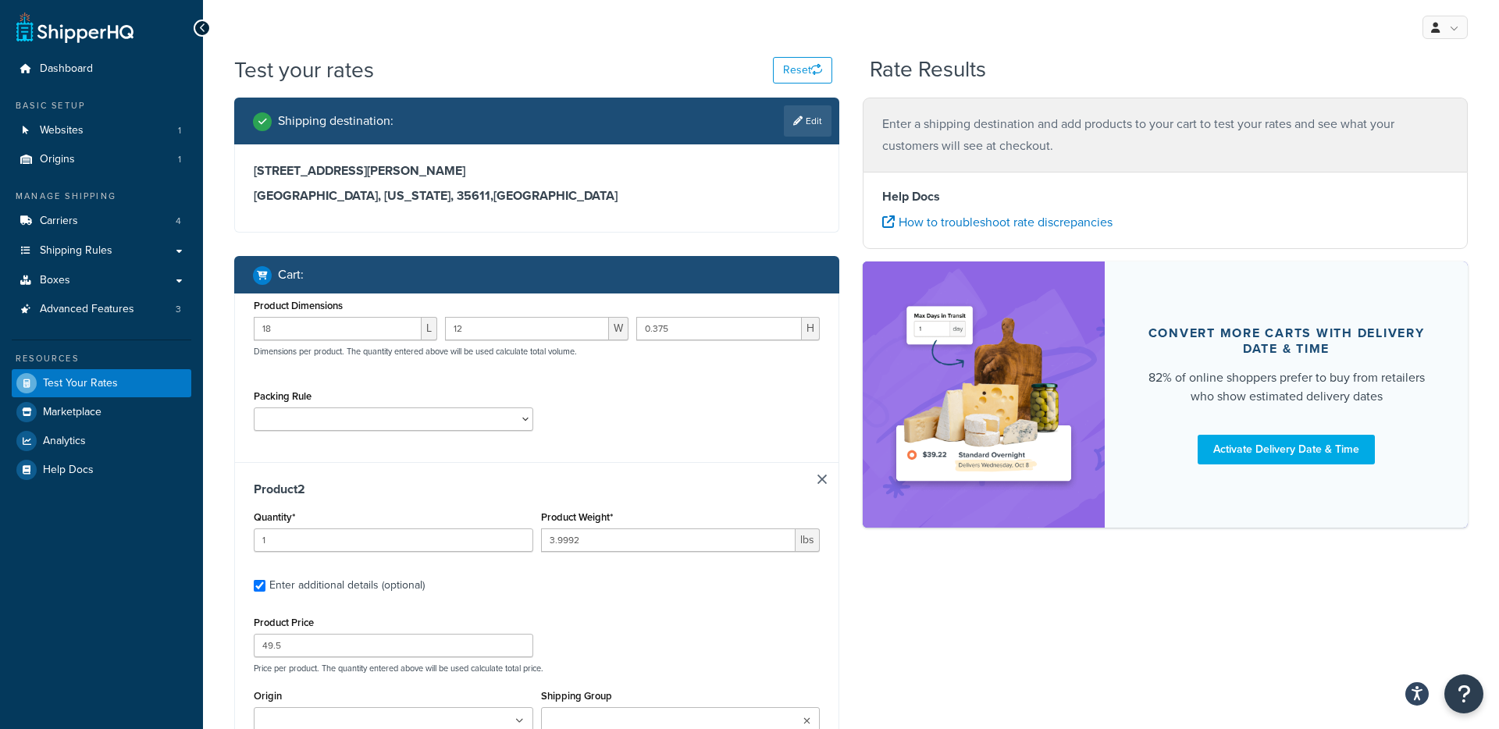
type input "0.375"
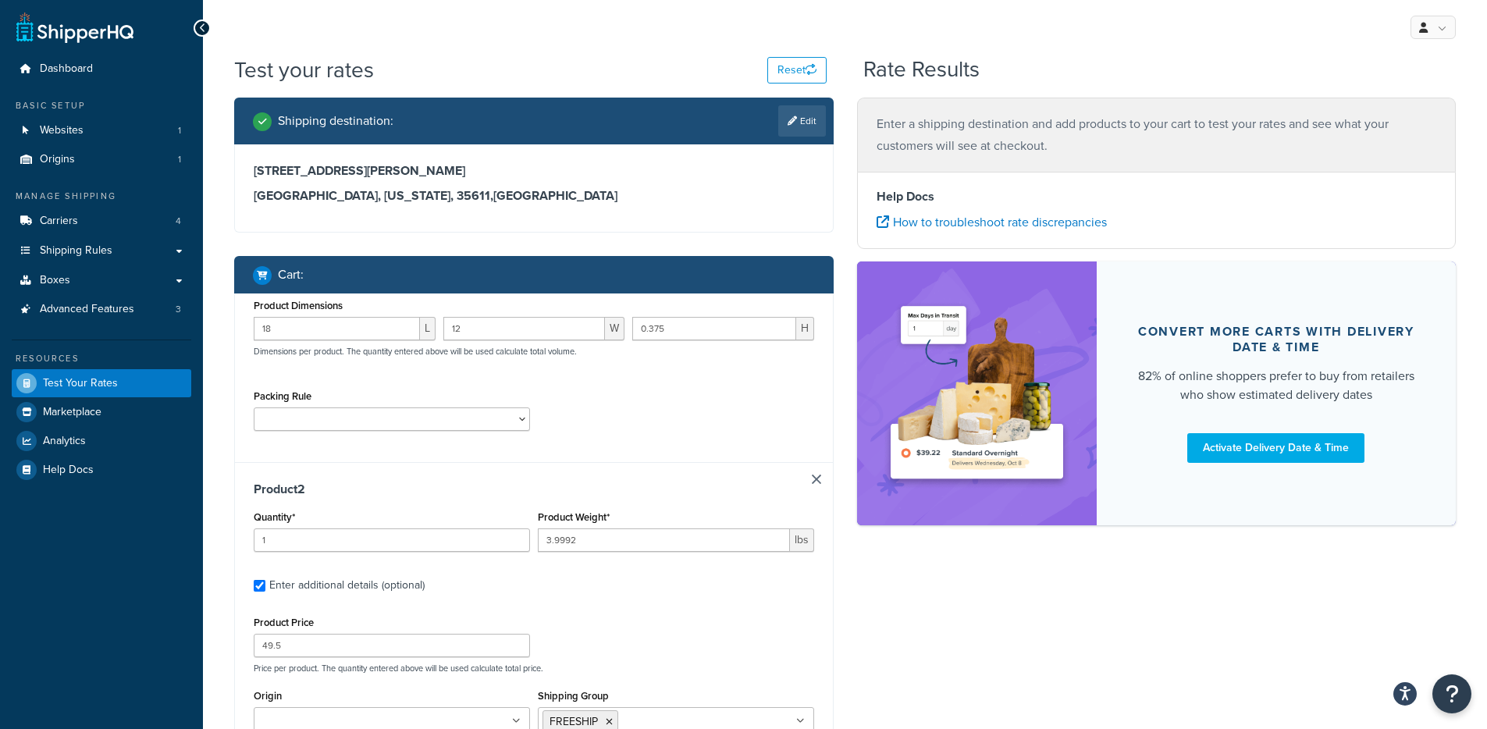
scroll to position [0, 0]
type input "1"
type input "30.501"
type input "347"
type input "80"
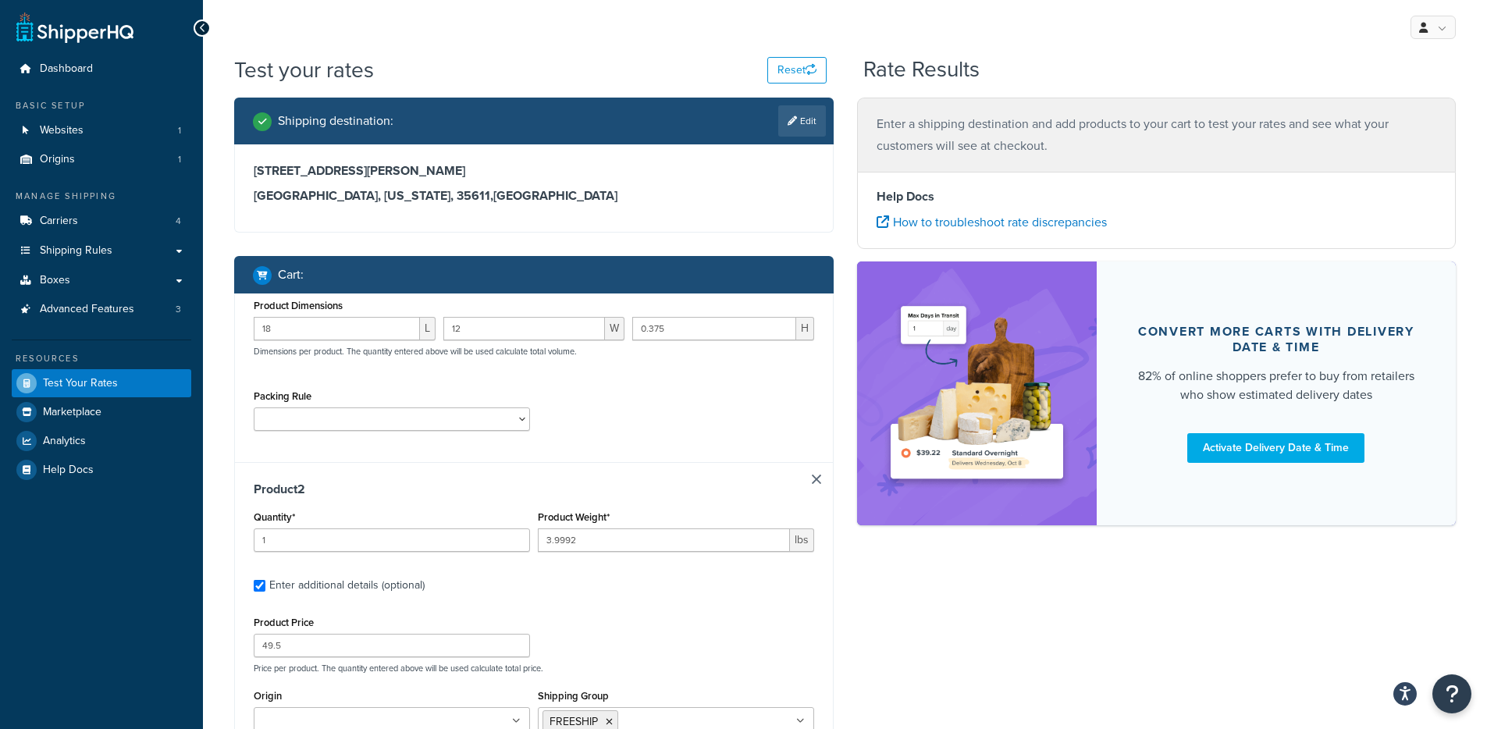
type input "37"
type input "6"
type input "1"
type input "6.9997"
type input "81"
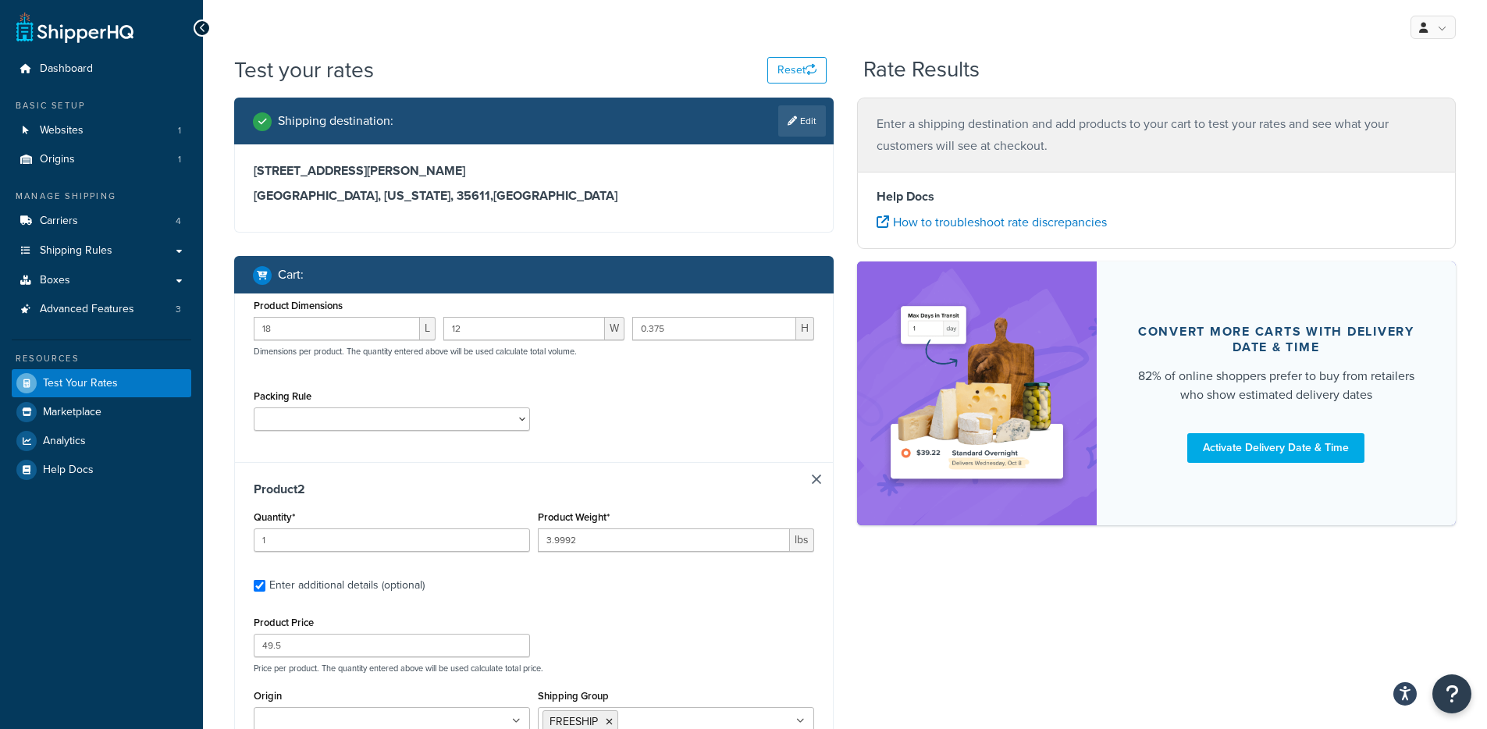
type input "15"
type input "9"
type input "6"
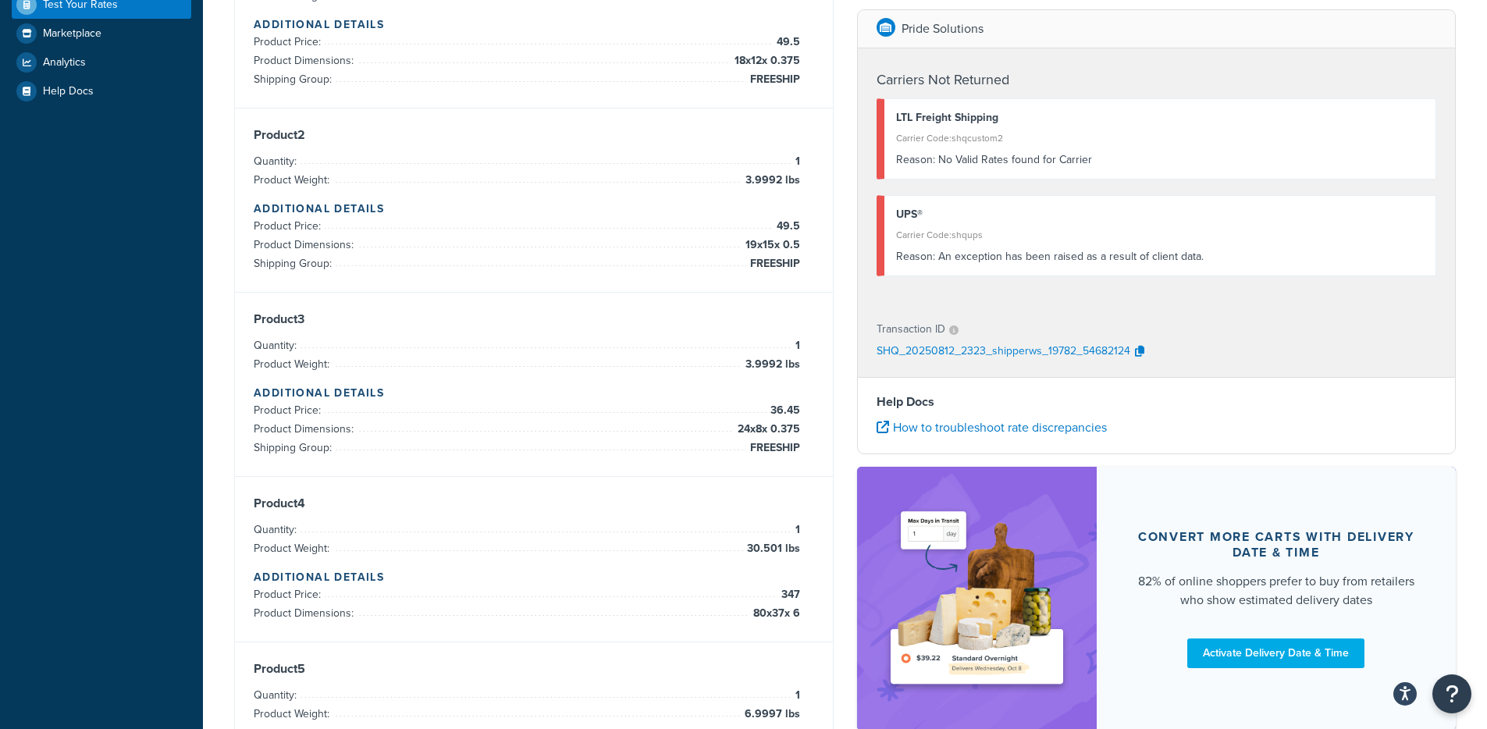
scroll to position [578, 0]
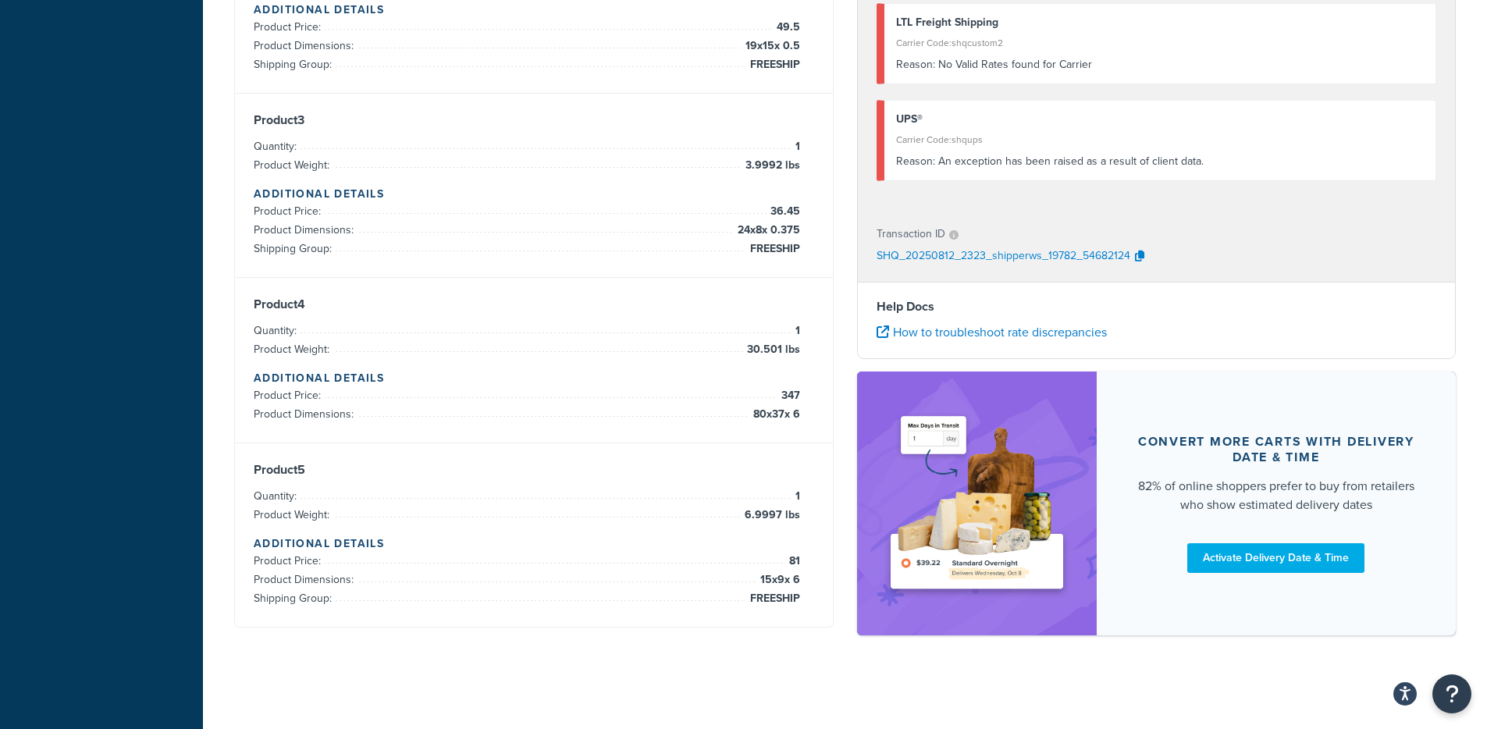
click at [770, 418] on span "80 x 37 x 6" at bounding box center [774, 414] width 51 height 19
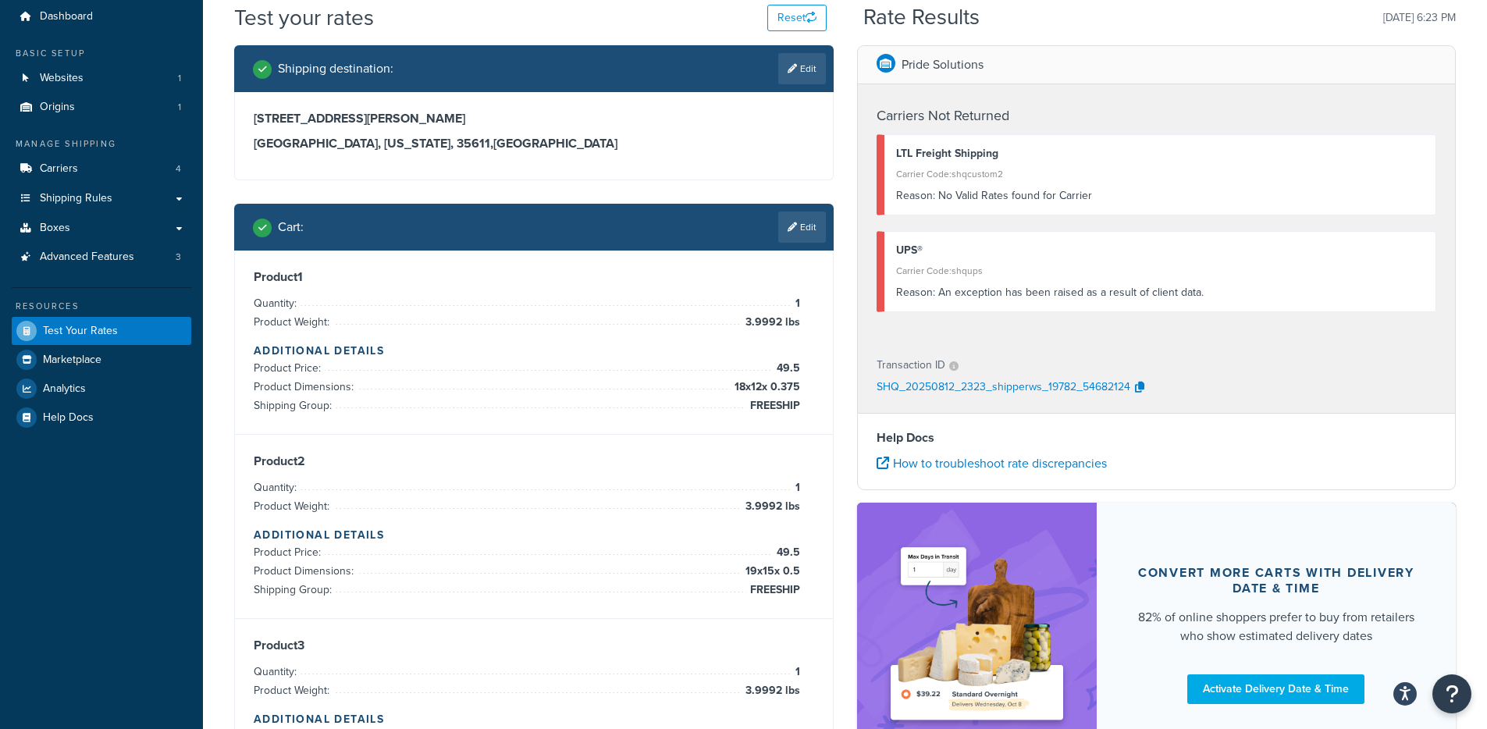
scroll to position [0, 0]
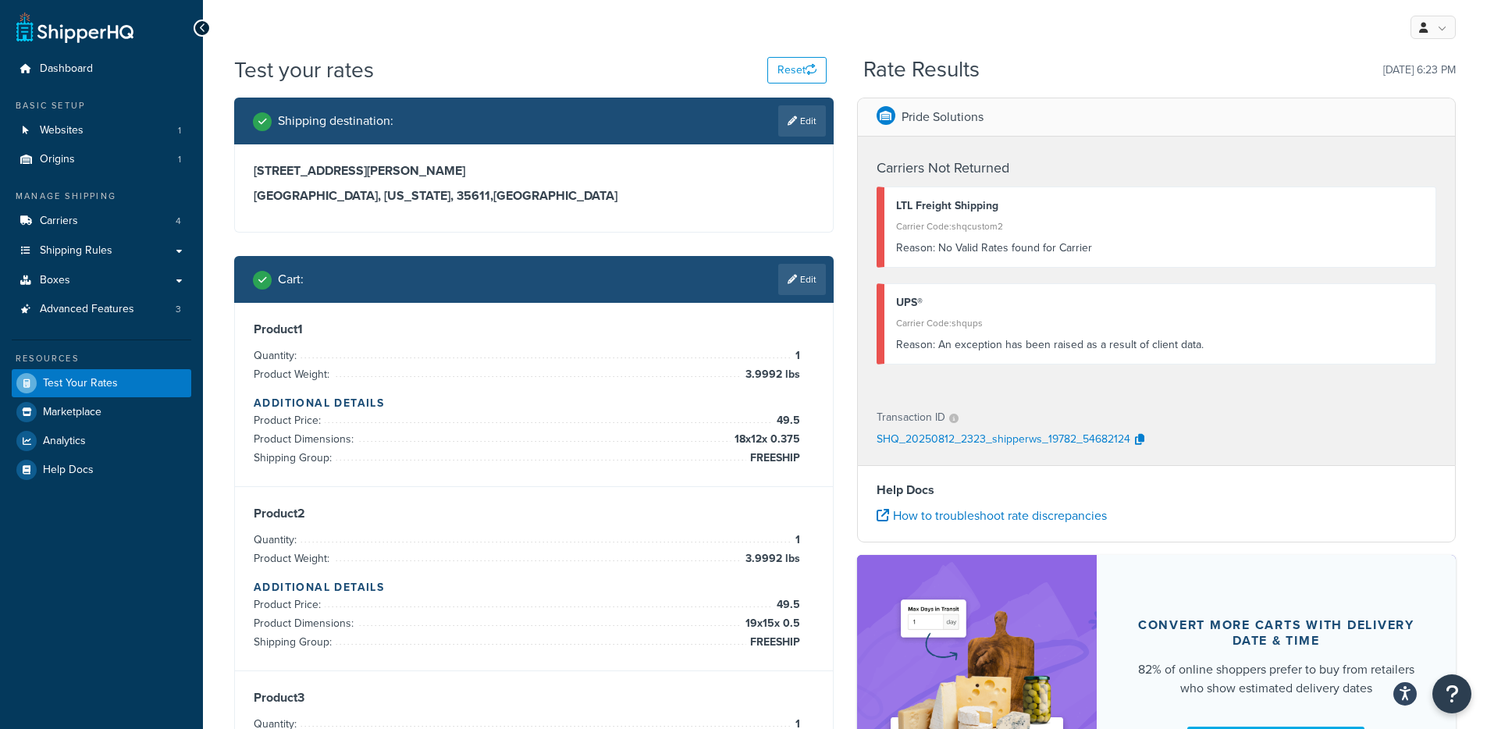
click at [772, 294] on div "Cart : Edit" at bounding box center [539, 279] width 573 height 31
click at [790, 284] on link "Edit" at bounding box center [802, 279] width 48 height 31
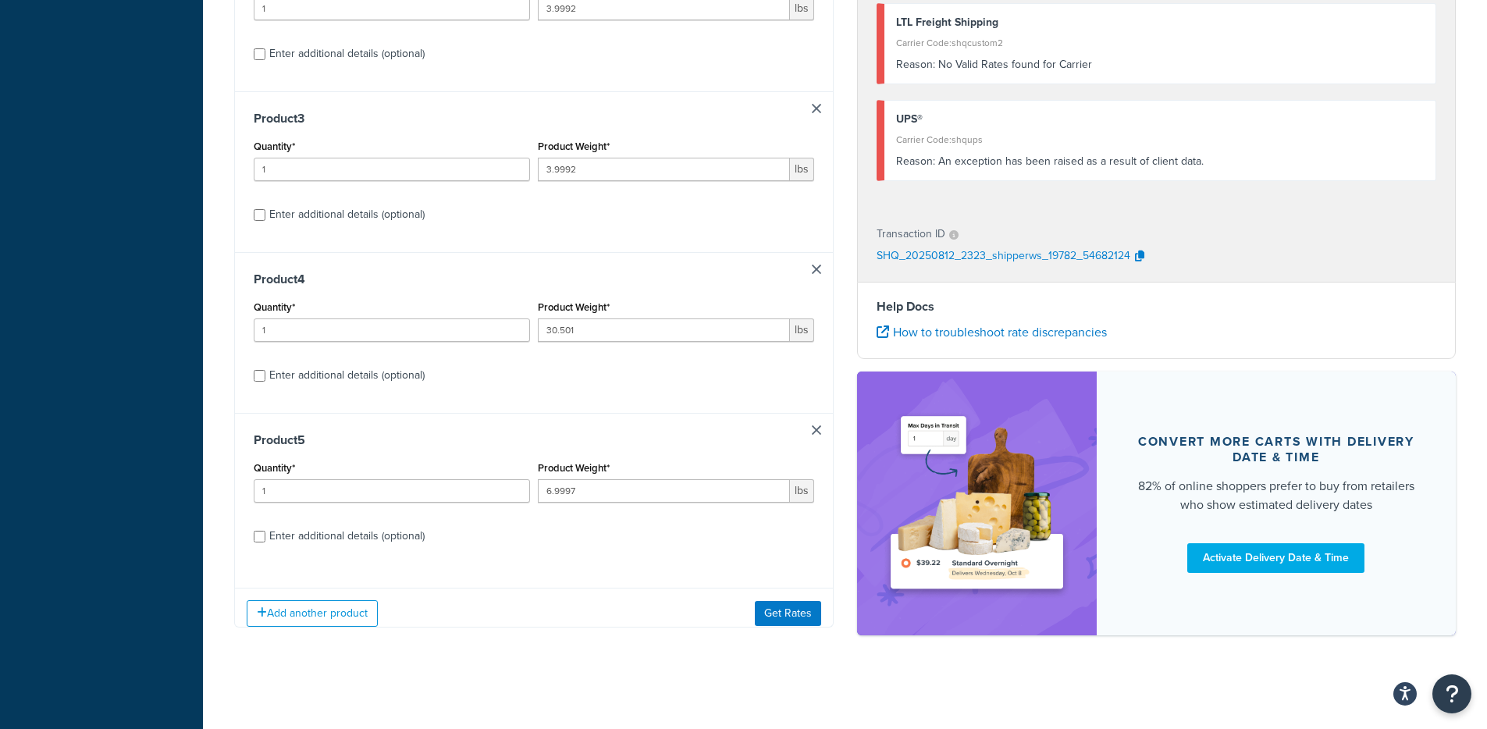
scroll to position [535, 0]
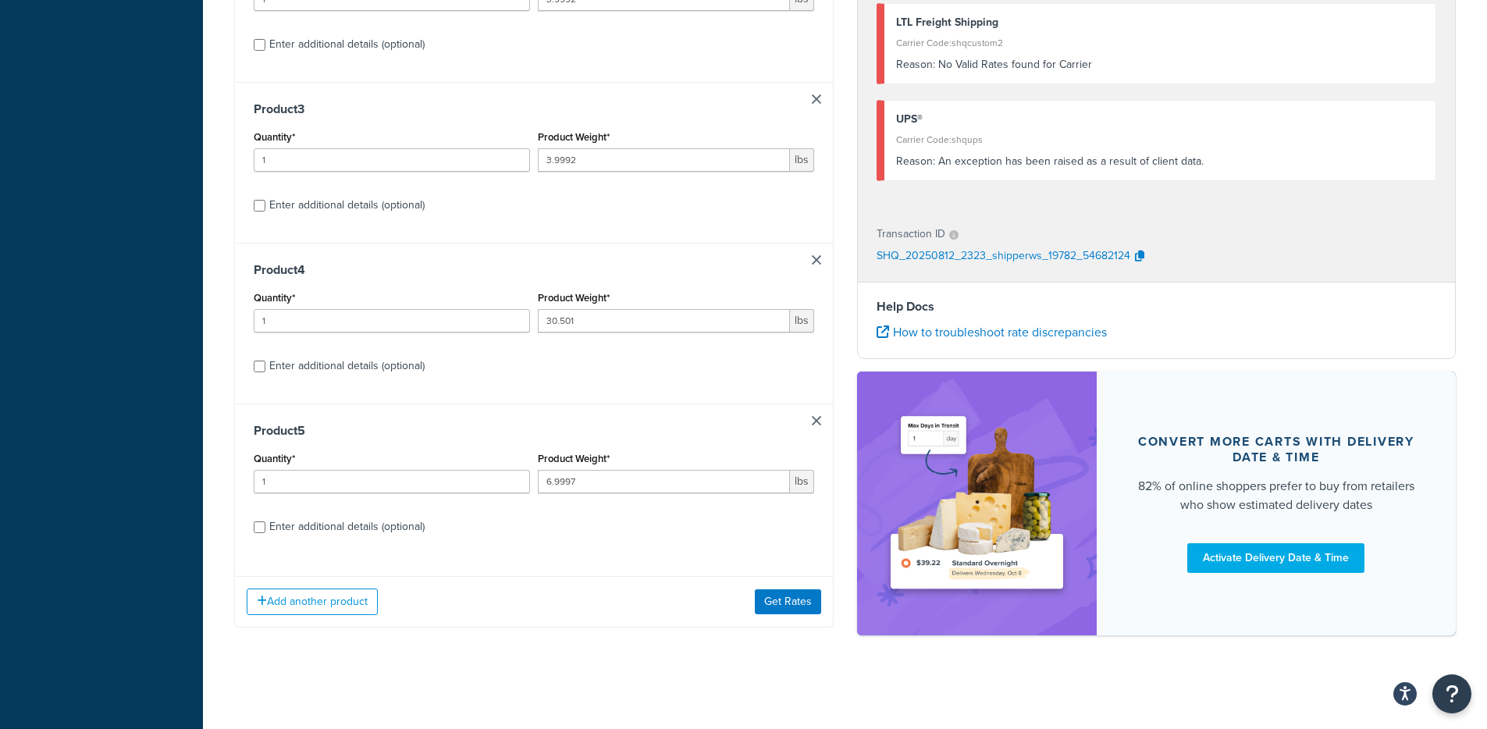
click at [324, 371] on div "Enter additional details (optional)" at bounding box center [346, 366] width 155 height 22
click at [265, 371] on input "Enter additional details (optional)" at bounding box center [260, 367] width 12 height 12
checkbox input "true"
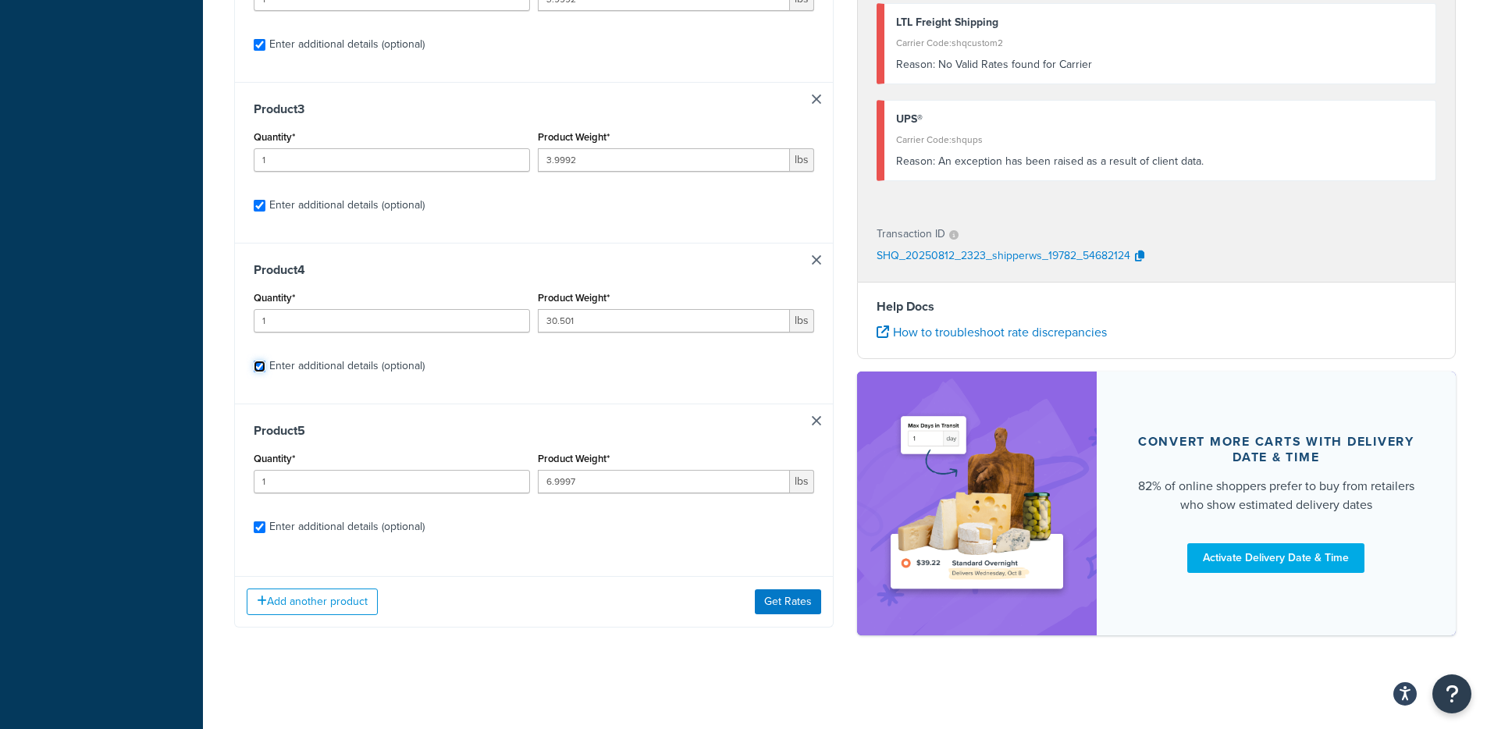
checkbox input "true"
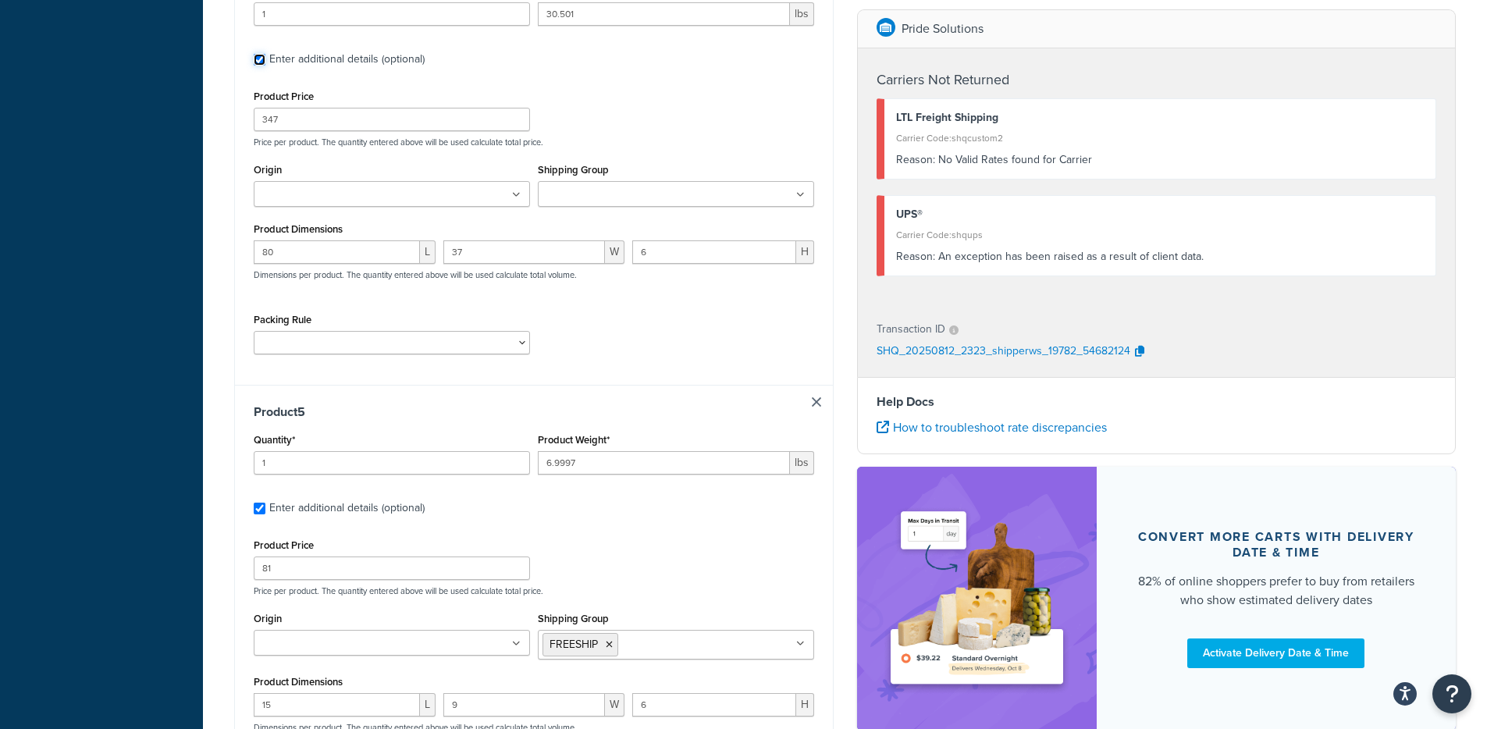
scroll to position [1671, 0]
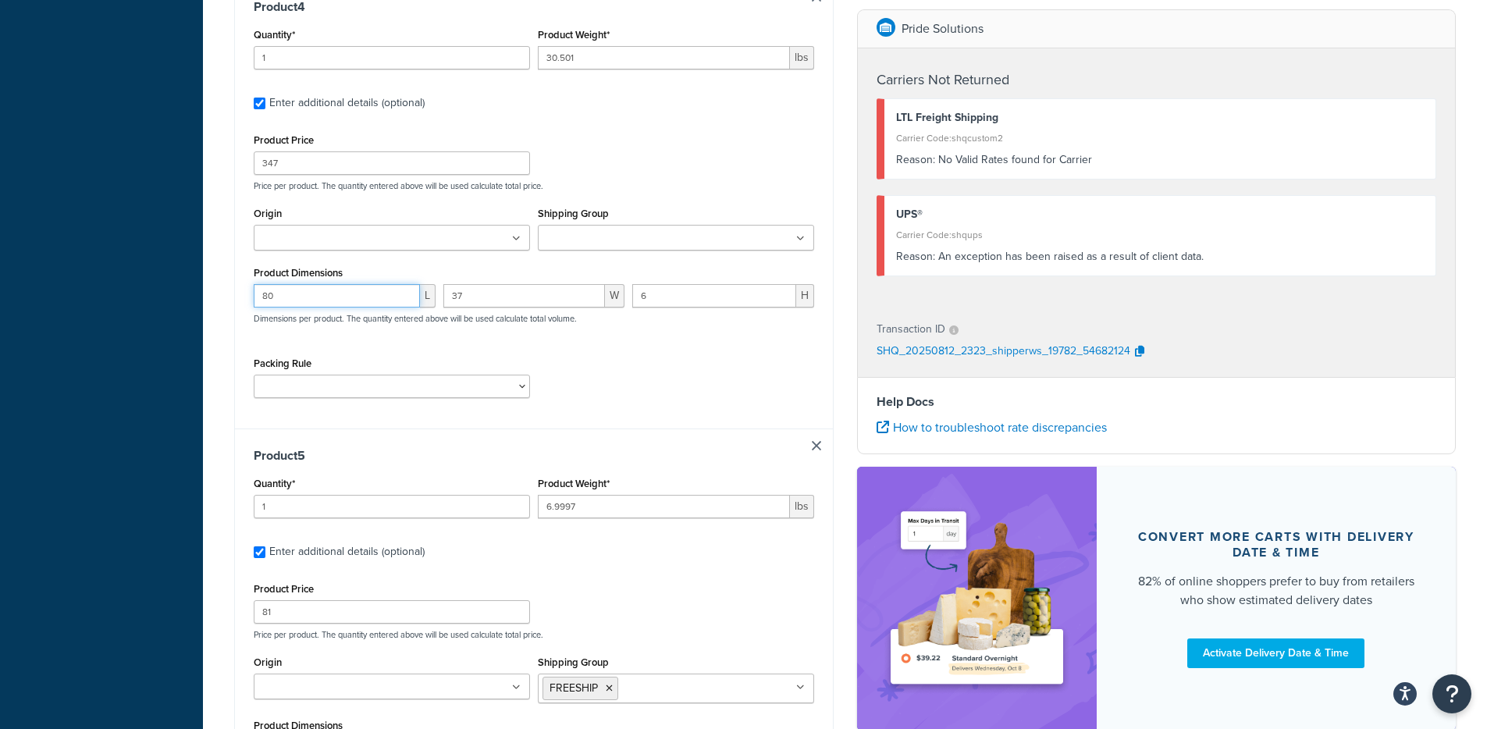
drag, startPoint x: 340, startPoint y: 299, endPoint x: 249, endPoint y: 301, distance: 90.6
click at [250, 301] on div "80 L" at bounding box center [345, 301] width 190 height 35
type input "75"
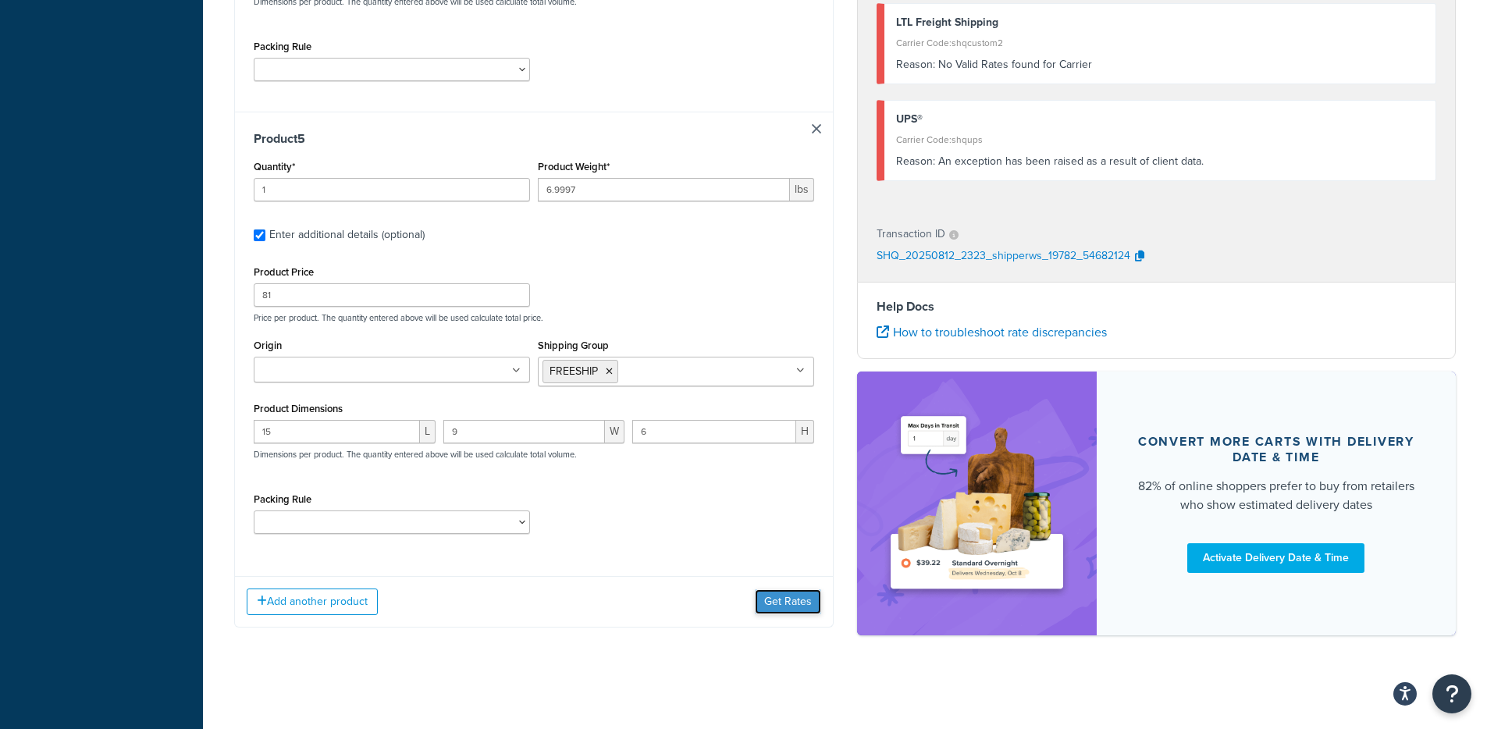
click at [791, 605] on button "Get Rates" at bounding box center [788, 601] width 66 height 25
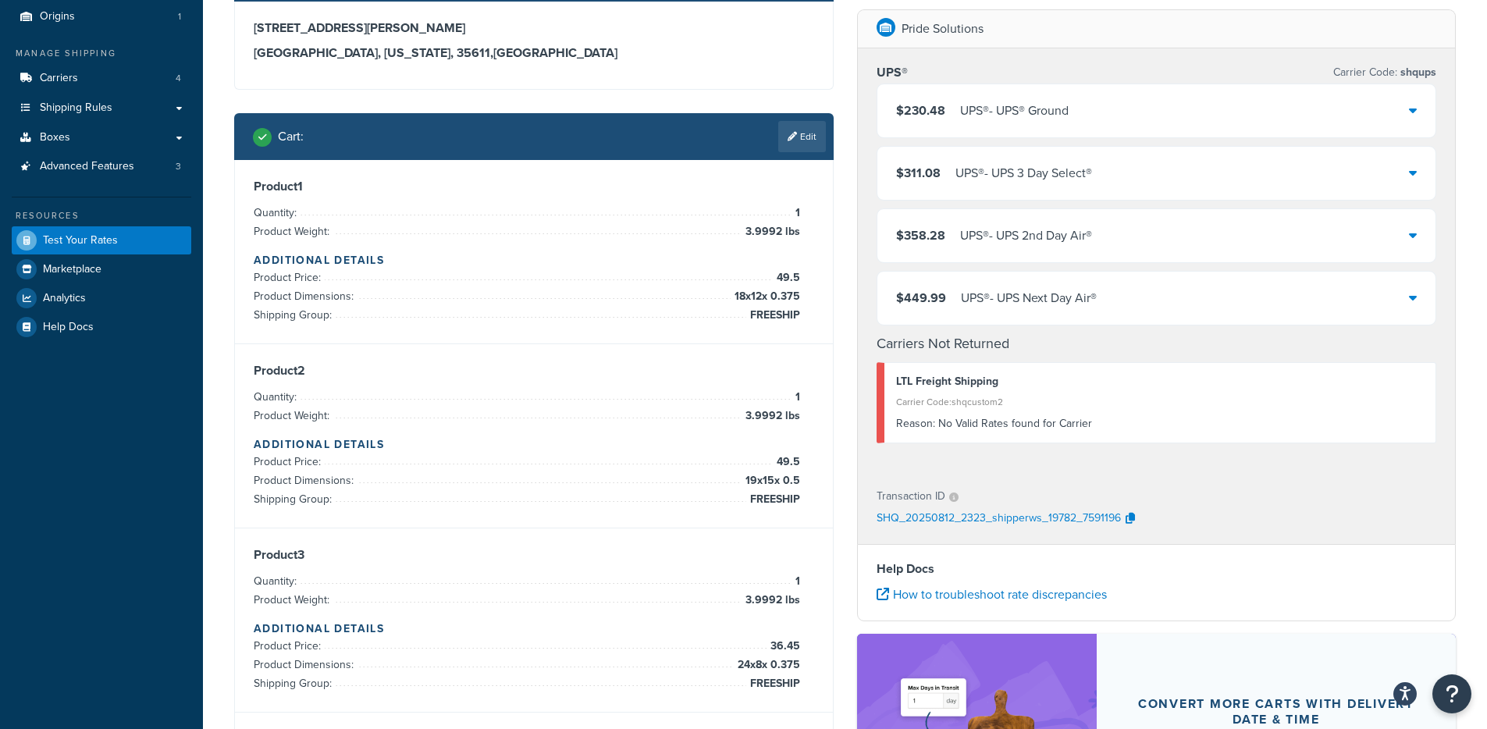
scroll to position [145, 0]
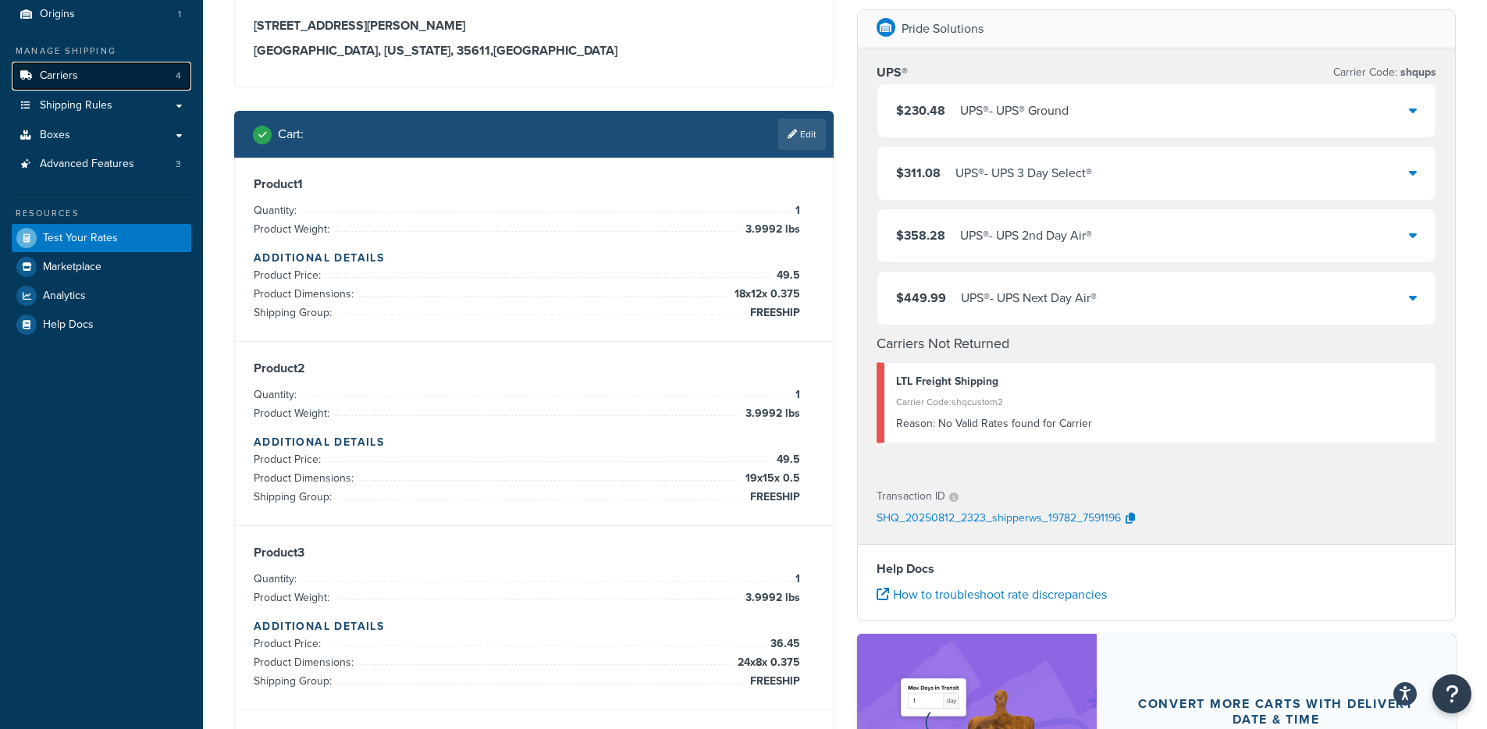
click at [46, 74] on span "Carriers" at bounding box center [59, 75] width 38 height 13
click at [813, 130] on link "Edit" at bounding box center [802, 134] width 48 height 31
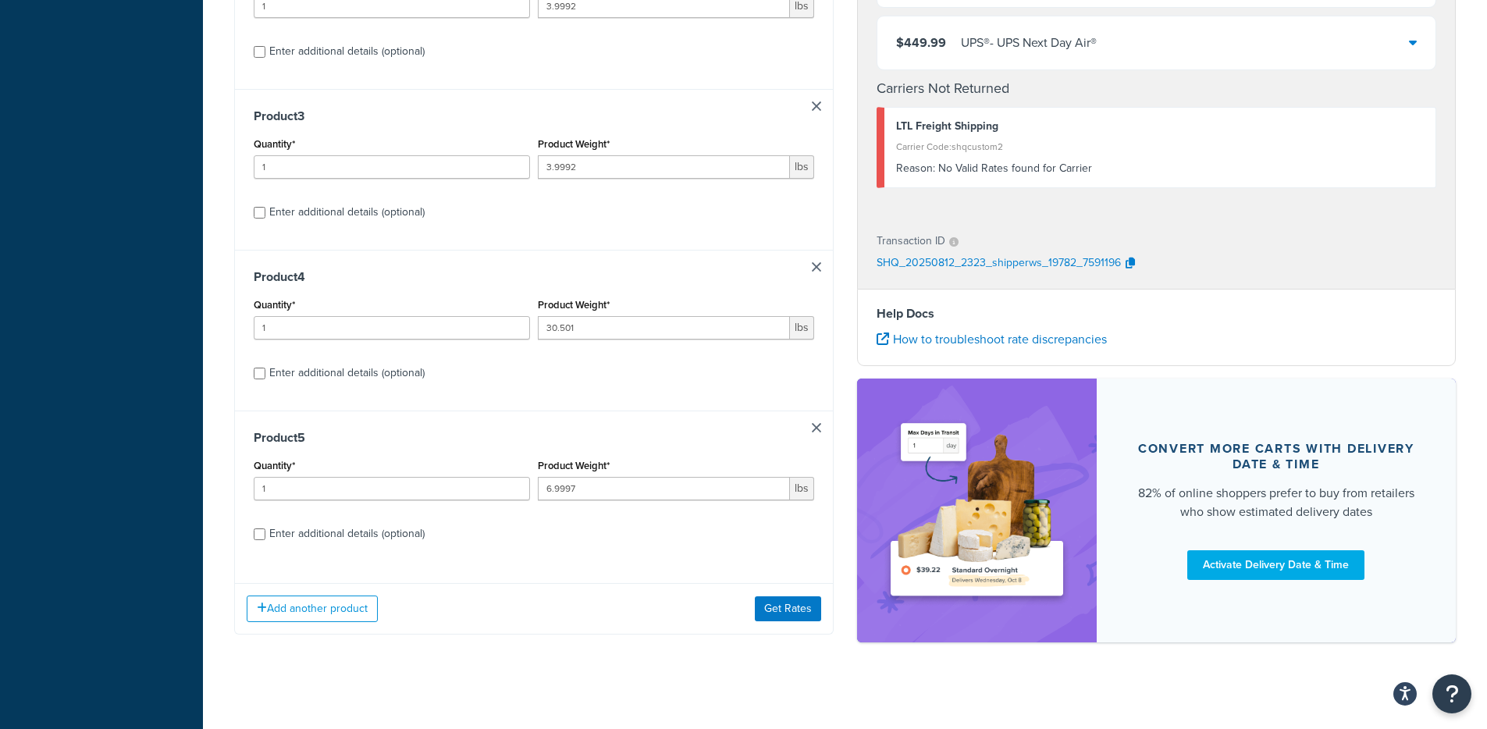
scroll to position [535, 0]
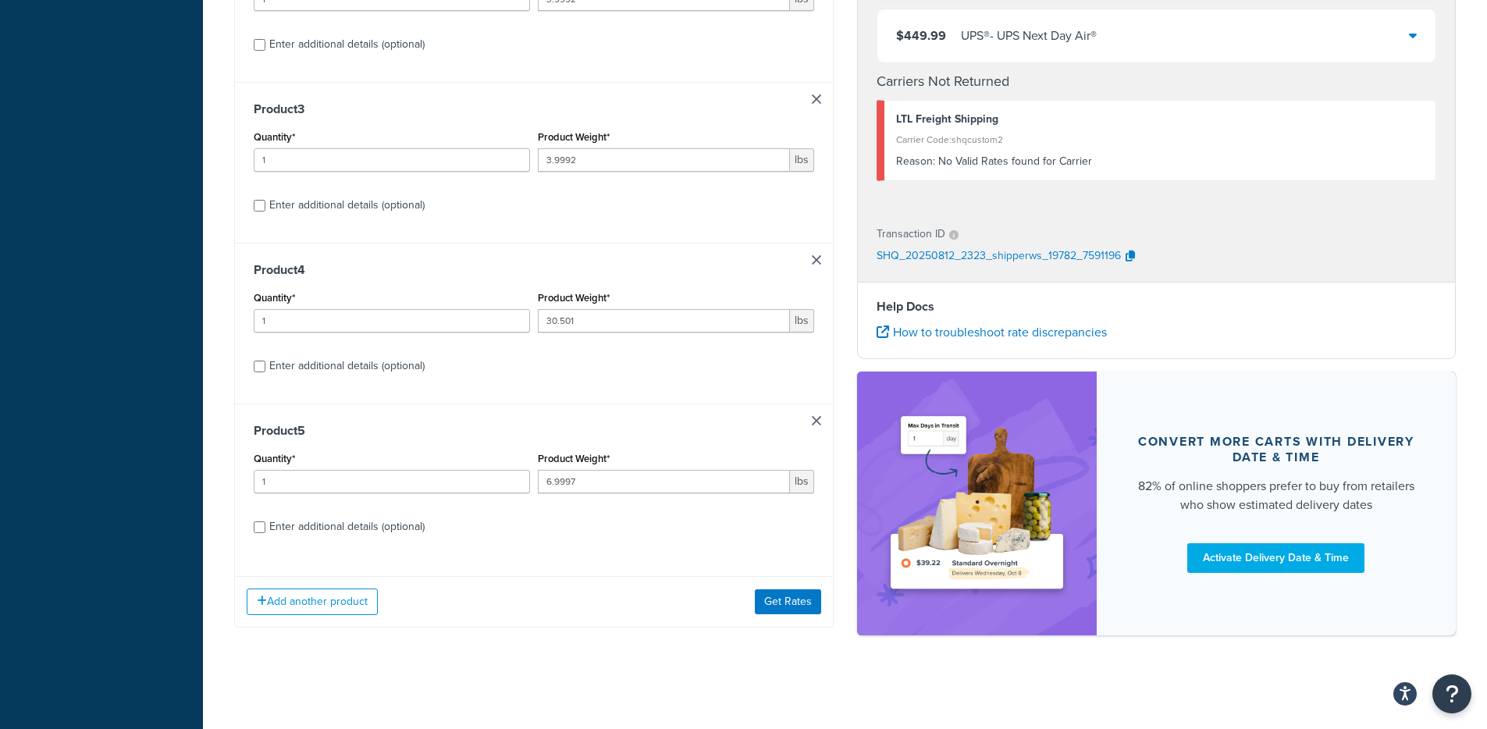
click at [325, 370] on div "Enter additional details (optional)" at bounding box center [346, 366] width 155 height 22
click at [265, 370] on input "Enter additional details (optional)" at bounding box center [260, 367] width 12 height 12
checkbox input "true"
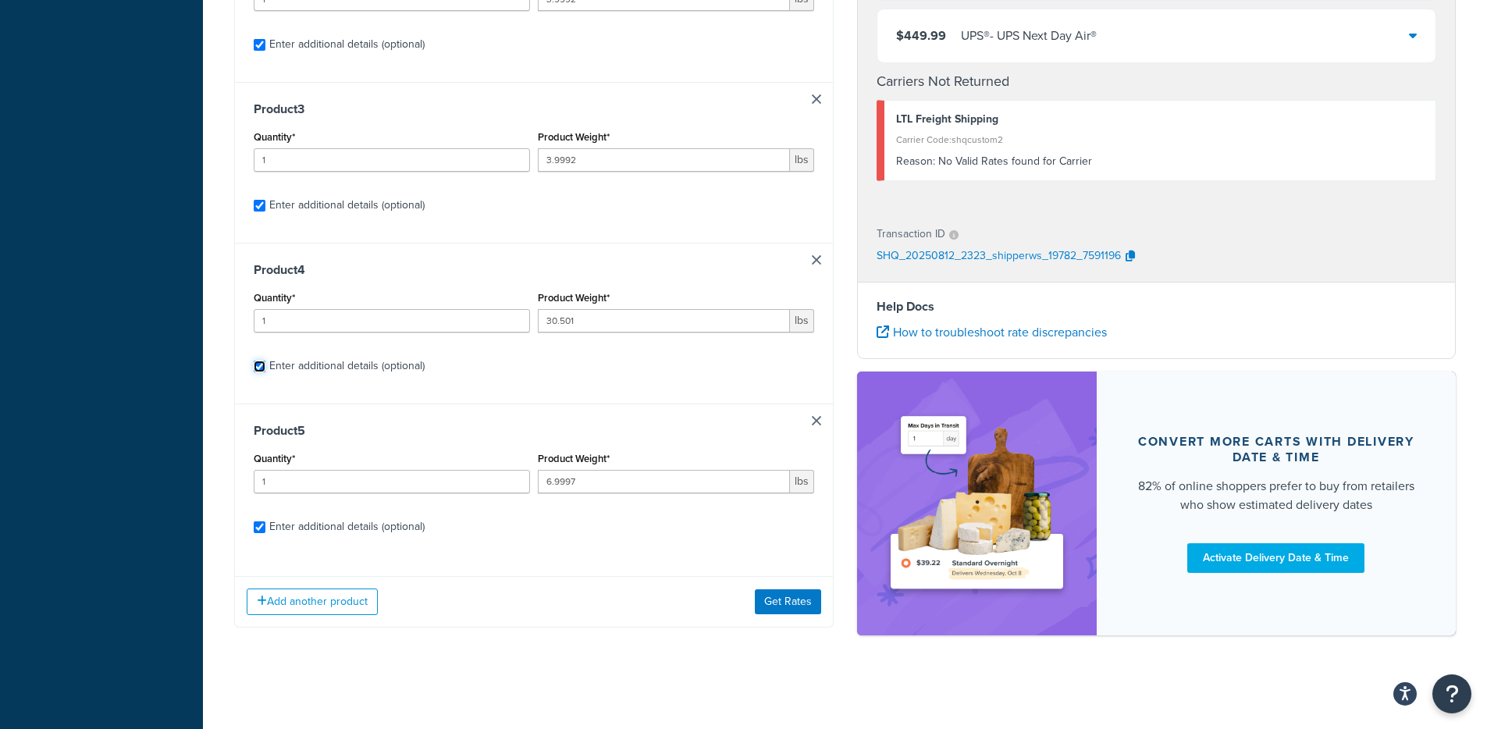
checkbox input "true"
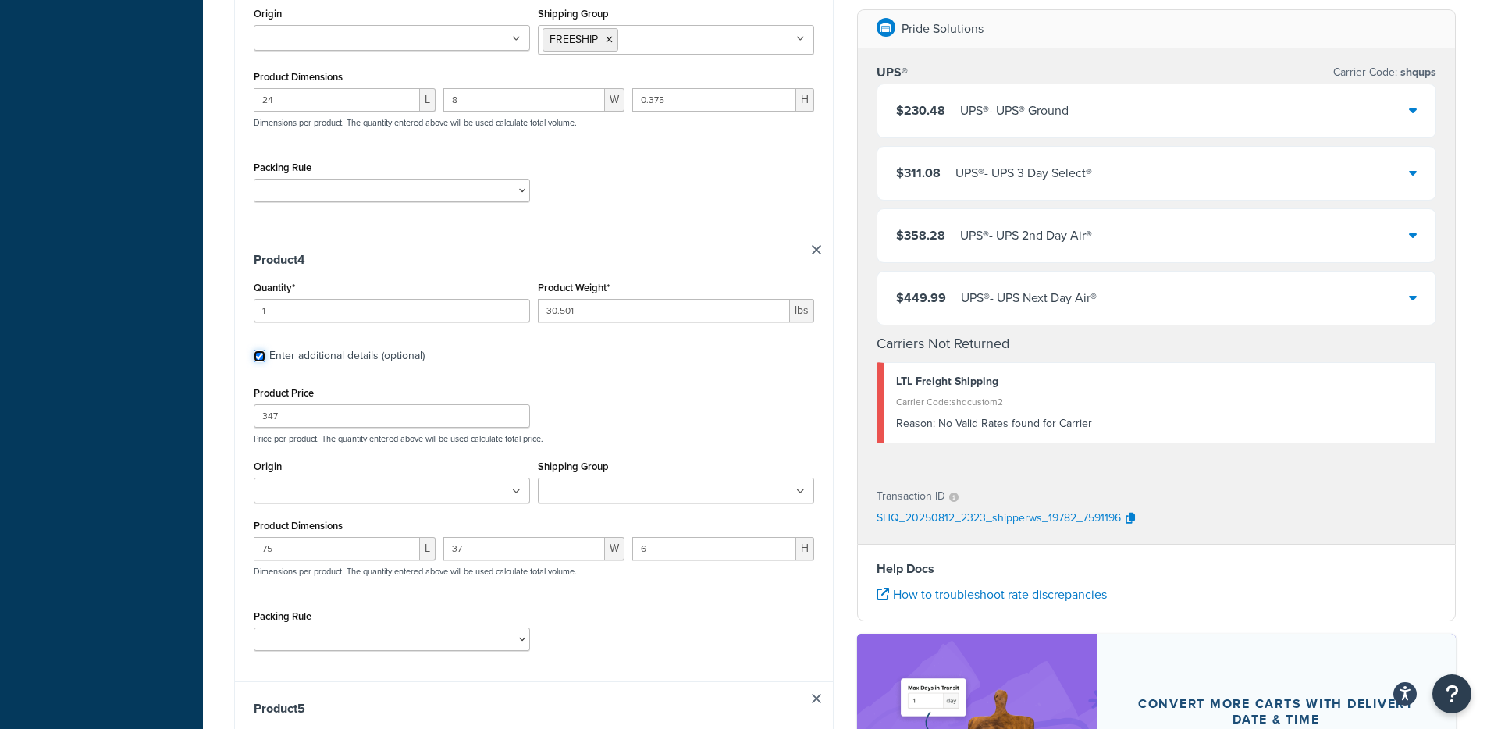
scroll to position [1592, 0]
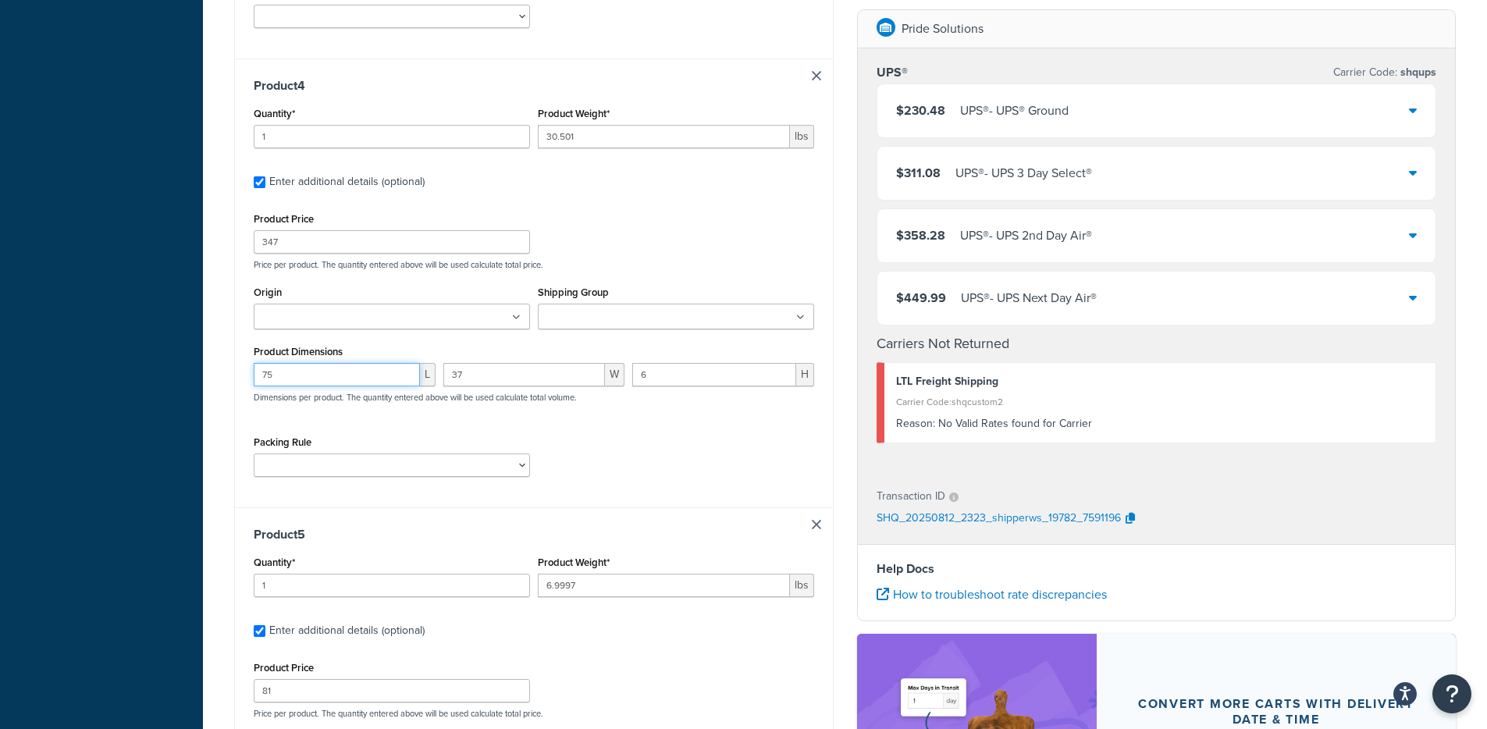
drag, startPoint x: 291, startPoint y: 381, endPoint x: 205, endPoint y: 366, distance: 87.1
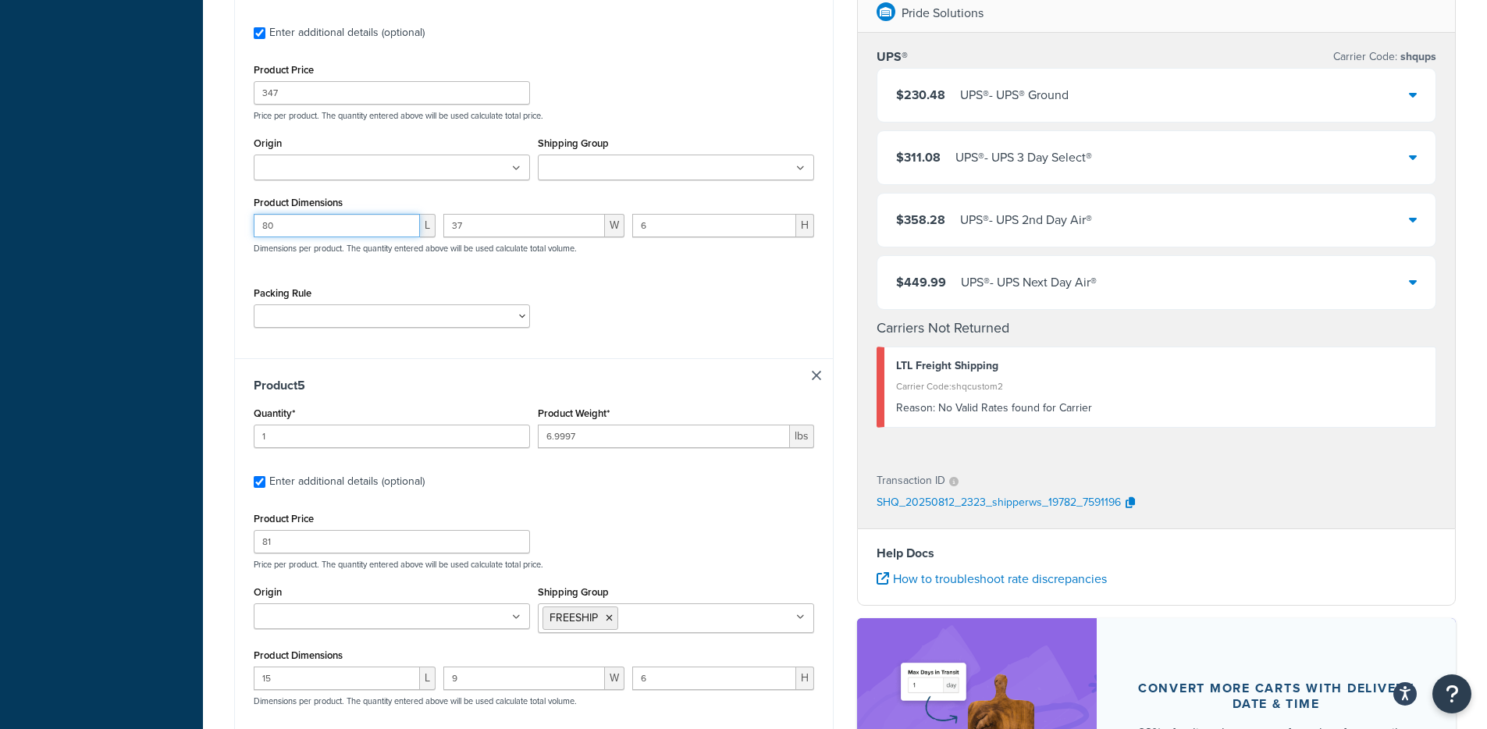
scroll to position [1996, 0]
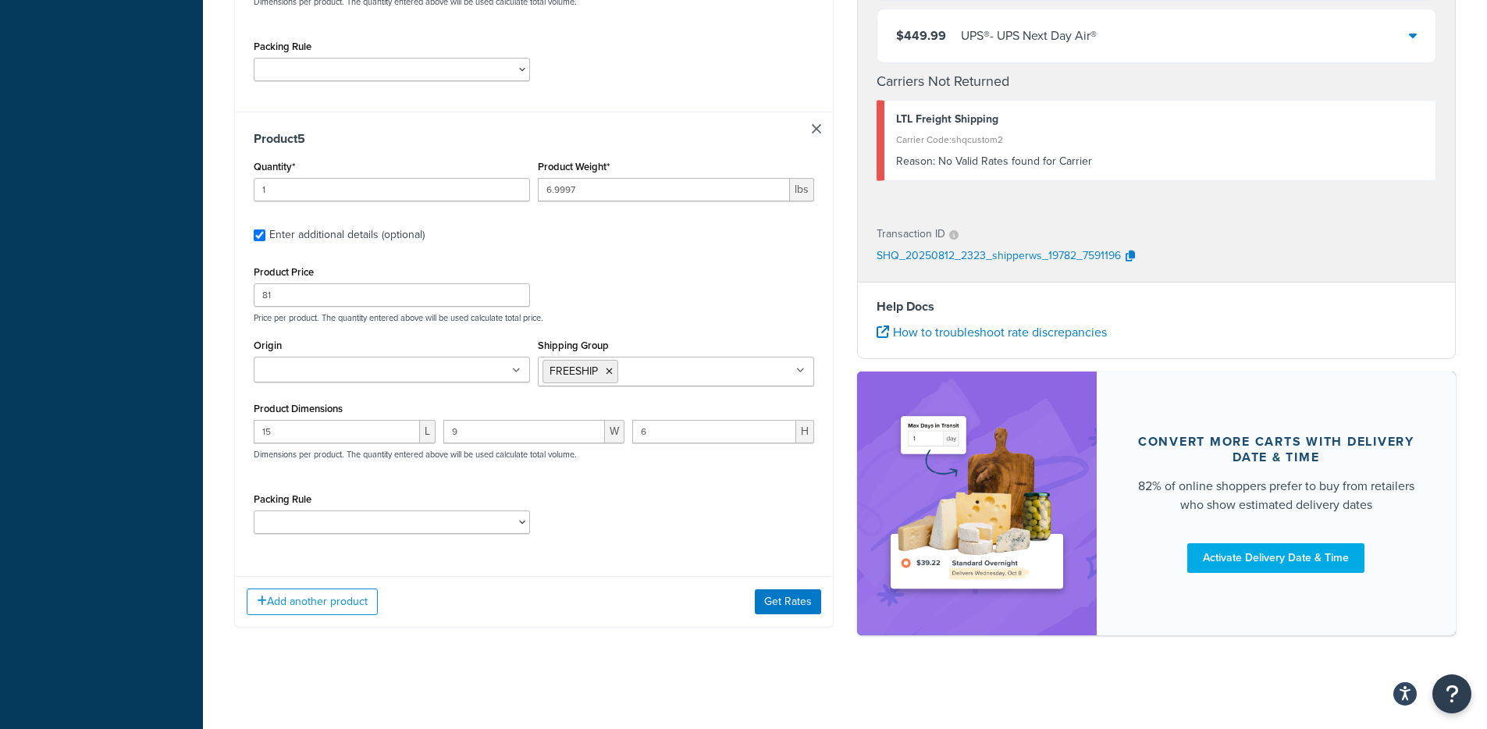
type input "80"
click at [776, 588] on div "Add another product Get Rates" at bounding box center [534, 601] width 598 height 51
click at [777, 592] on button "Get Rates" at bounding box center [788, 601] width 66 height 25
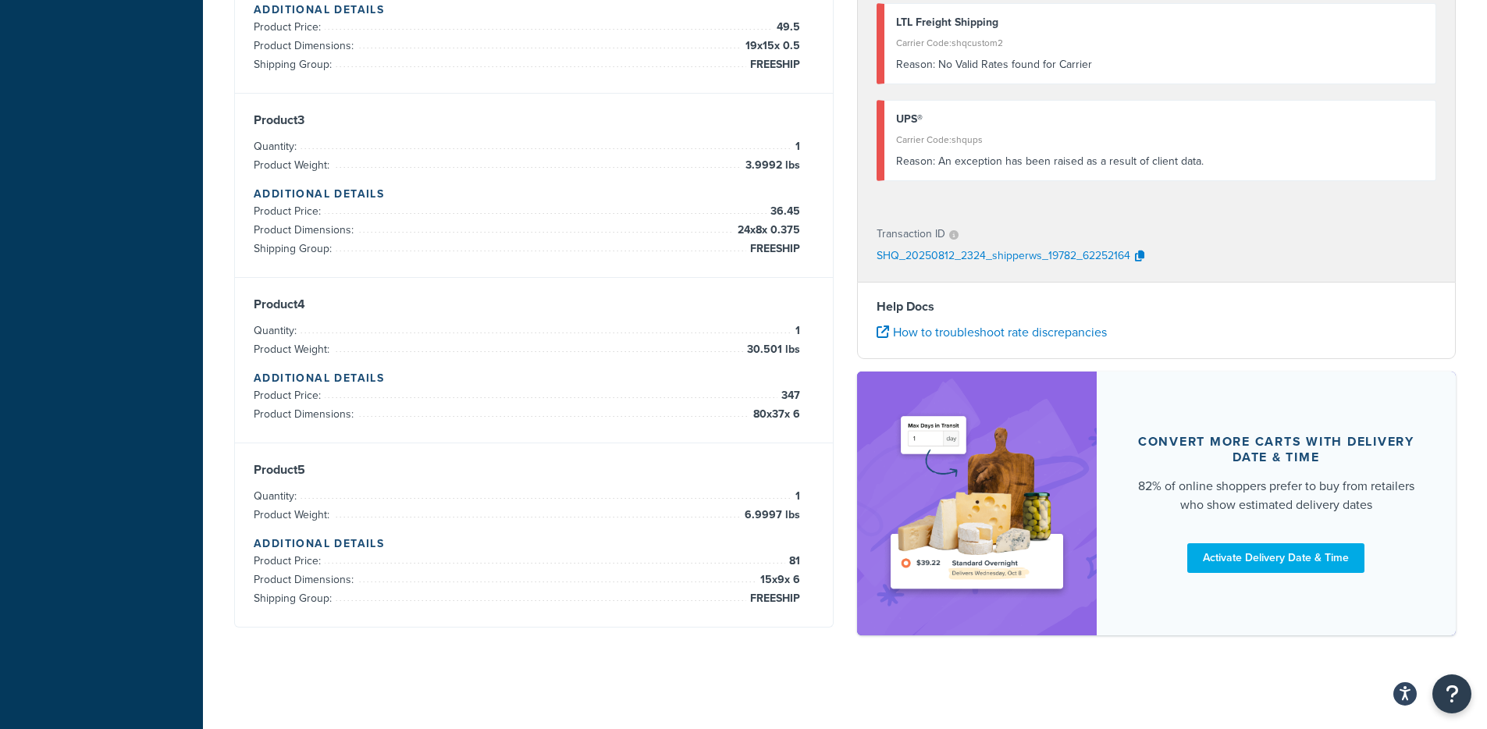
scroll to position [0, 0]
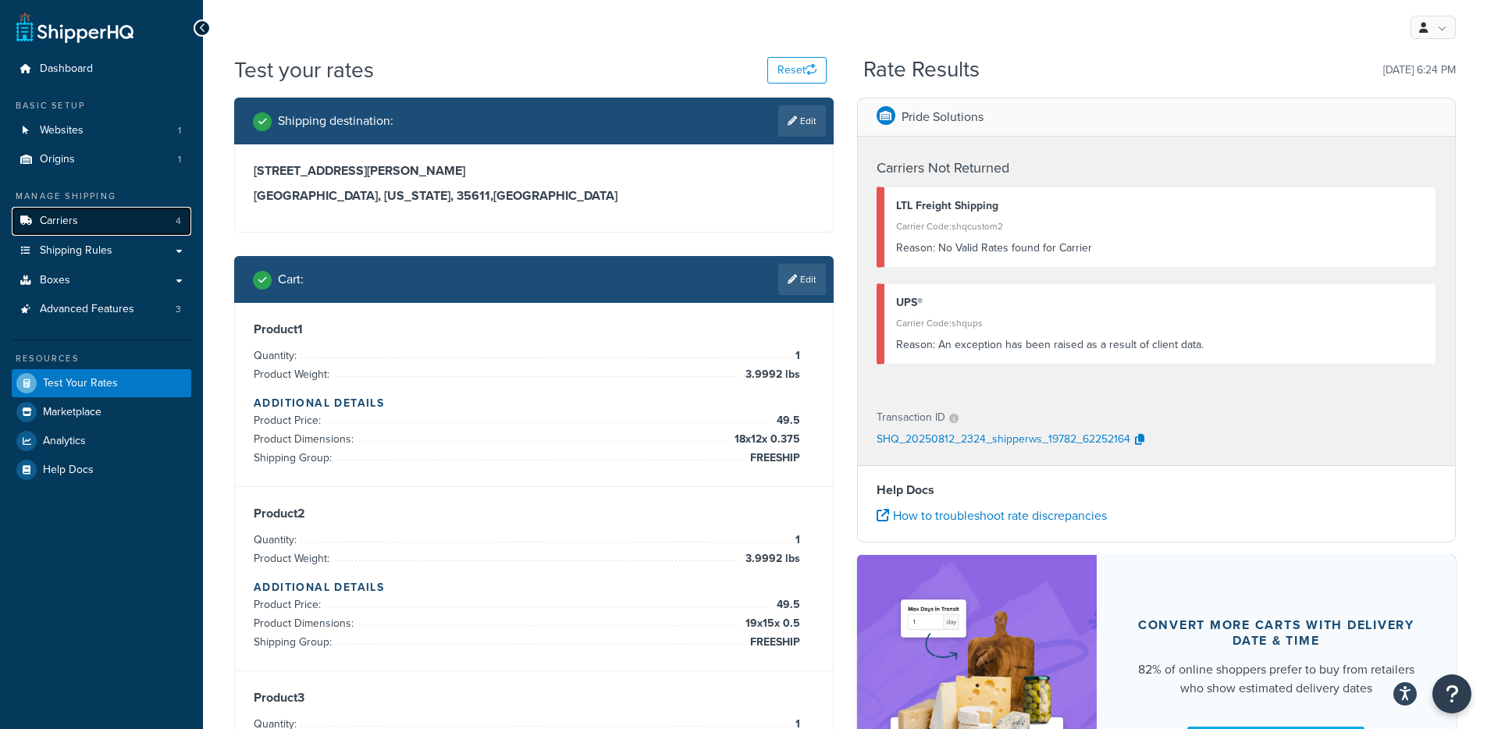
click at [124, 223] on link "Carriers 4" at bounding box center [102, 221] width 180 height 29
drag, startPoint x: 1135, startPoint y: 245, endPoint x: 941, endPoint y: 253, distance: 194.5
click at [941, 253] on div "Reason: No Valid Rates found for Carrier" at bounding box center [1160, 248] width 528 height 22
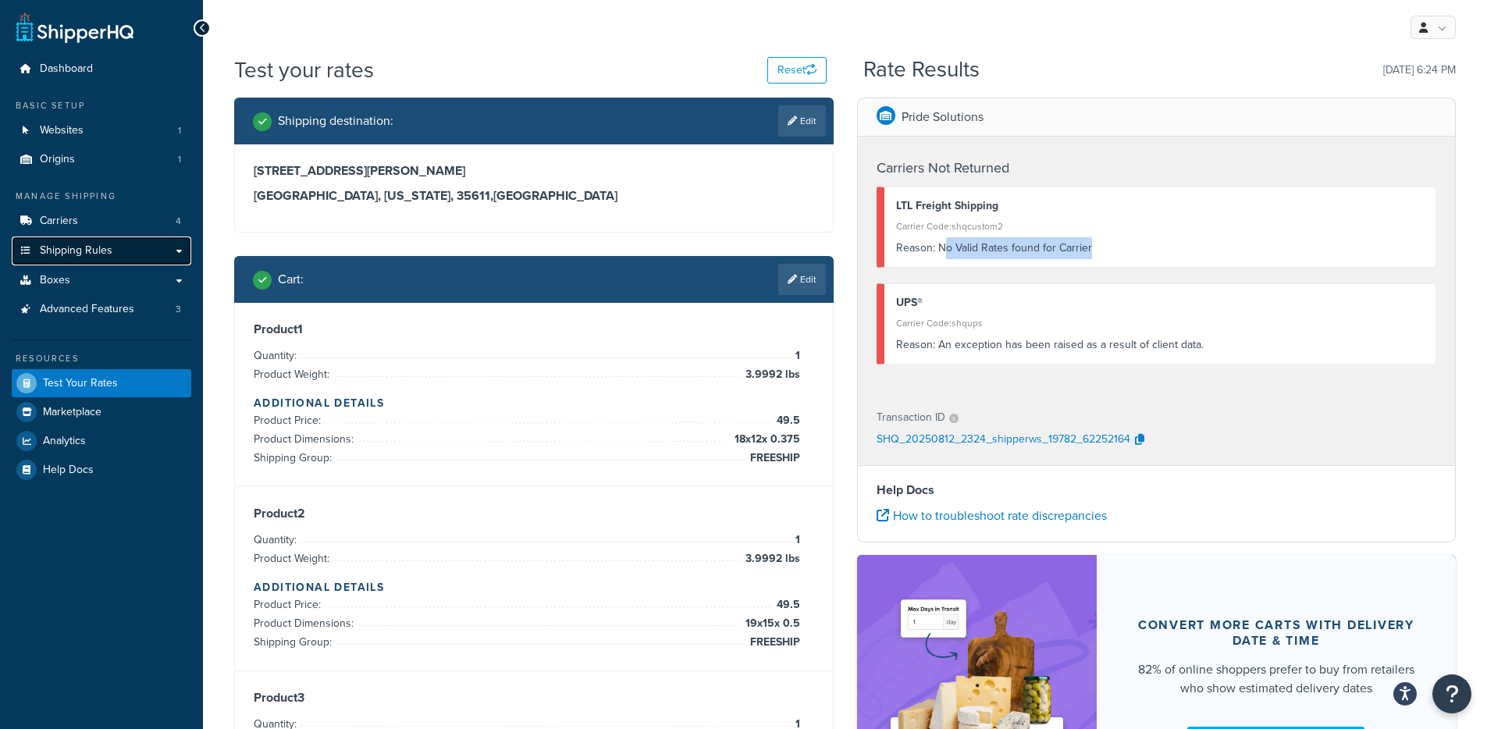
click at [89, 257] on span "Shipping Rules" at bounding box center [76, 250] width 73 height 13
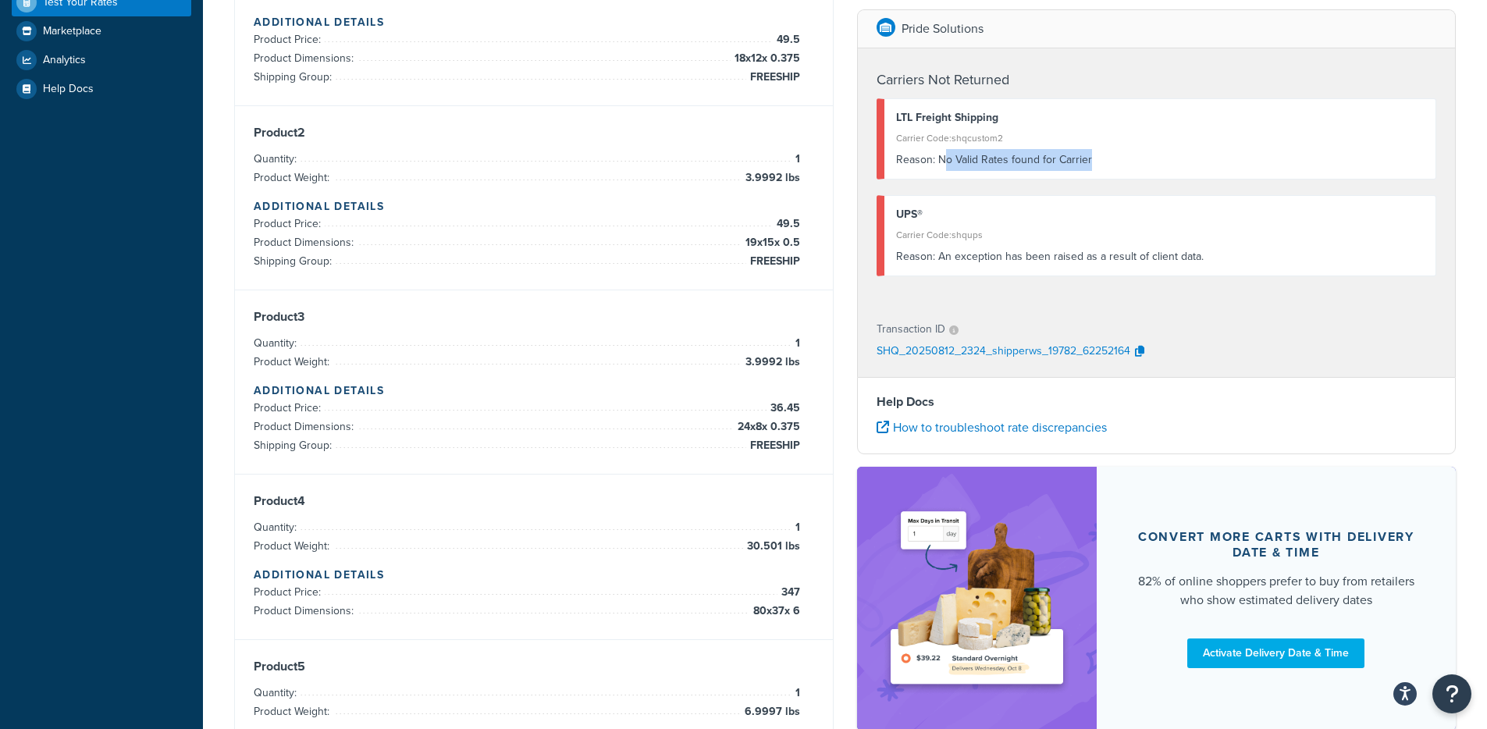
scroll to position [237, 0]
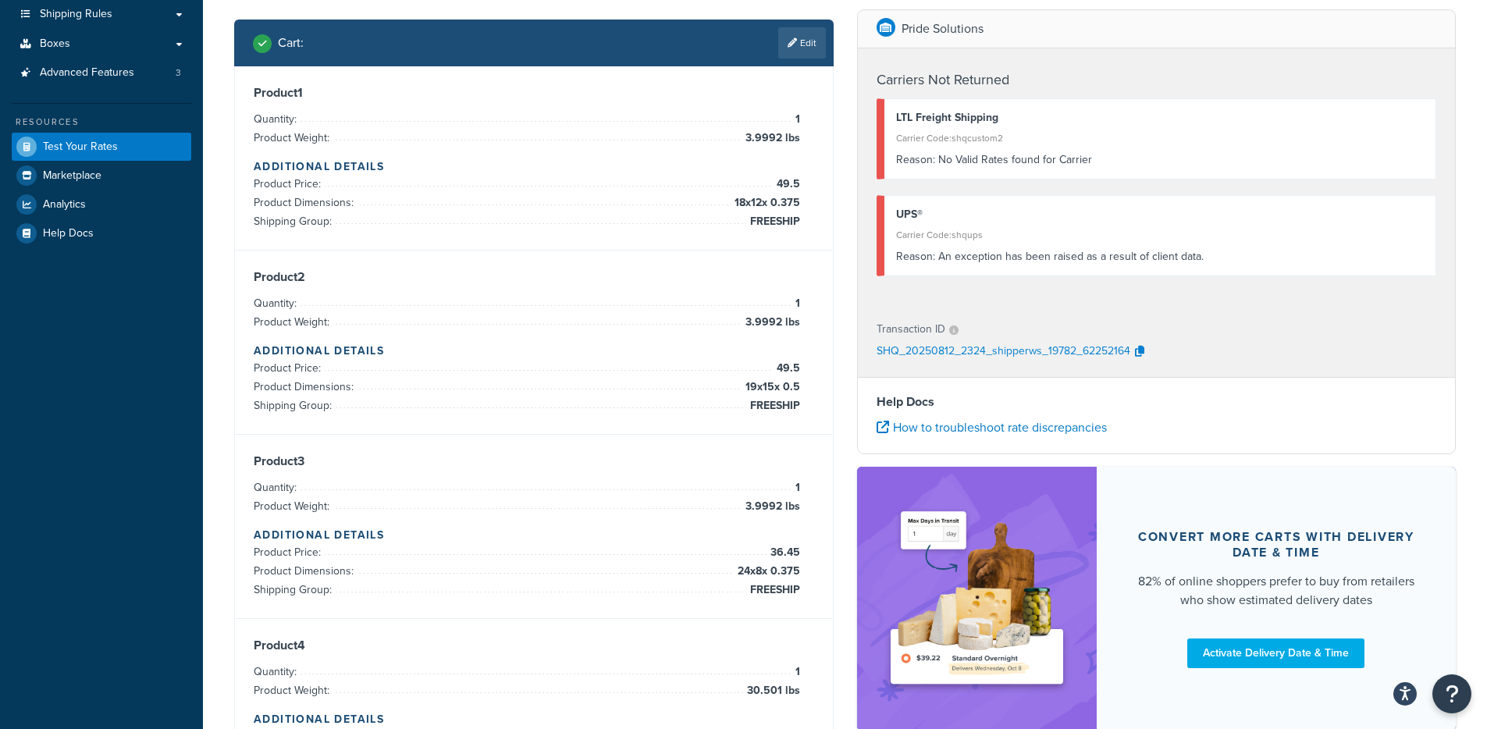
drag, startPoint x: 796, startPoint y: 59, endPoint x: 786, endPoint y: 76, distance: 19.3
click at [796, 59] on div "Cart : Edit" at bounding box center [533, 43] width 599 height 47
click at [791, 63] on div "Cart : Edit" at bounding box center [533, 43] width 599 height 47
click at [793, 54] on link "Edit" at bounding box center [802, 42] width 48 height 31
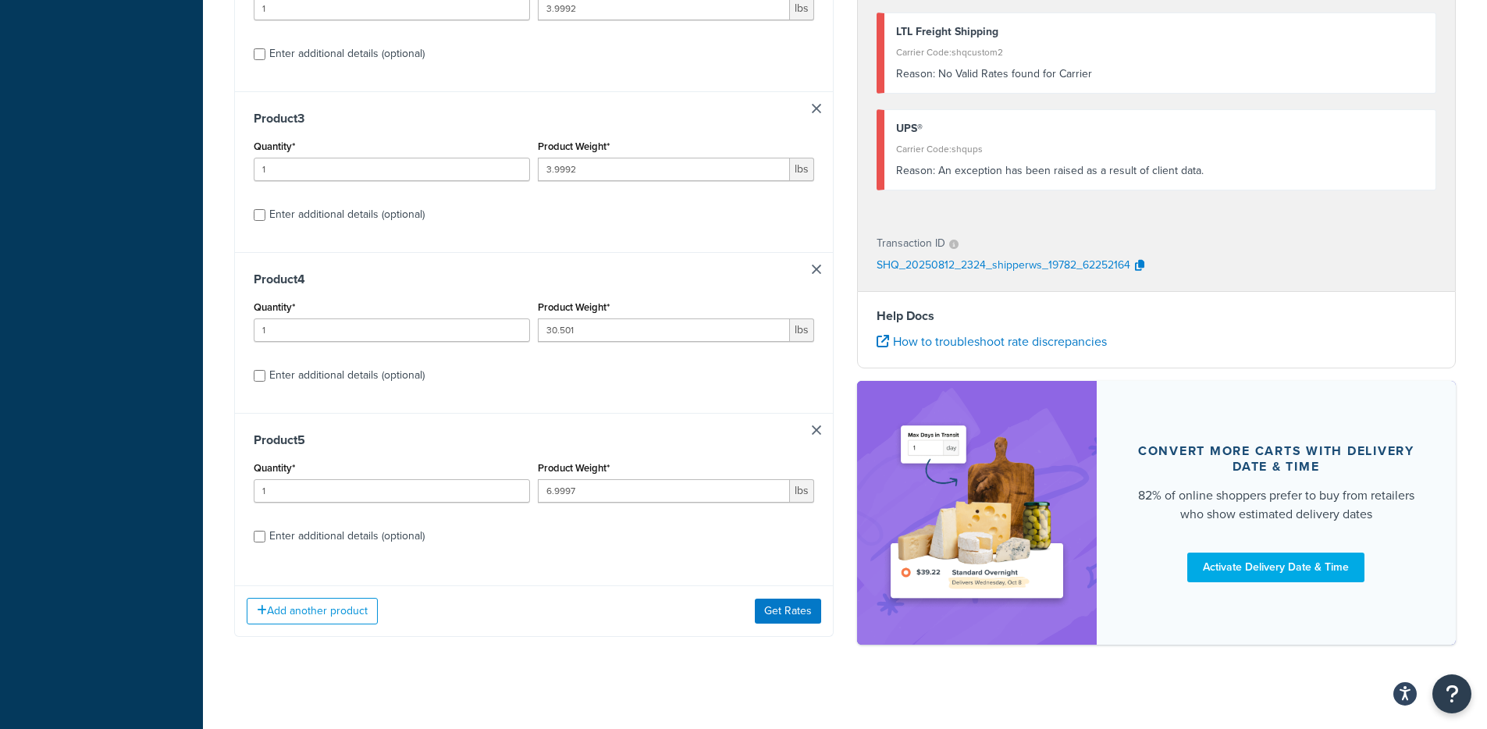
scroll to position [535, 0]
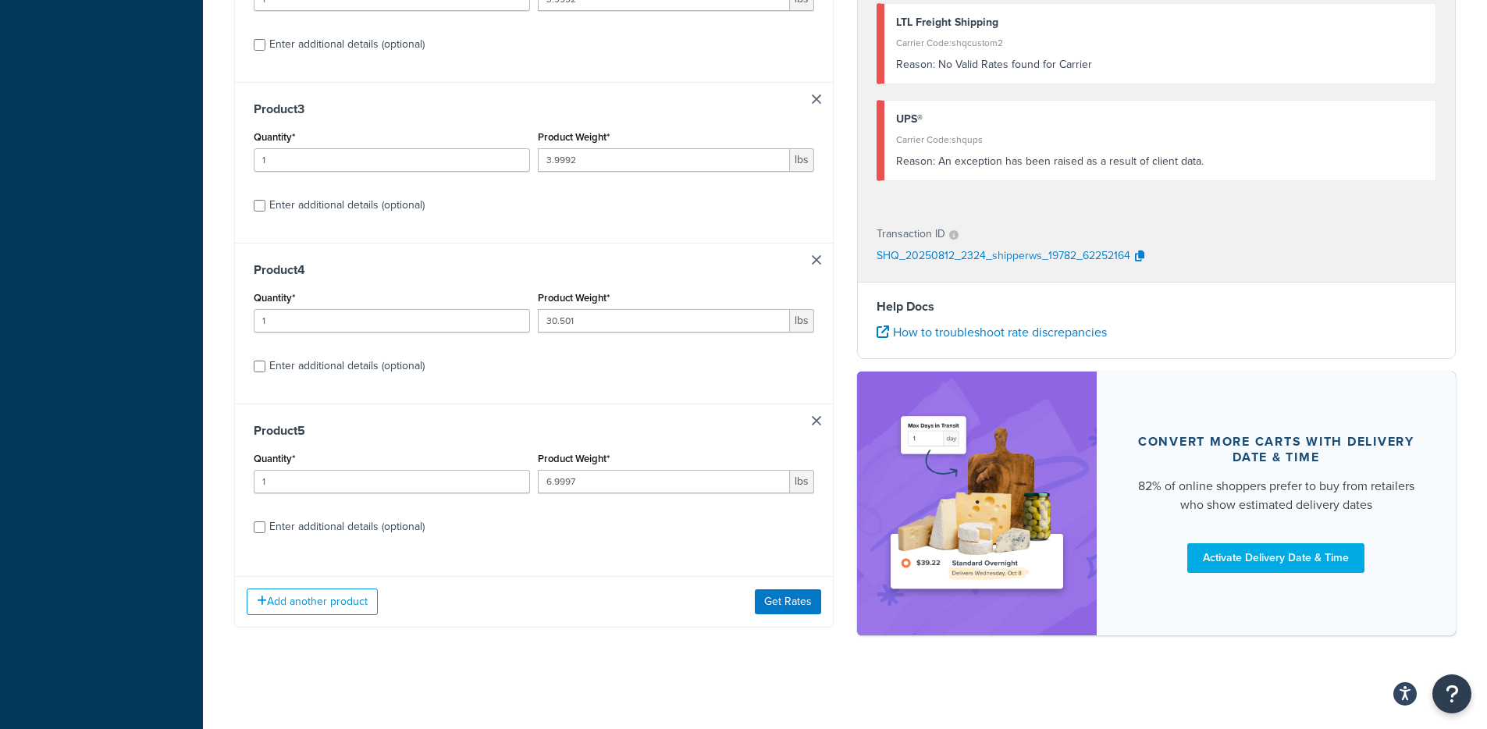
click at [293, 363] on div "Enter additional details (optional)" at bounding box center [346, 366] width 155 height 22
click at [265, 363] on input "Enter additional details (optional)" at bounding box center [260, 367] width 12 height 12
checkbox input "true"
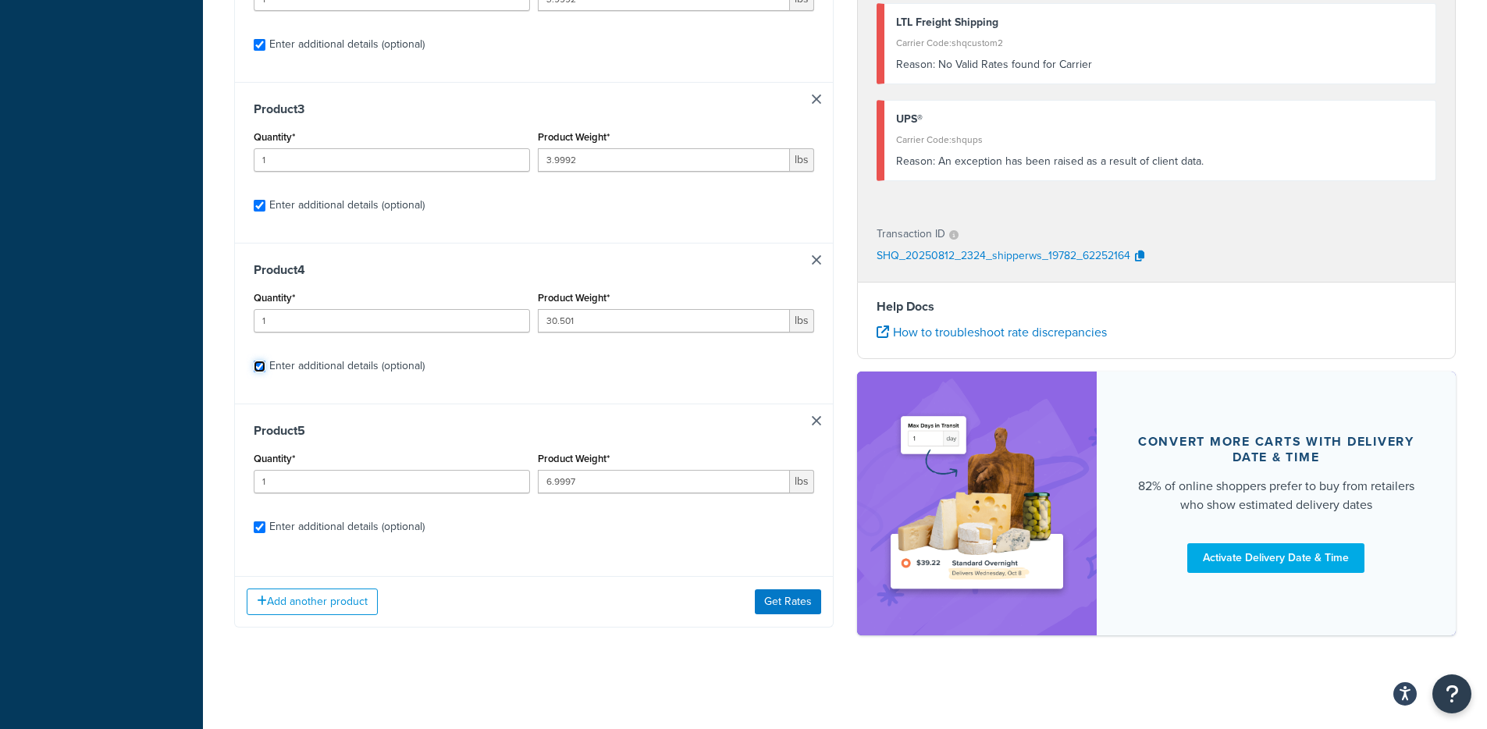
checkbox input "true"
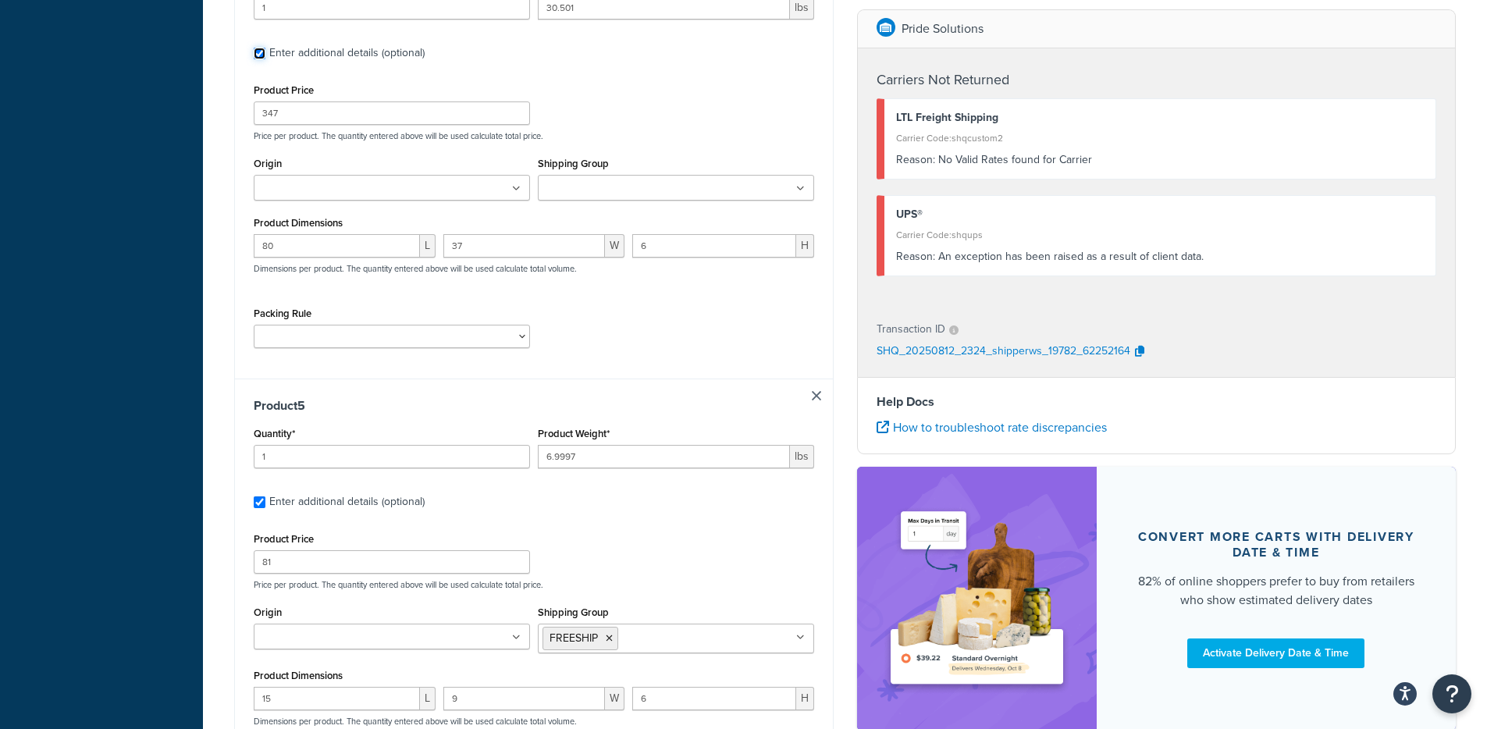
scroll to position [1703, 0]
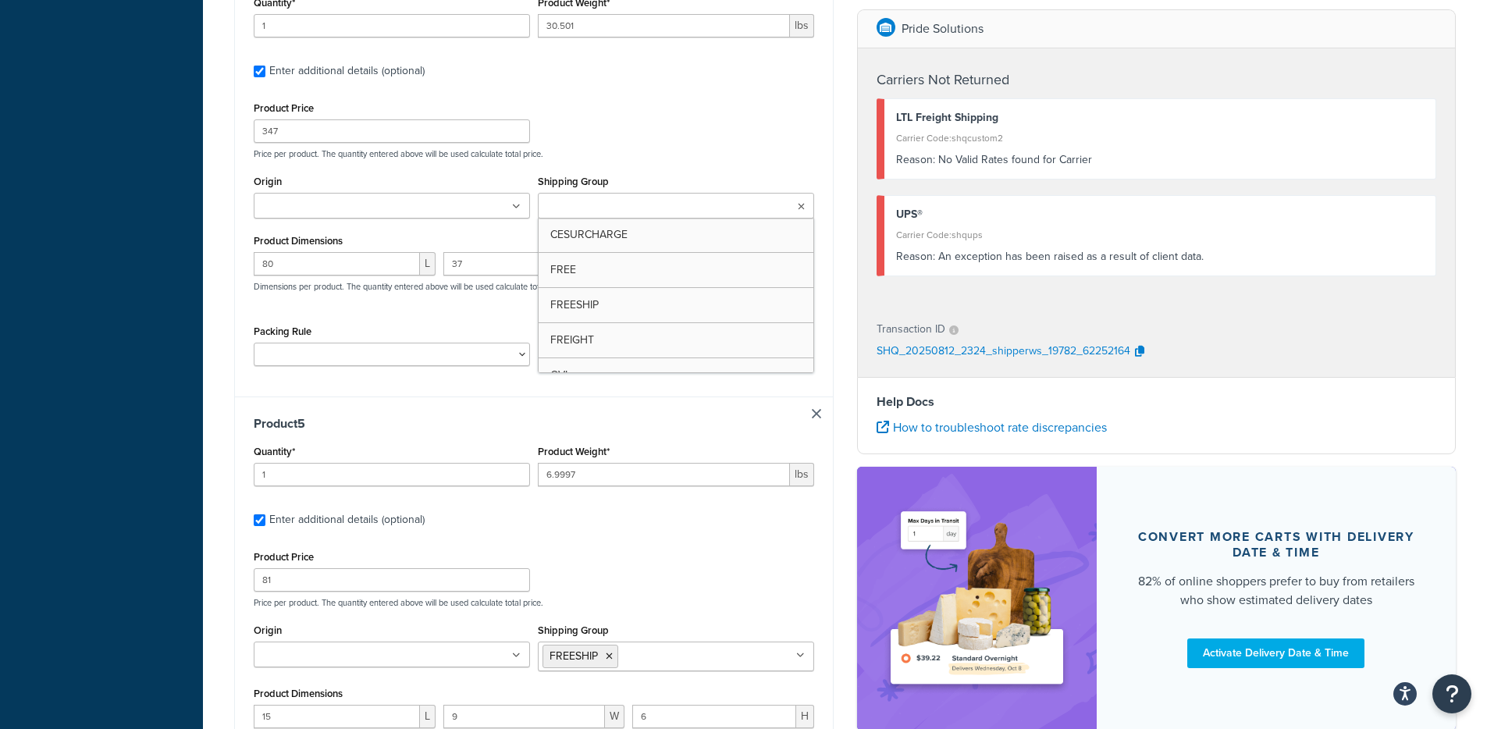
click at [714, 197] on ul at bounding box center [676, 206] width 276 height 26
click at [775, 170] on div "Product Price 347 Price per product. The quantity entered above will be used ca…" at bounding box center [534, 240] width 560 height 285
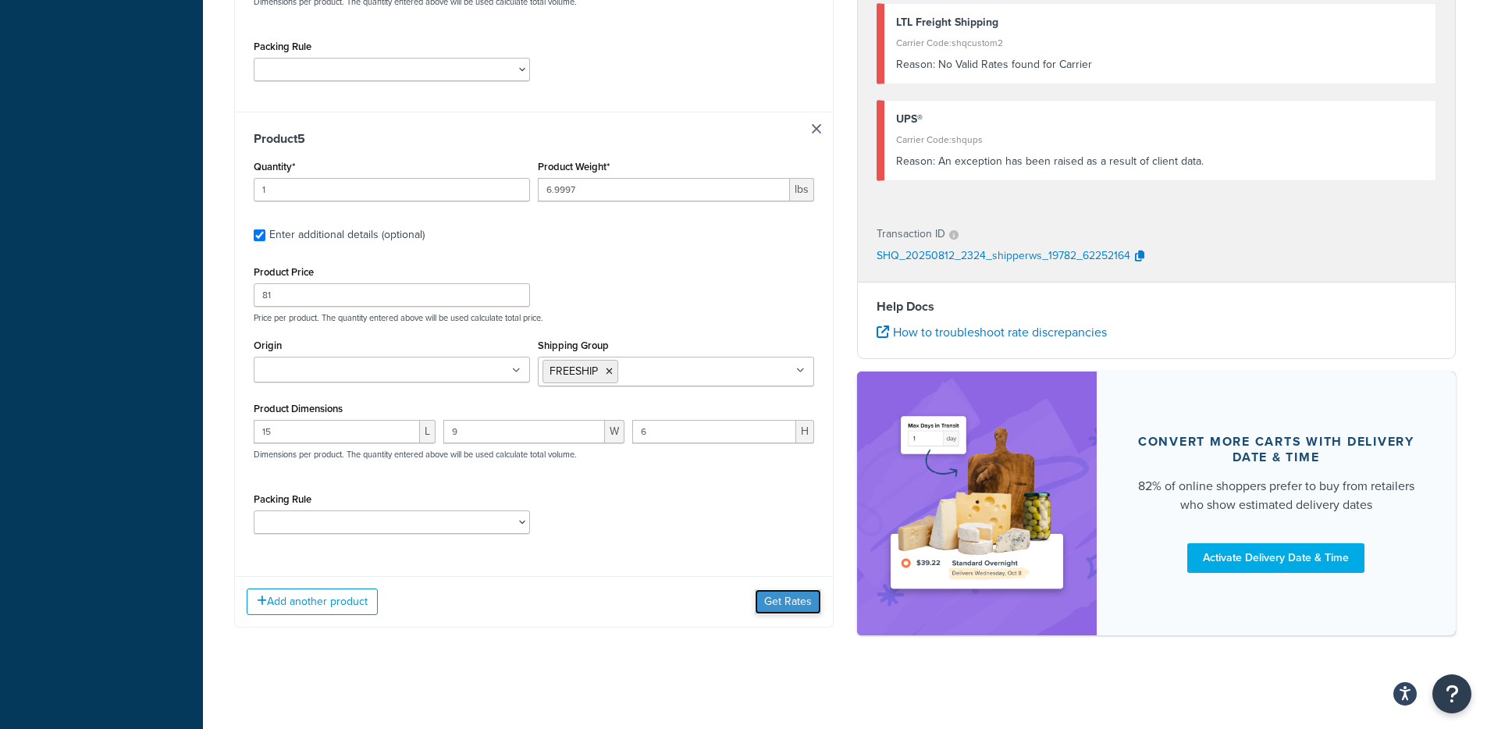
click at [770, 599] on button "Get Rates" at bounding box center [788, 601] width 66 height 25
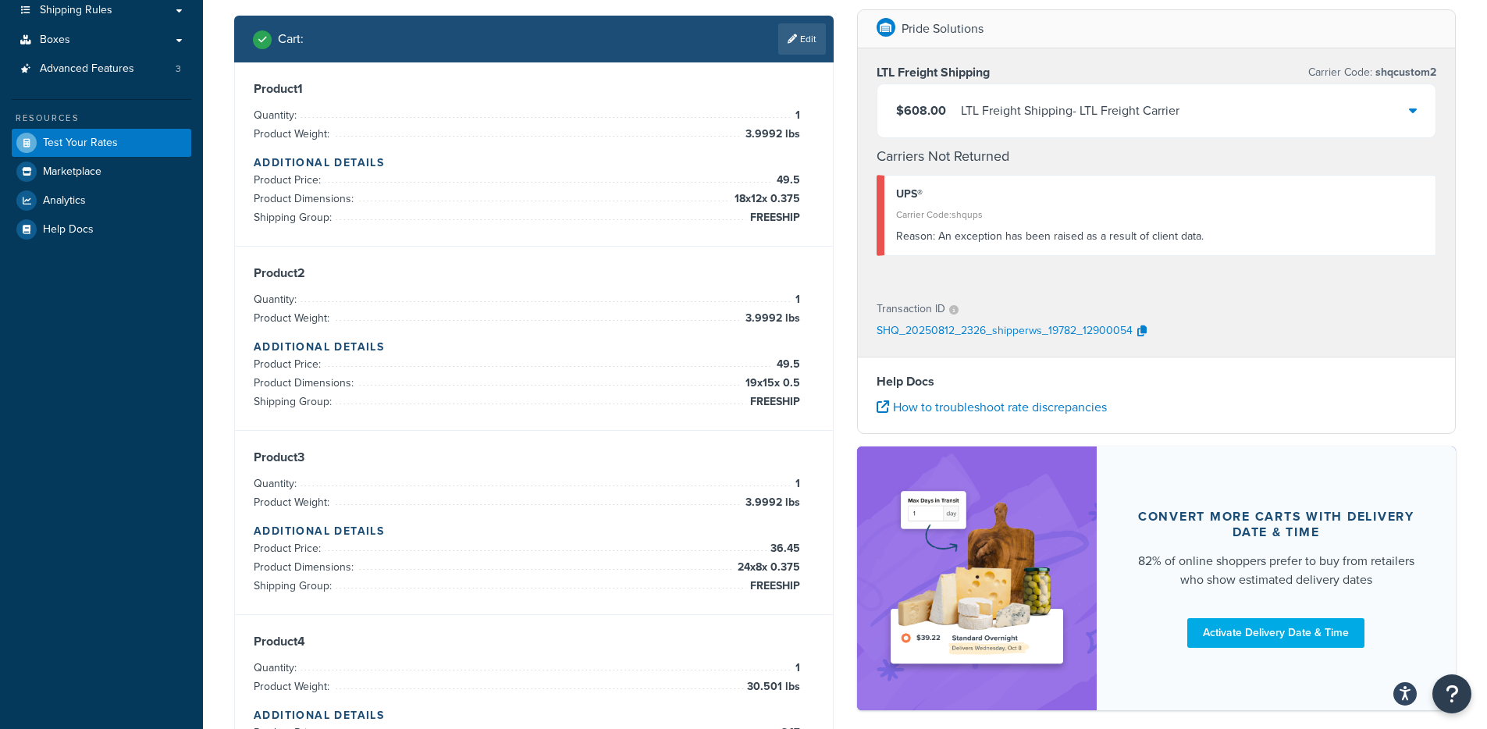
scroll to position [596, 0]
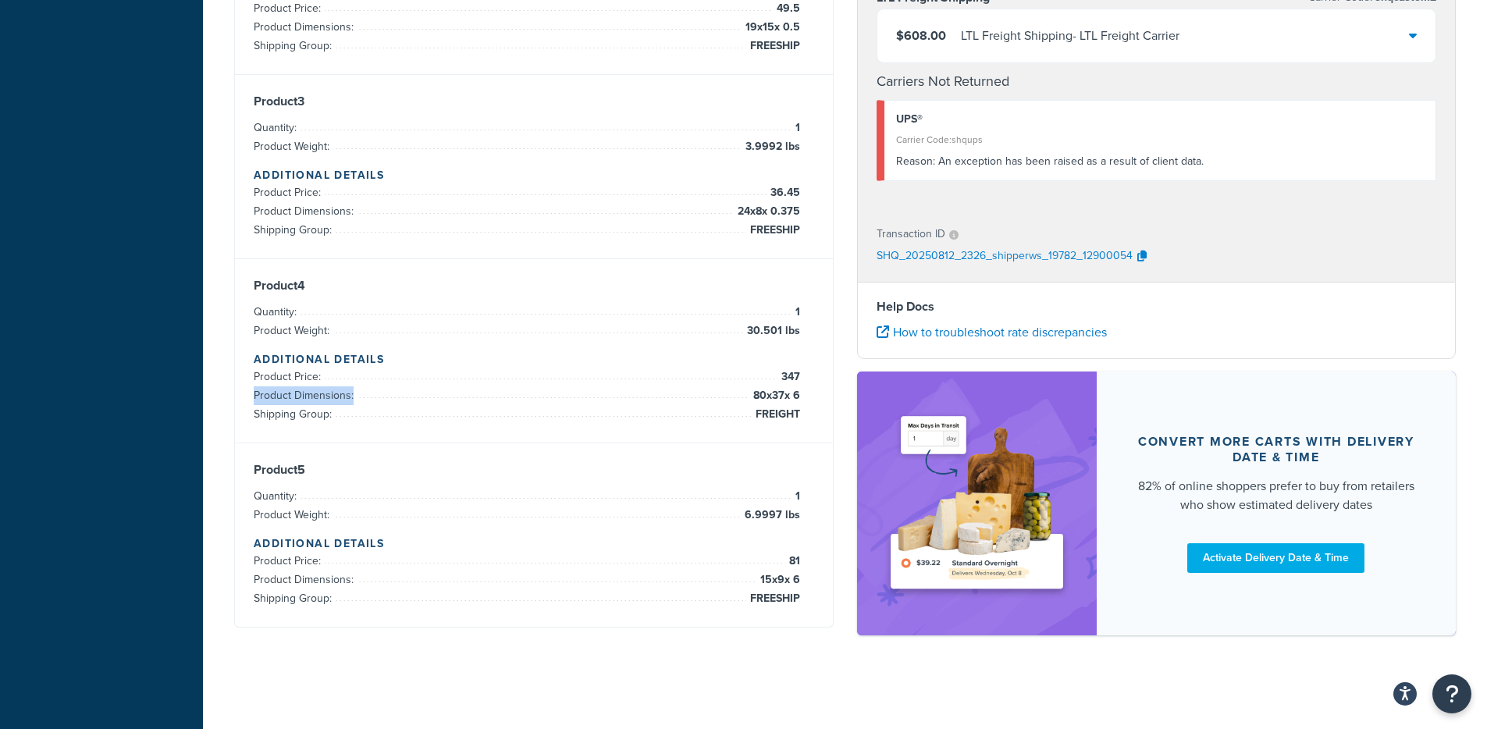
click at [742, 393] on li "Product Dimensions: 80 x 37 x 6" at bounding box center [527, 395] width 546 height 19
click at [749, 394] on span "80 x 37 x 6" at bounding box center [774, 395] width 51 height 19
drag, startPoint x: 752, startPoint y: 394, endPoint x: 799, endPoint y: 393, distance: 46.8
click at [799, 393] on span "80 x 37 x 6" at bounding box center [774, 395] width 51 height 19
copy span "80 x 37 x 6"
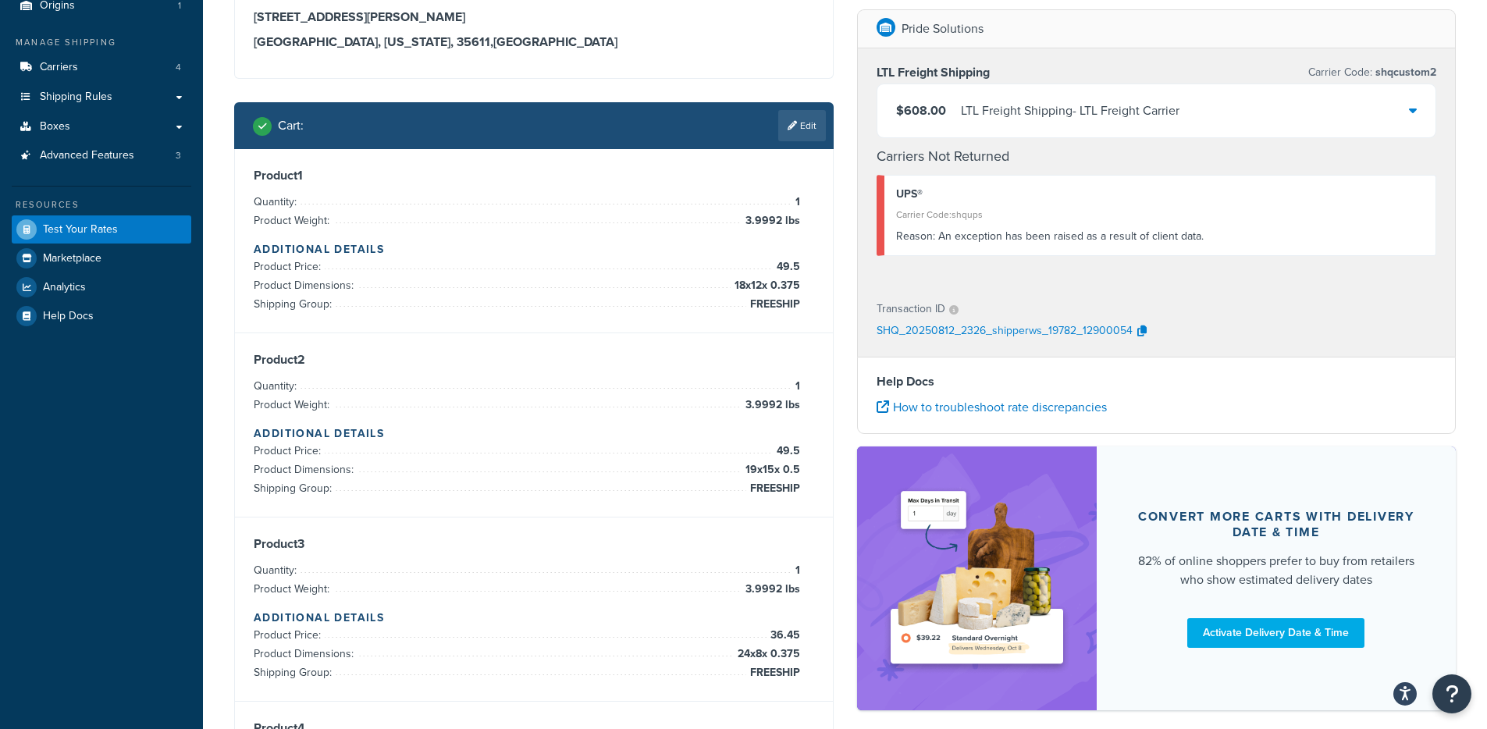
scroll to position [134, 0]
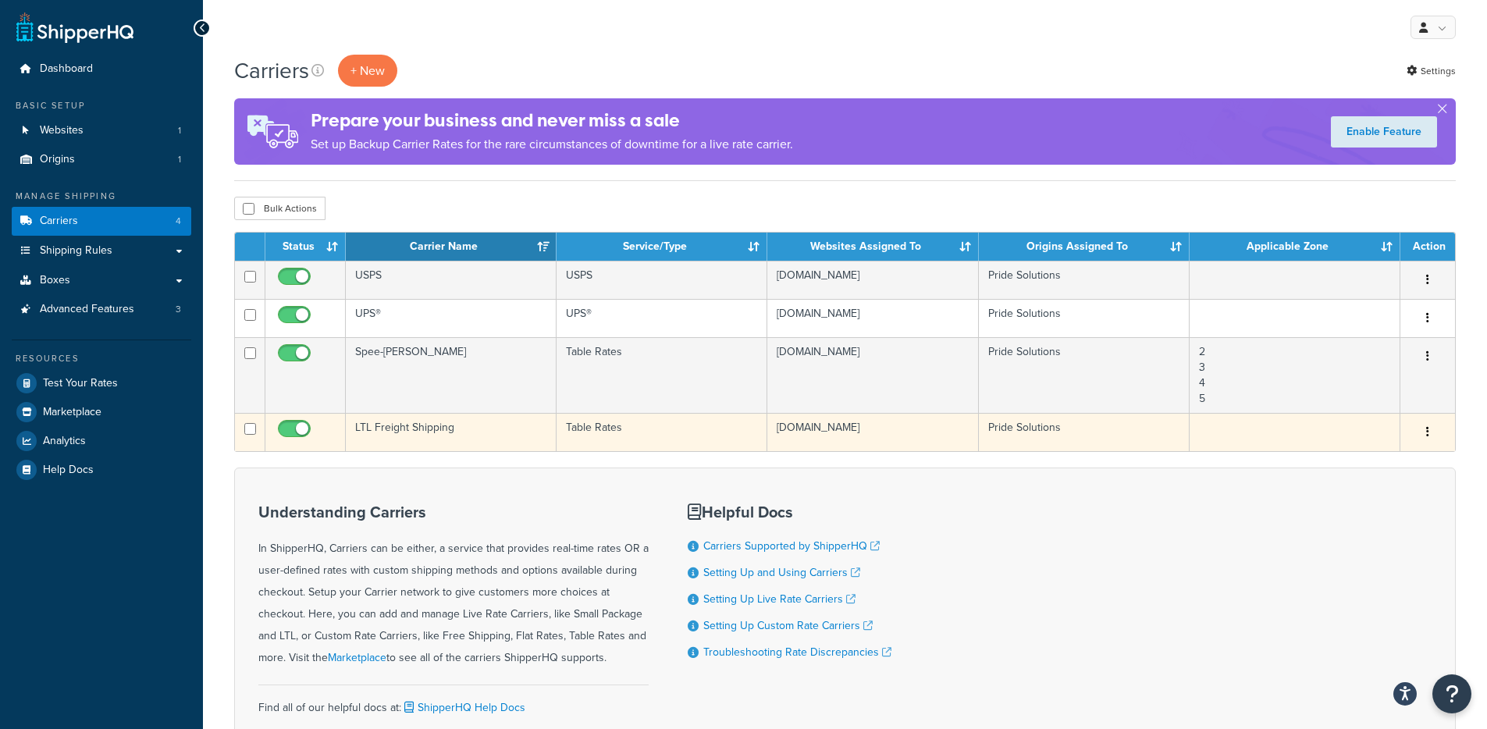
click at [460, 432] on td "LTL Freight Shipping" at bounding box center [451, 432] width 211 height 38
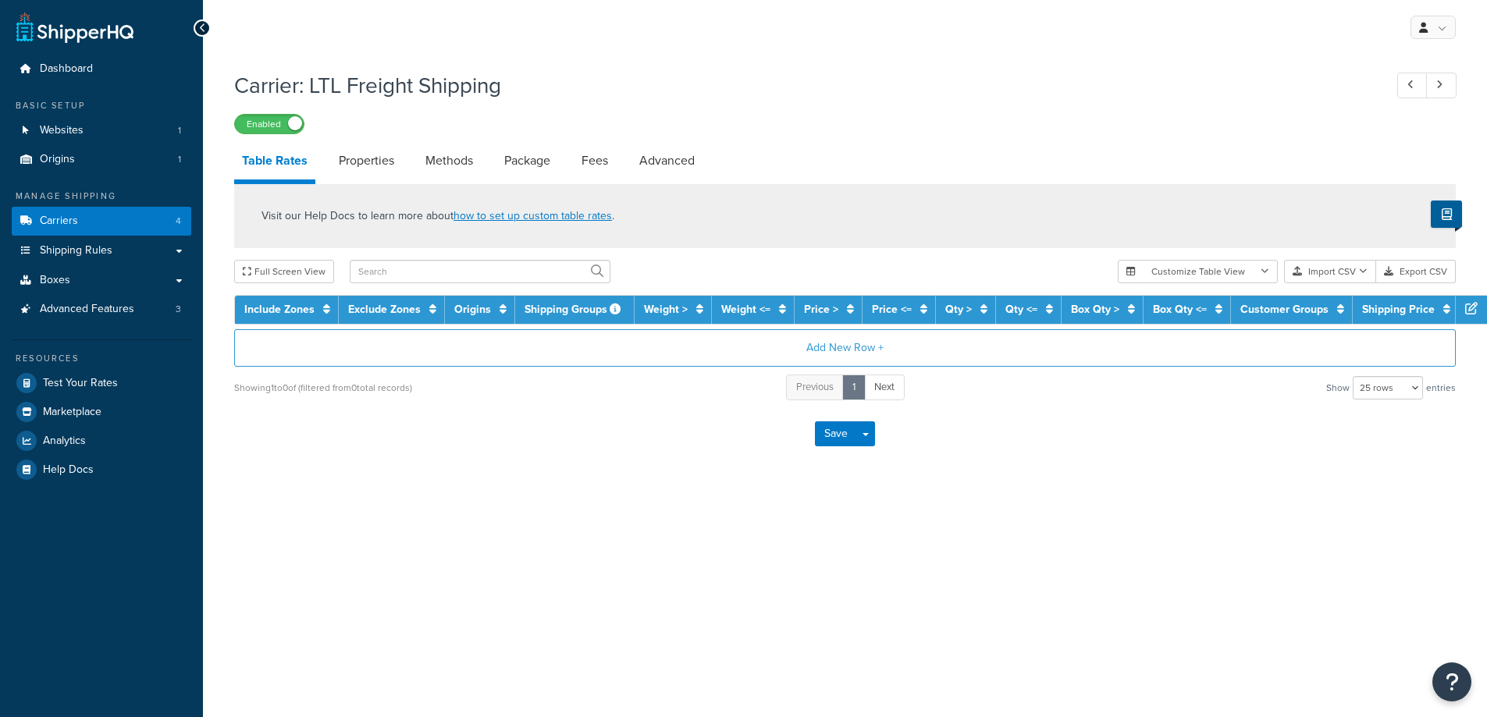
select select "25"
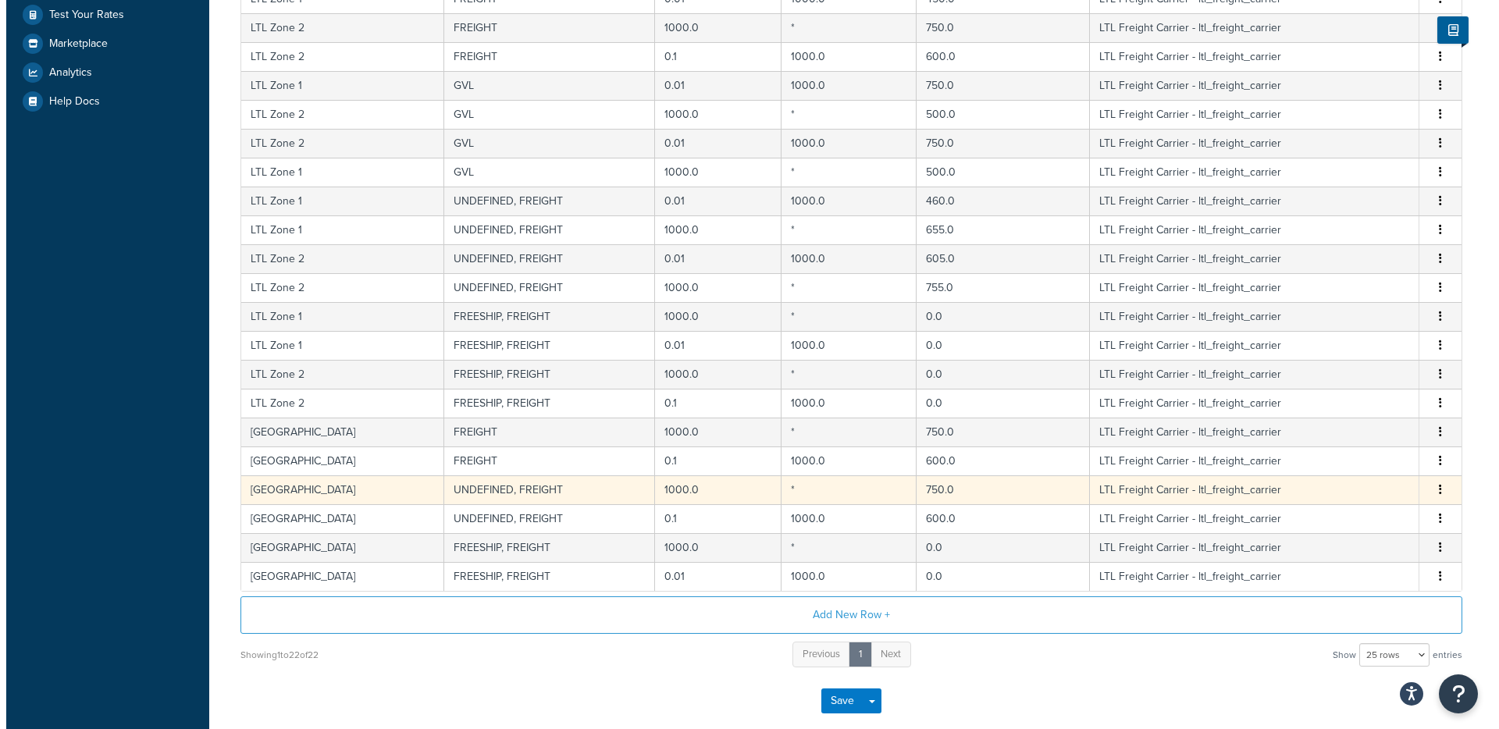
scroll to position [271, 0]
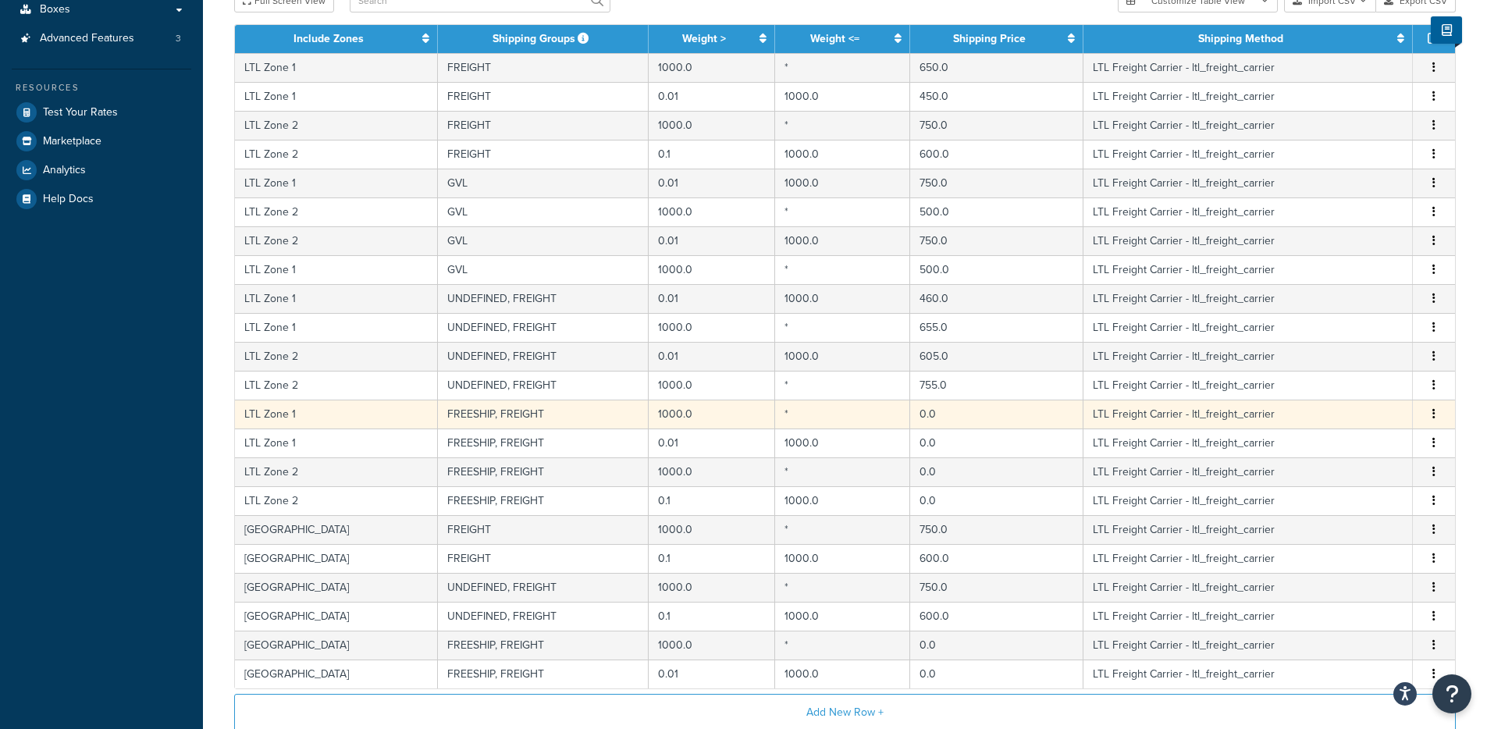
click at [542, 428] on td "FREESHIP, FREIGHT" at bounding box center [543, 414] width 211 height 29
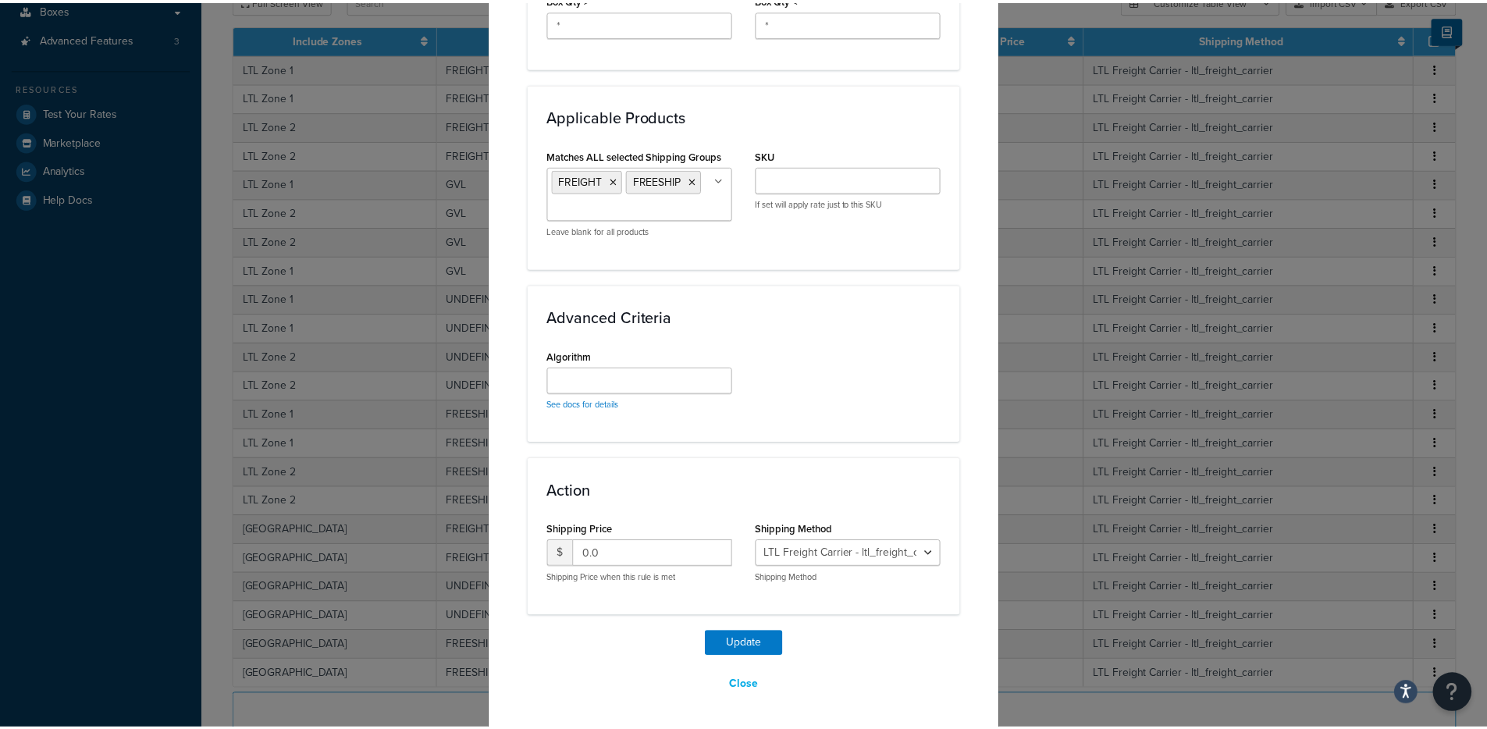
scroll to position [954, 0]
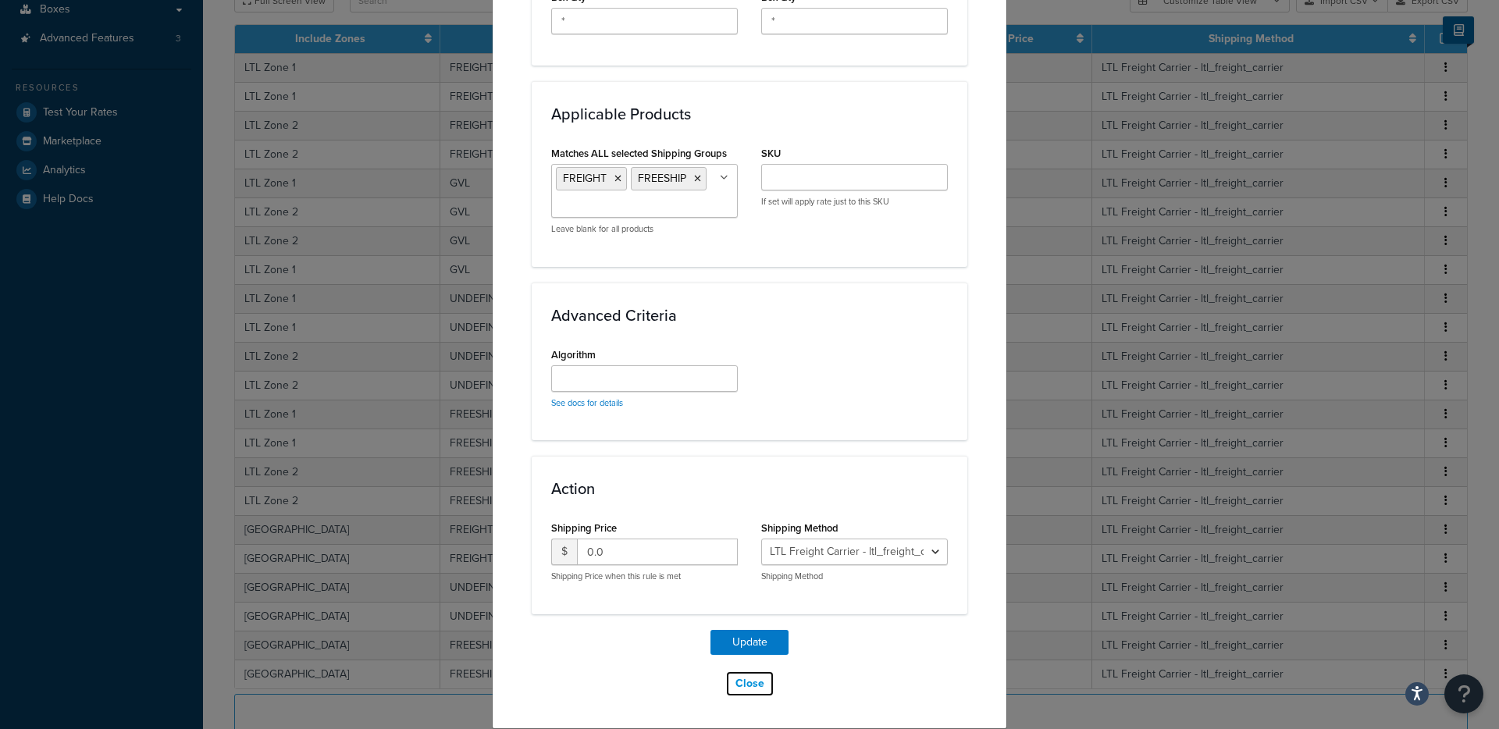
click at [735, 683] on button "Close" at bounding box center [749, 683] width 49 height 27
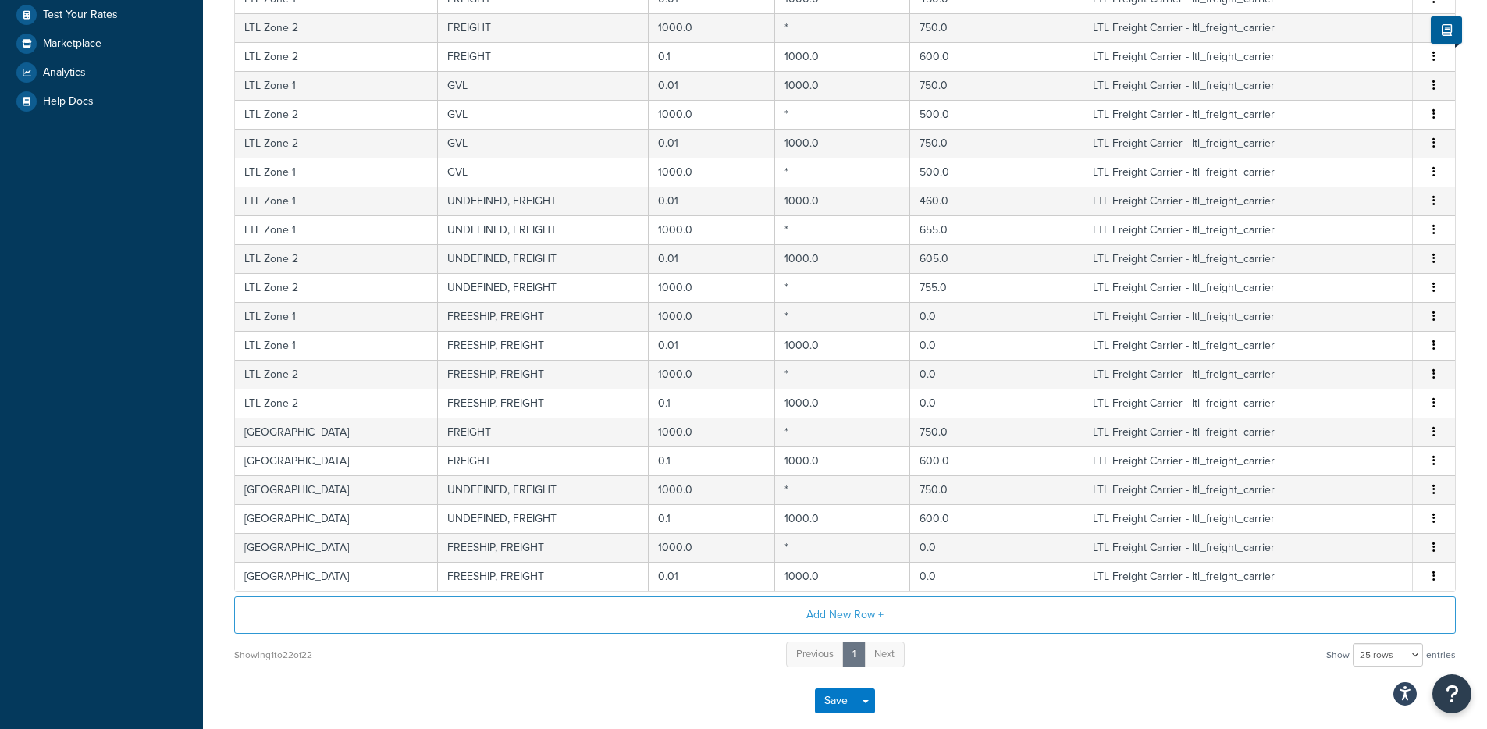
scroll to position [0, 0]
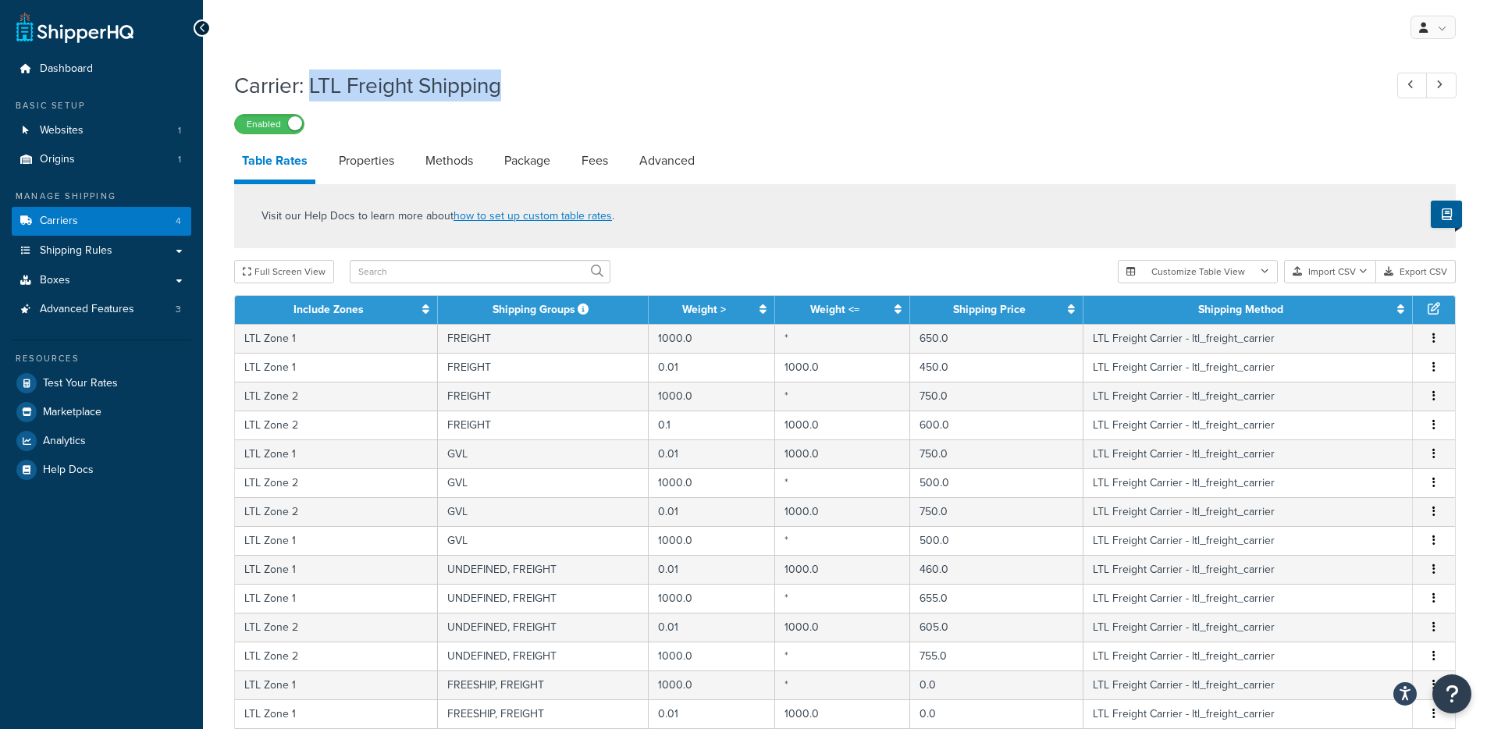
copy h1 "LTL Freight Shipping"
drag, startPoint x: 444, startPoint y: 88, endPoint x: 311, endPoint y: 87, distance: 132.7
click at [311, 87] on h1 "Carrier: LTL Freight Shipping" at bounding box center [801, 85] width 1134 height 30
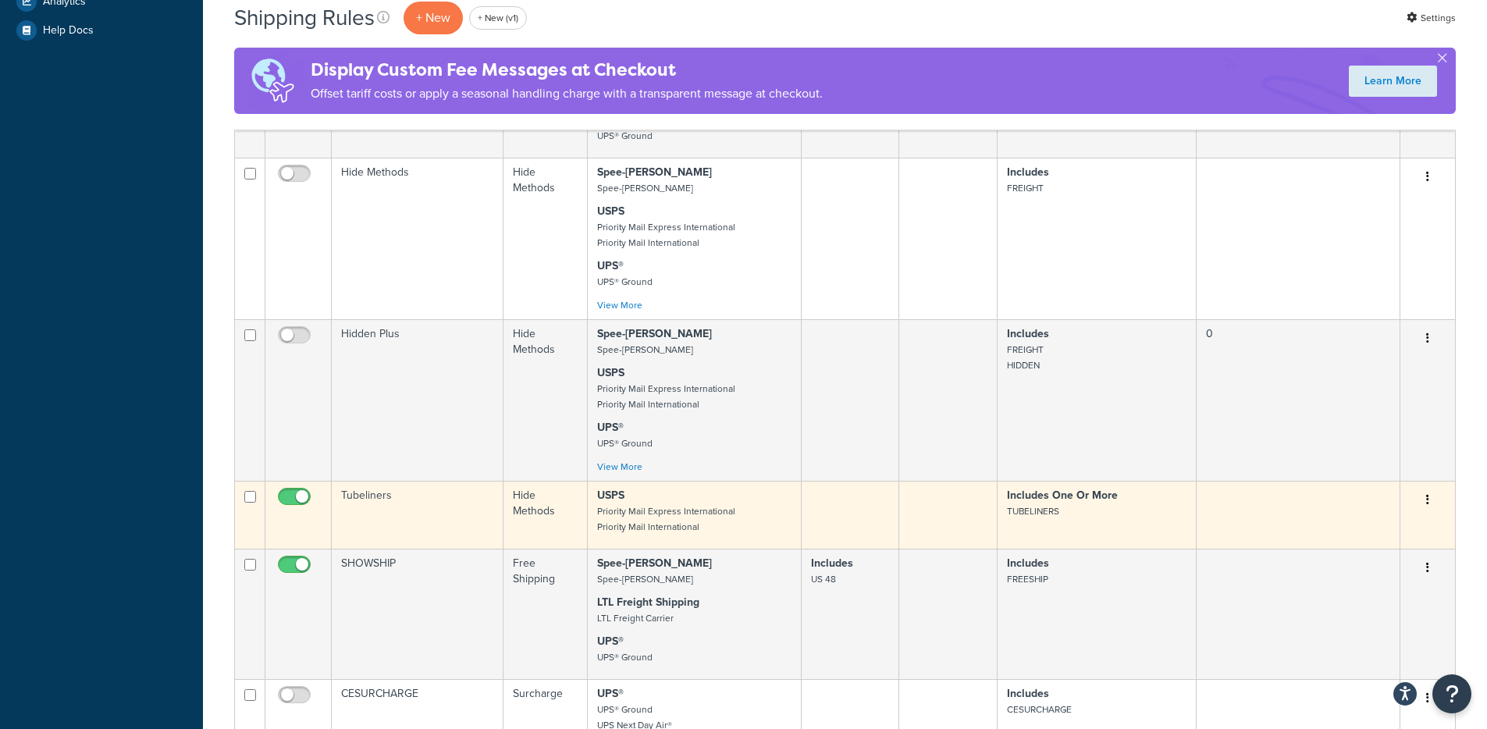
scroll to position [908, 0]
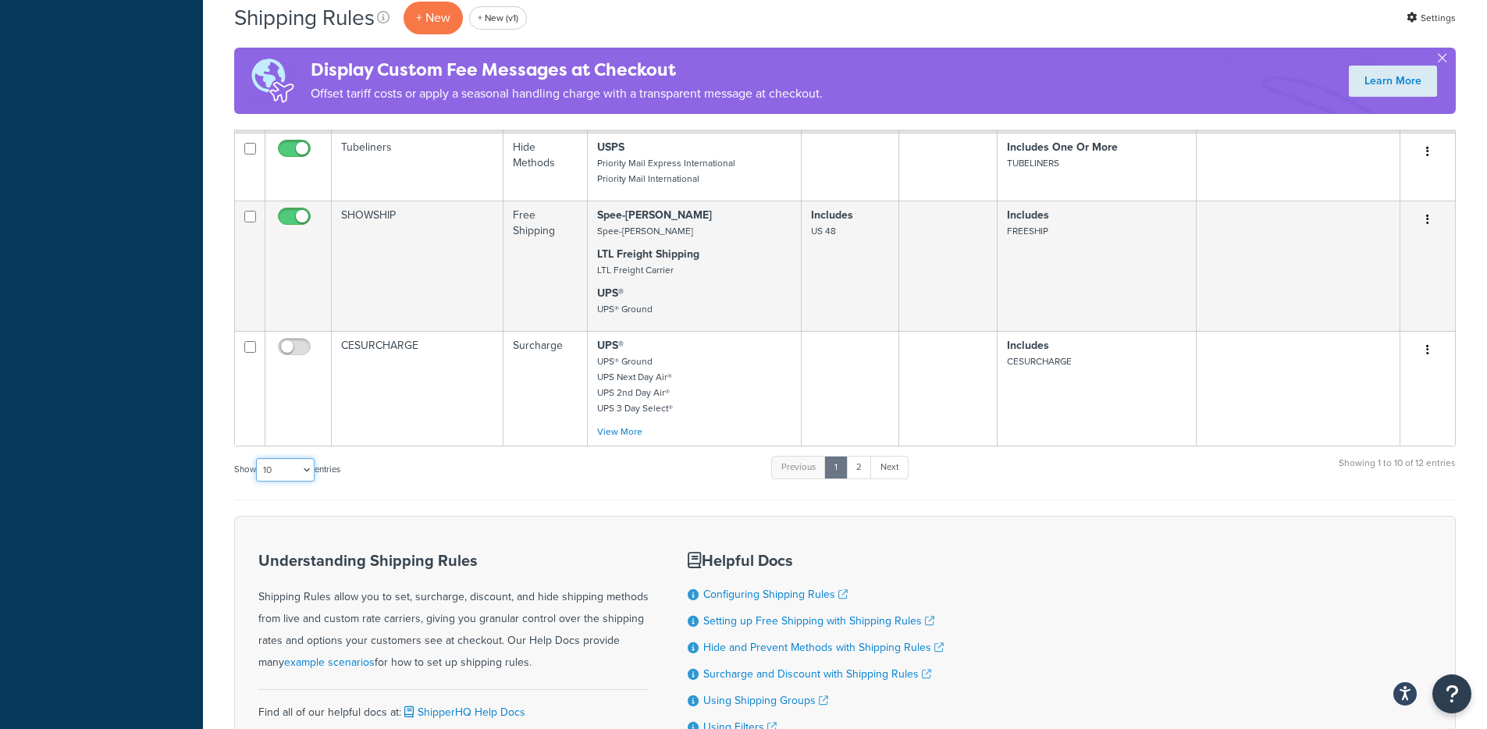
click at [277, 458] on select "10 15 25 50 100 1000" at bounding box center [285, 469] width 59 height 23
select select "50"
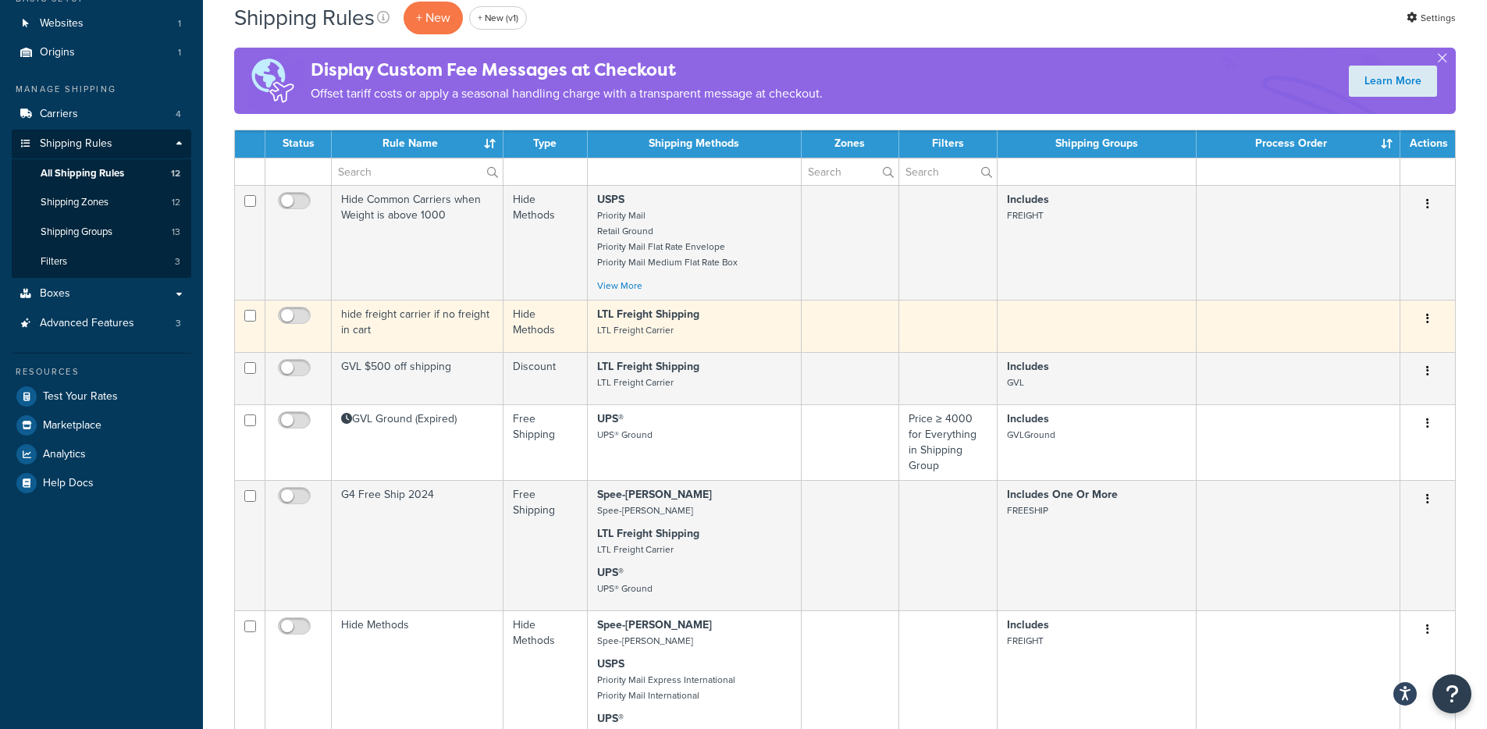
scroll to position [0, 0]
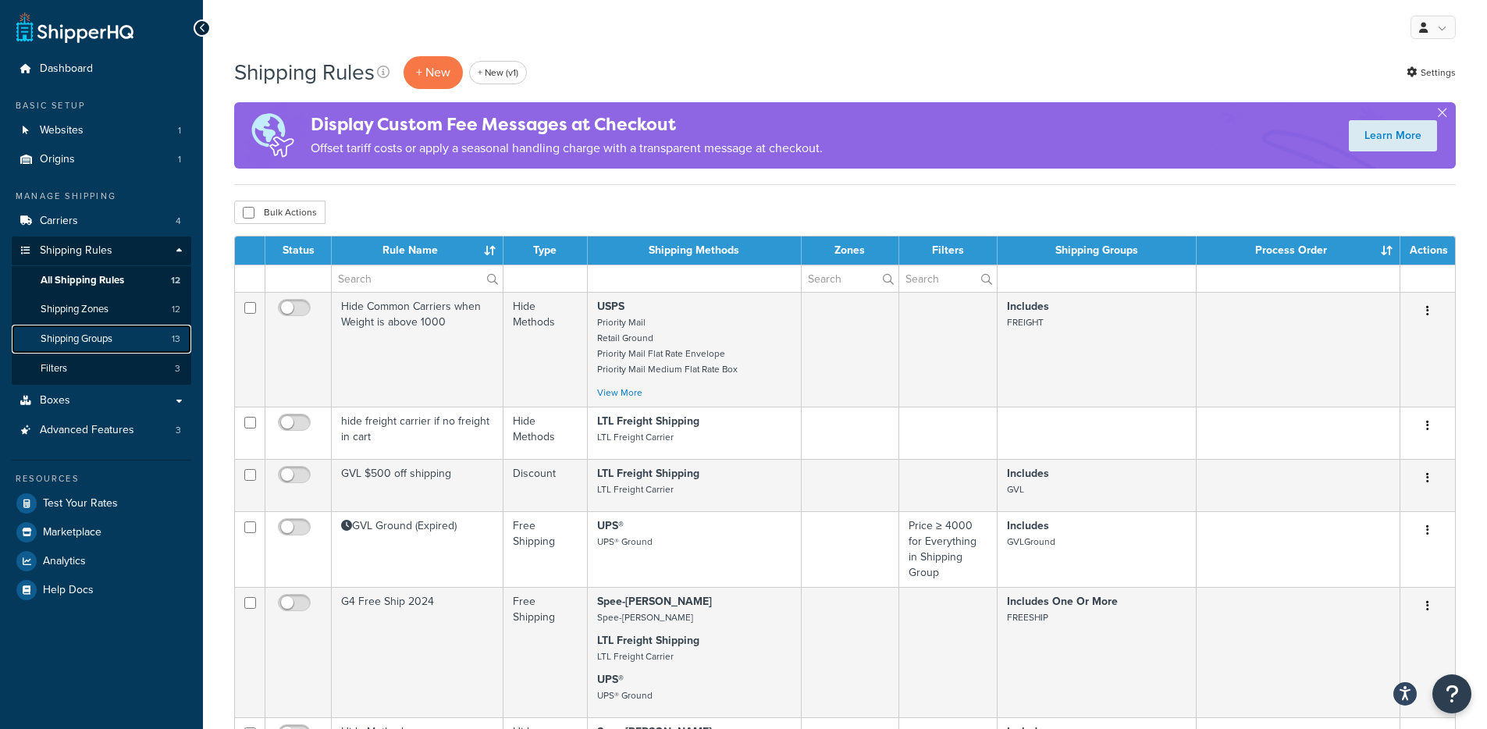
click at [158, 333] on link "Shipping Groups 13" at bounding box center [102, 339] width 180 height 29
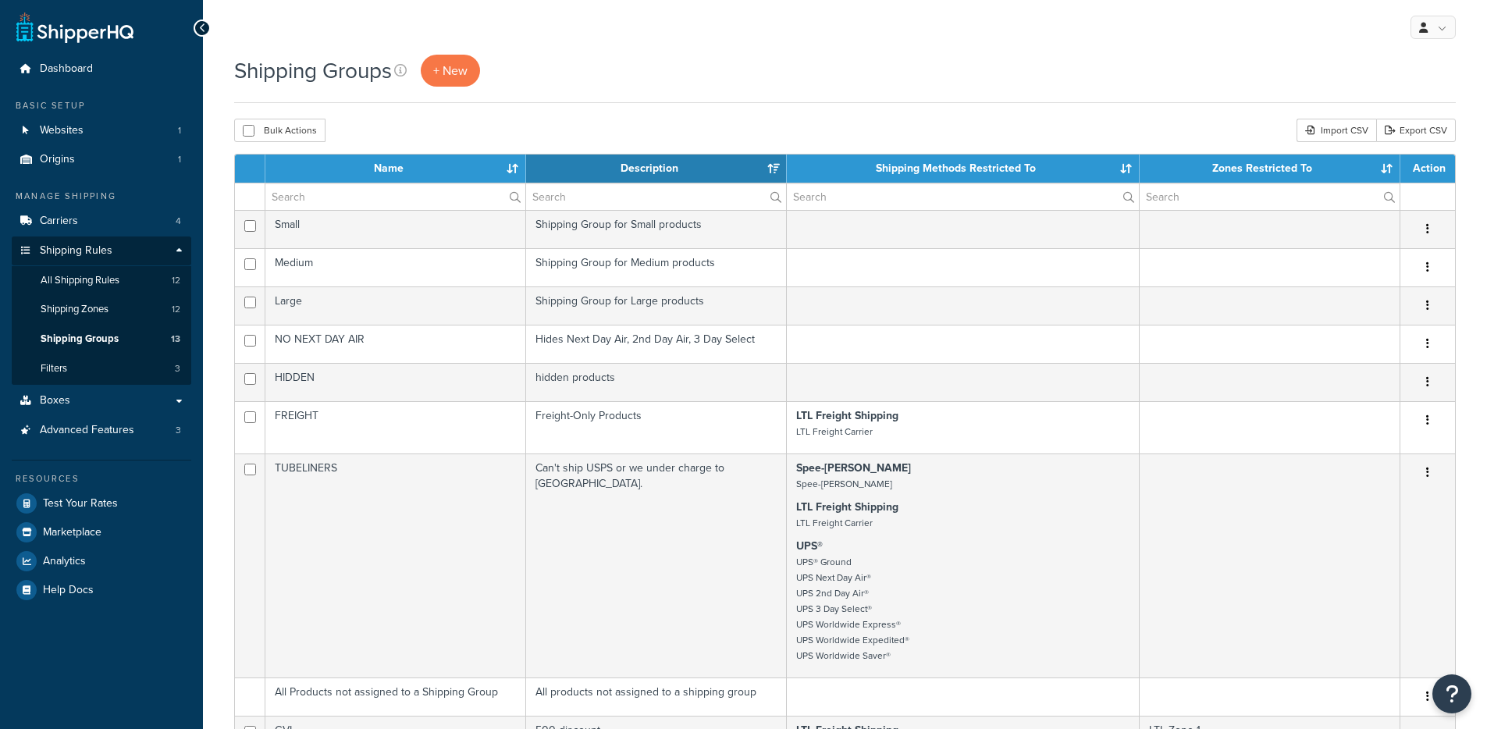
select select "15"
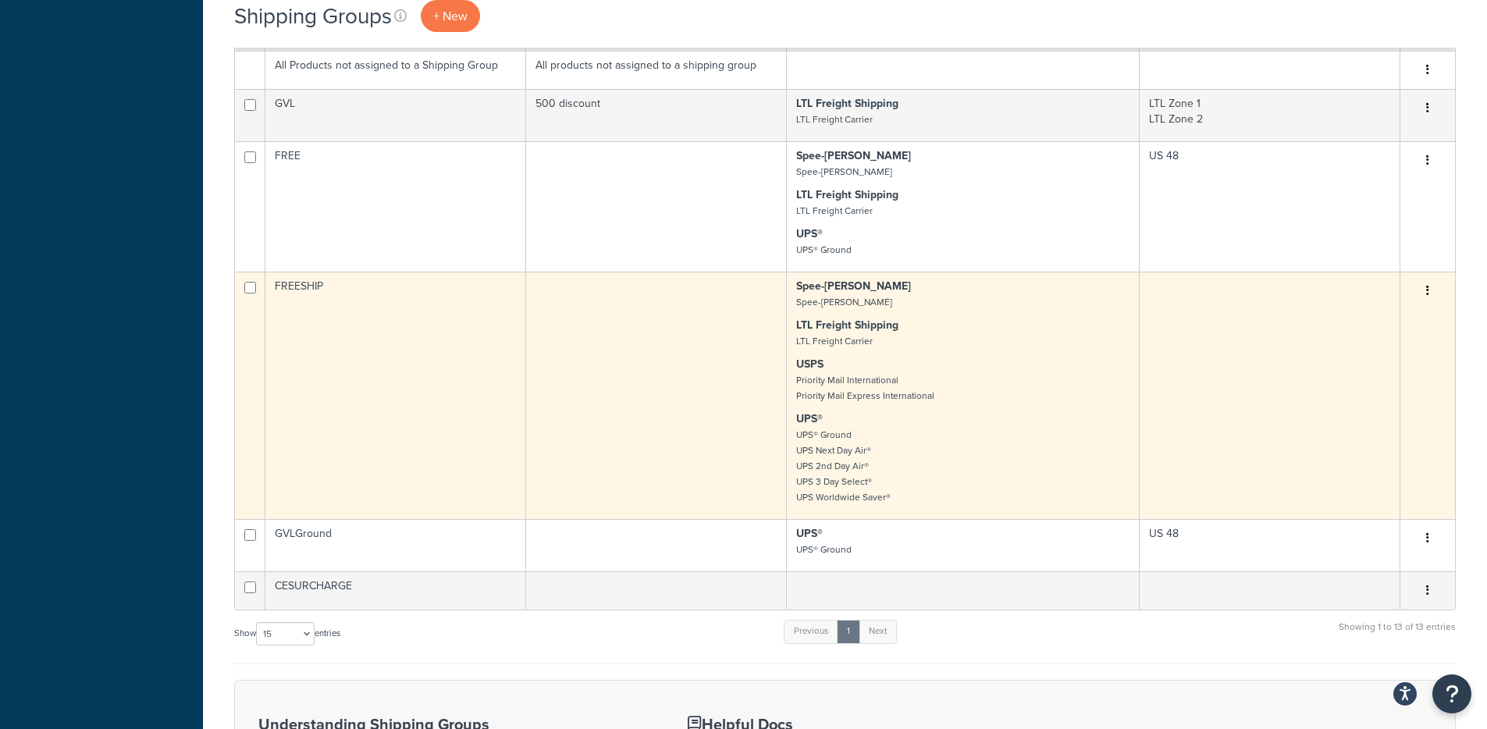
scroll to position [765, 0]
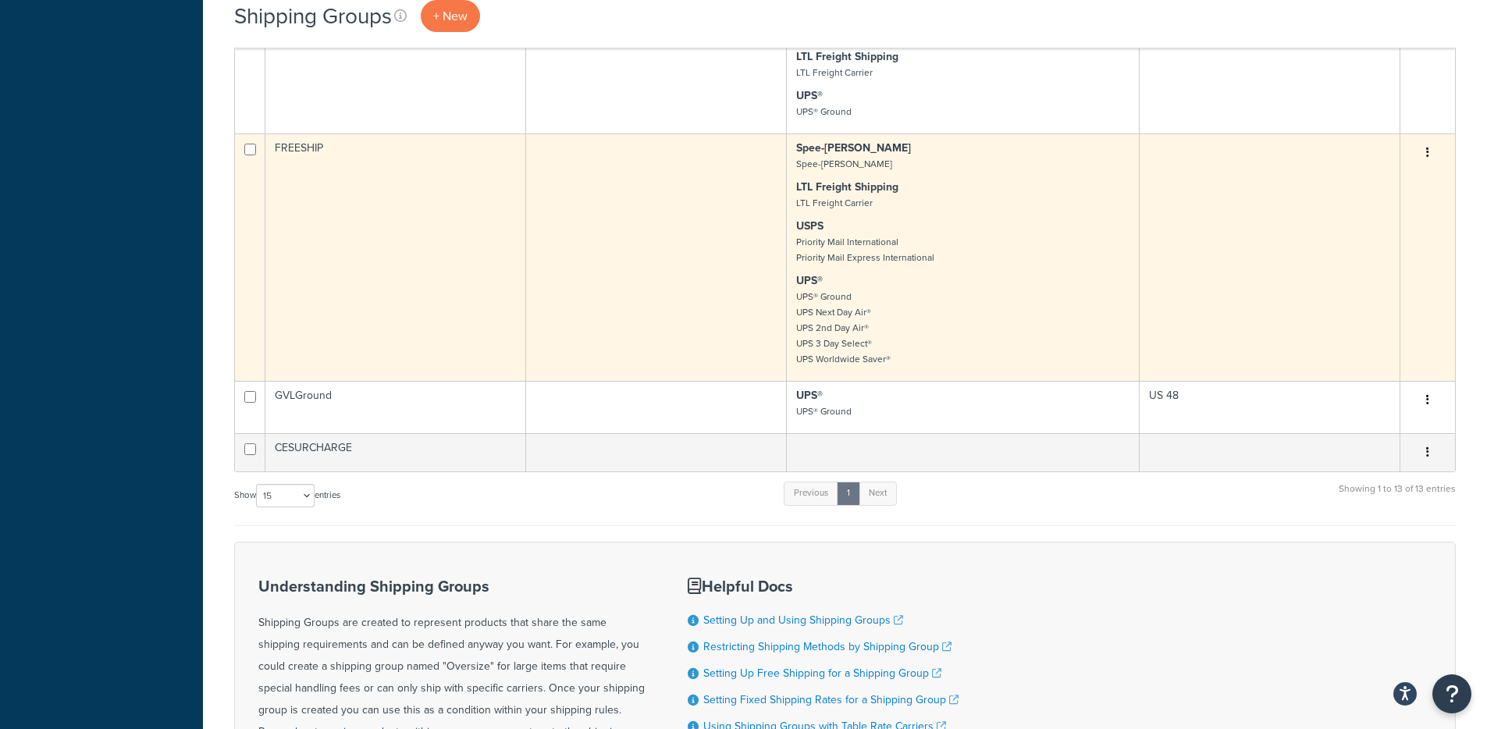
click at [717, 304] on td at bounding box center [656, 256] width 261 height 247
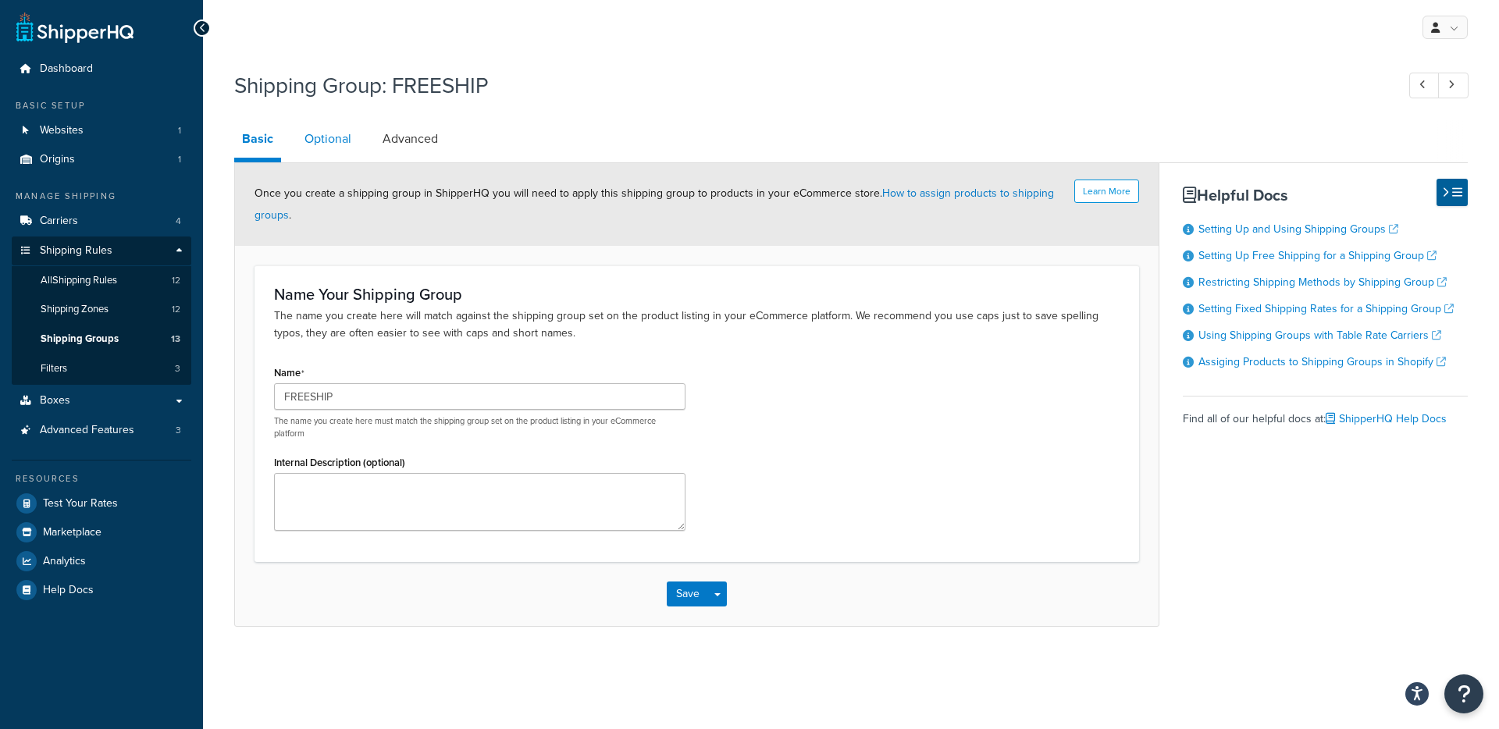
click at [334, 141] on link "Optional" at bounding box center [328, 138] width 62 height 37
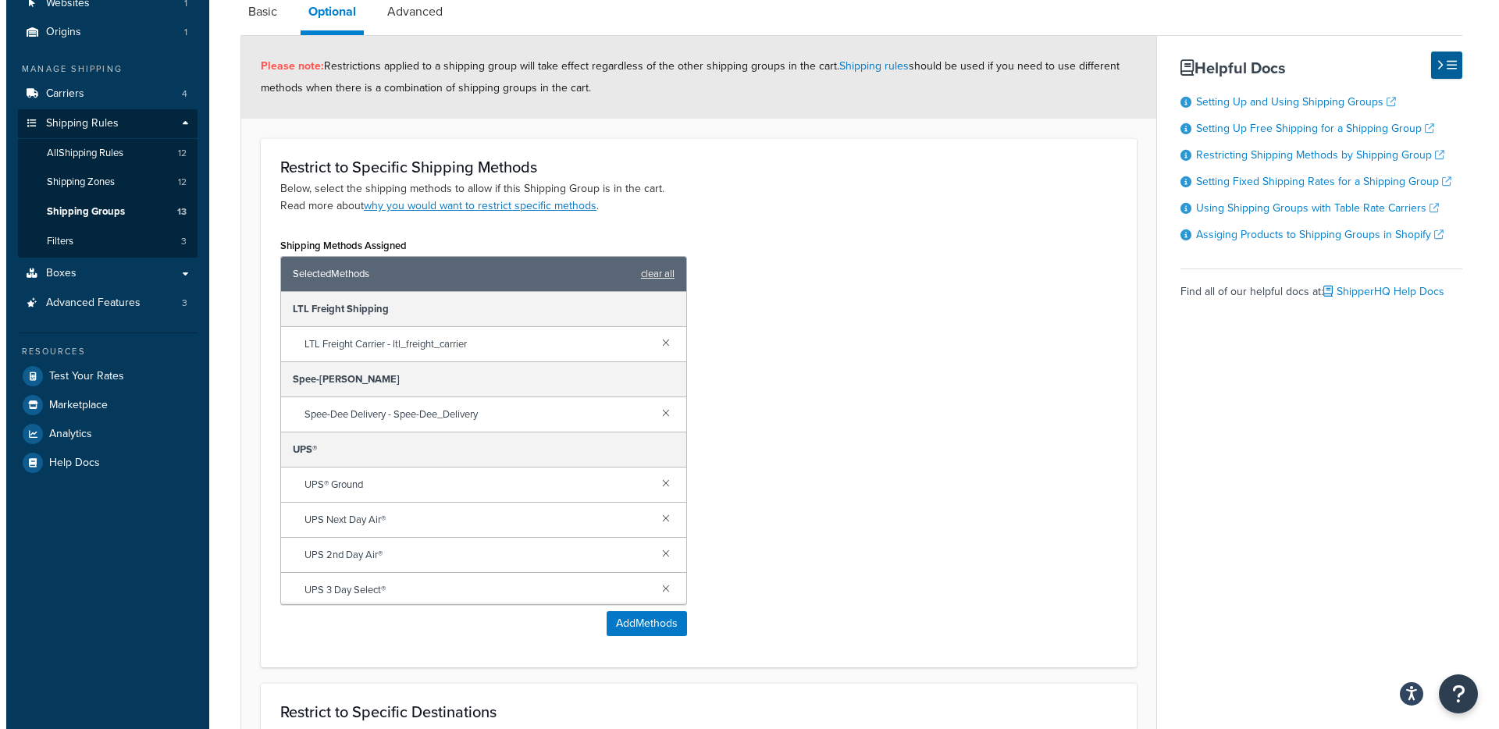
scroll to position [298, 0]
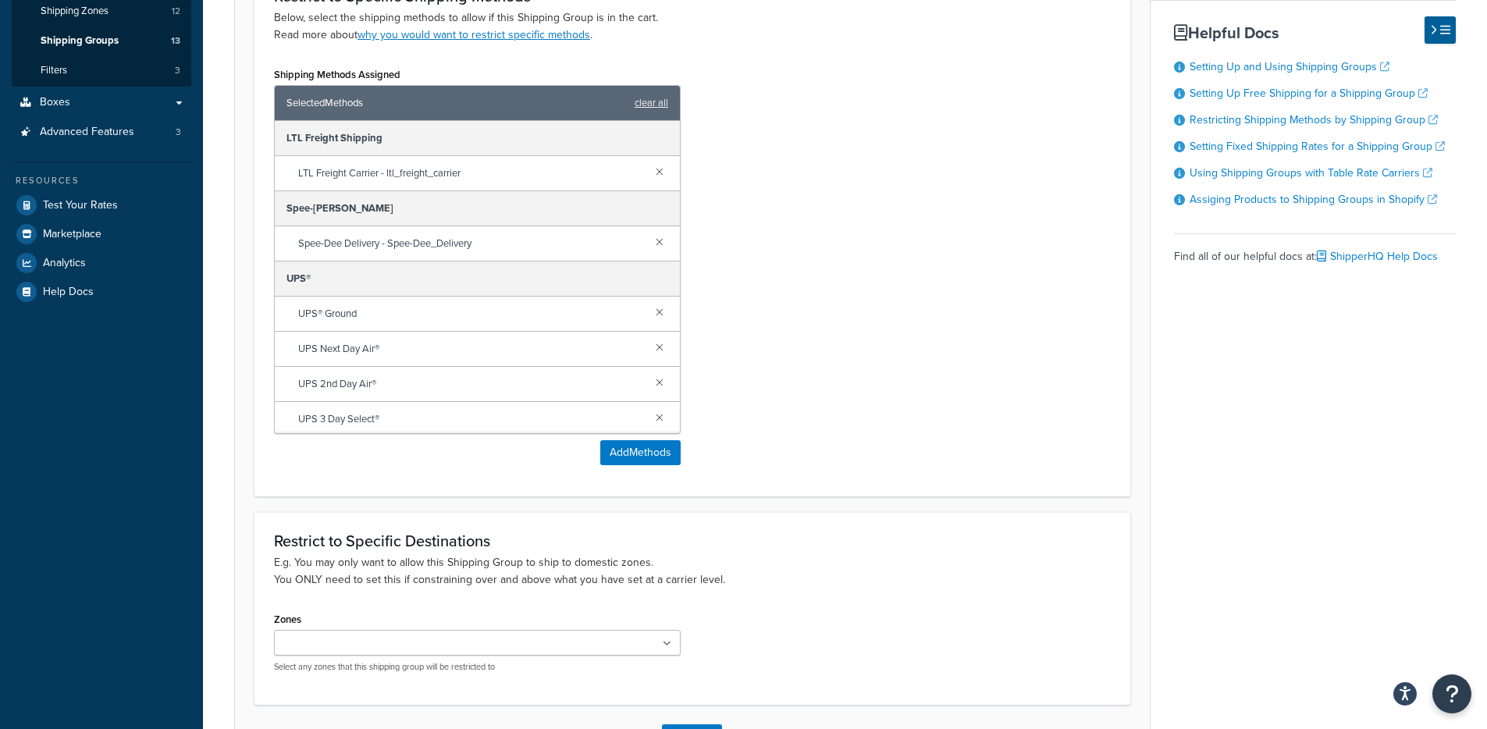
click at [656, 466] on div "Shipping Methods Assigned Selected Methods clear all LTL Freight Shipping LTL F…" at bounding box center [477, 270] width 430 height 414
click at [656, 454] on button "Add Methods" at bounding box center [640, 452] width 80 height 25
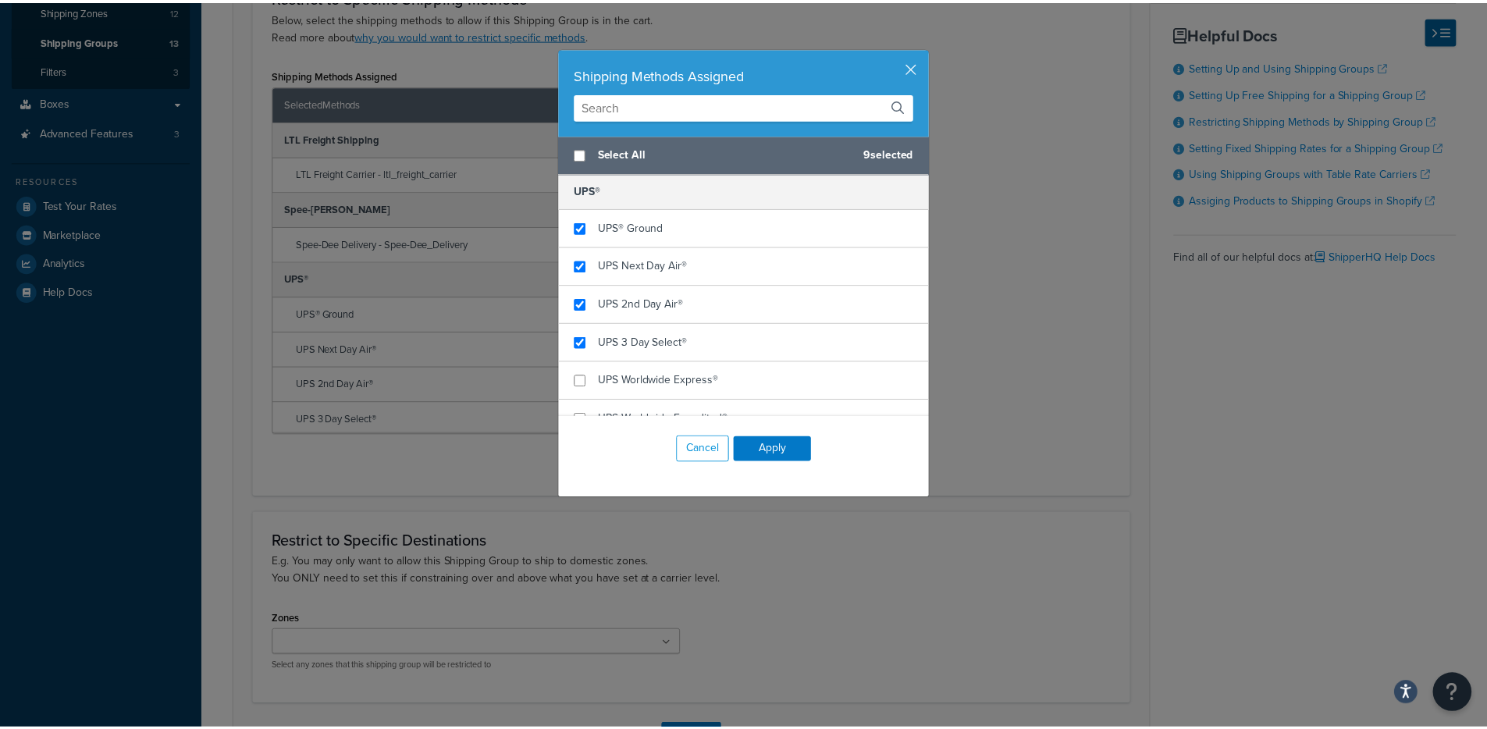
scroll to position [0, 0]
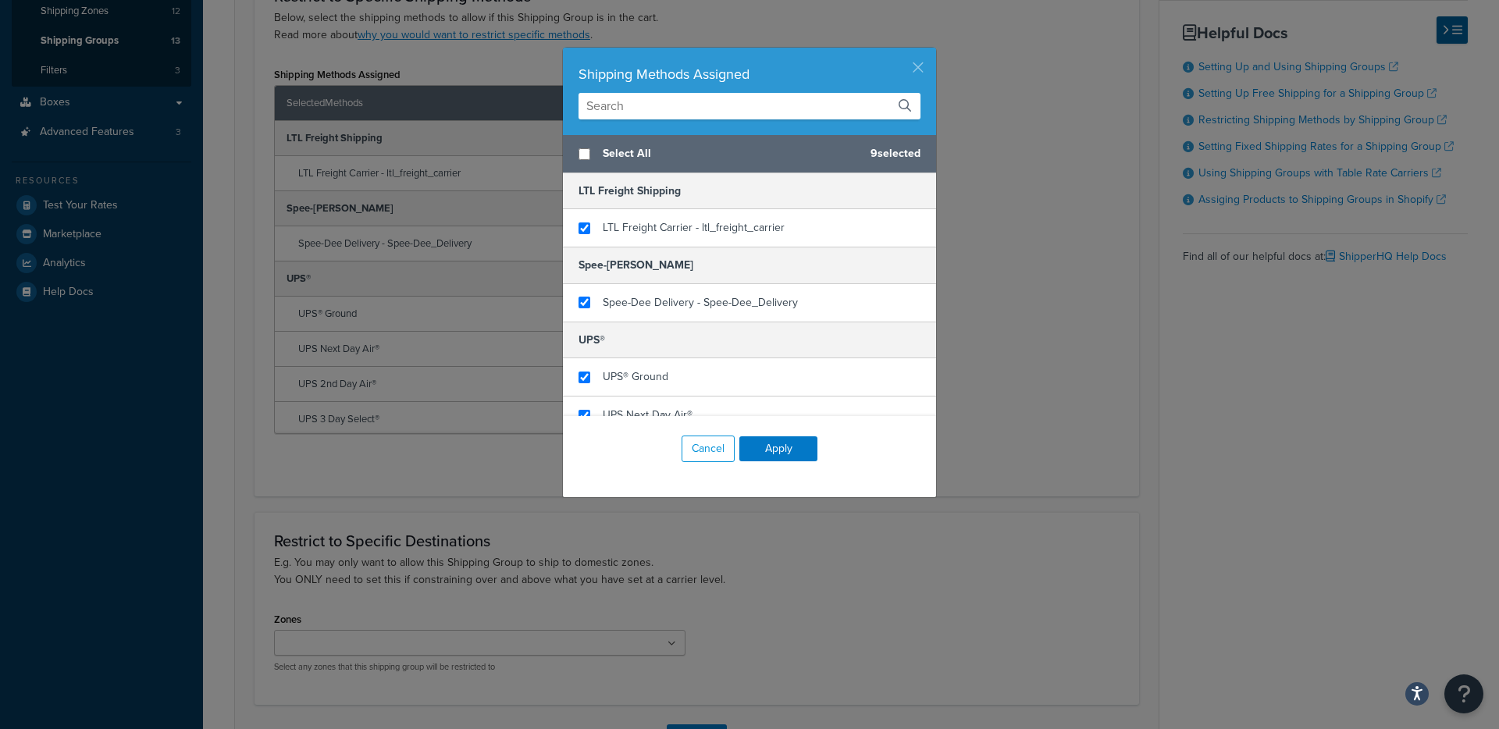
click at [932, 52] on button "button" at bounding box center [934, 50] width 4 height 4
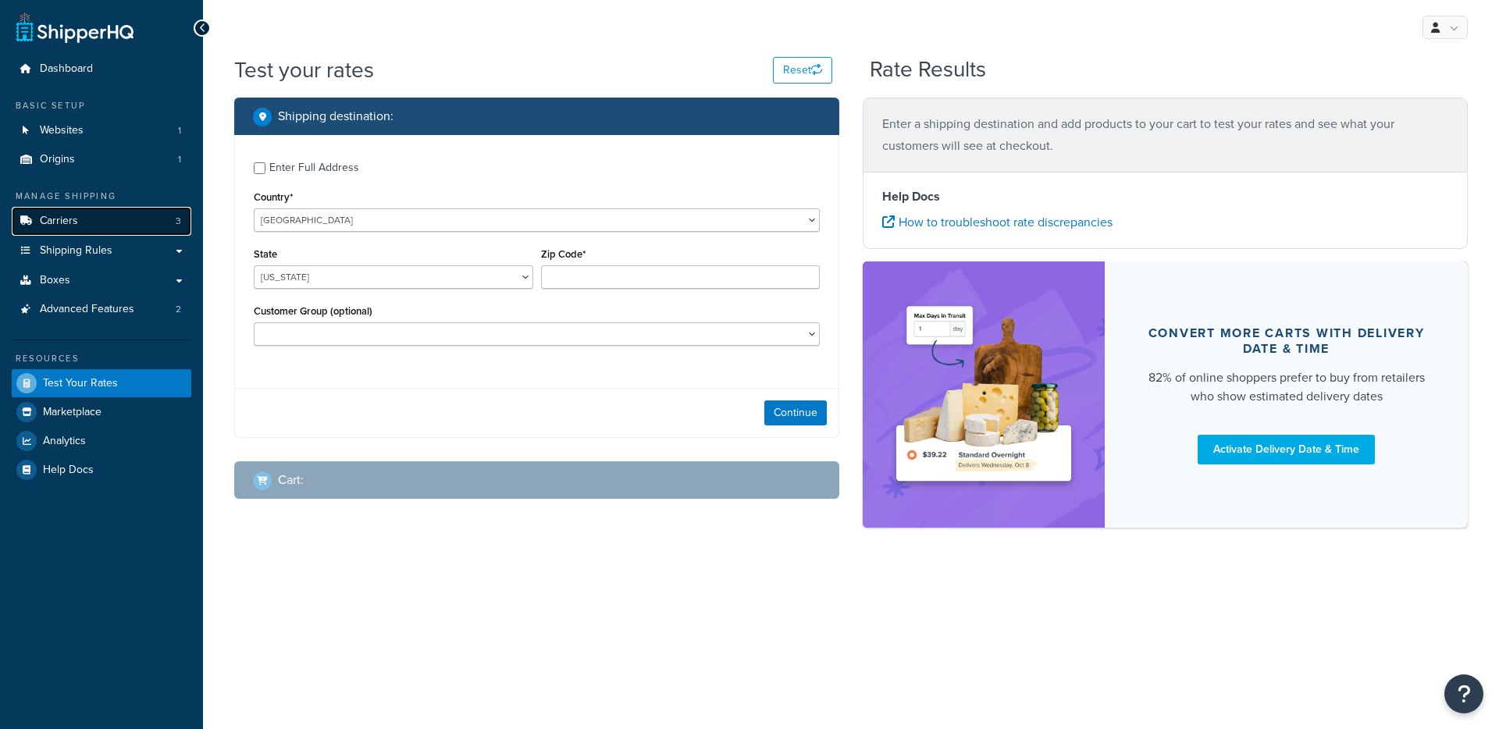
click at [125, 216] on link "Carriers 3" at bounding box center [102, 221] width 180 height 29
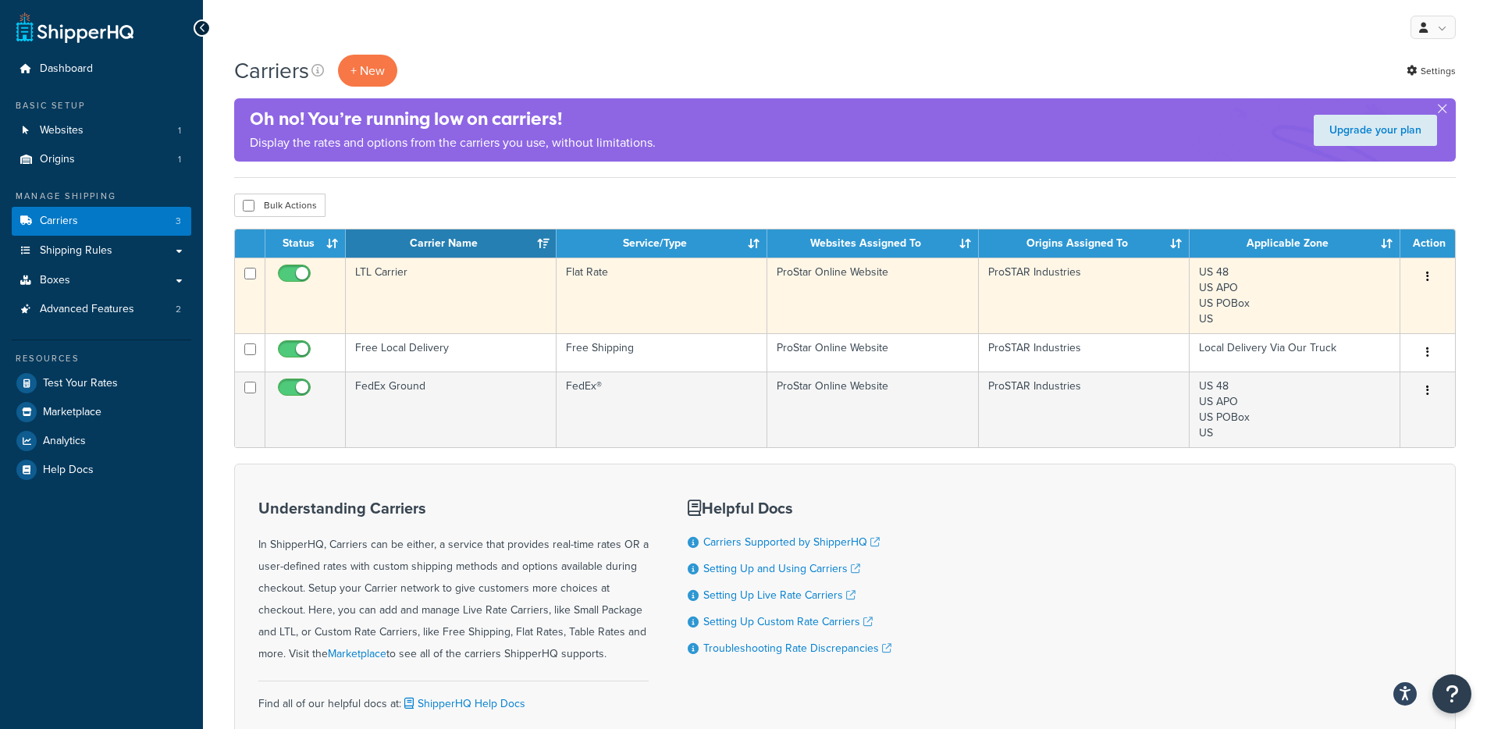
click at [656, 296] on td "Flat Rate" at bounding box center [662, 296] width 211 height 76
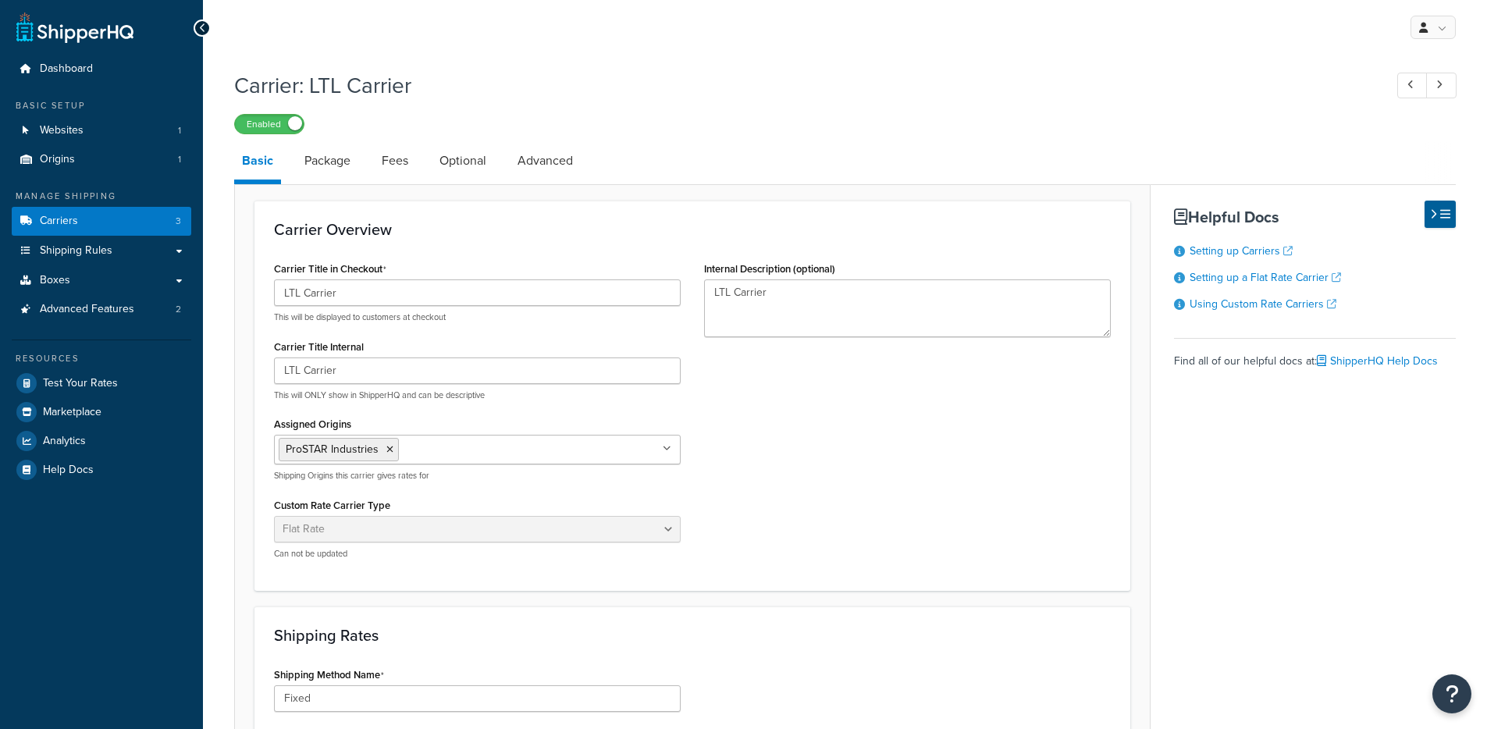
select select "flat"
click at [314, 158] on link "Package" at bounding box center [328, 160] width 62 height 37
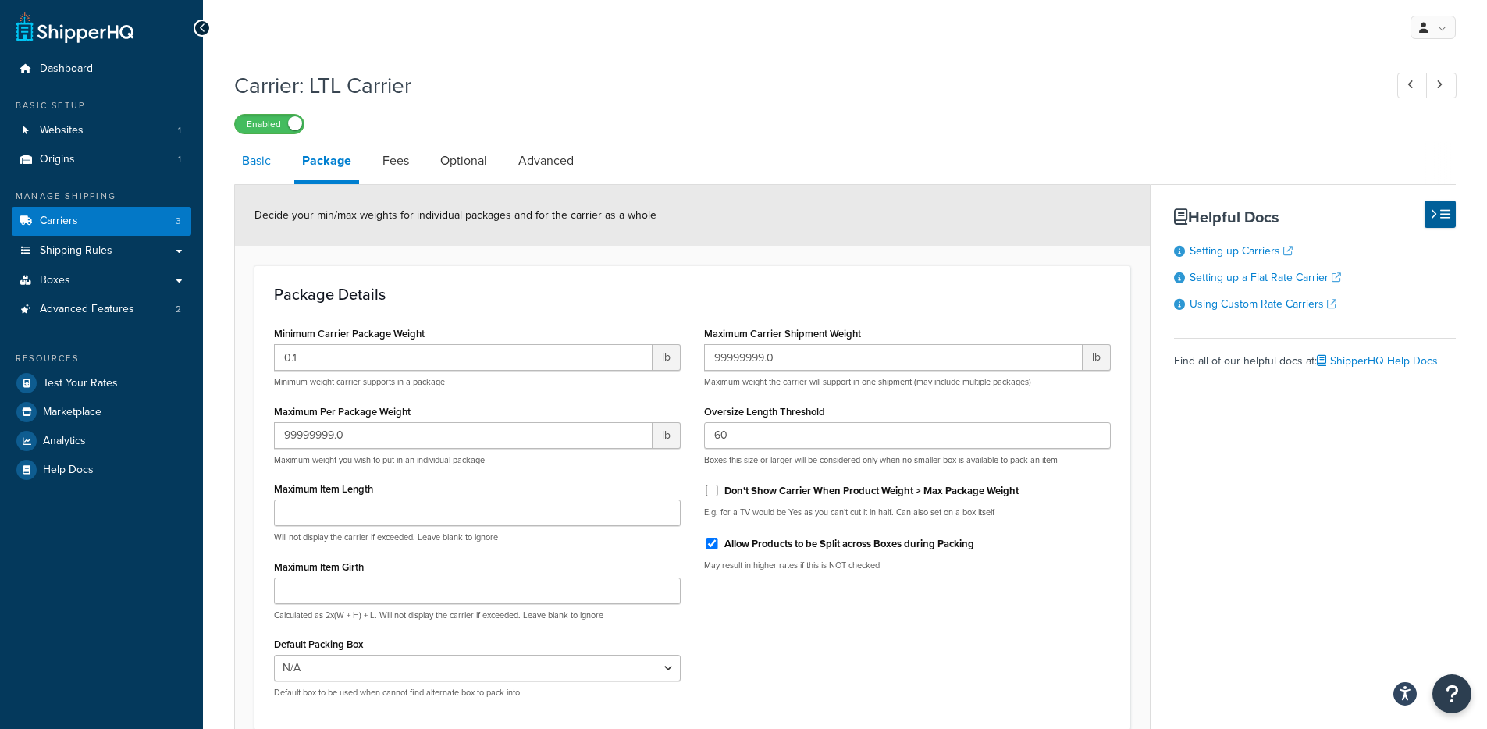
click at [258, 169] on link "Basic" at bounding box center [256, 160] width 44 height 37
select select "flat"
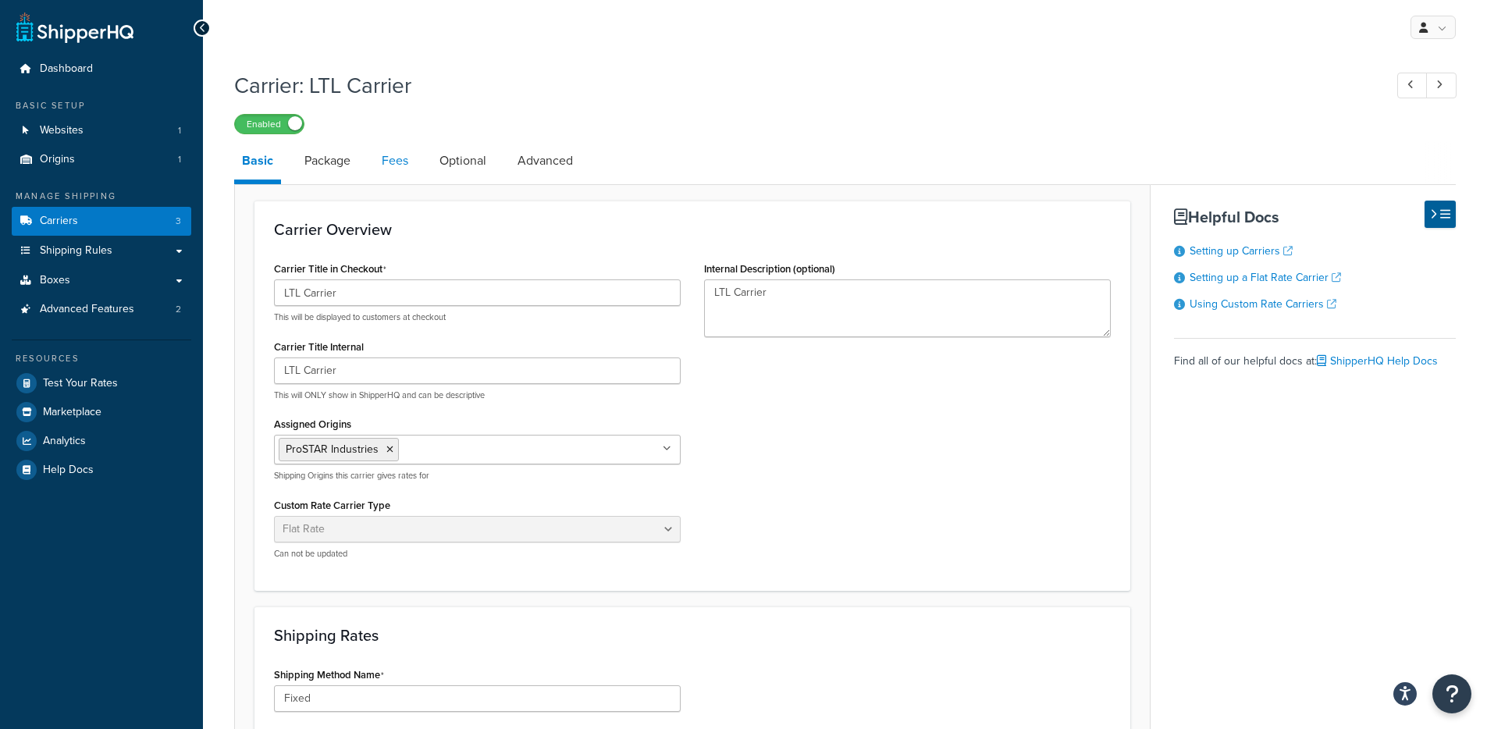
click at [391, 169] on link "Fees" at bounding box center [395, 160] width 42 height 37
select select "AFTER"
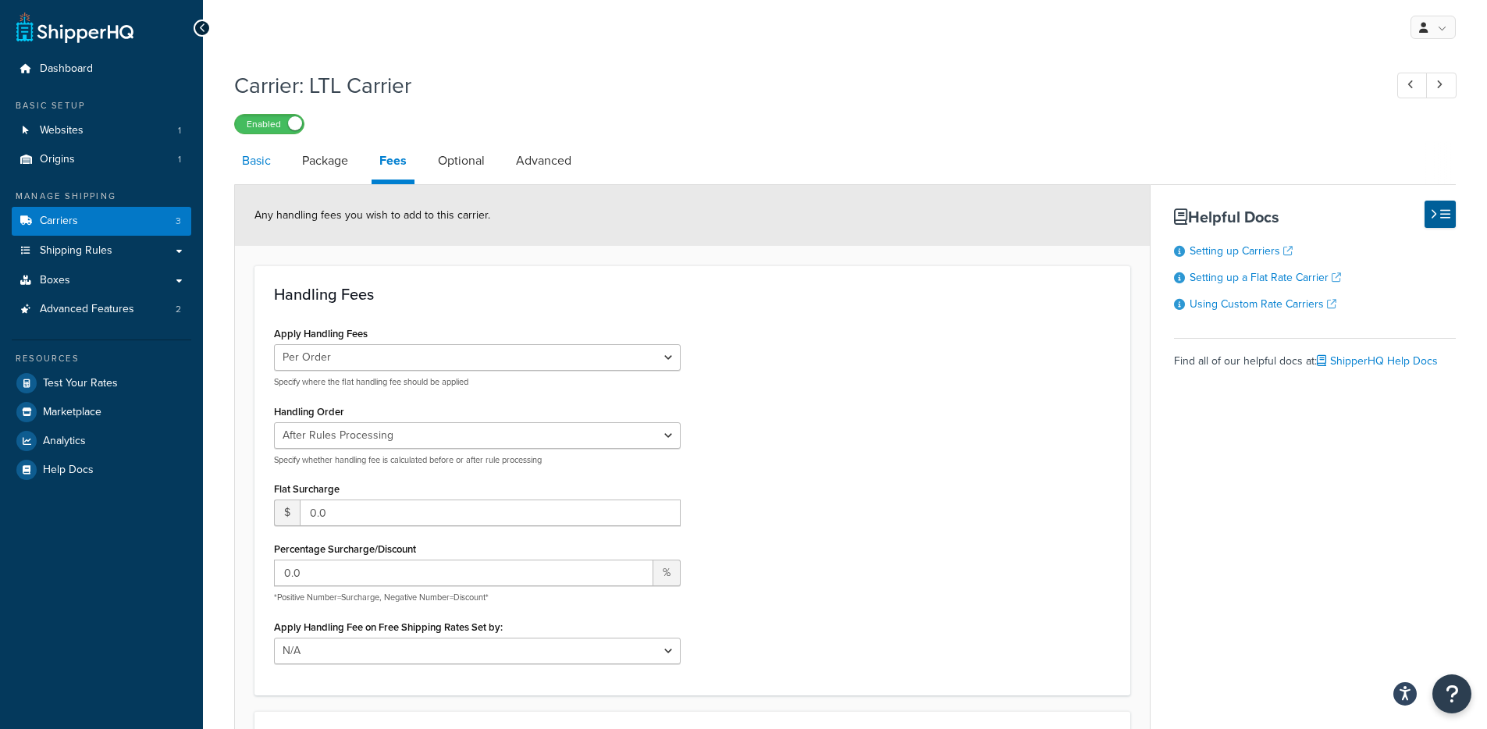
click at [236, 167] on link "Basic" at bounding box center [256, 160] width 44 height 37
select select "flat"
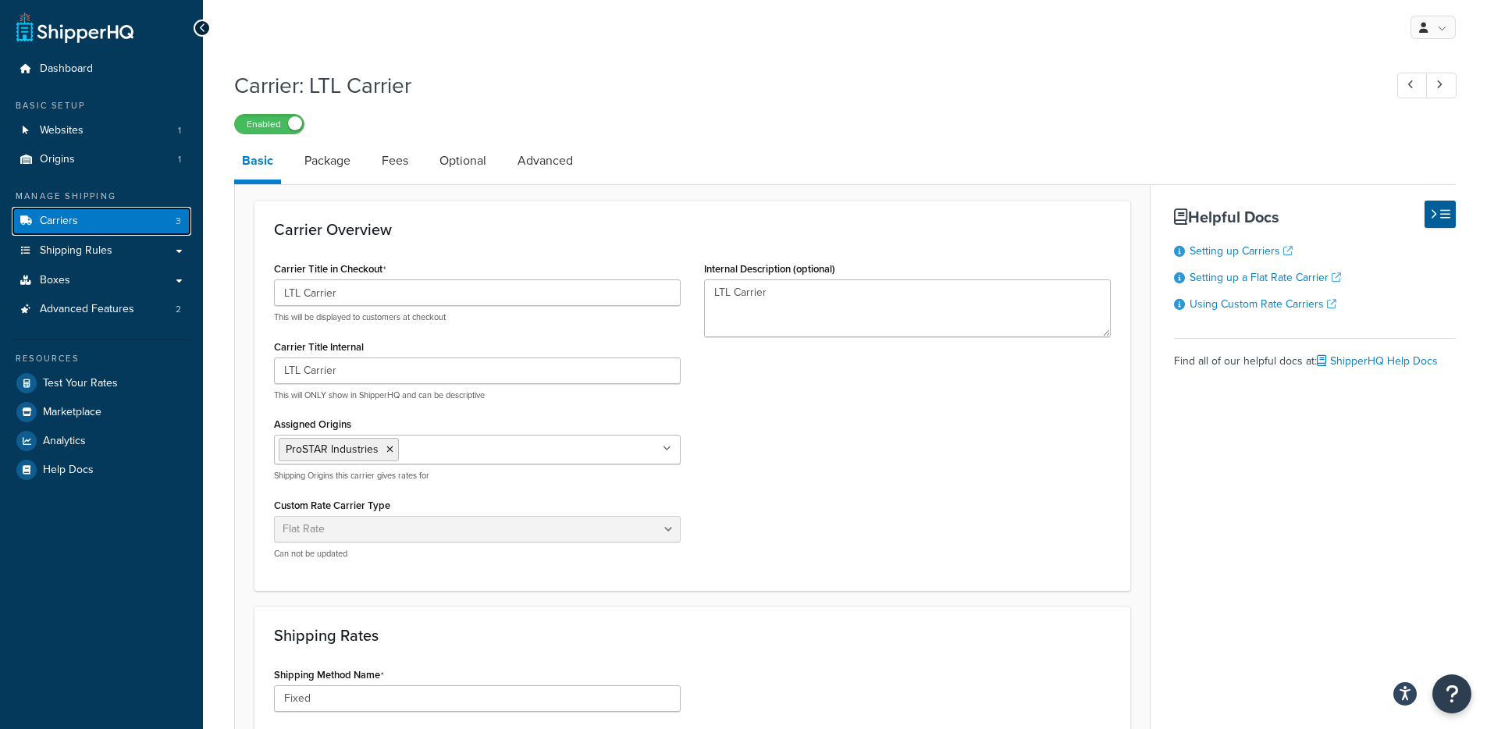
click at [125, 218] on link "Carriers 3" at bounding box center [102, 221] width 180 height 29
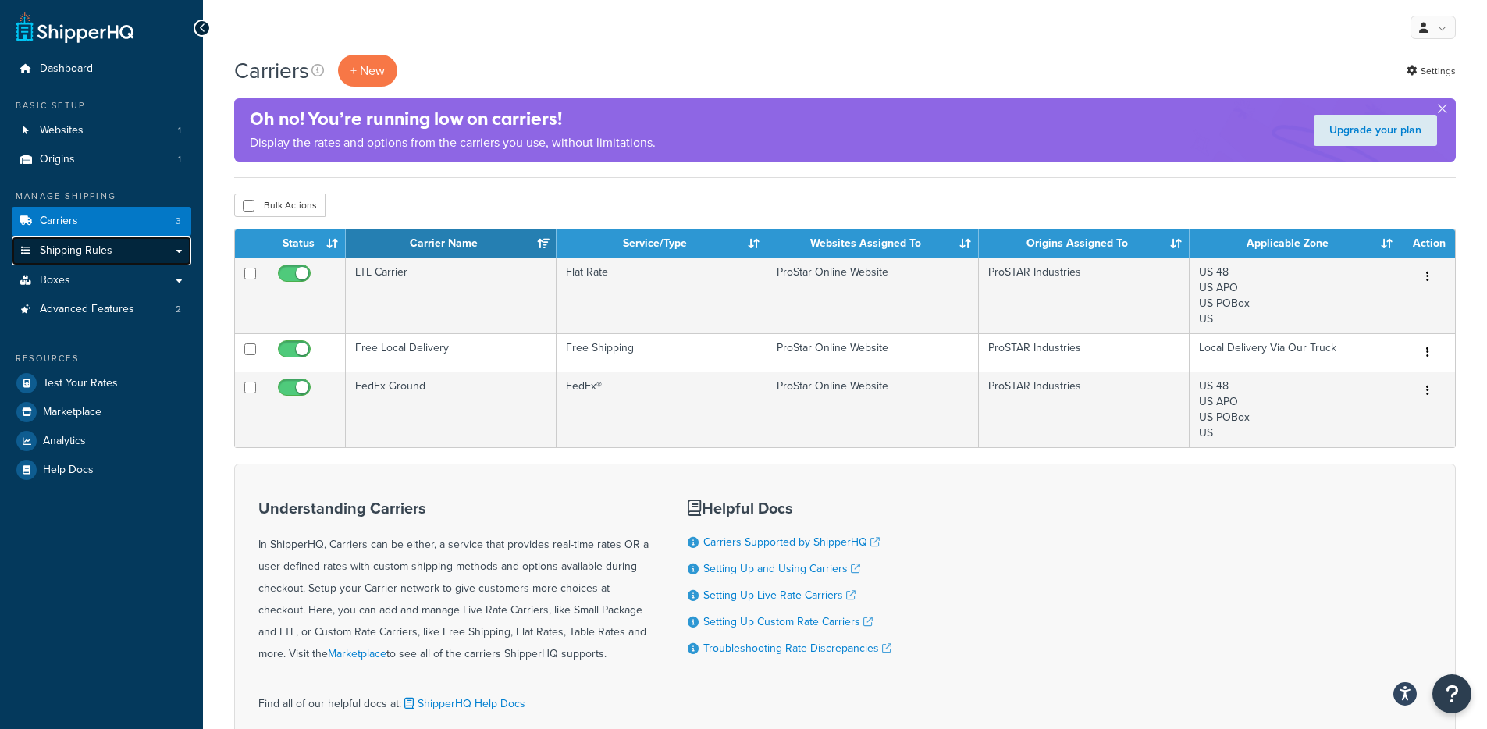
click at [112, 246] on link "Shipping Rules" at bounding box center [102, 251] width 180 height 29
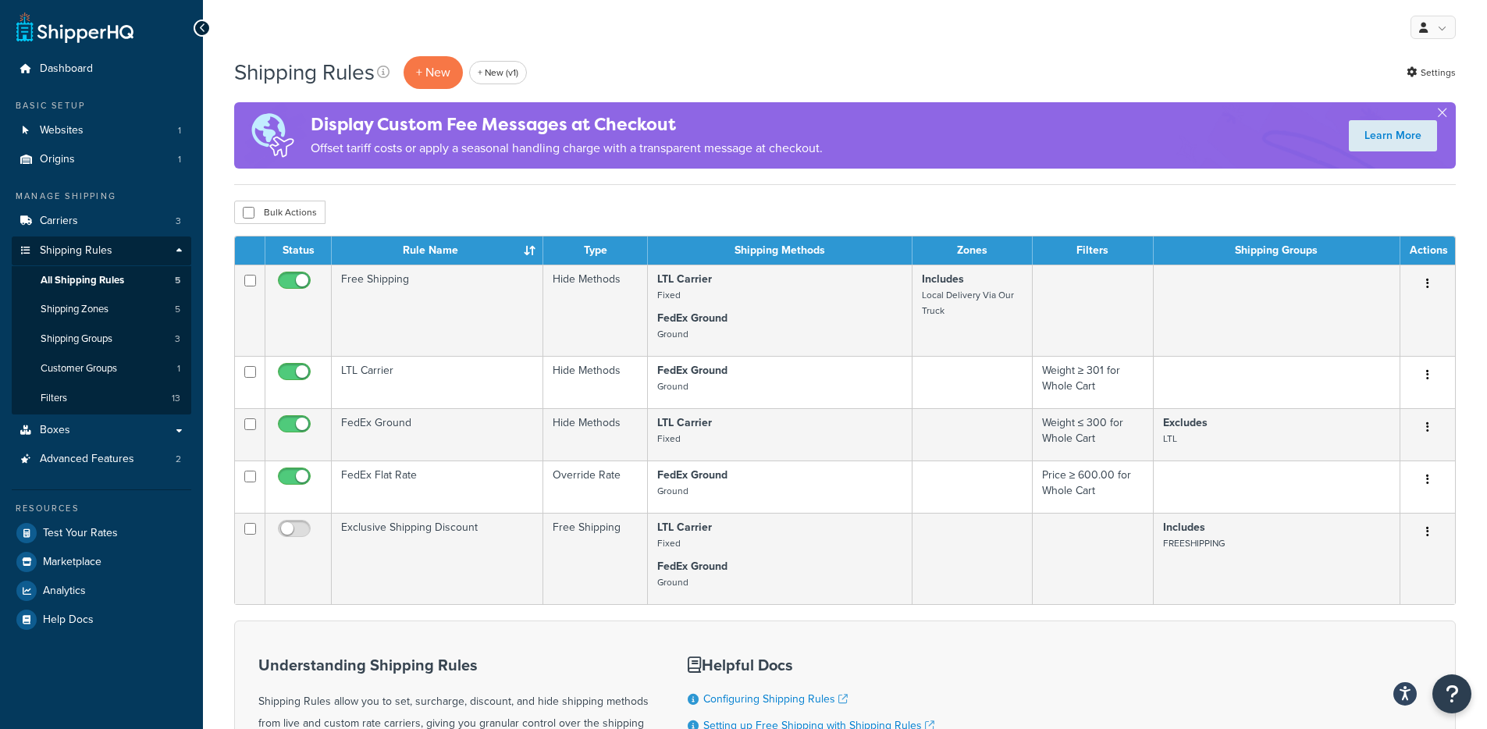
click at [530, 194] on div "Shipping Rules + New + New (v1) Settings Display Custom Fee Messages at Checkou…" at bounding box center [845, 505] width 1284 height 901
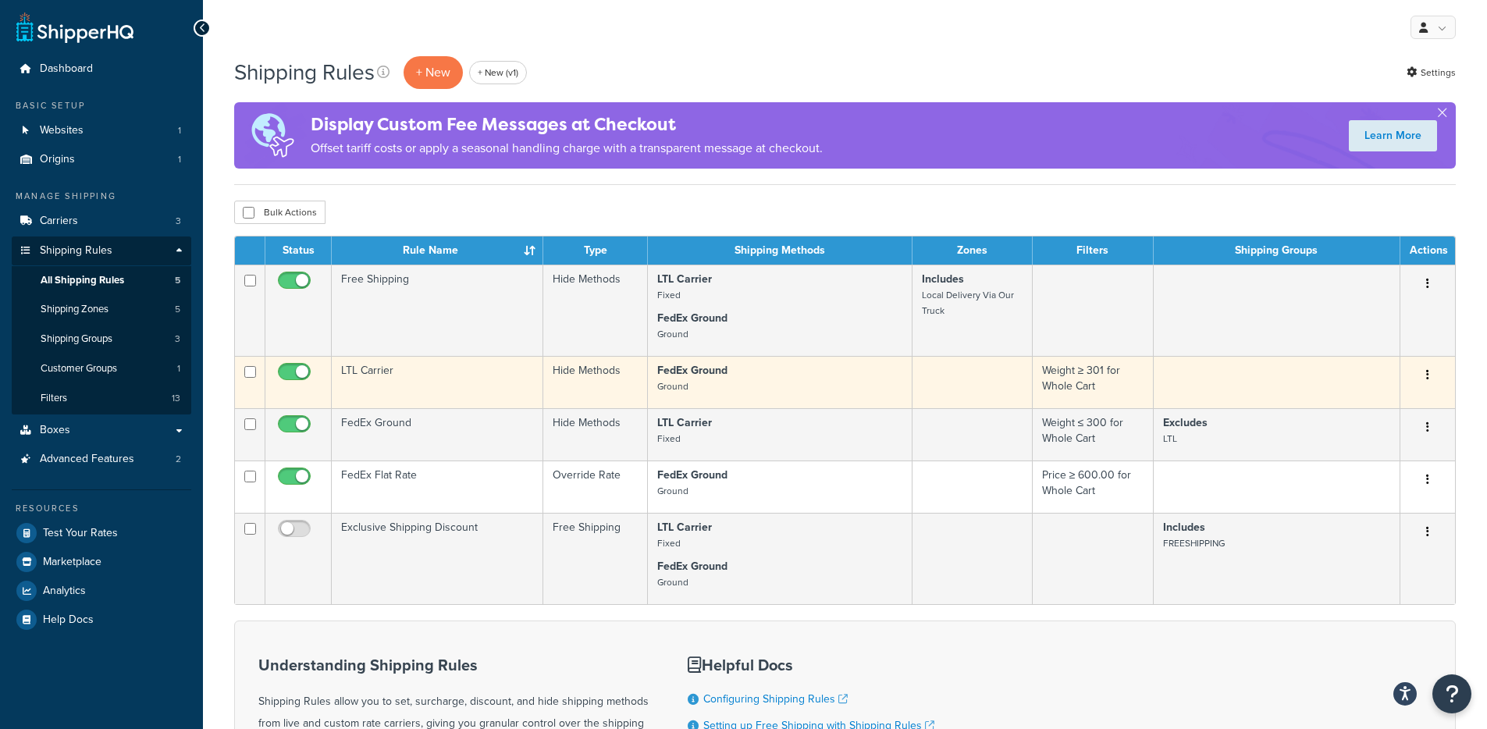
click at [498, 391] on td "LTL Carrier" at bounding box center [438, 382] width 212 height 52
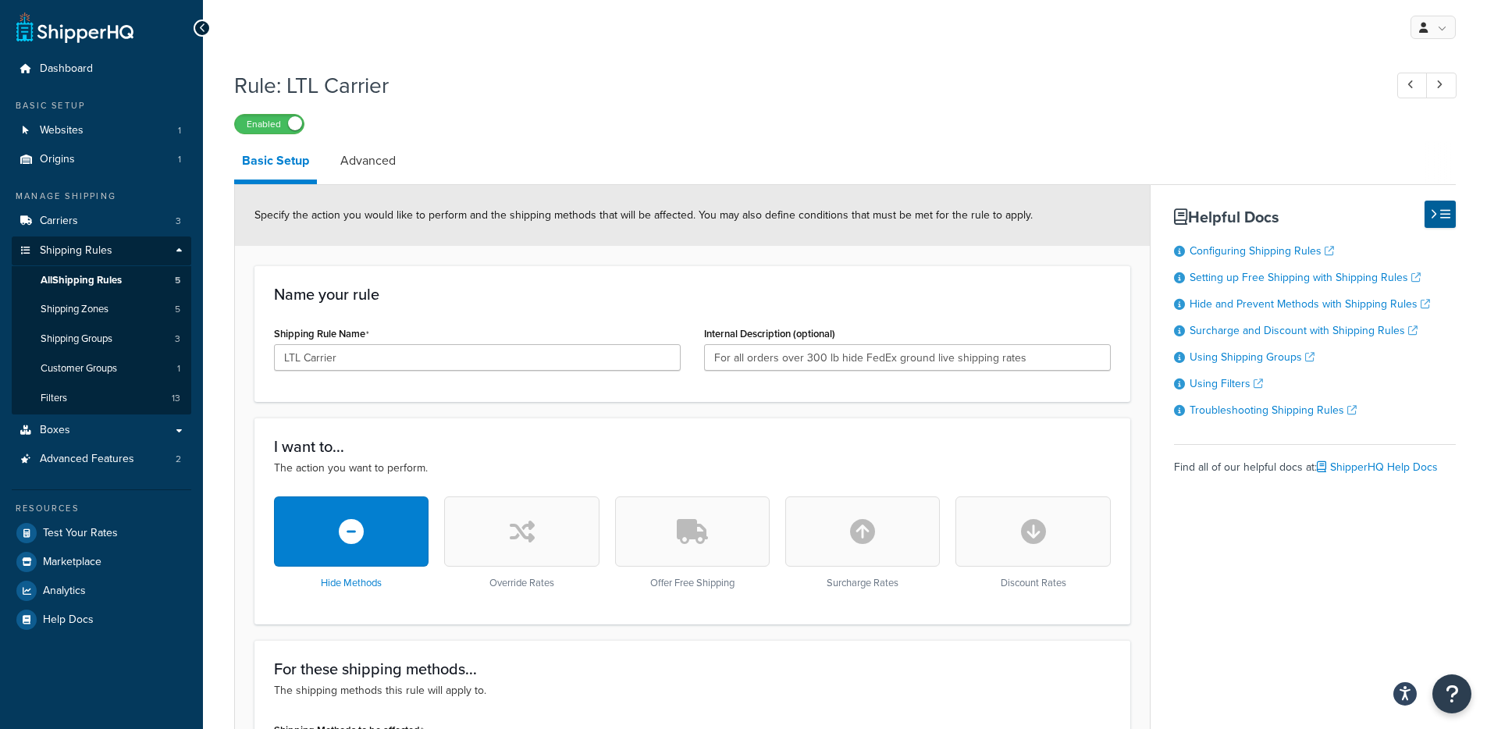
click at [128, 273] on link "All Shipping Rules 5" at bounding box center [102, 280] width 180 height 29
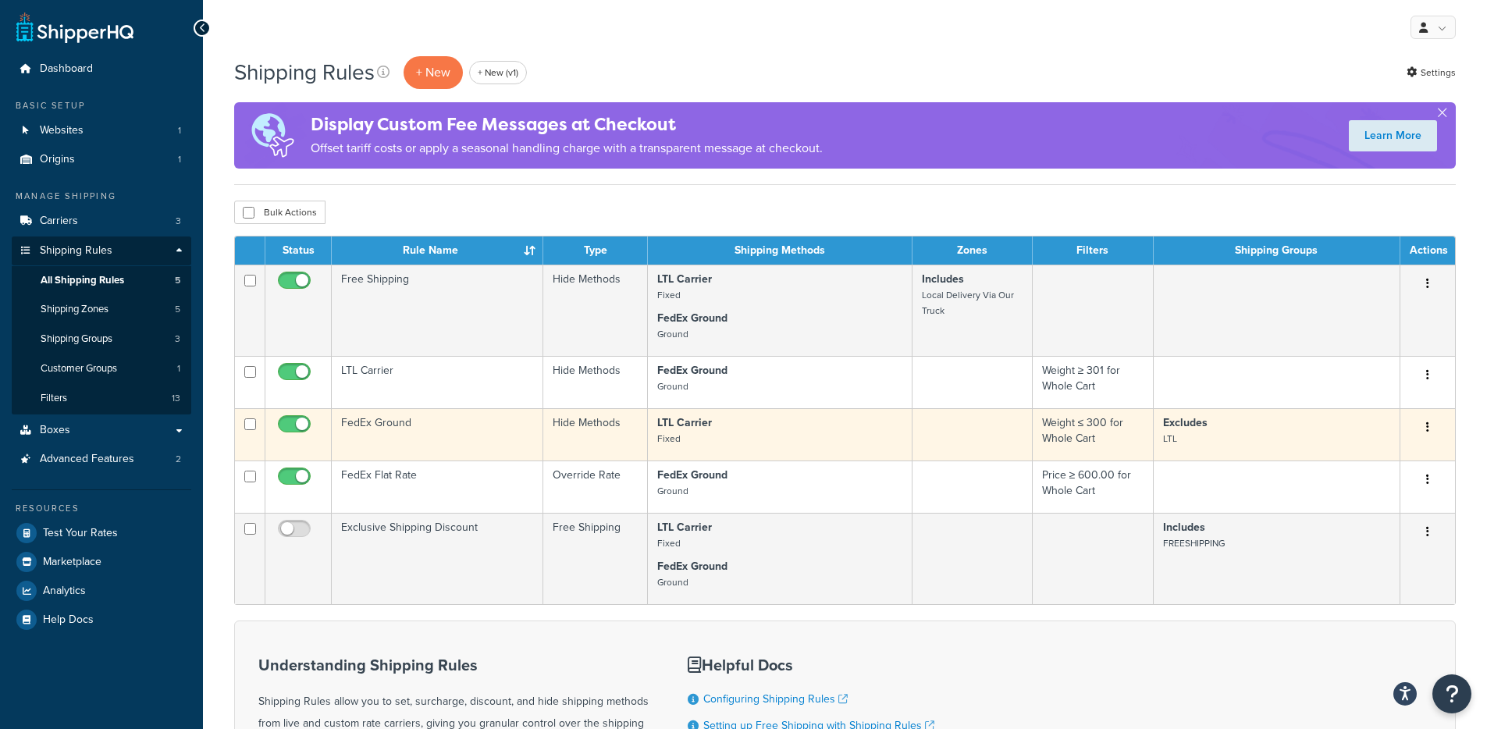
click at [504, 435] on td "FedEx Ground" at bounding box center [438, 434] width 212 height 52
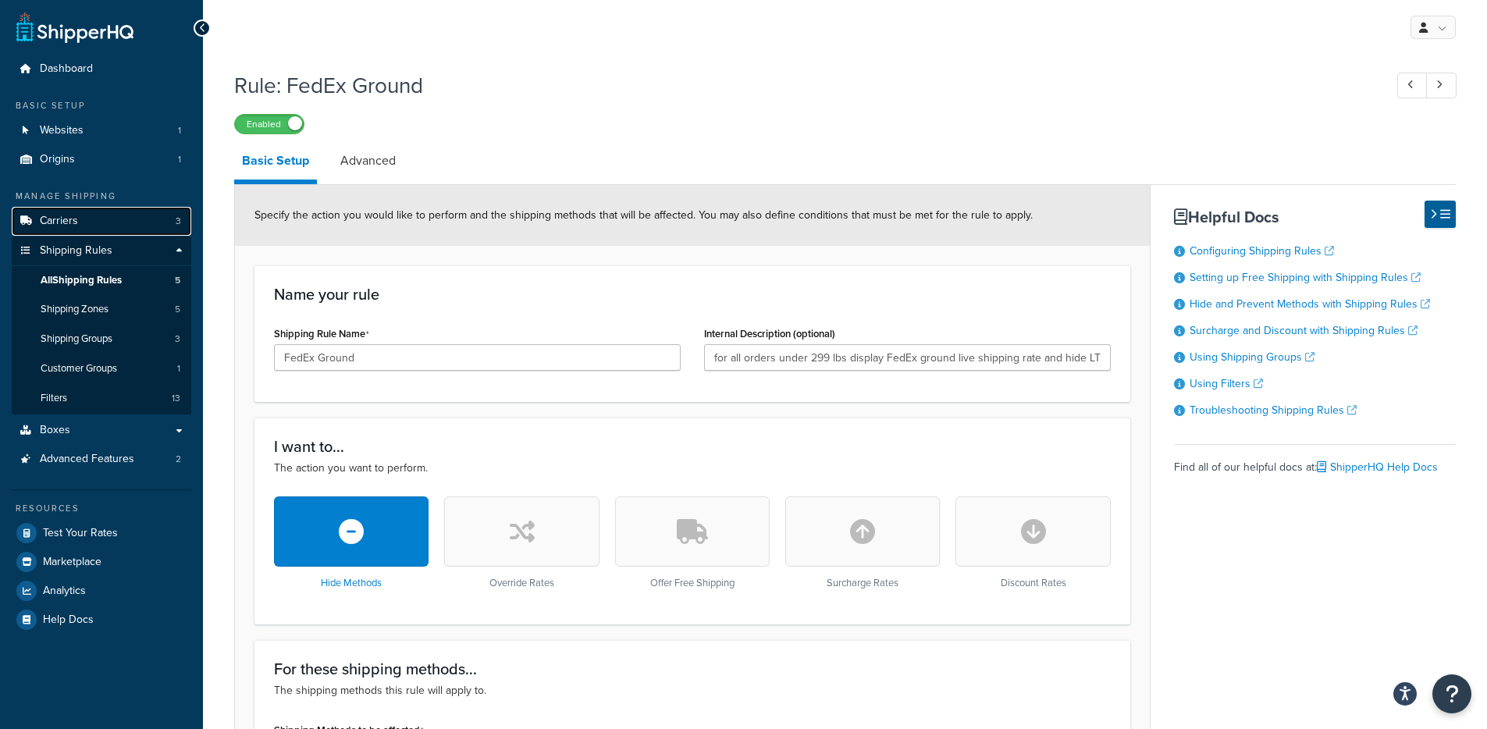
click at [100, 225] on link "Carriers 3" at bounding box center [102, 221] width 180 height 29
click at [116, 532] on link "Test Your Rates" at bounding box center [102, 533] width 180 height 28
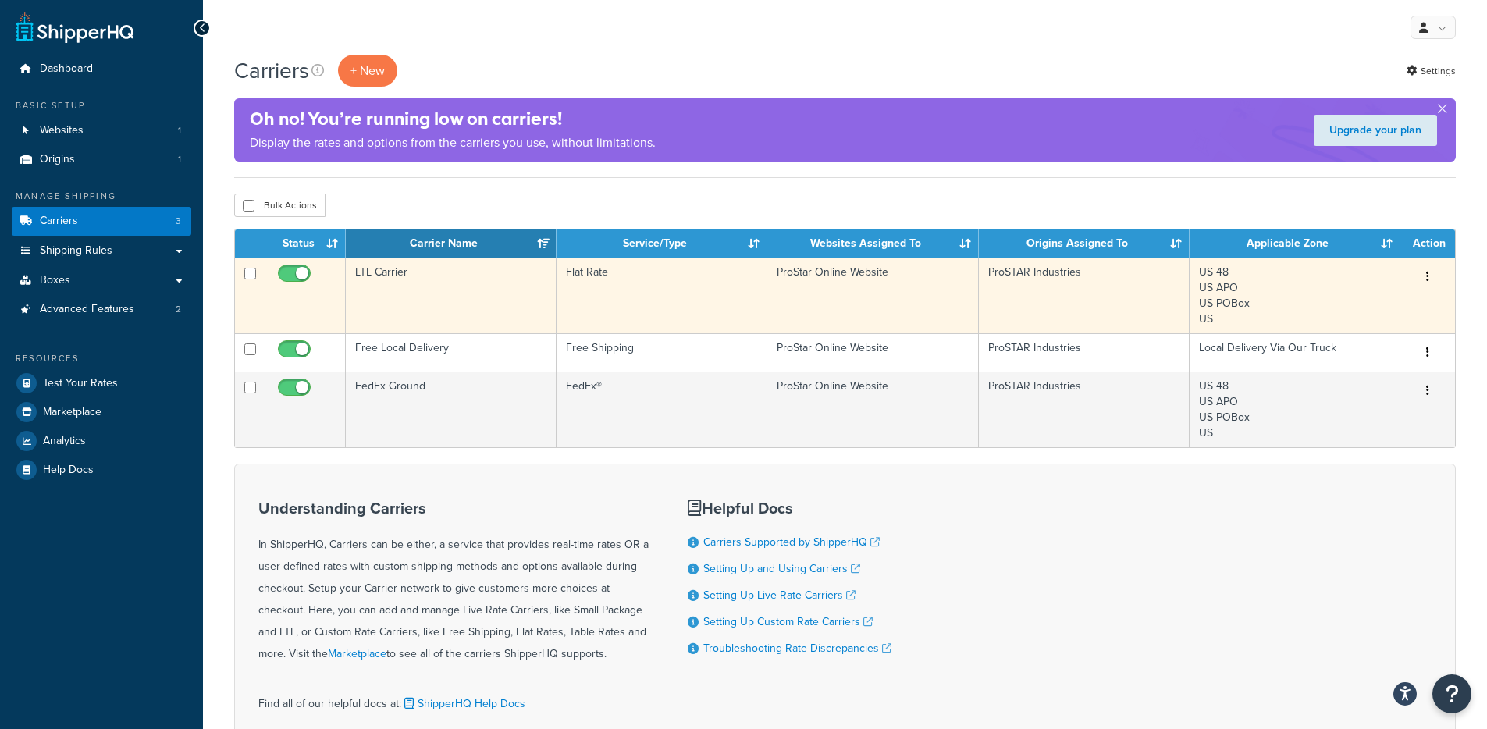
click at [471, 308] on td "LTL Carrier" at bounding box center [451, 296] width 211 height 76
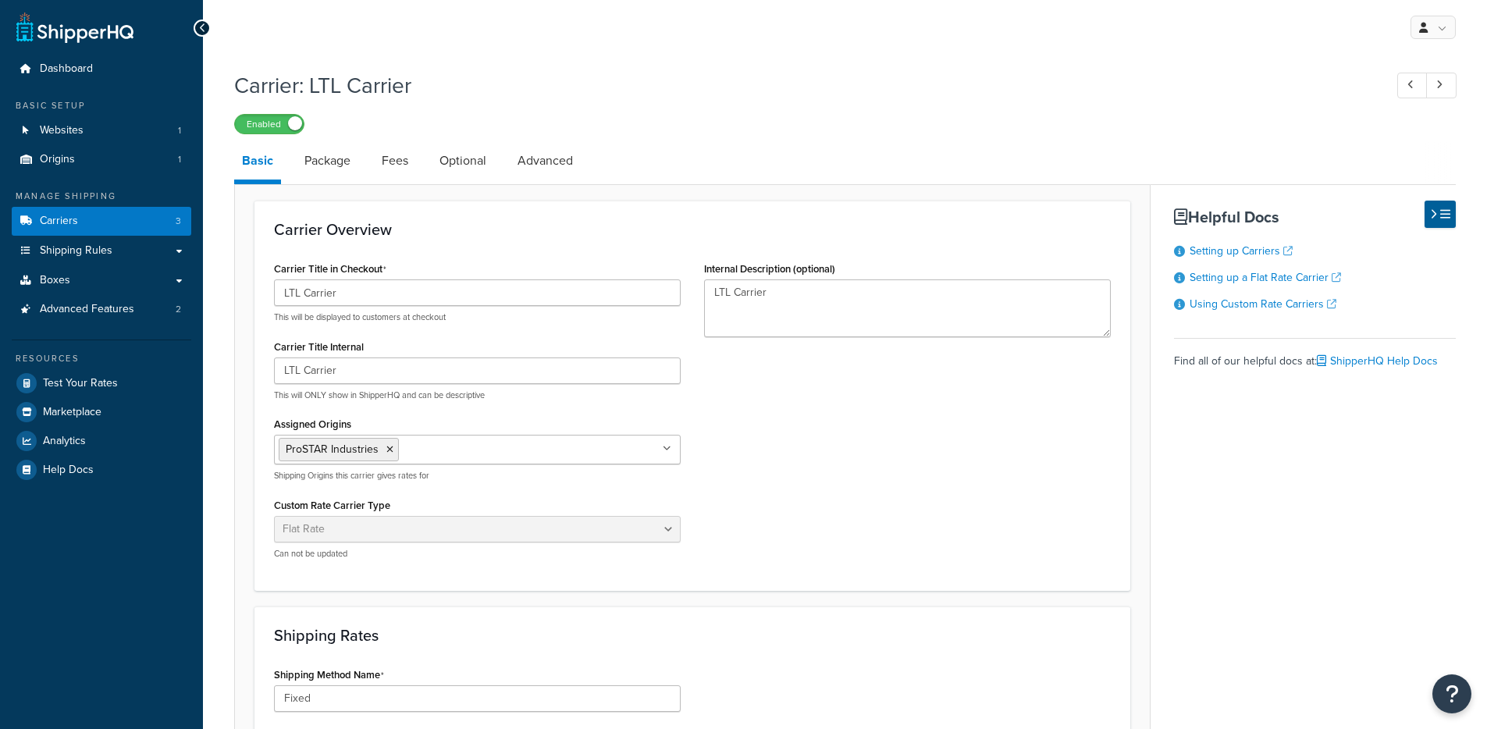
select select "flat"
drag, startPoint x: 418, startPoint y: 91, endPoint x: 307, endPoint y: 88, distance: 110.9
click at [307, 88] on h1 "Carrier: LTL Carrier" at bounding box center [801, 85] width 1134 height 30
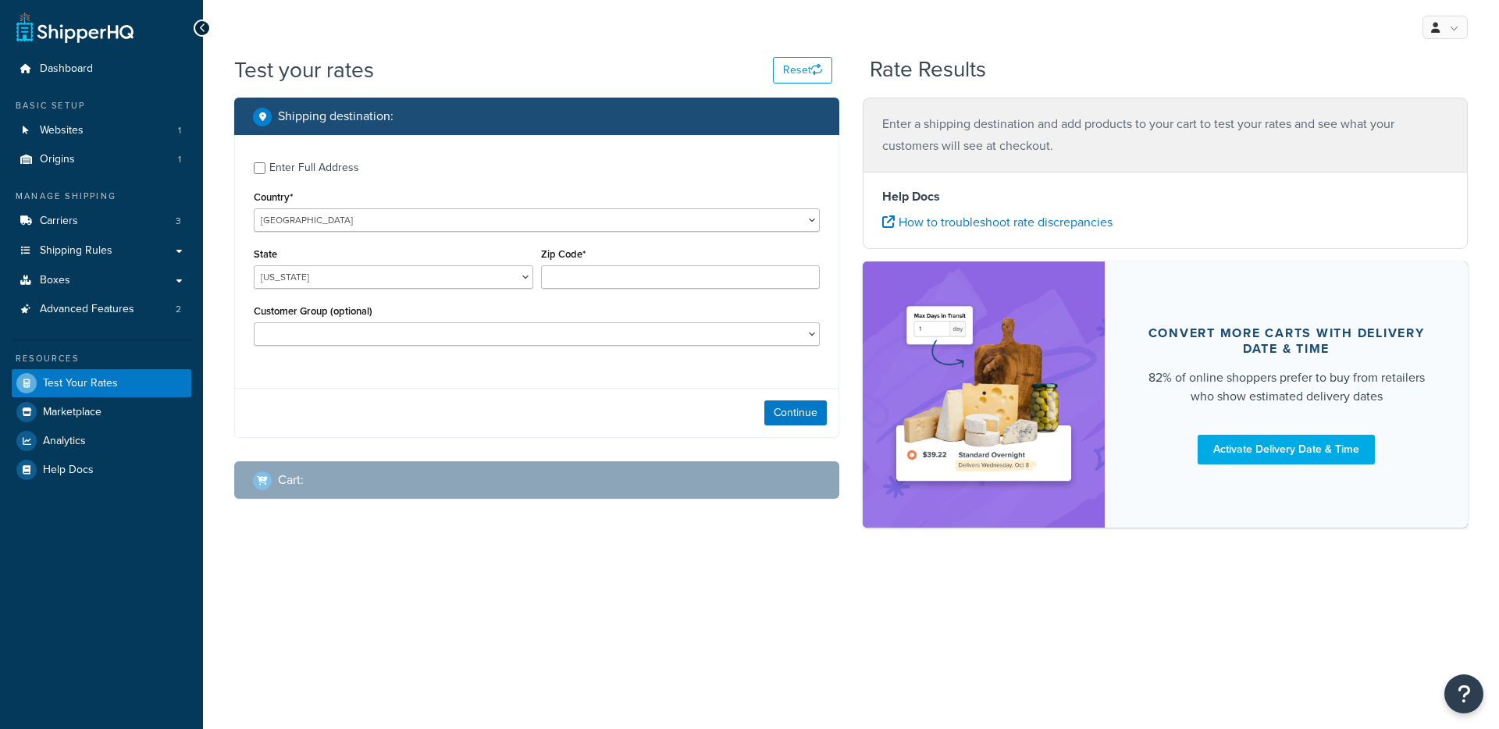
click at [438, 294] on div "State Alabama Alaska American Samoa Arizona Arkansas Armed Forces Americas Arme…" at bounding box center [393, 272] width 287 height 57
click at [441, 288] on select "Alabama Alaska American Samoa Arizona Arkansas Armed Forces Americas Armed Forc…" at bounding box center [393, 276] width 279 height 23
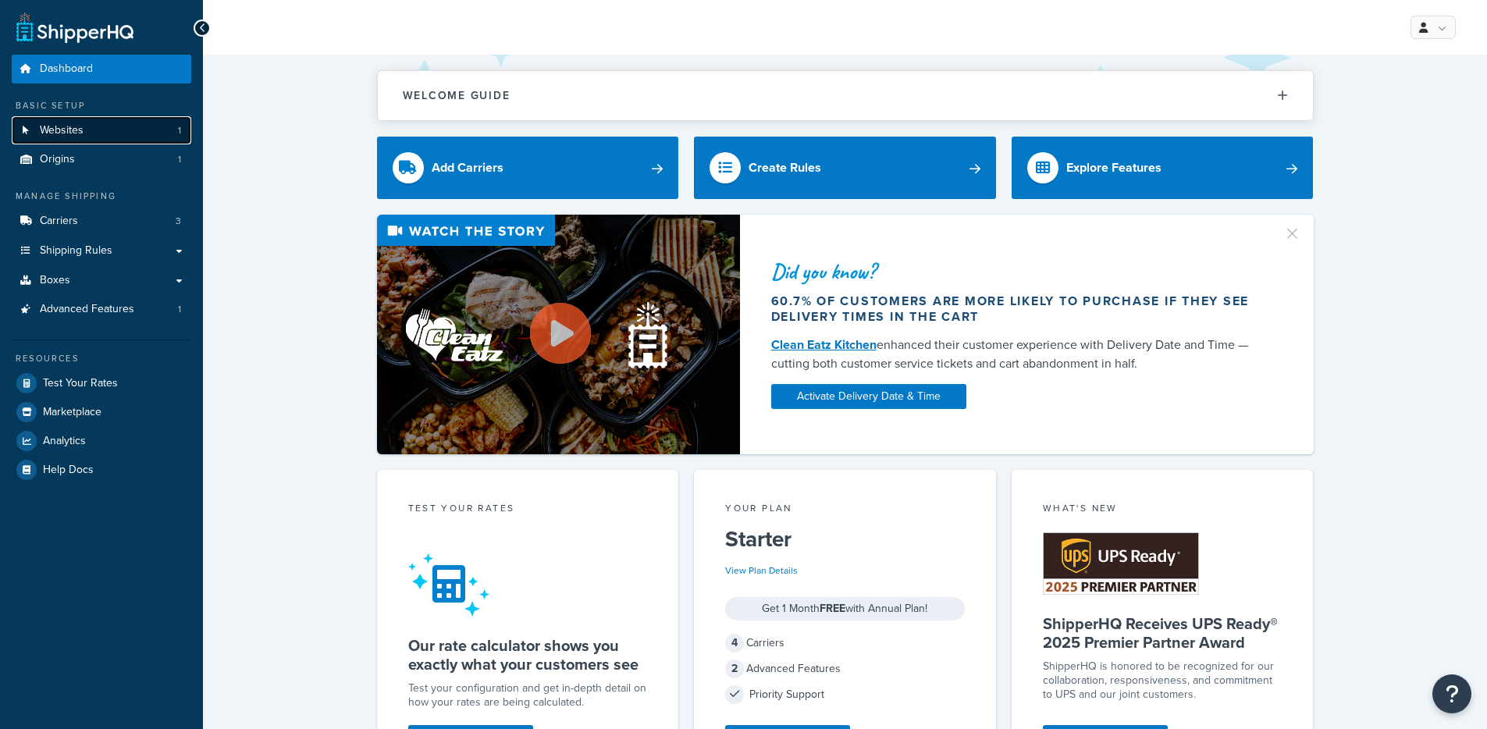
click at [93, 137] on link "Websites 1" at bounding box center [102, 130] width 180 height 29
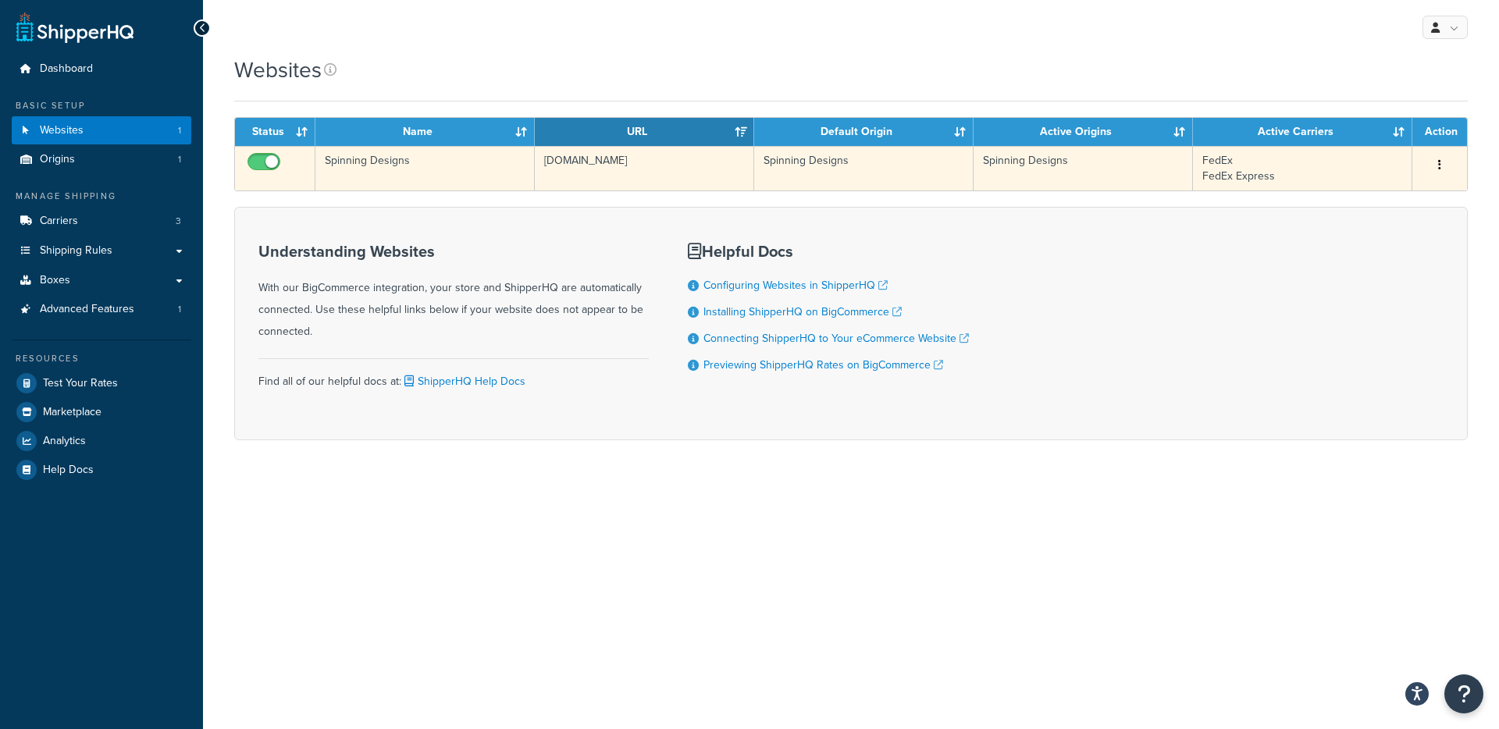
click at [488, 178] on td "Spinning Designs" at bounding box center [424, 168] width 219 height 44
